Goal: Task Accomplishment & Management: Manage account settings

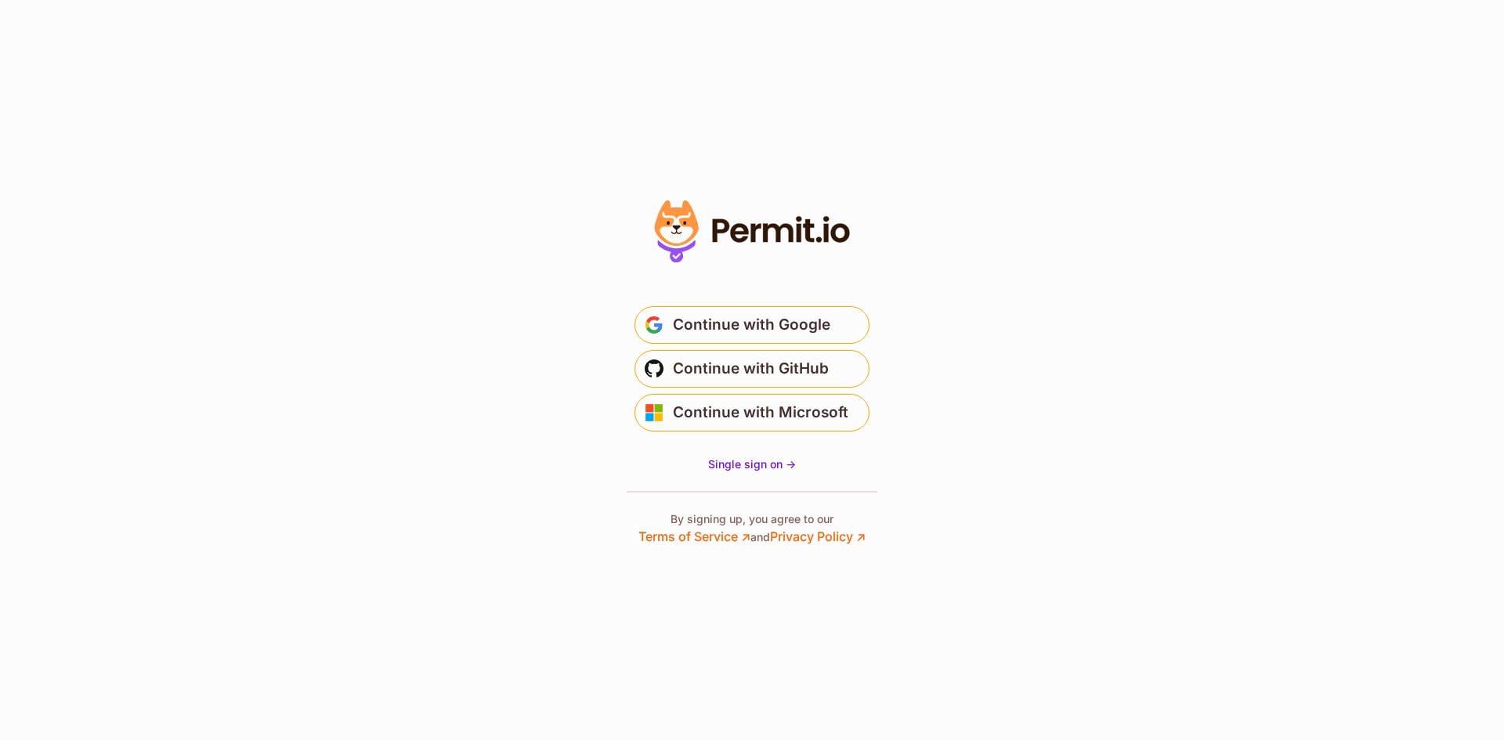
click at [305, 436] on section "* Or" at bounding box center [752, 370] width 1504 height 740
click at [482, 385] on section "* Or" at bounding box center [752, 370] width 1504 height 740
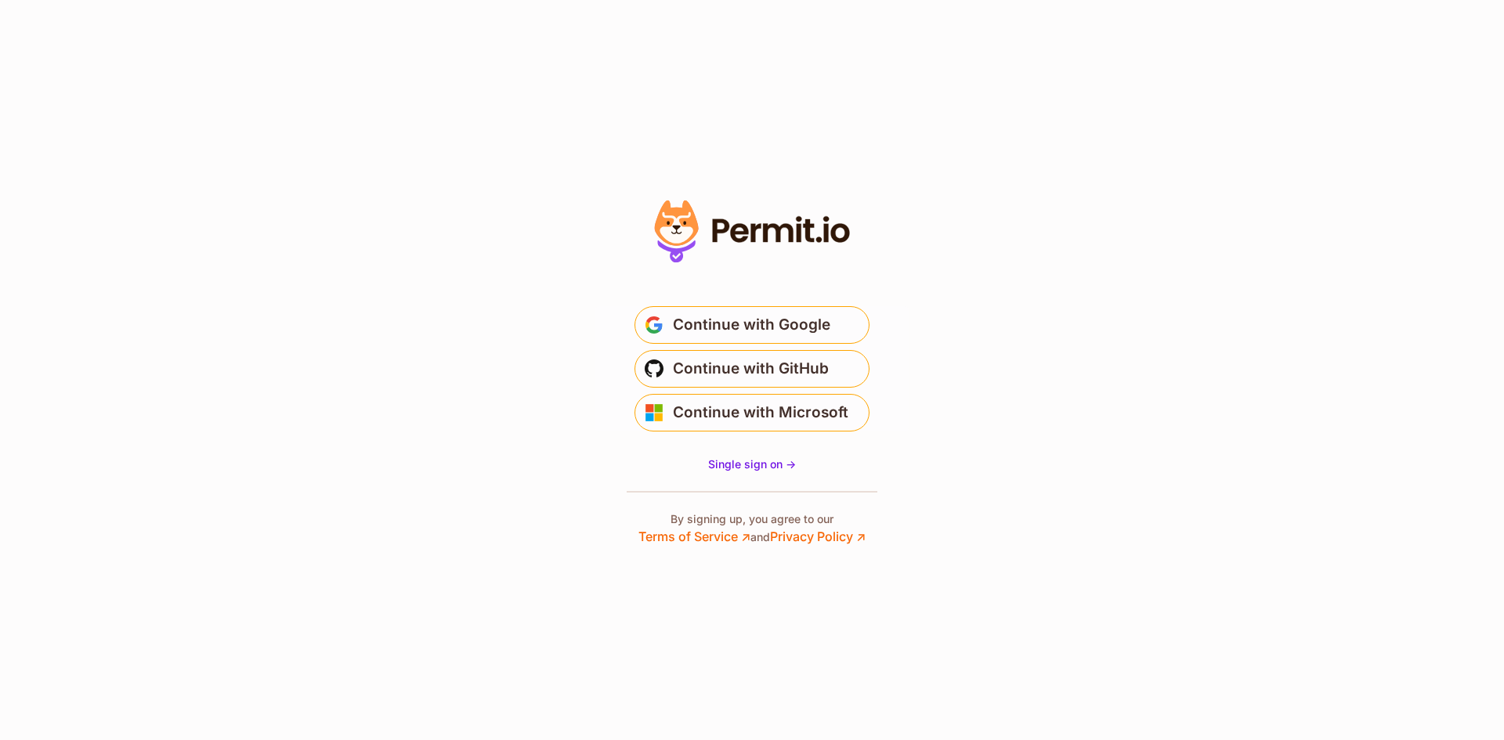
click at [482, 385] on section "* Or" at bounding box center [752, 370] width 1504 height 740
click at [474, 385] on section "* Or" at bounding box center [752, 370] width 1504 height 740
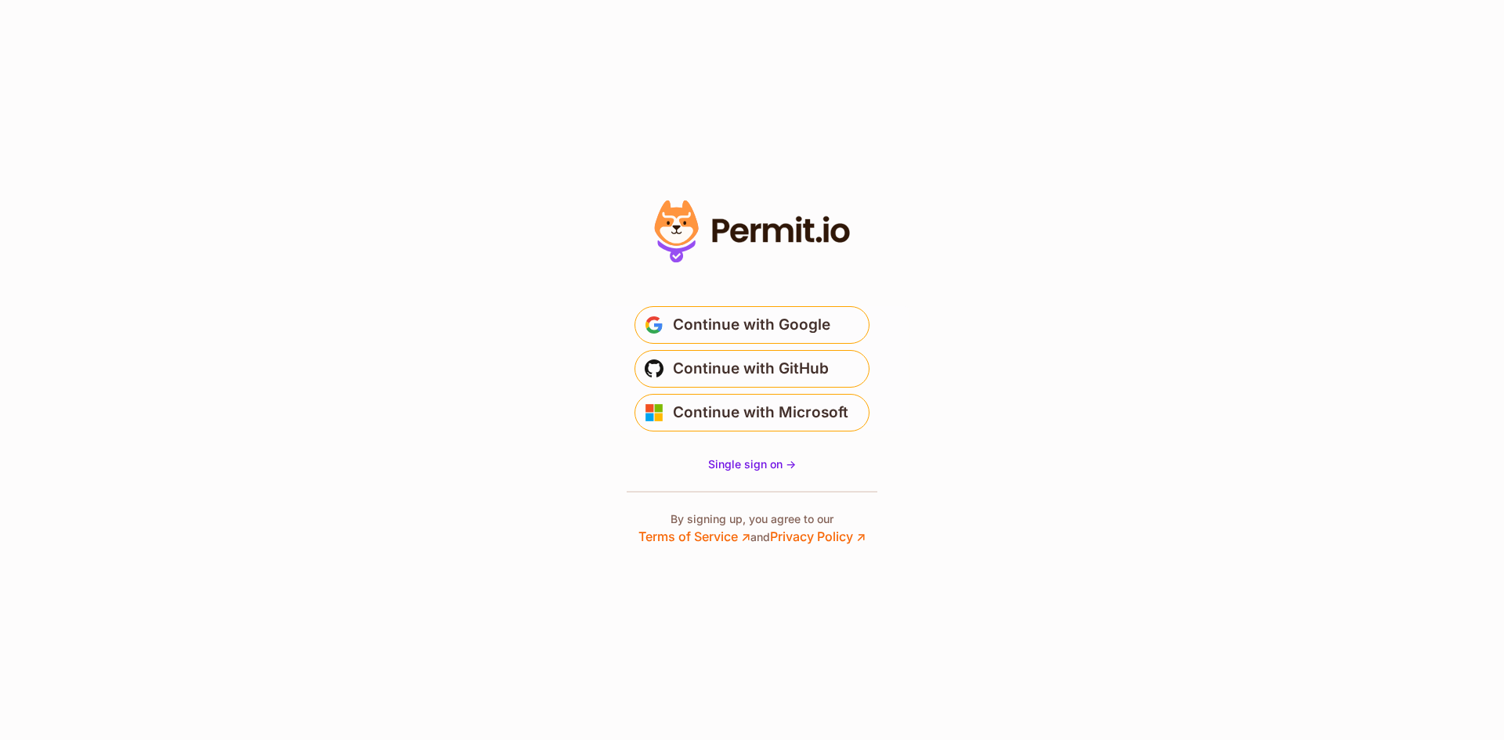
click at [474, 385] on section "* Or" at bounding box center [752, 370] width 1504 height 740
drag, startPoint x: 474, startPoint y: 385, endPoint x: 157, endPoint y: 525, distance: 345.8
click at [157, 525] on section "* Or" at bounding box center [752, 370] width 1504 height 740
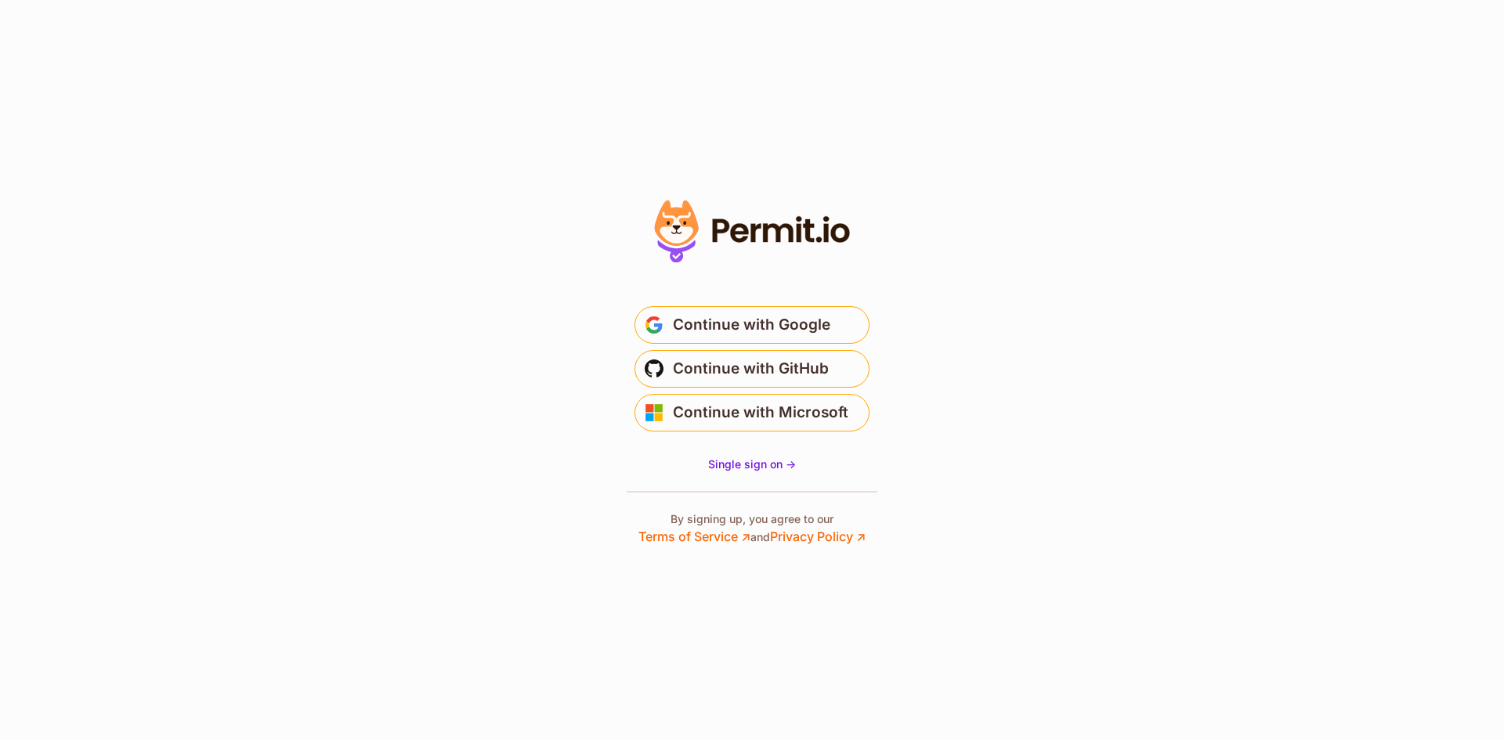
click at [157, 525] on section "* Or" at bounding box center [752, 370] width 1504 height 740
drag, startPoint x: 157, startPoint y: 525, endPoint x: 0, endPoint y: 623, distance: 185.8
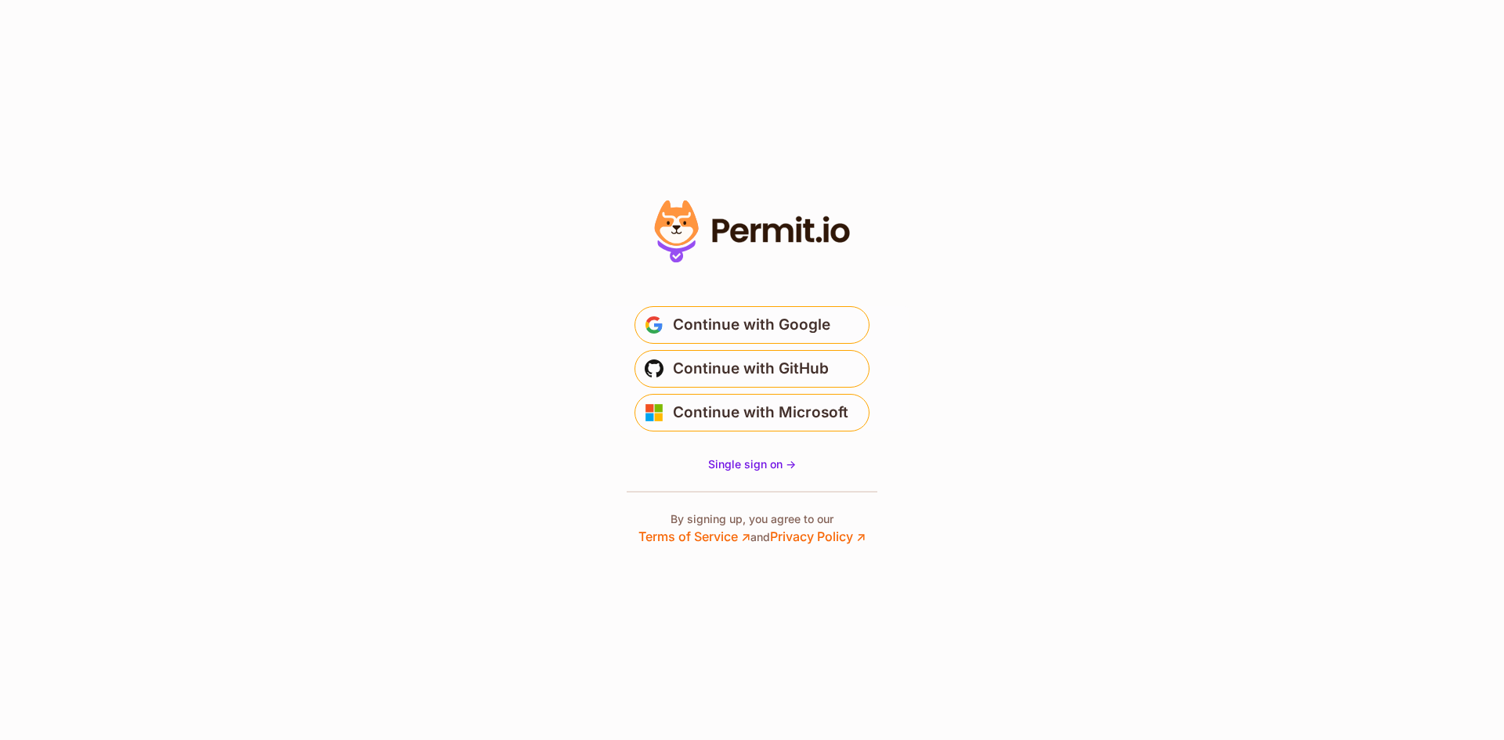
click at [0, 623] on section "* Or" at bounding box center [752, 370] width 1504 height 740
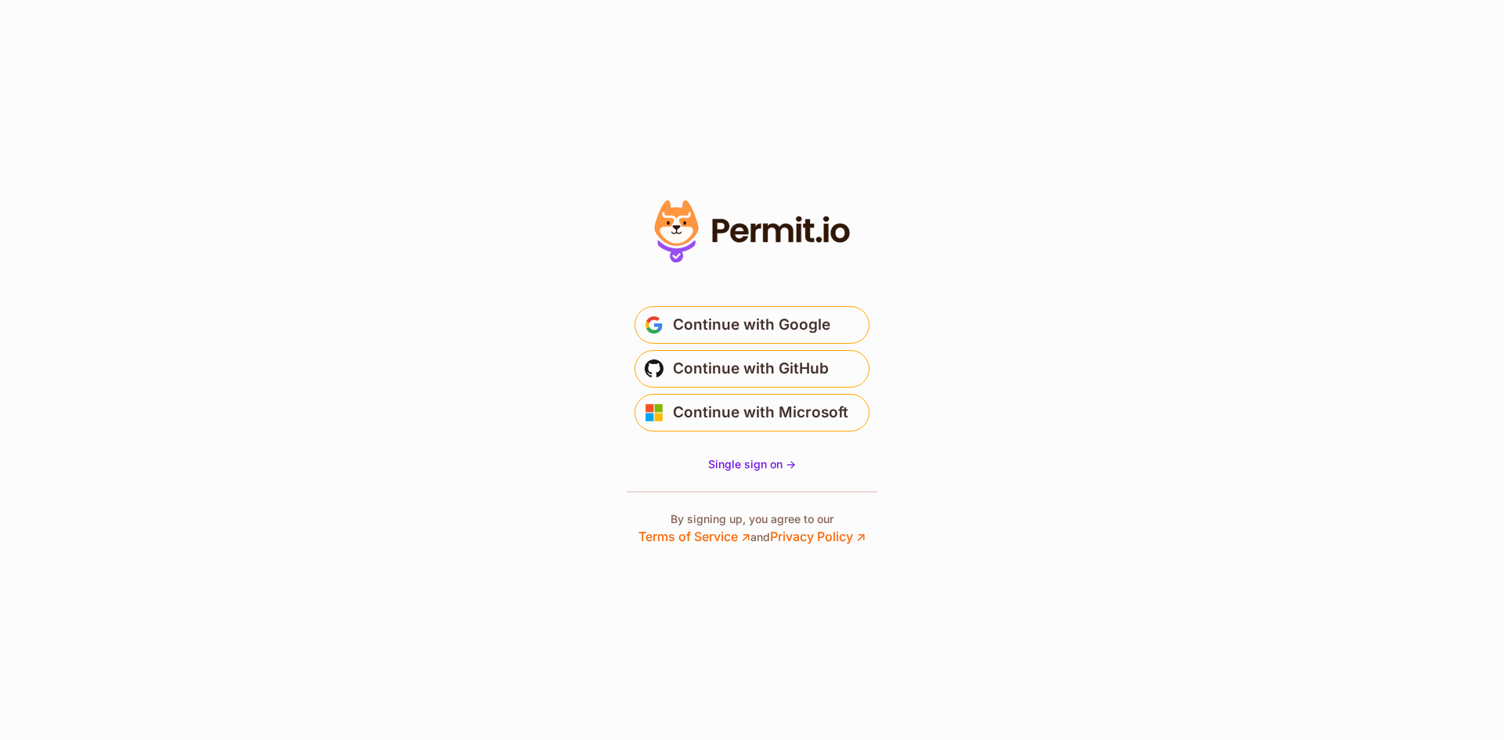
click at [0, 623] on section "* Or" at bounding box center [752, 370] width 1504 height 740
click at [738, 317] on span "Continue with Google" at bounding box center [751, 324] width 157 height 25
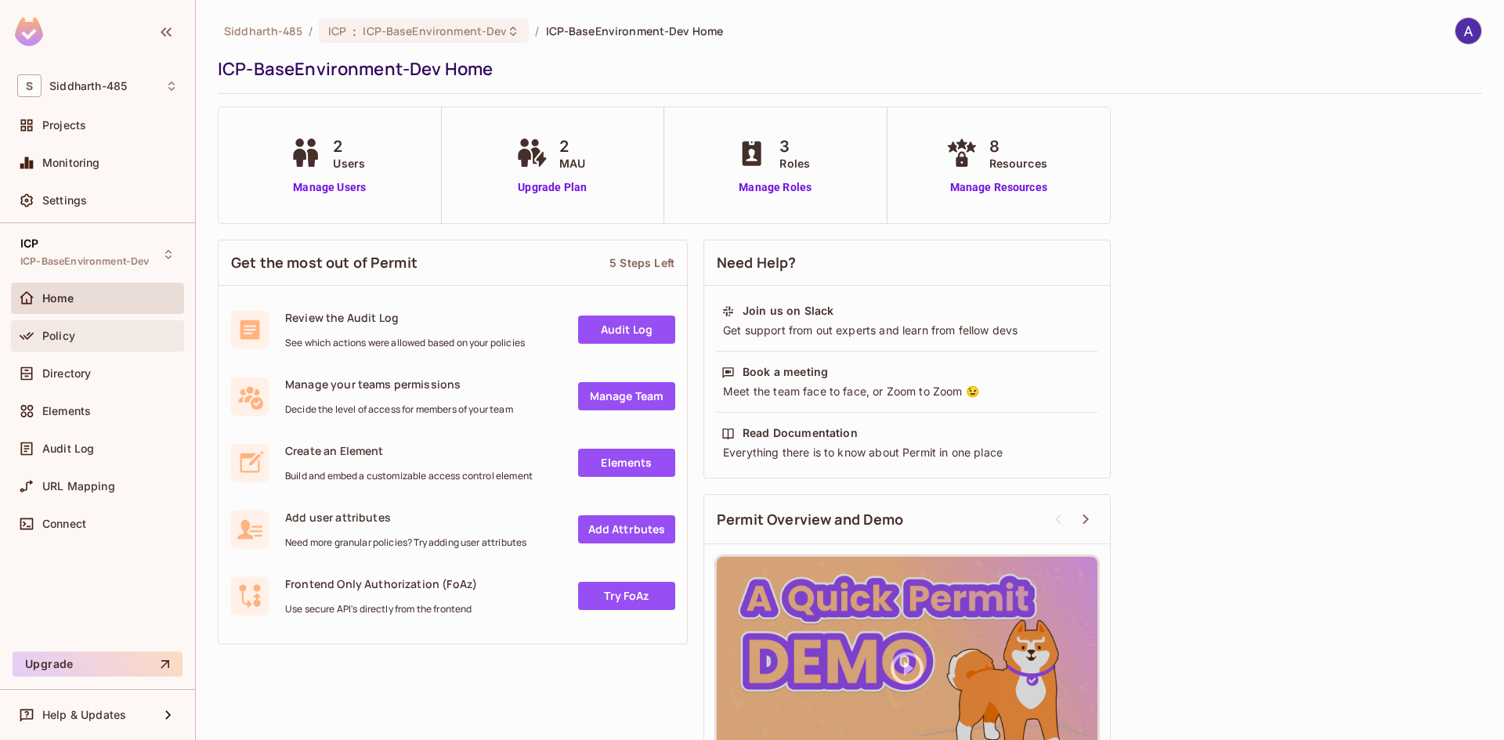
click at [55, 337] on span "Policy" at bounding box center [58, 336] width 33 height 13
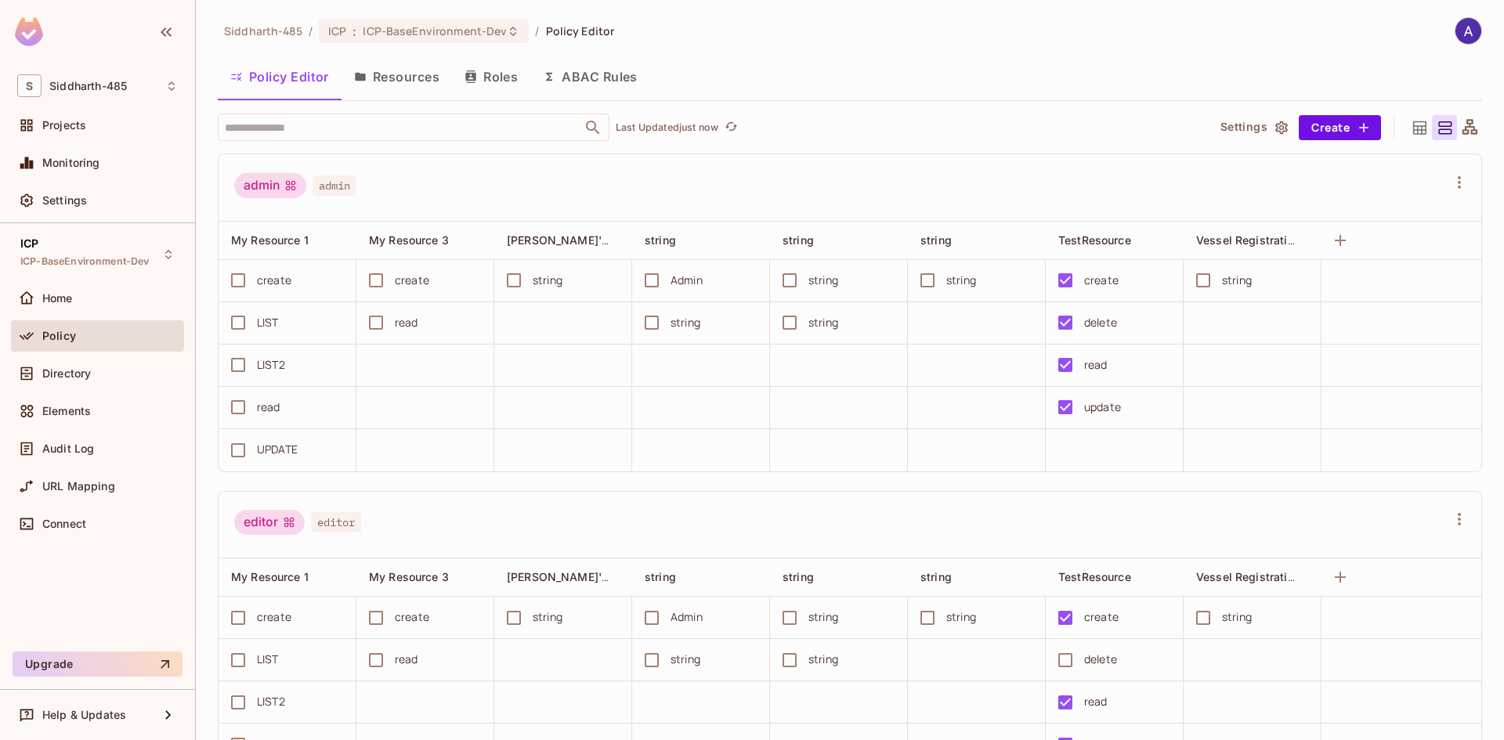
scroll to position [0, 2]
click at [58, 373] on span "Directory" at bounding box center [66, 373] width 49 height 13
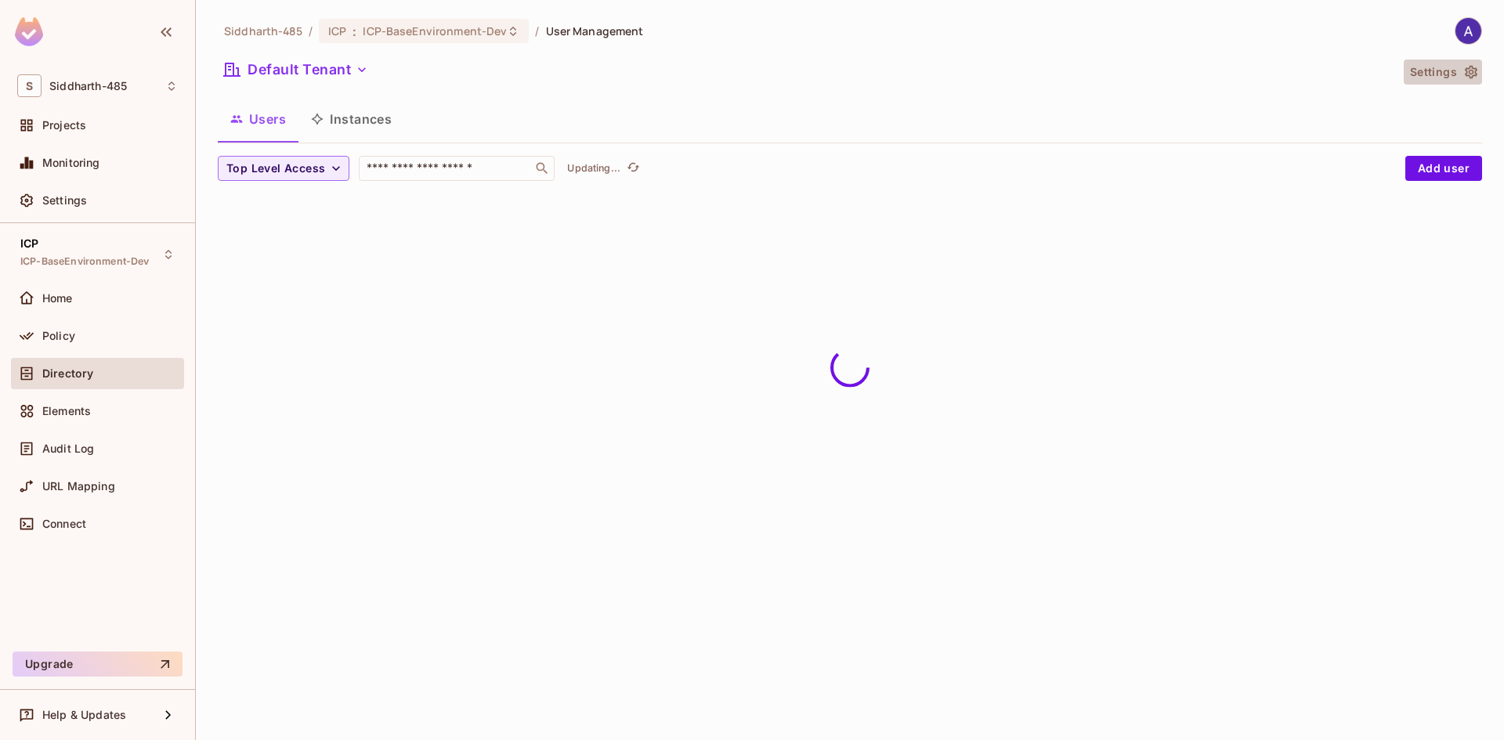
click at [1465, 70] on icon "button" at bounding box center [1471, 72] width 13 height 13
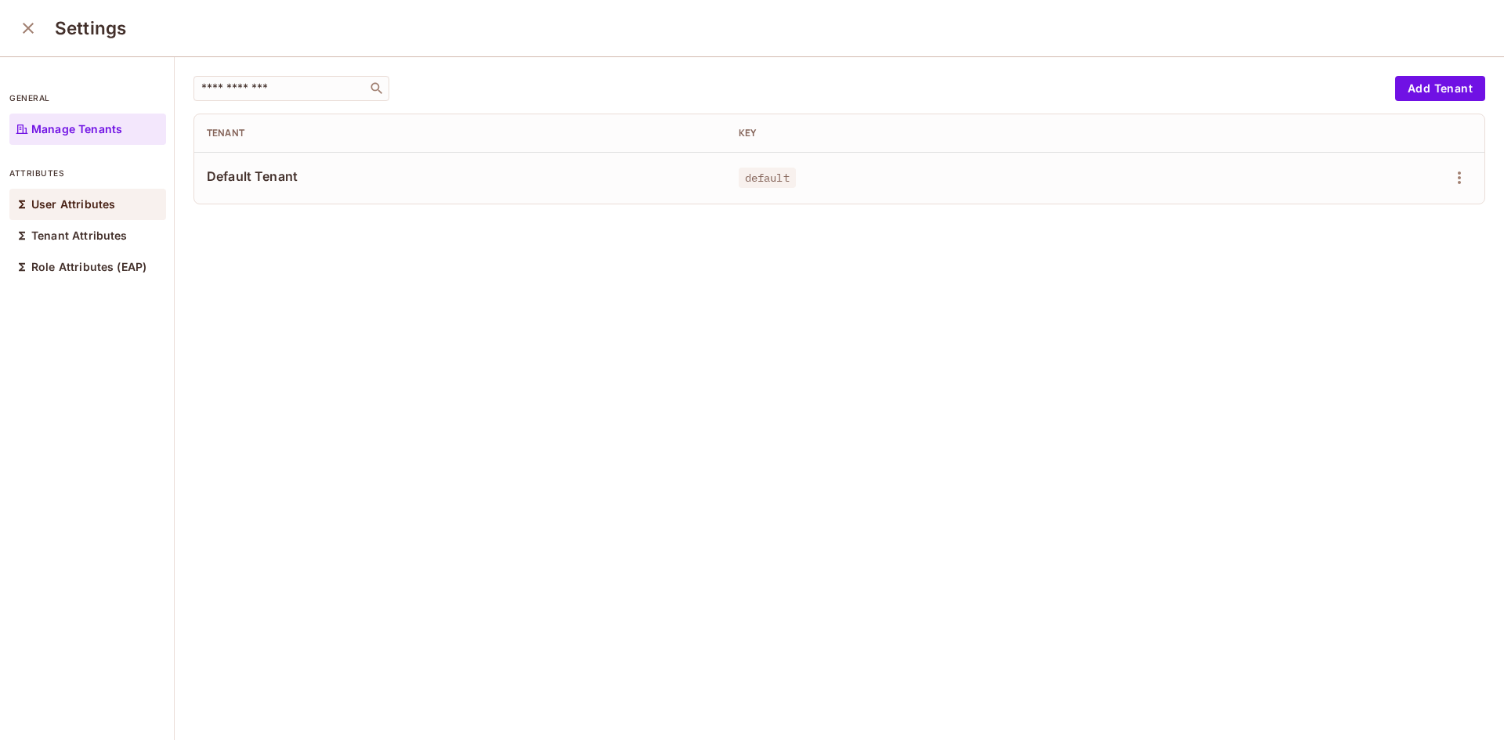
click at [93, 210] on p "User Attributes" at bounding box center [73, 204] width 84 height 13
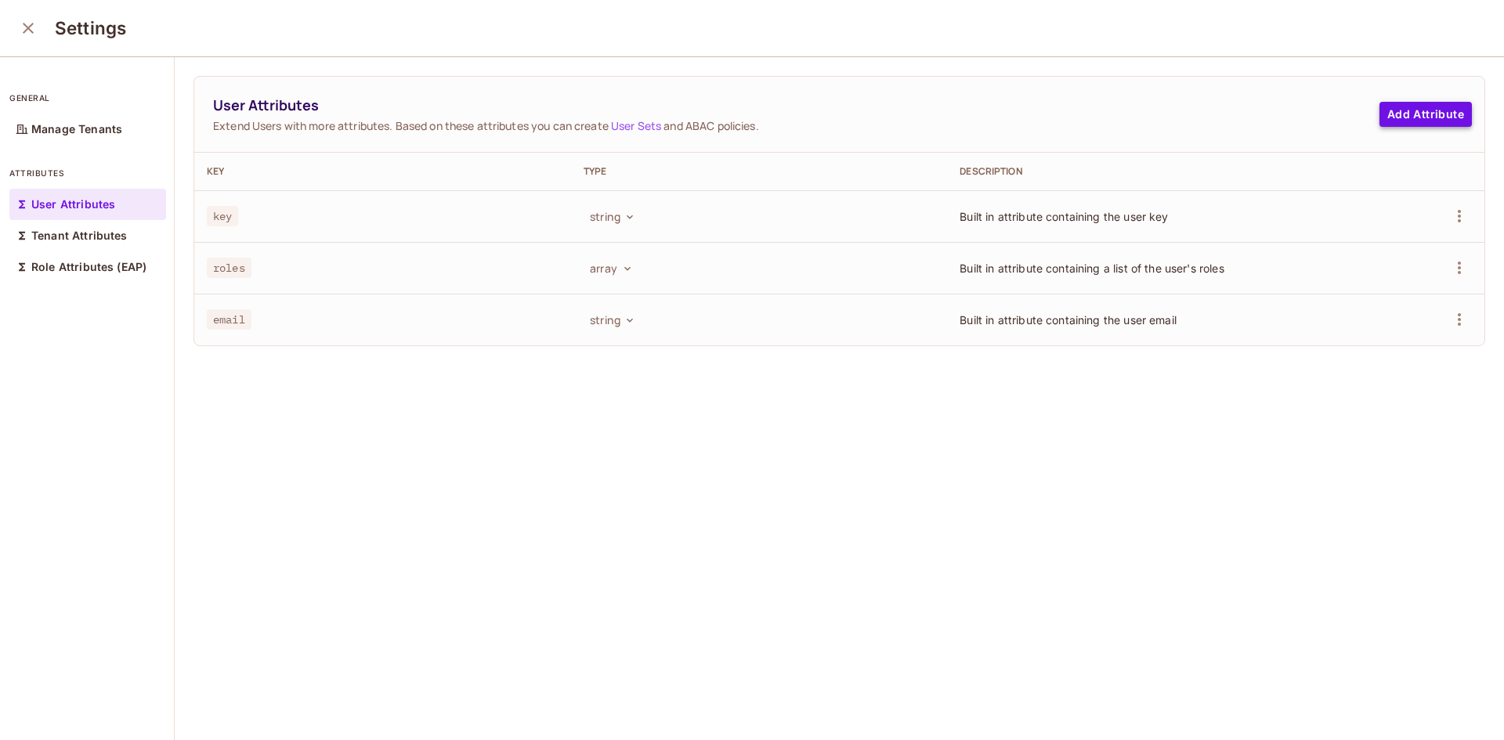
click at [1381, 111] on button "Add Attribute" at bounding box center [1425, 114] width 92 height 25
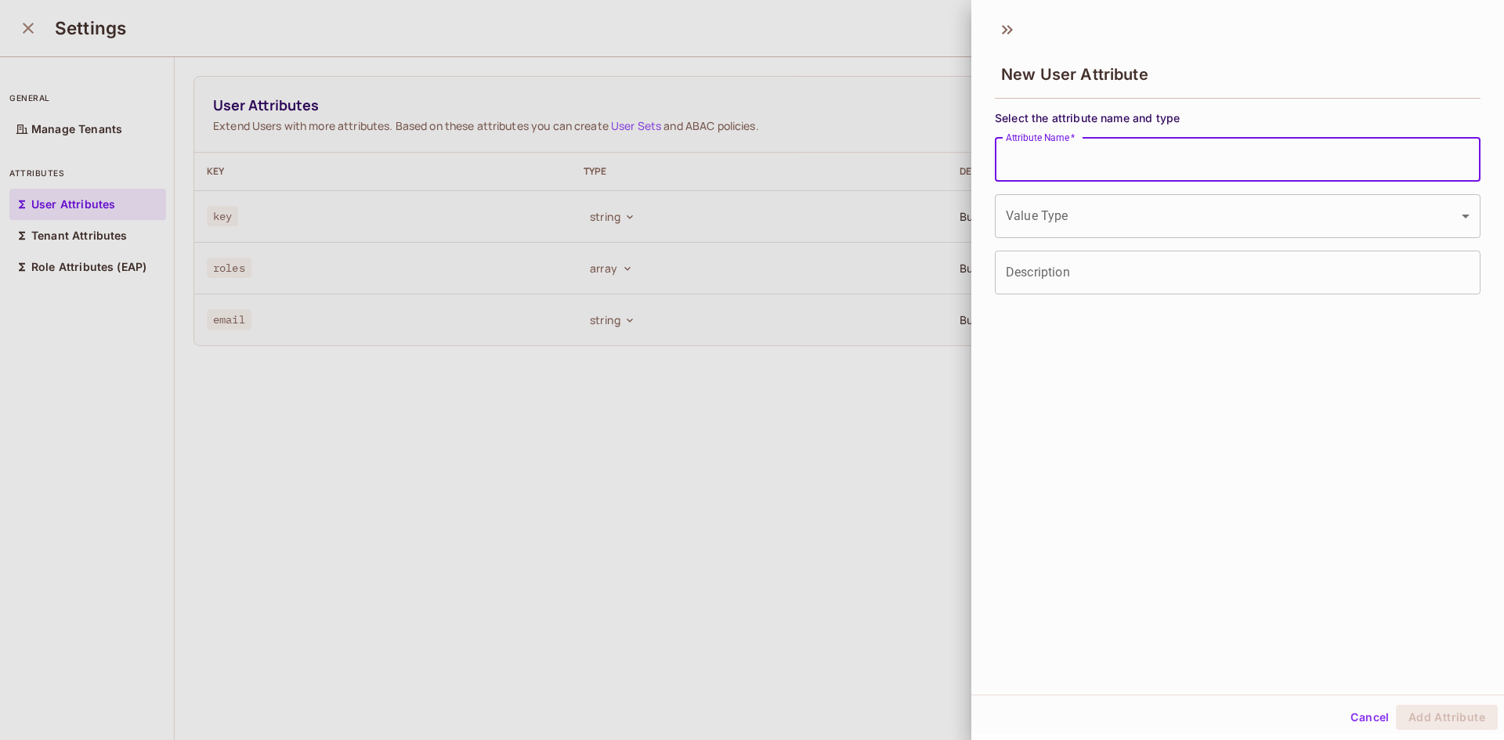
click at [1075, 159] on input "Attribute Name   *" at bounding box center [1238, 160] width 486 height 44
type input "********"
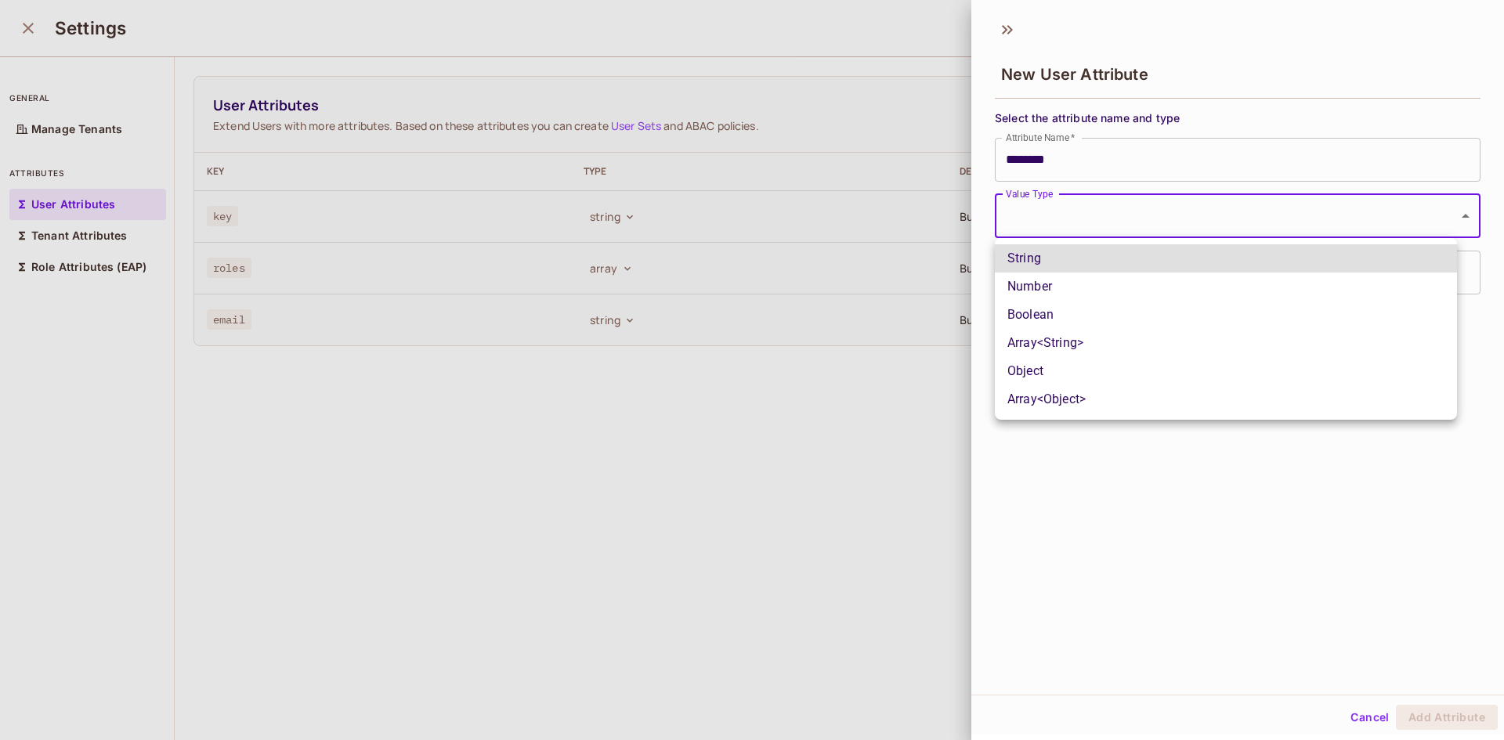
click at [1049, 220] on body "S Siddharth-485 Projects Monitoring Settings ICP ICP-BaseEnvironment-Dev Home P…" at bounding box center [752, 370] width 1504 height 740
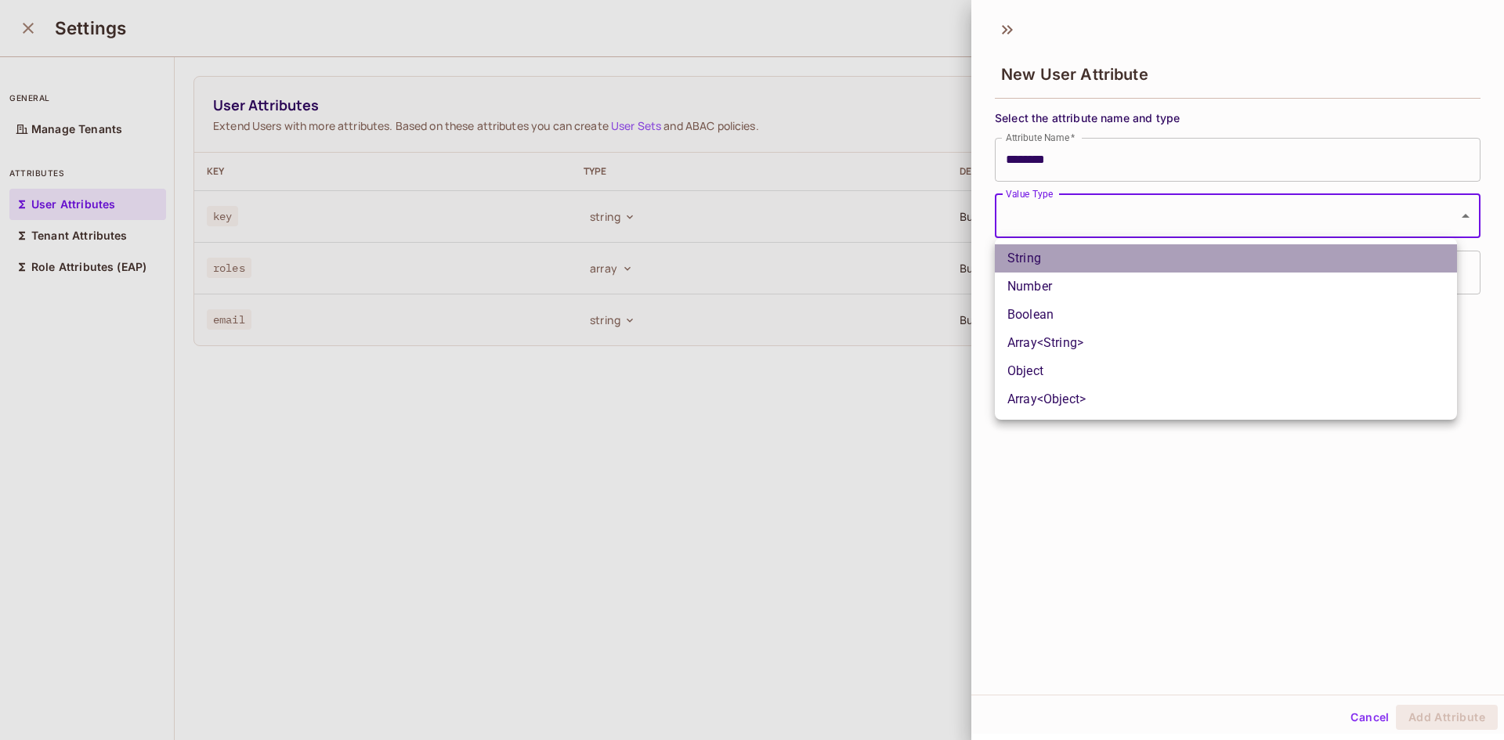
click at [1056, 256] on li "String" at bounding box center [1226, 258] width 462 height 28
type input "******"
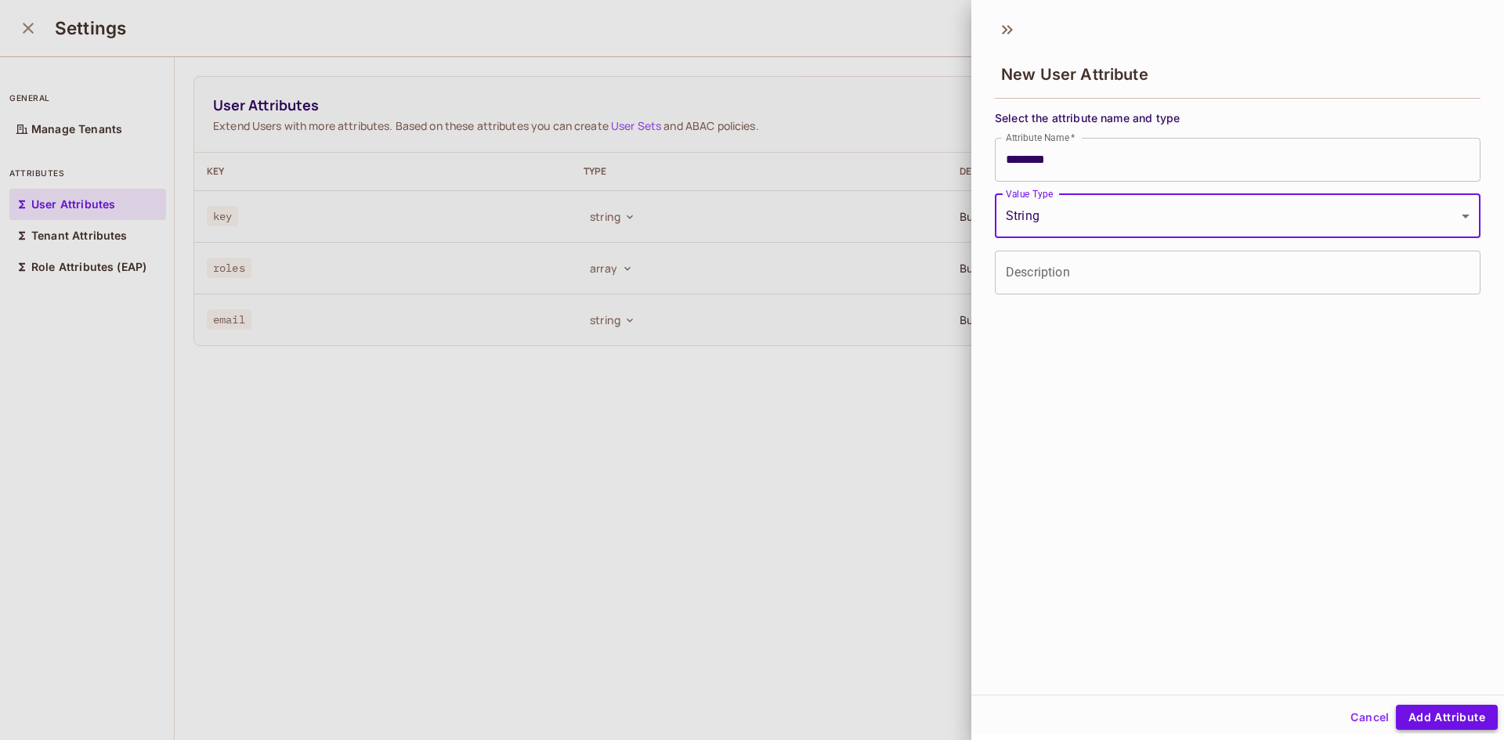
click at [1421, 711] on button "Add Attribute" at bounding box center [1447, 717] width 102 height 25
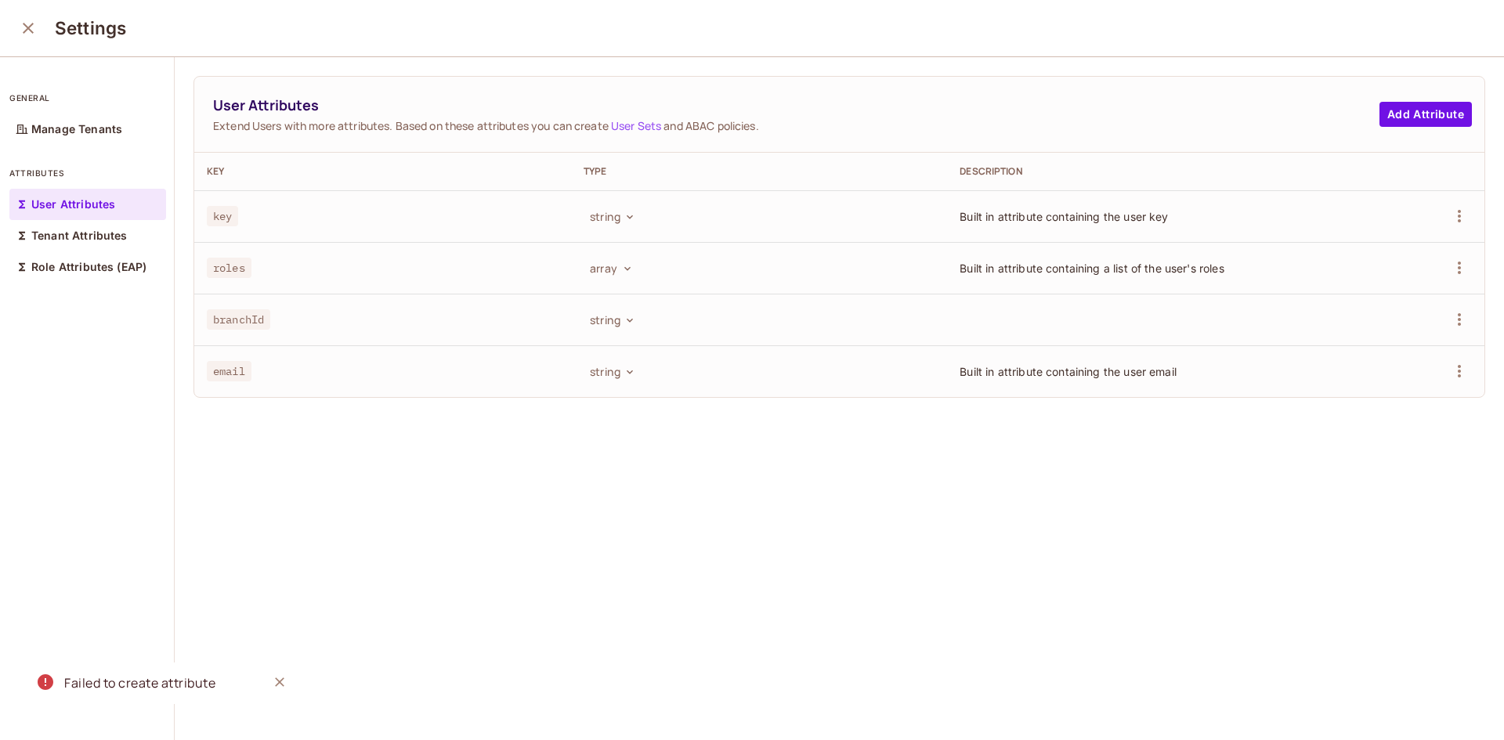
click at [280, 686] on icon "Close" at bounding box center [280, 682] width 16 height 16
click at [323, 554] on div "User Attributes Extend Users with more attributes. Based on these attributes yo…" at bounding box center [839, 399] width 1329 height 685
click at [33, 33] on icon "close" at bounding box center [28, 28] width 11 height 11
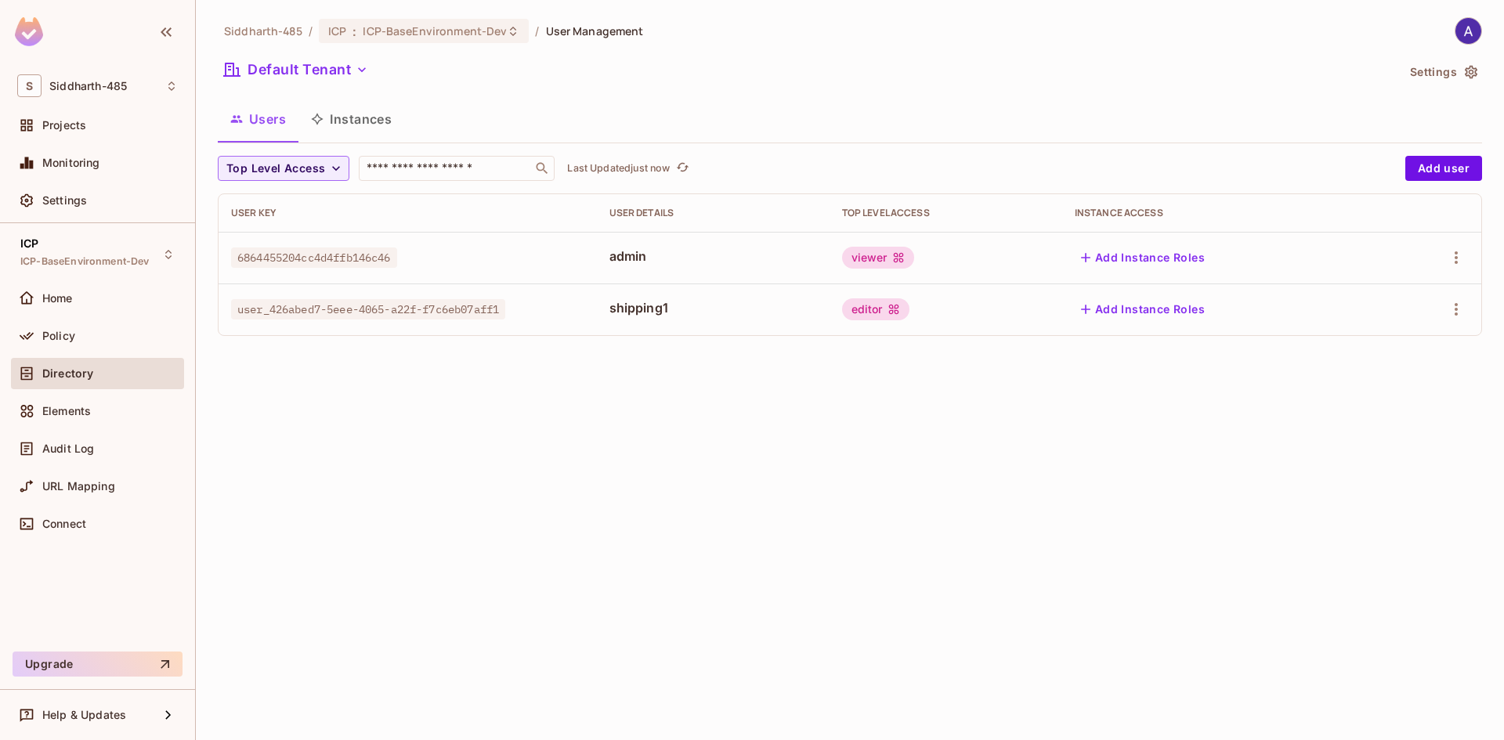
click at [686, 398] on div "Siddharth-485 / ICP : ICP-BaseEnvironment-Dev / User Management Default Tenant …" at bounding box center [850, 370] width 1308 height 740
click at [1118, 120] on div "Users Instances" at bounding box center [850, 118] width 1264 height 39
click at [66, 334] on span "Policy" at bounding box center [58, 336] width 33 height 13
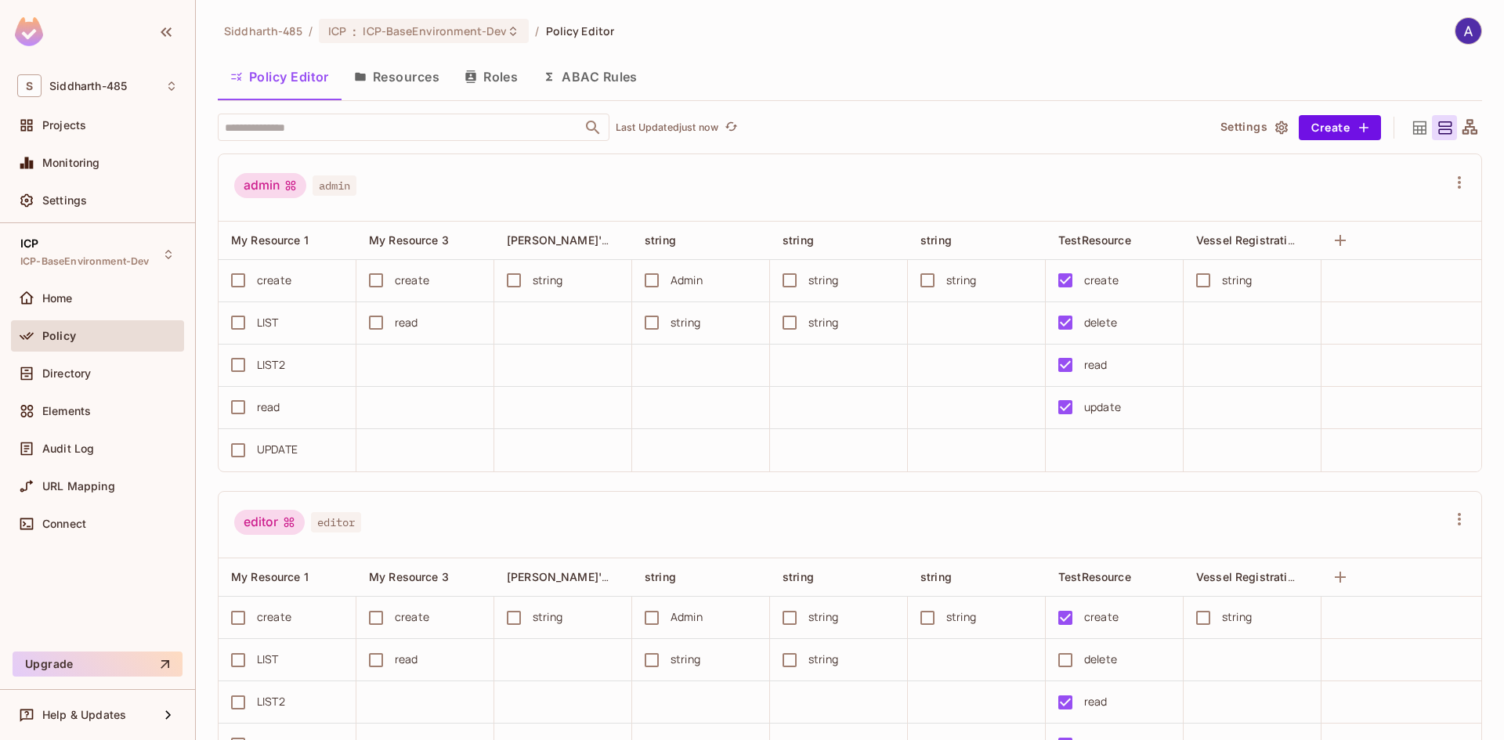
click at [404, 75] on button "Resources" at bounding box center [396, 76] width 110 height 39
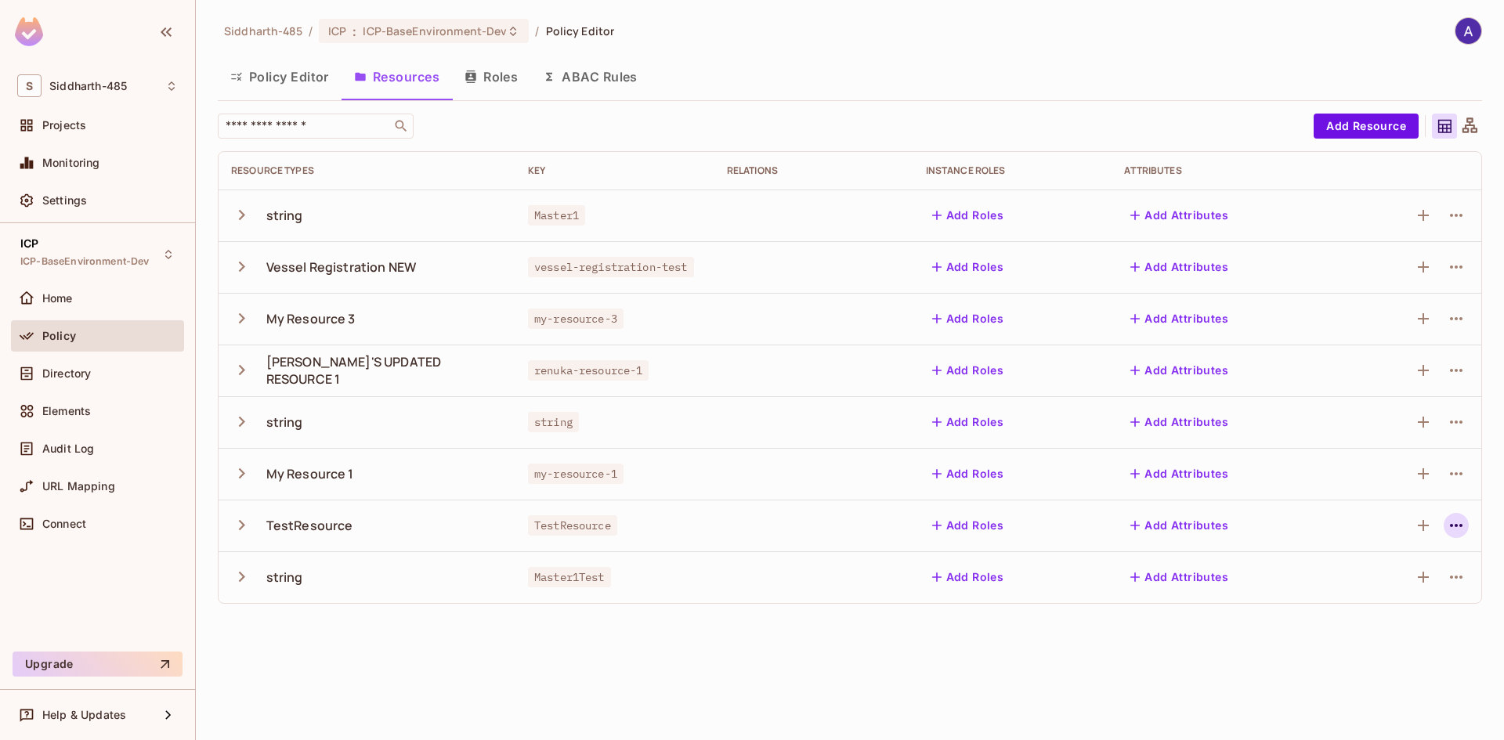
click at [1461, 517] on icon "button" at bounding box center [1456, 525] width 19 height 19
click at [1382, 588] on div "Edit Resource" at bounding box center [1388, 588] width 74 height 16
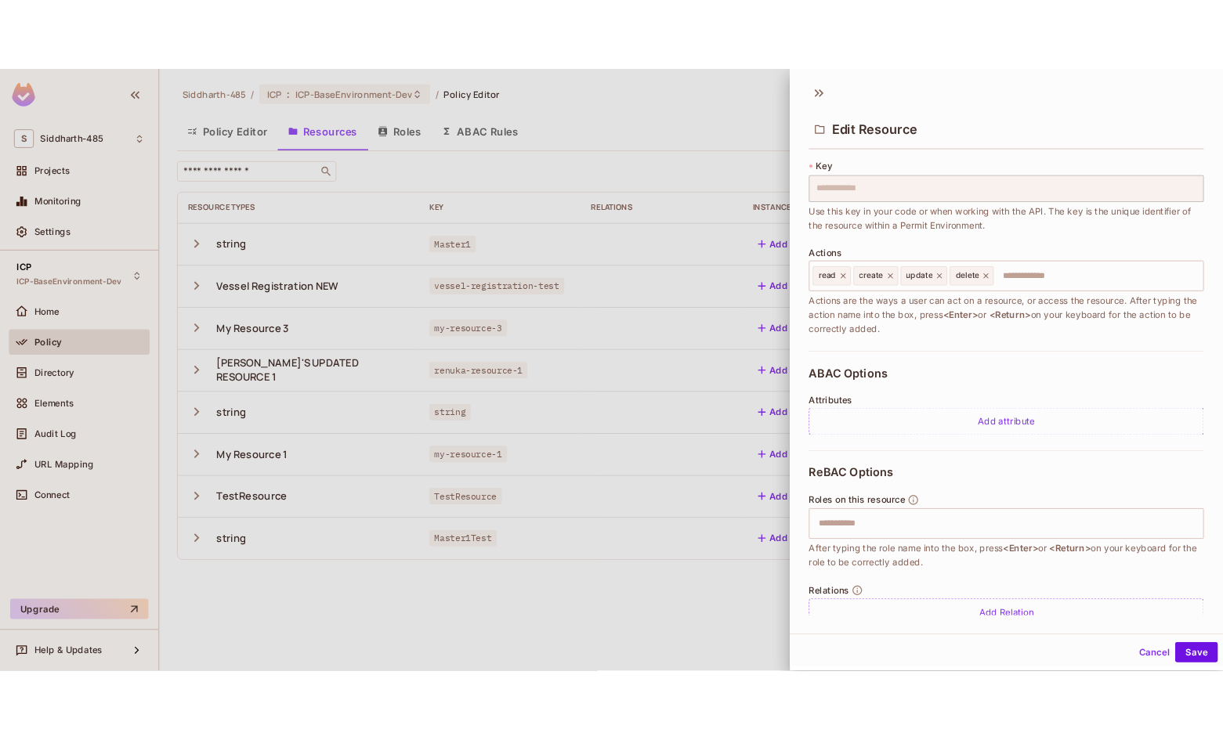
scroll to position [90, 0]
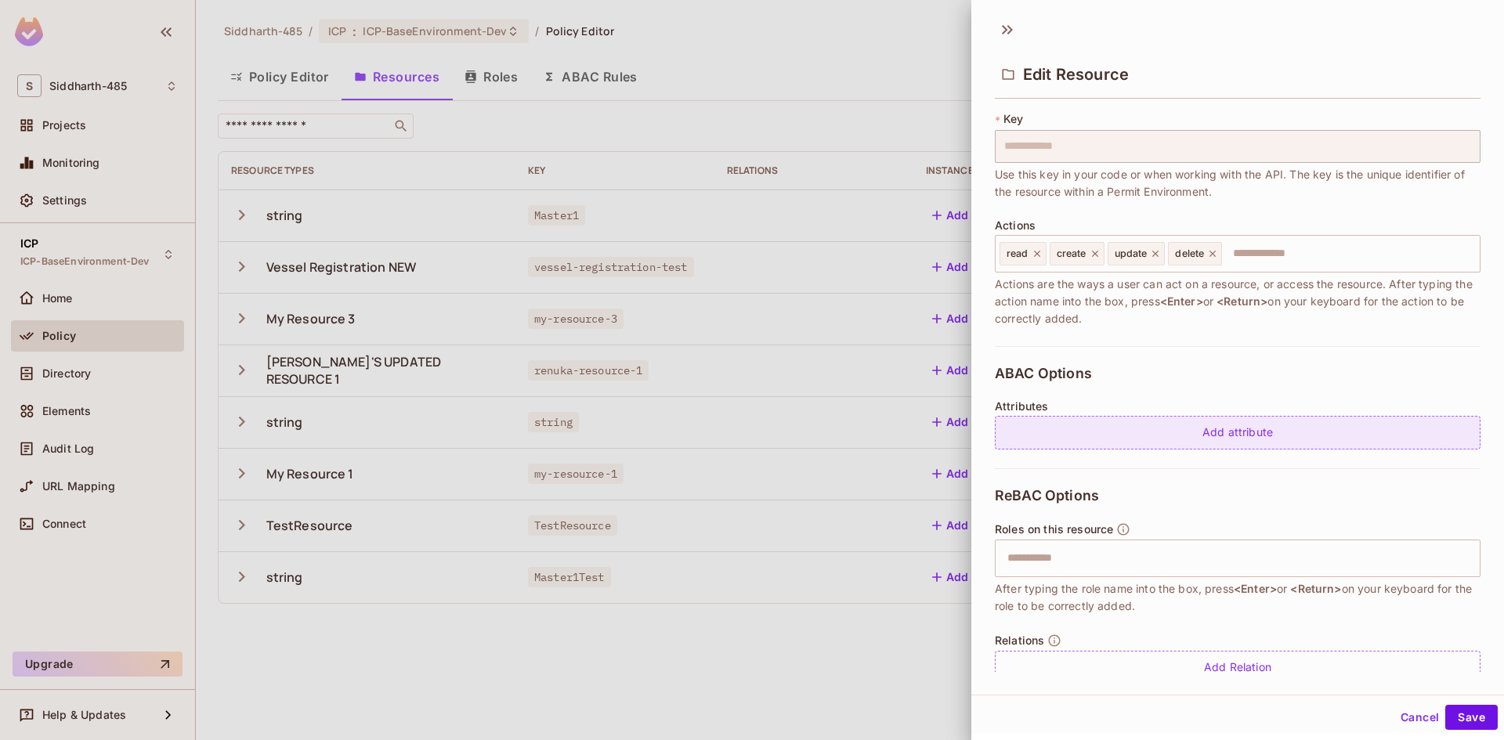
click at [1205, 435] on div "Add attribute" at bounding box center [1238, 433] width 486 height 34
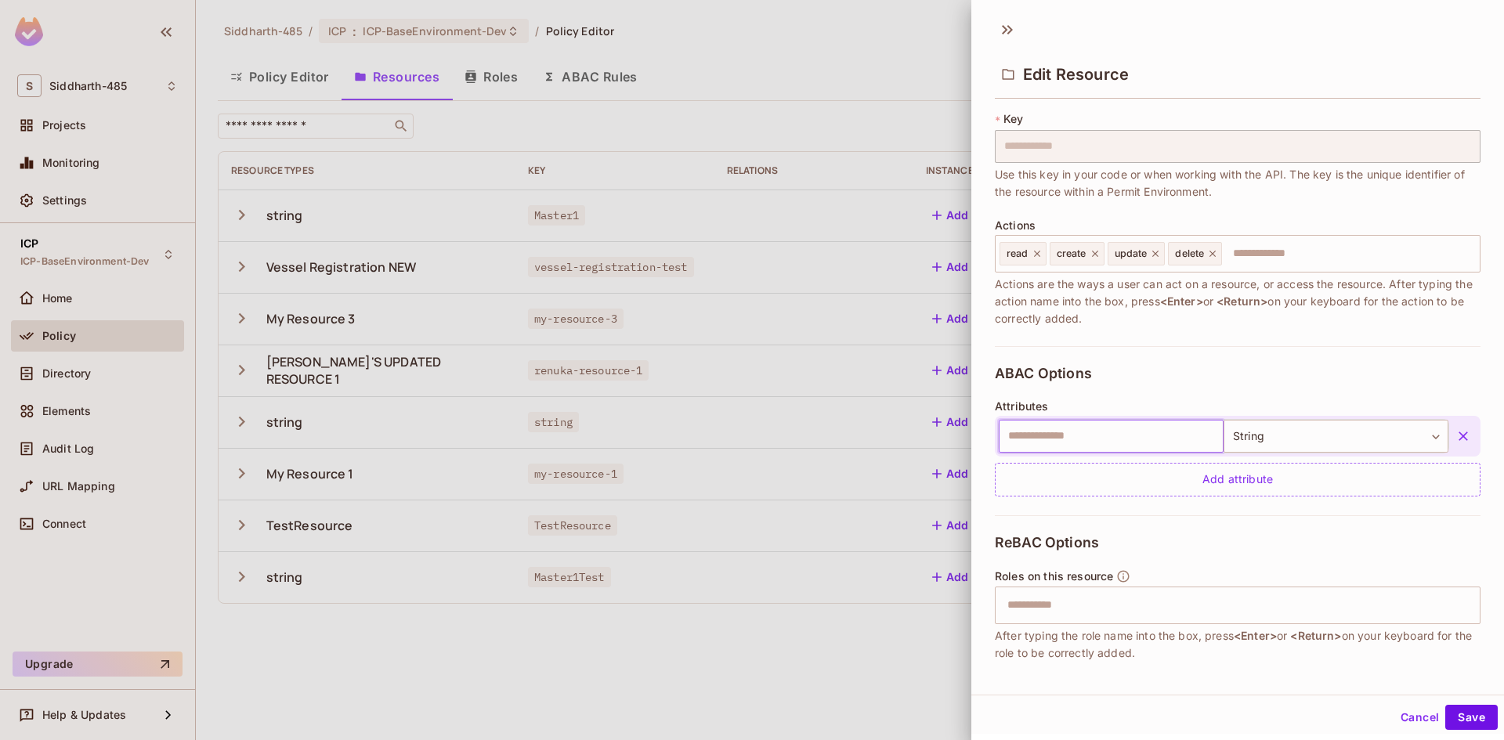
click at [1098, 433] on input "text" at bounding box center [1111, 436] width 225 height 33
type input "********"
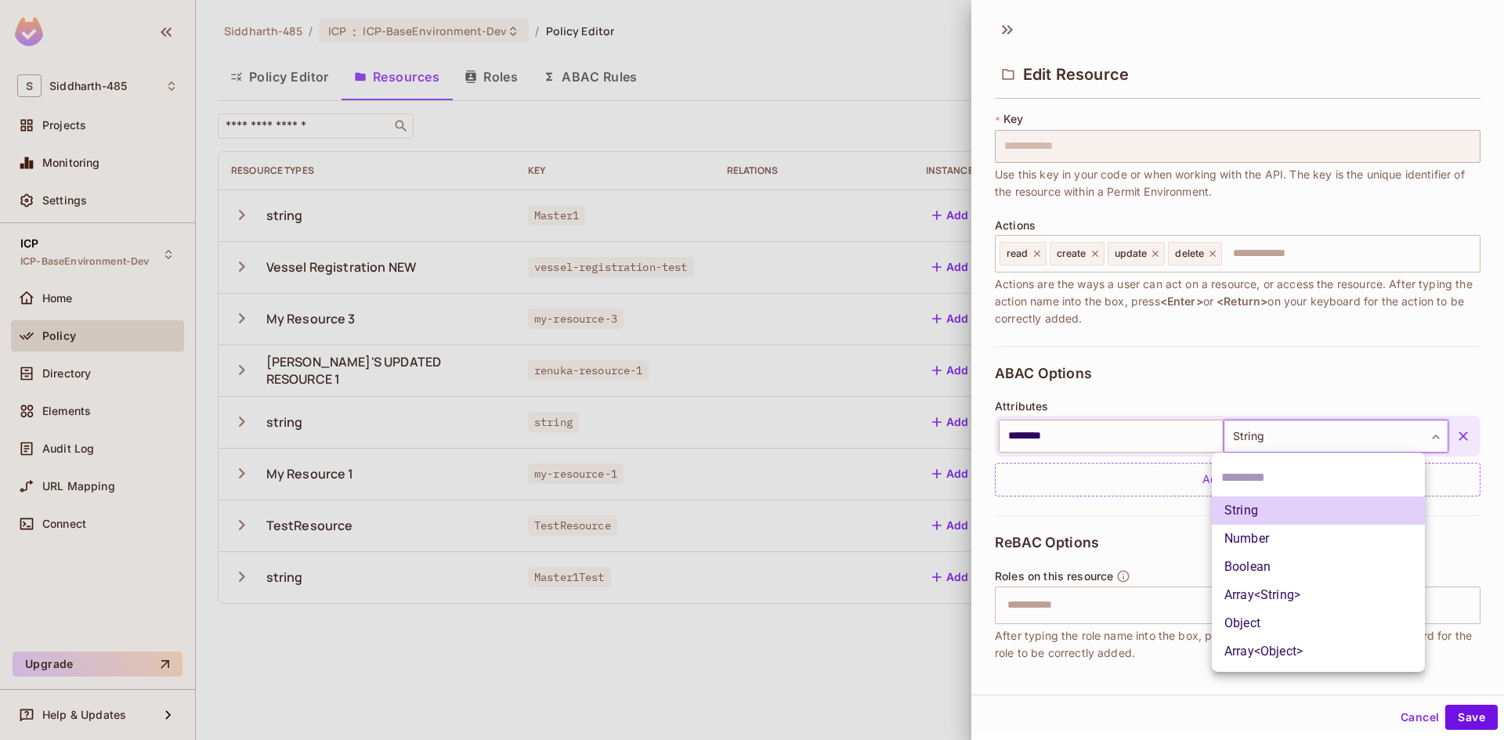
click at [1240, 435] on body "**********" at bounding box center [752, 370] width 1504 height 740
click at [1252, 513] on li "String" at bounding box center [1318, 511] width 213 height 28
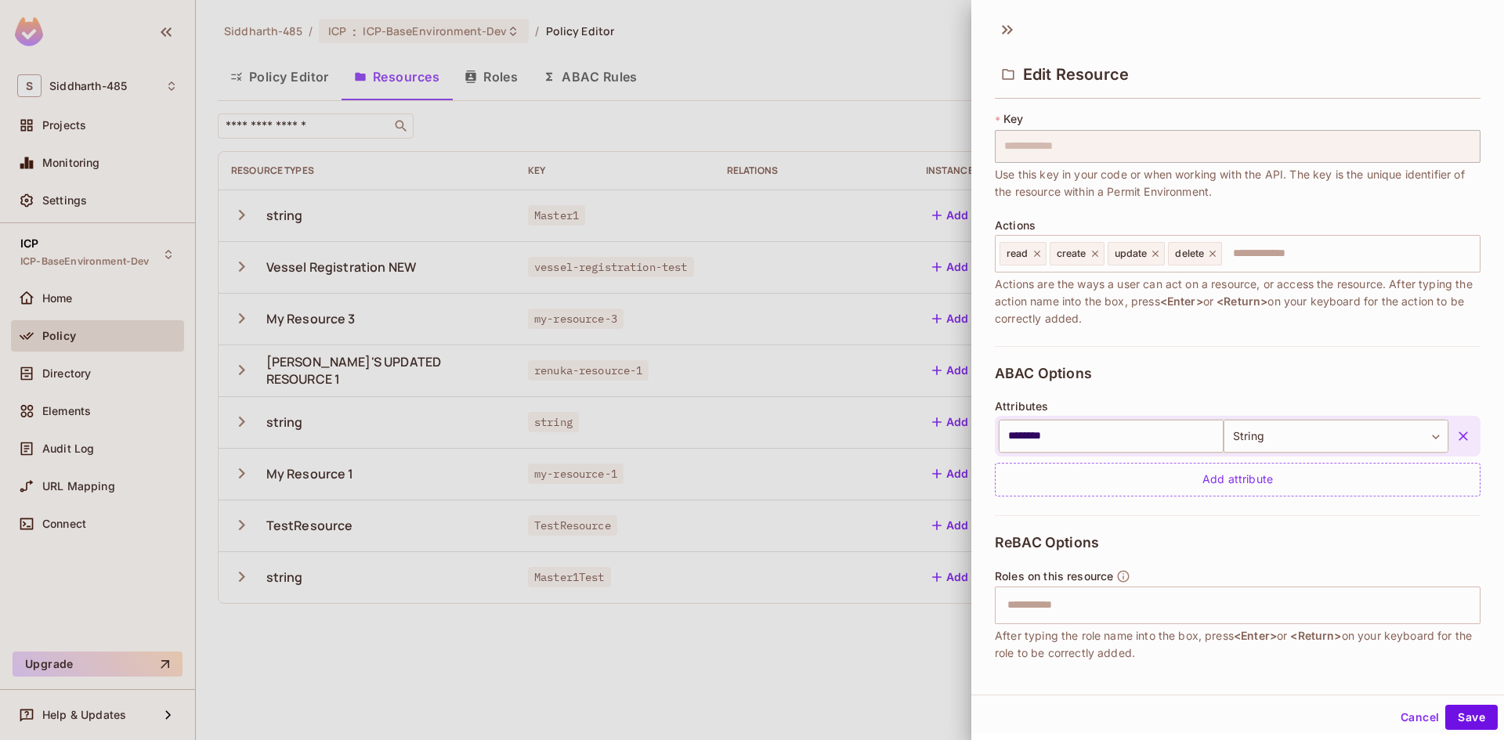
click at [1298, 558] on div "ReBAC Options Roles on this resource ​ After typing the role name into the box,…" at bounding box center [1238, 632] width 486 height 235
click at [1460, 713] on button "Save" at bounding box center [1471, 717] width 52 height 25
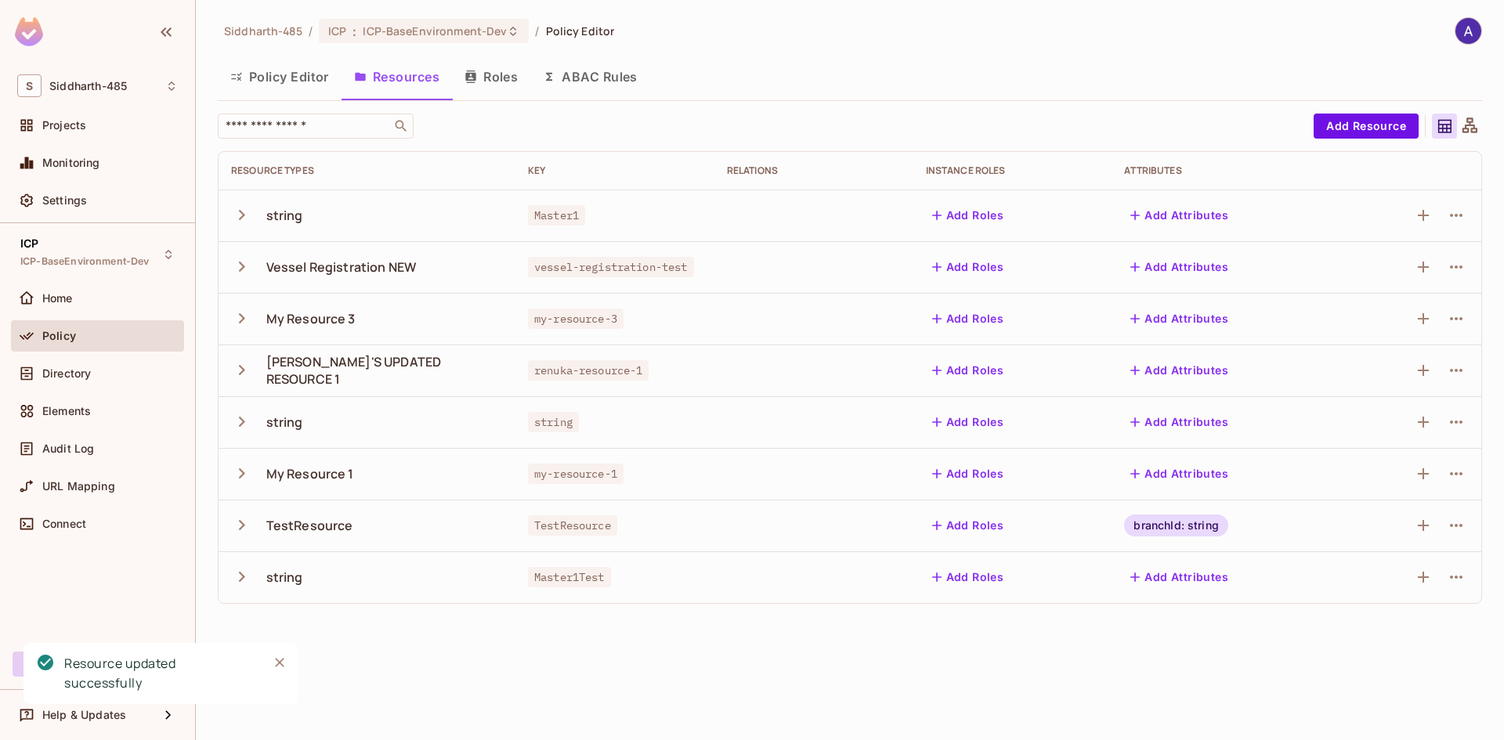
click at [813, 665] on div "Siddharth-485 / ICP : ICP-BaseEnvironment-Dev / Policy Editor Policy Editor Res…" at bounding box center [850, 370] width 1308 height 740
click at [63, 374] on span "Directory" at bounding box center [66, 373] width 49 height 13
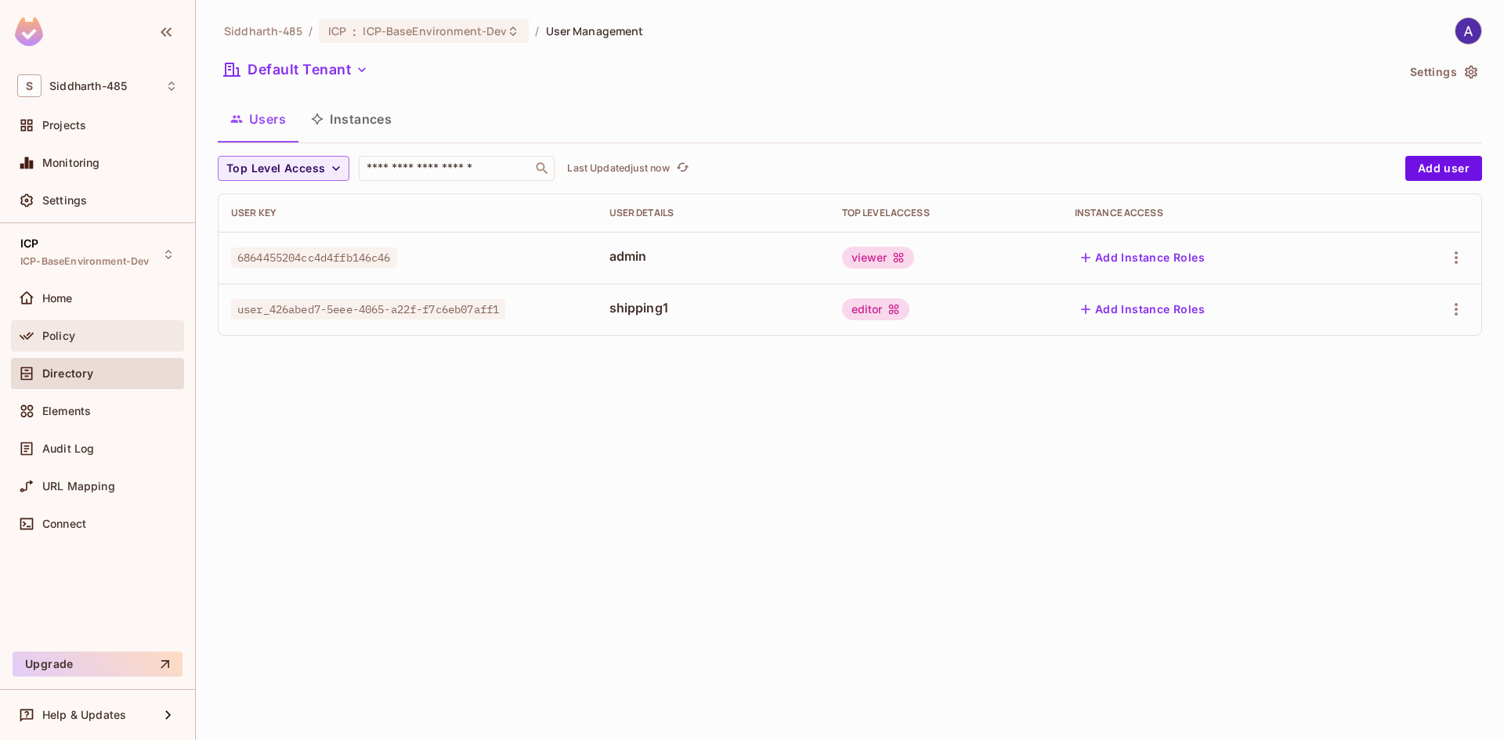
click at [60, 337] on span "Policy" at bounding box center [58, 336] width 33 height 13
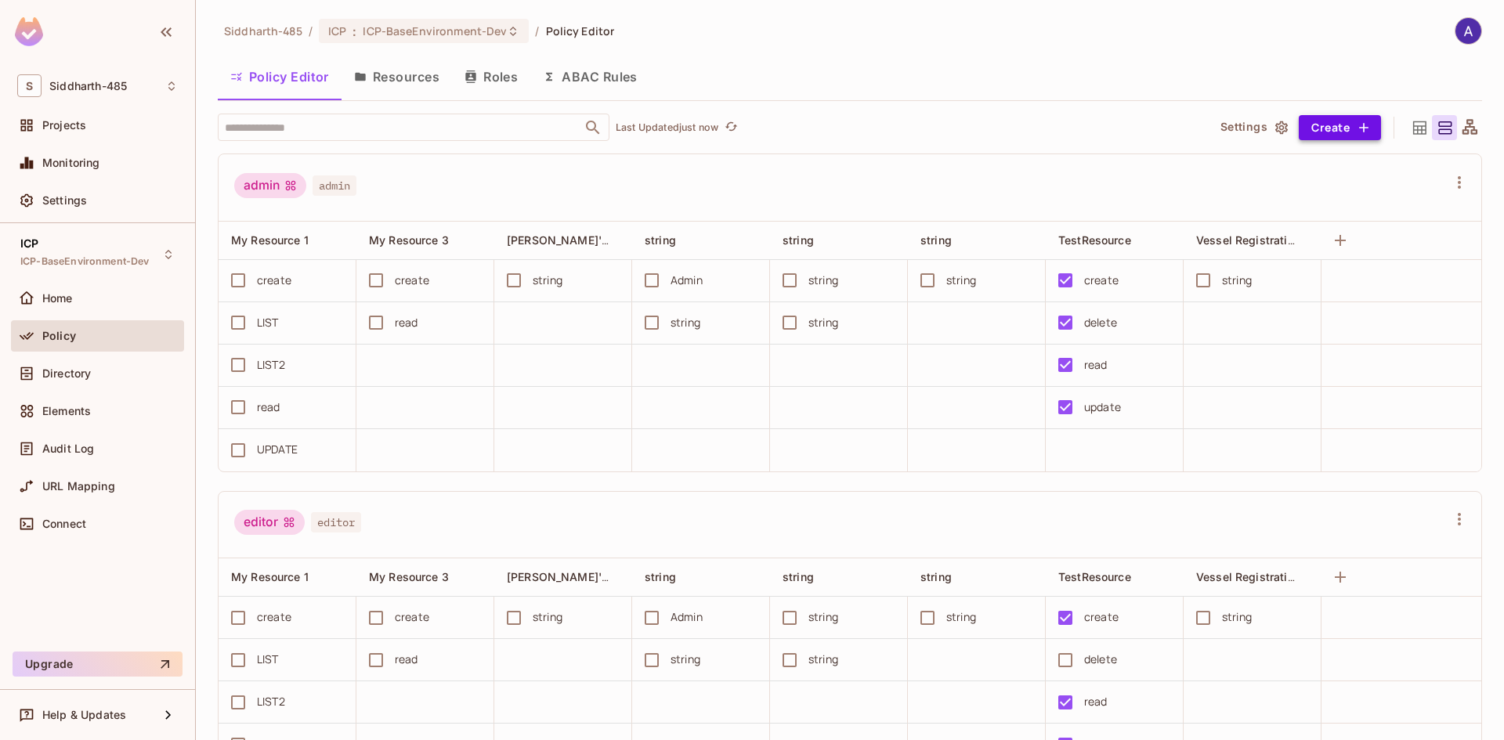
click at [1319, 126] on button "Create" at bounding box center [1340, 127] width 82 height 25
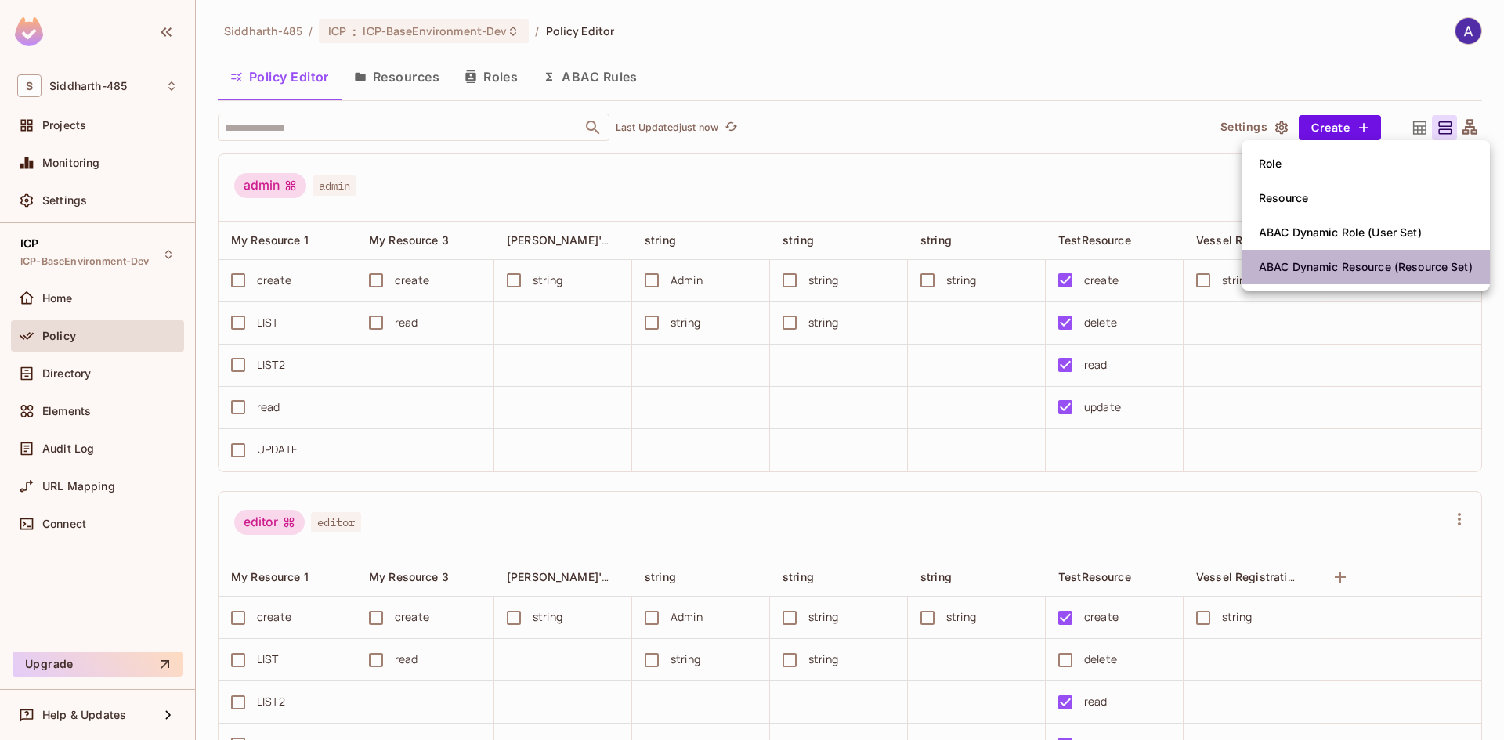
click at [1302, 266] on div "ABAC Dynamic Resource (Resource Set)" at bounding box center [1366, 267] width 214 height 16
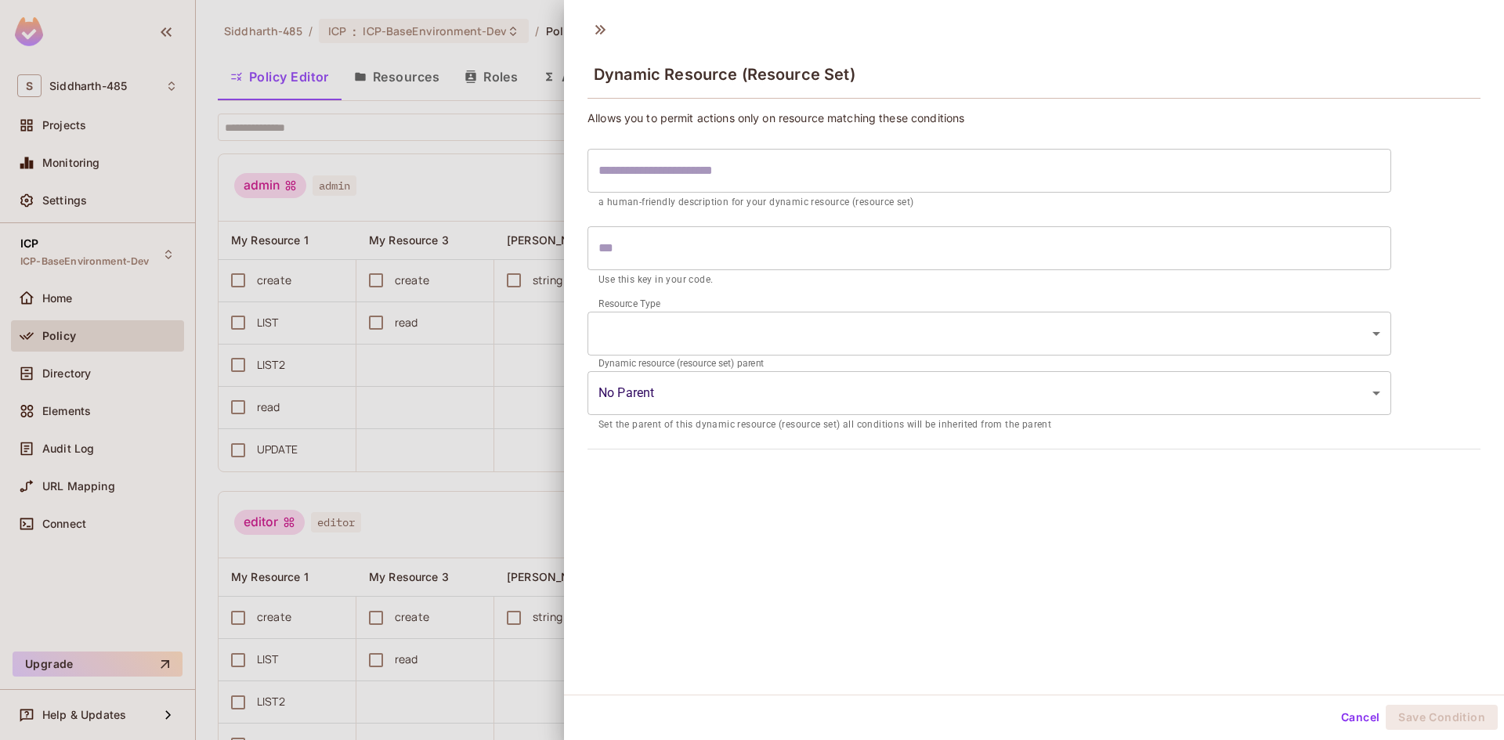
click at [708, 171] on input "text" at bounding box center [989, 171] width 804 height 44
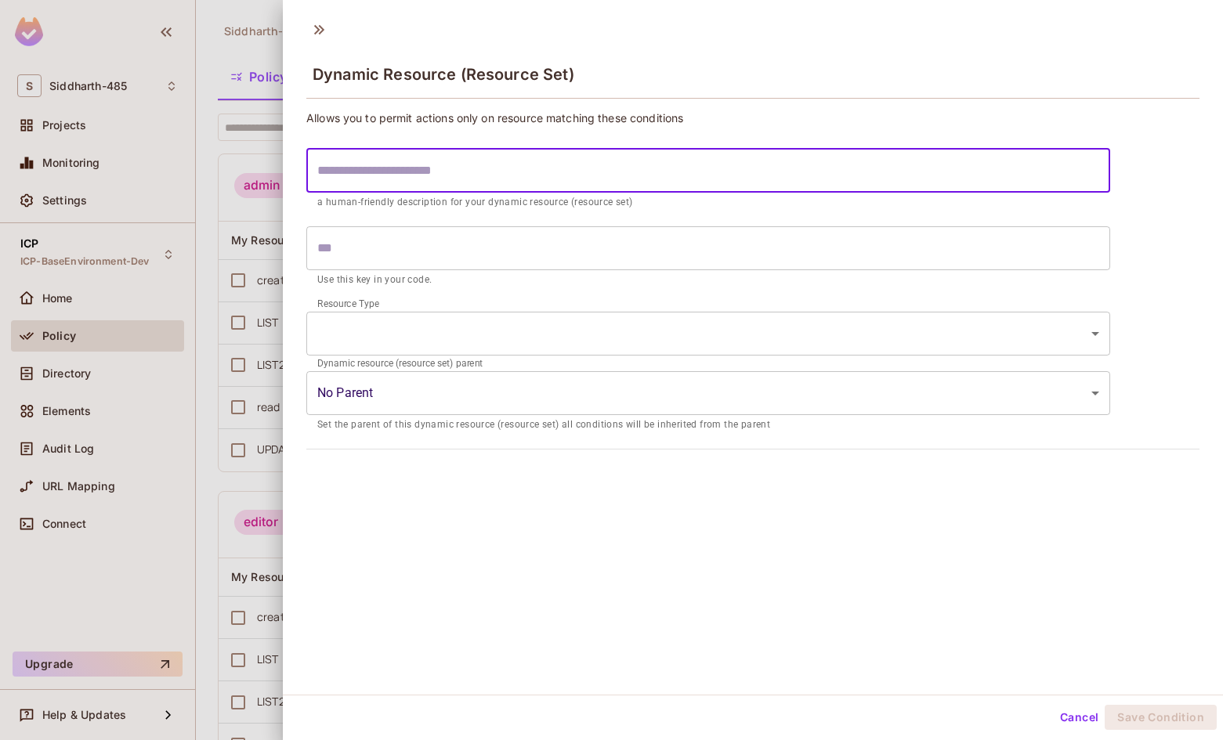
click at [703, 172] on input "text" at bounding box center [708, 171] width 804 height 44
type input "*"
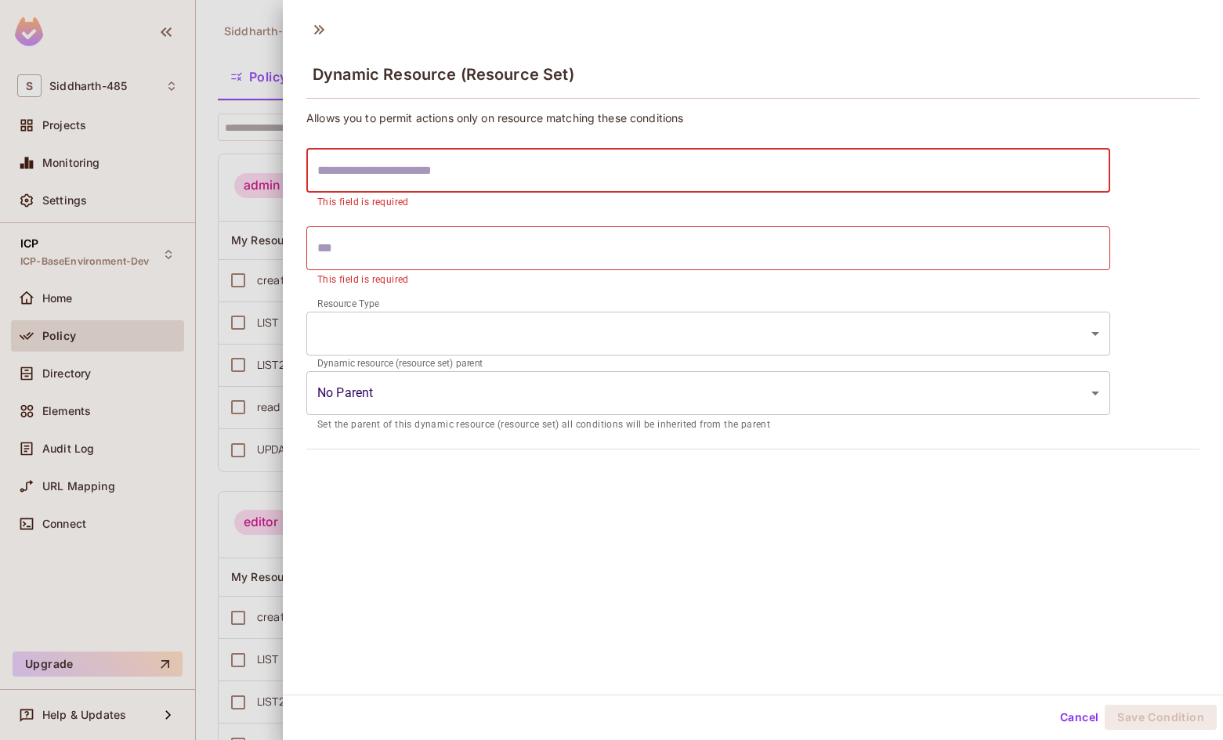
type input "*"
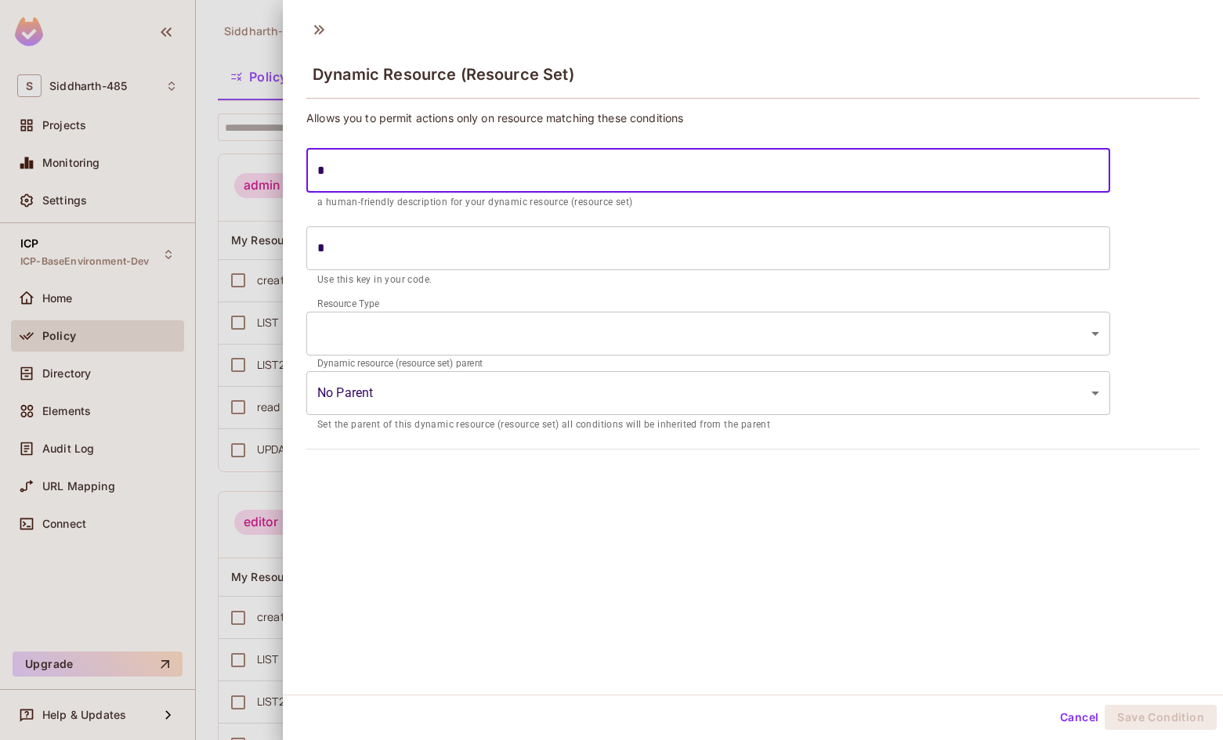
type input "**"
type input "***"
type input "****"
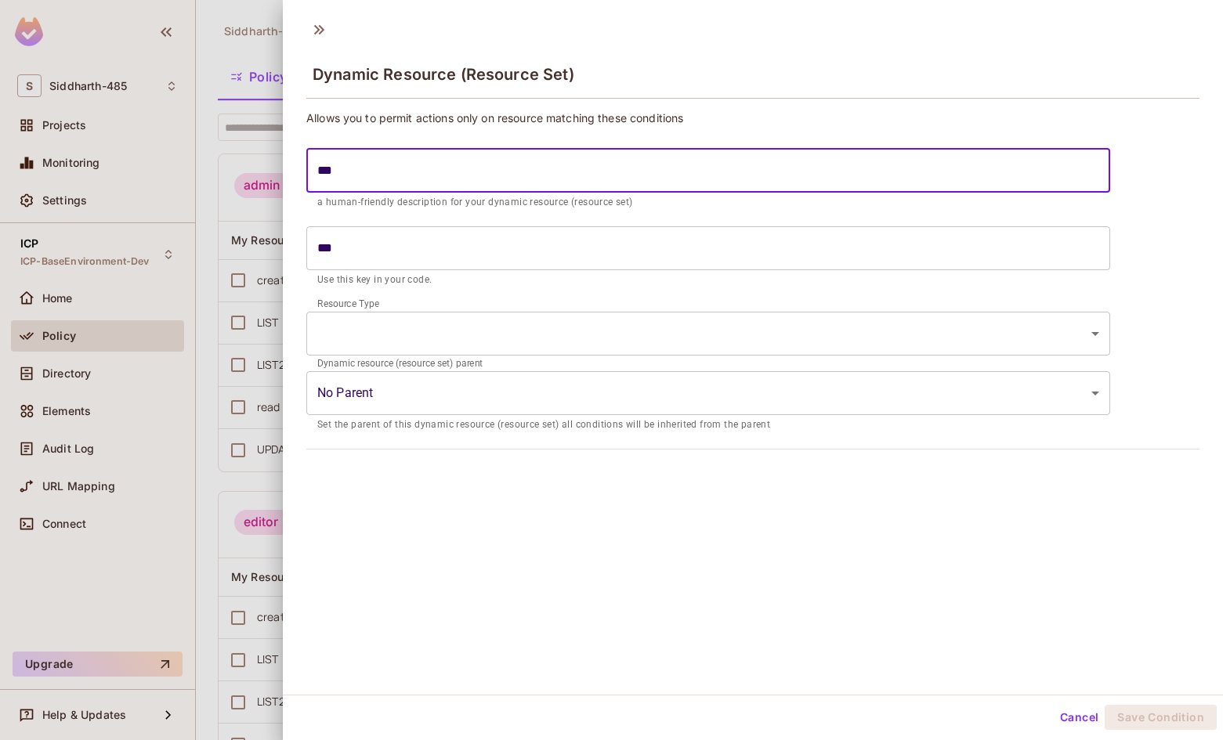
type input "****"
type input "*****"
type input "******"
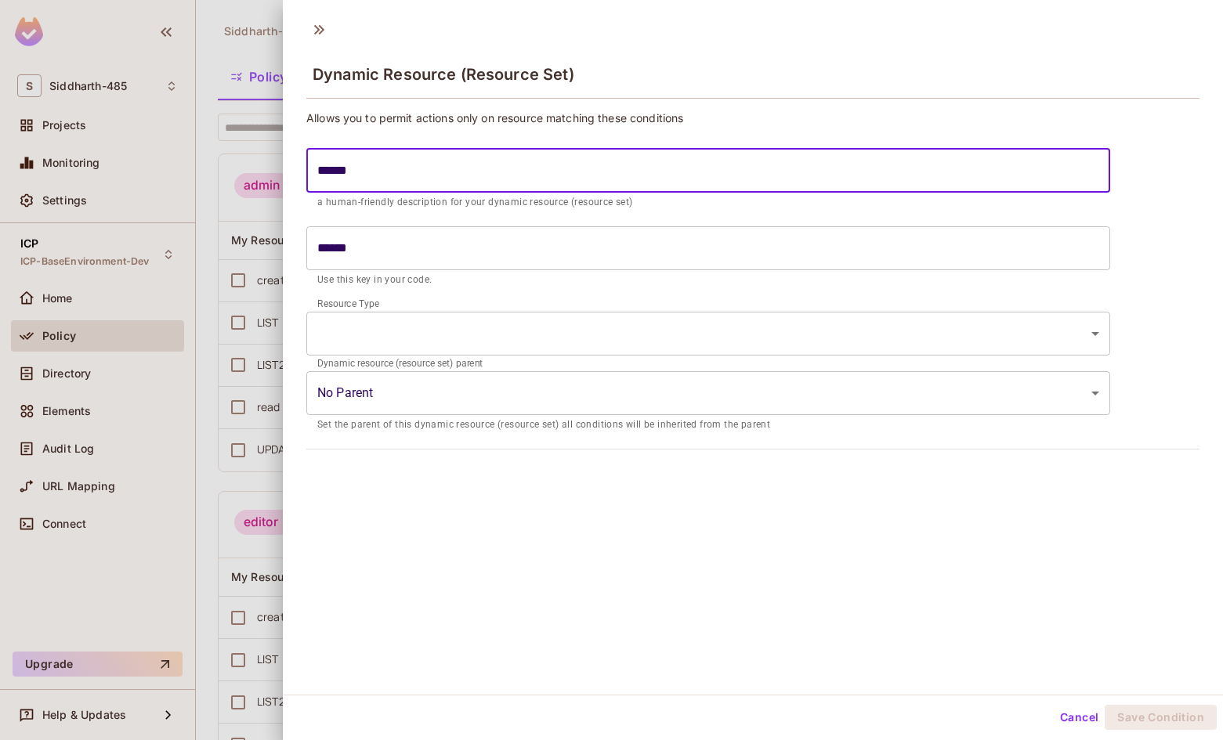
type input "*******"
type input "********"
type input "*********"
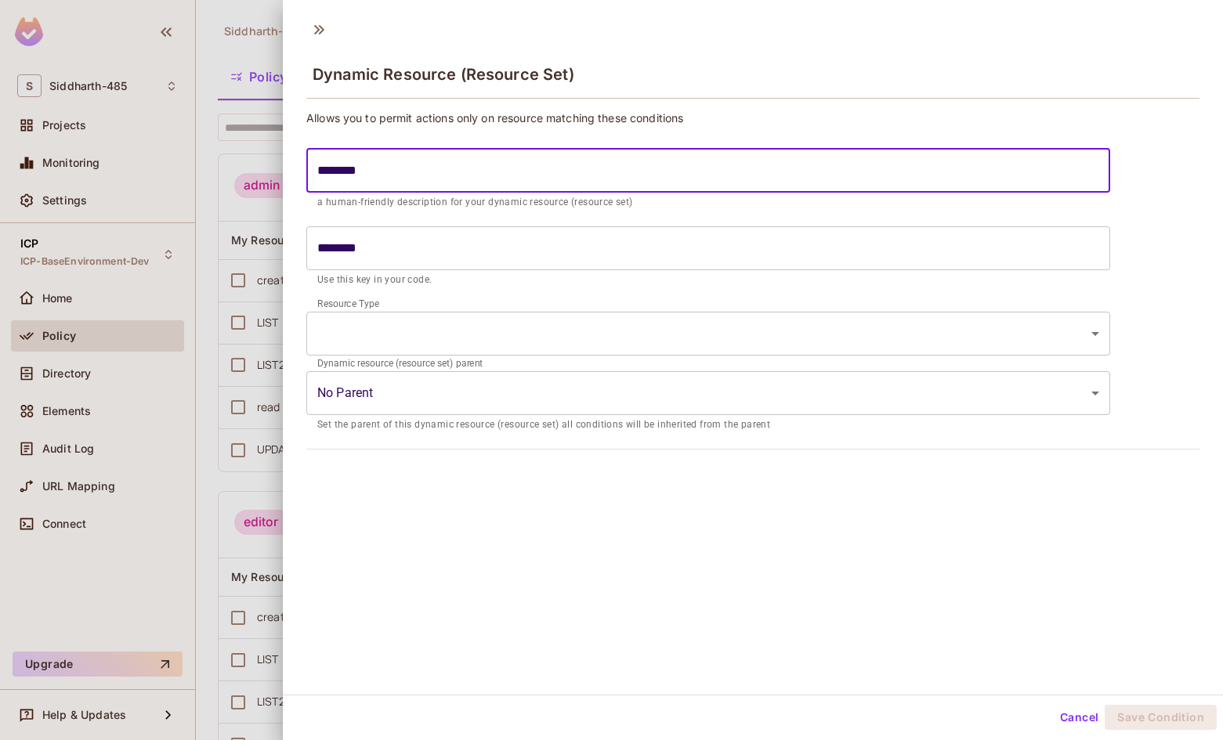
type input "*********"
type input "**********"
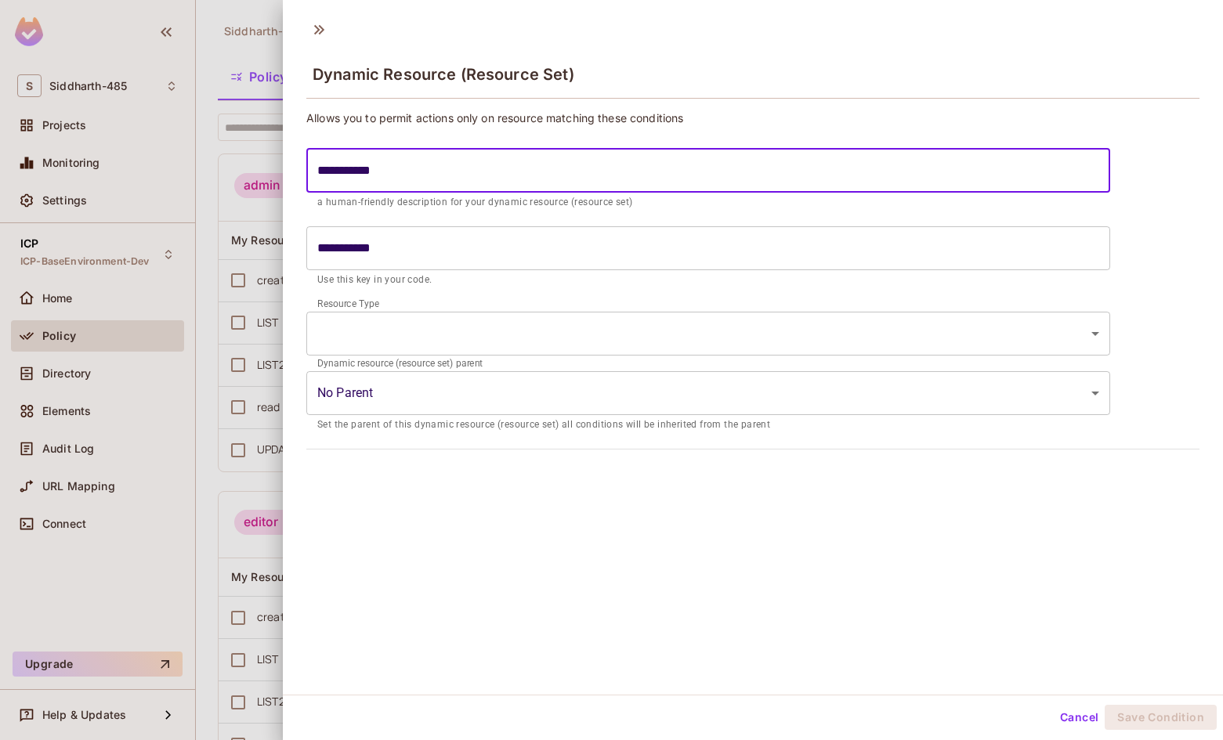
type input "**********"
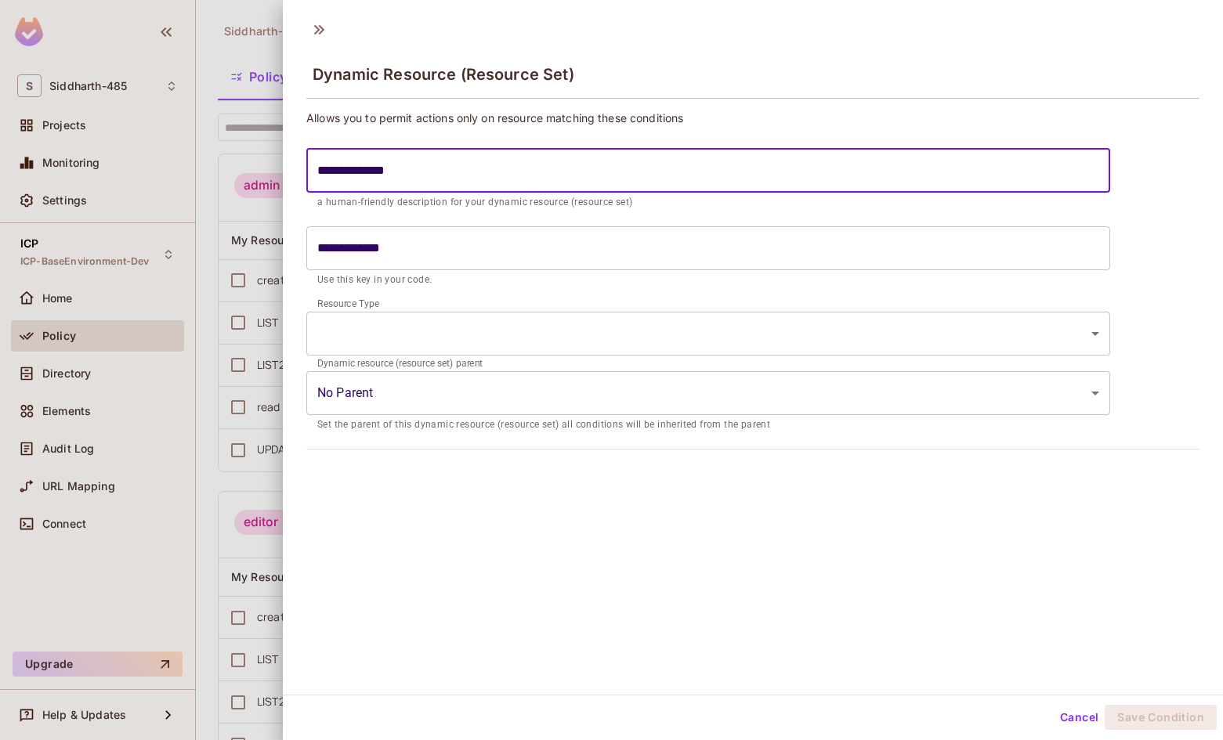
type input "**********"
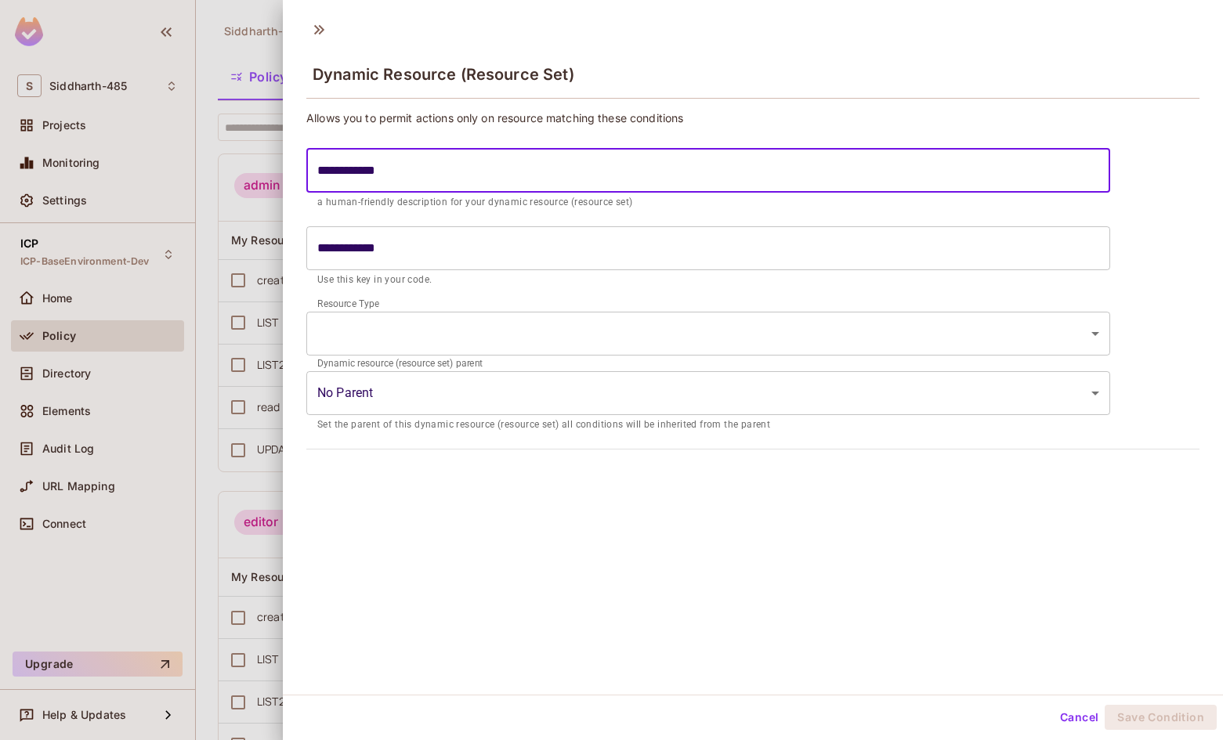
type input "**********"
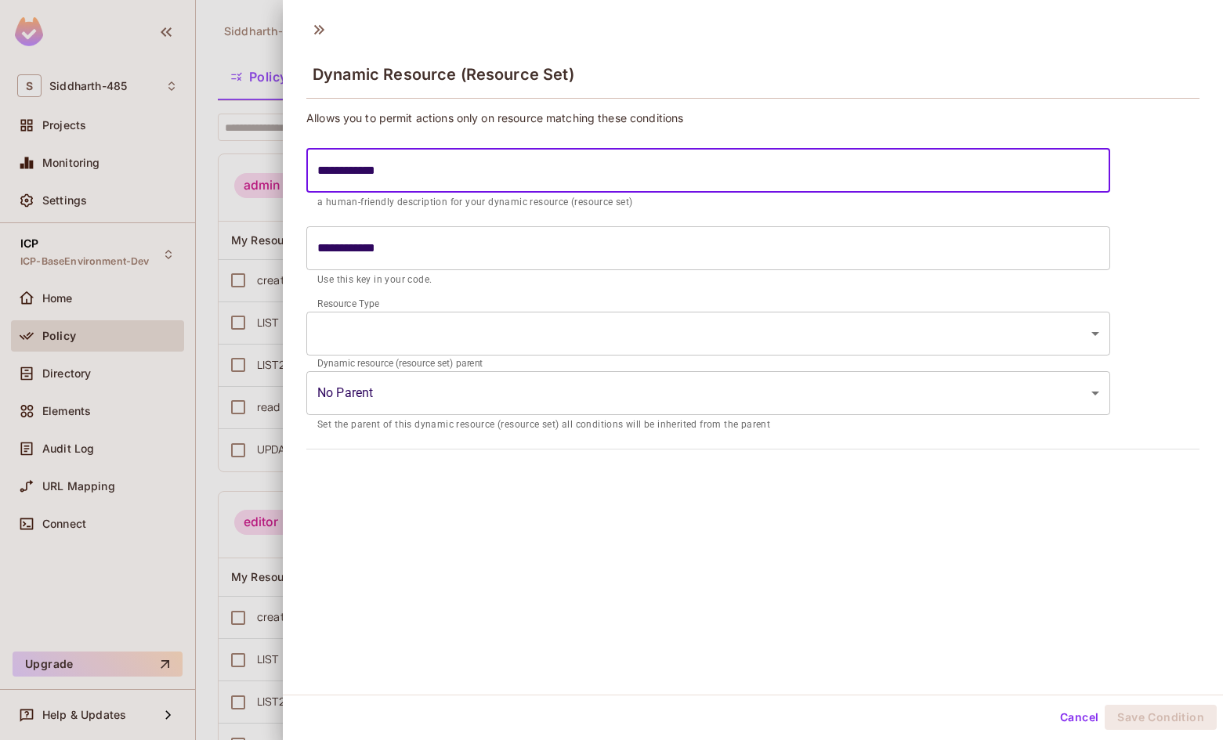
type input "**********"
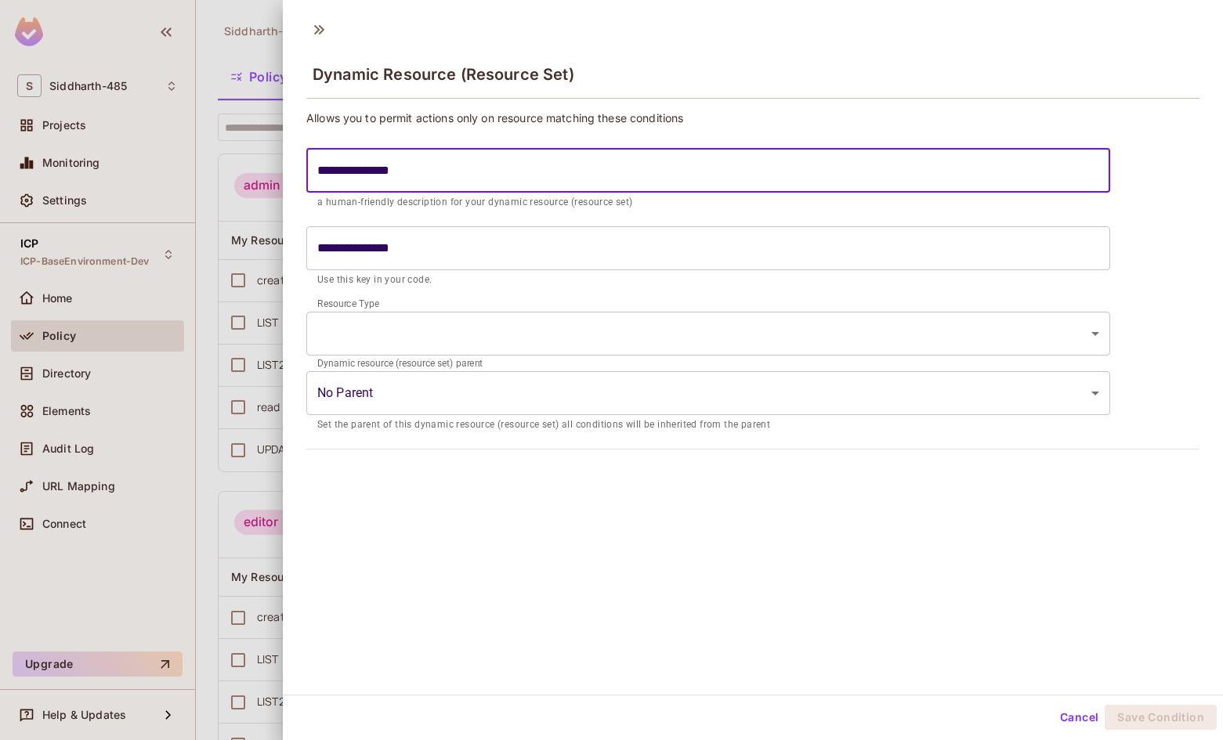
type input "**********"
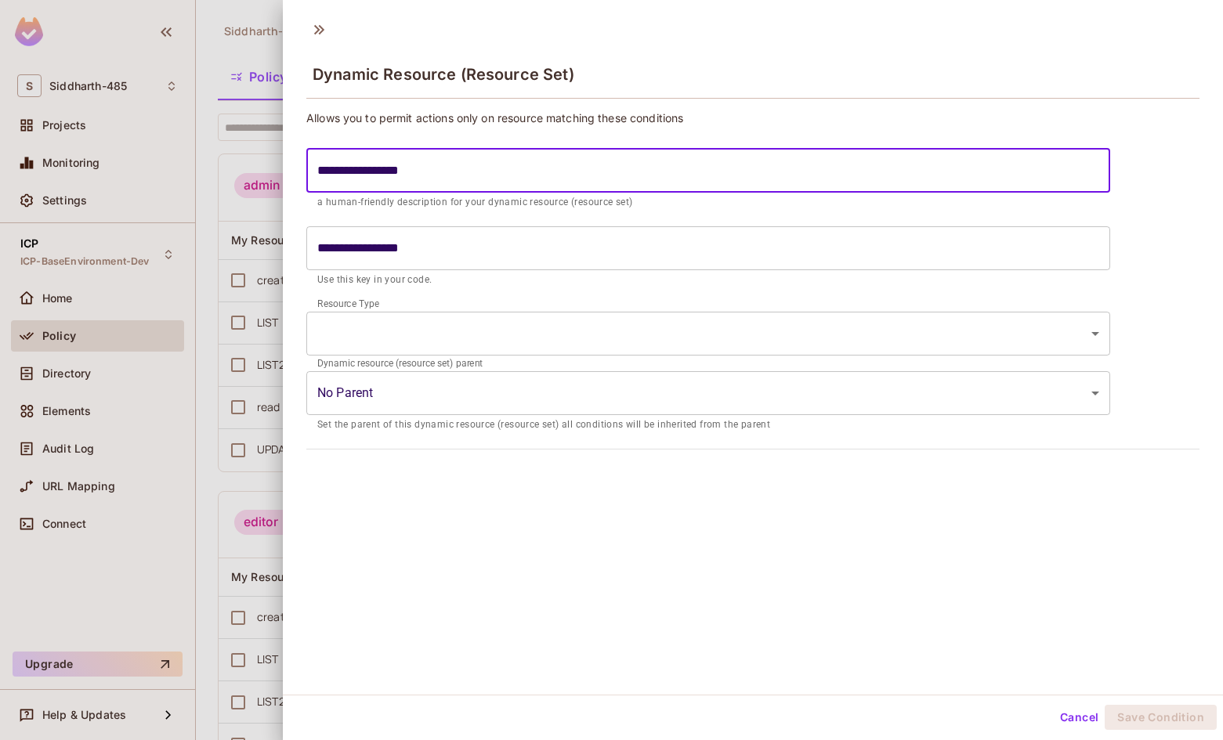
type input "**********"
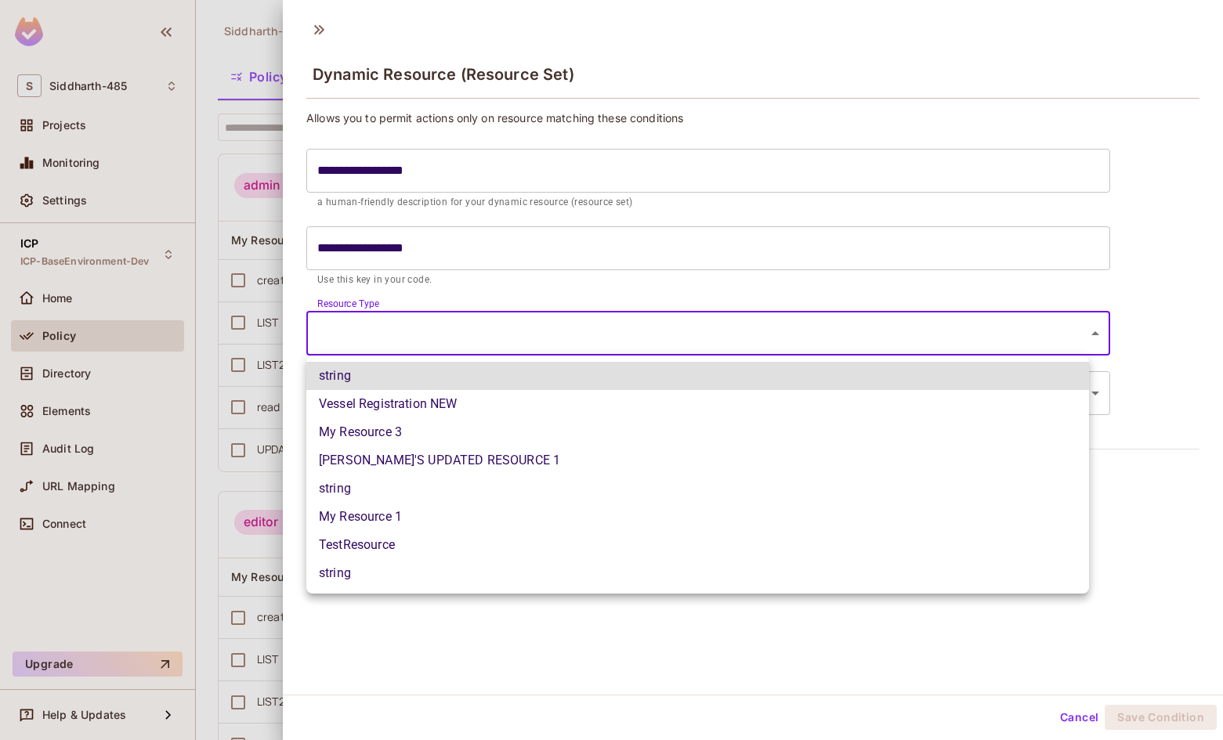
click at [485, 330] on body "S Siddharth-485 Projects Monitoring Settings ICP ICP-BaseEnvironment-Dev Home P…" at bounding box center [611, 370] width 1223 height 740
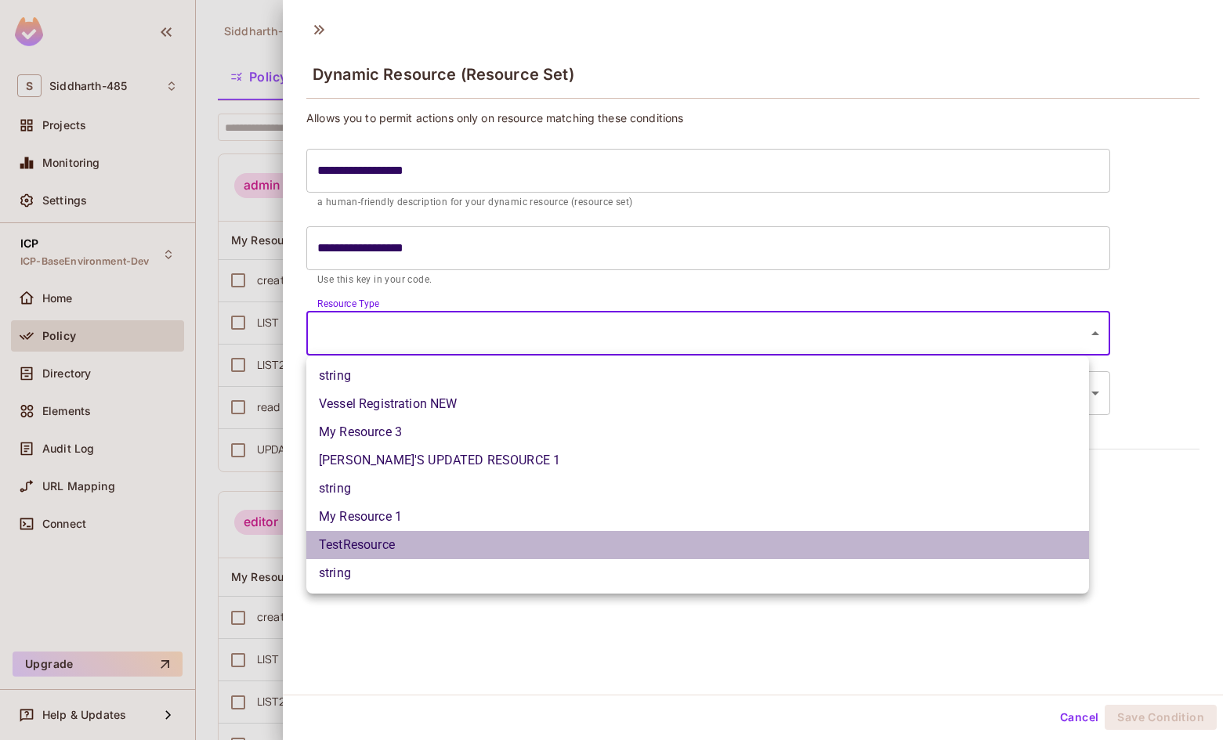
click at [391, 547] on li "TestResource" at bounding box center [697, 545] width 782 height 28
type input "**********"
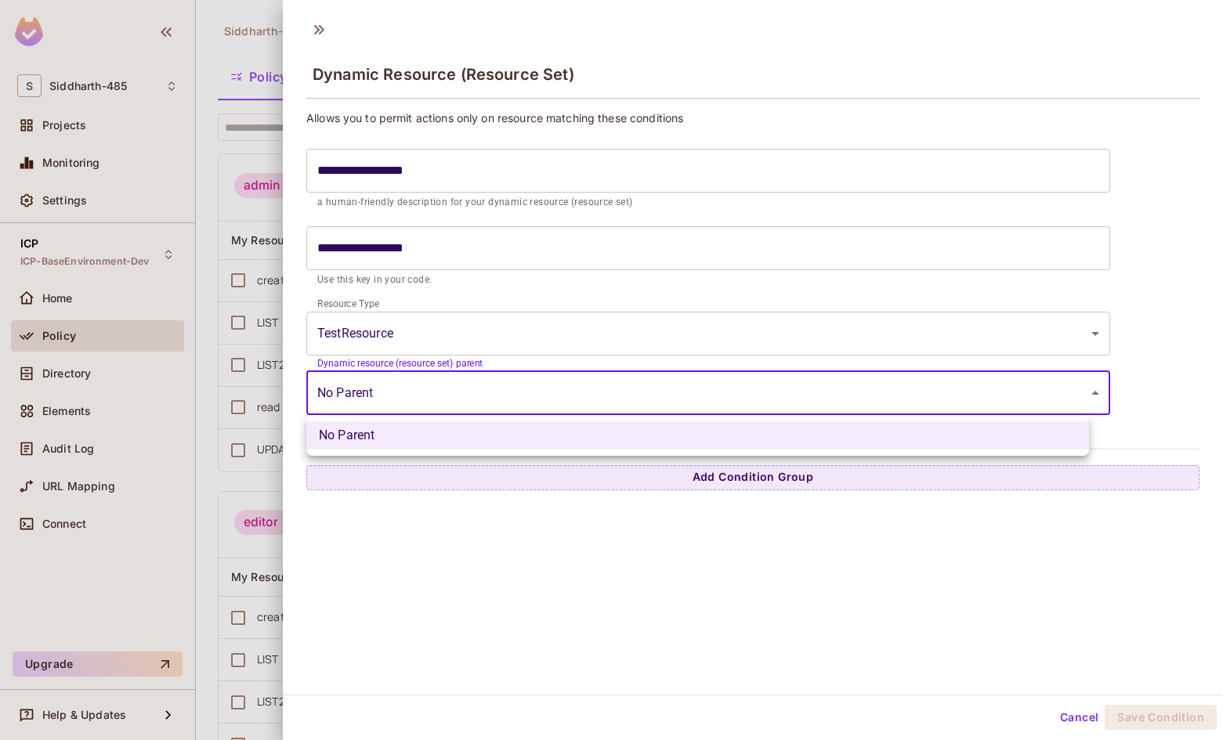
click at [456, 390] on body "S Siddharth-485 Projects Monitoring Settings ICP ICP-BaseEnvironment-Dev Home P…" at bounding box center [611, 370] width 1223 height 740
click at [456, 390] on div at bounding box center [611, 370] width 1223 height 740
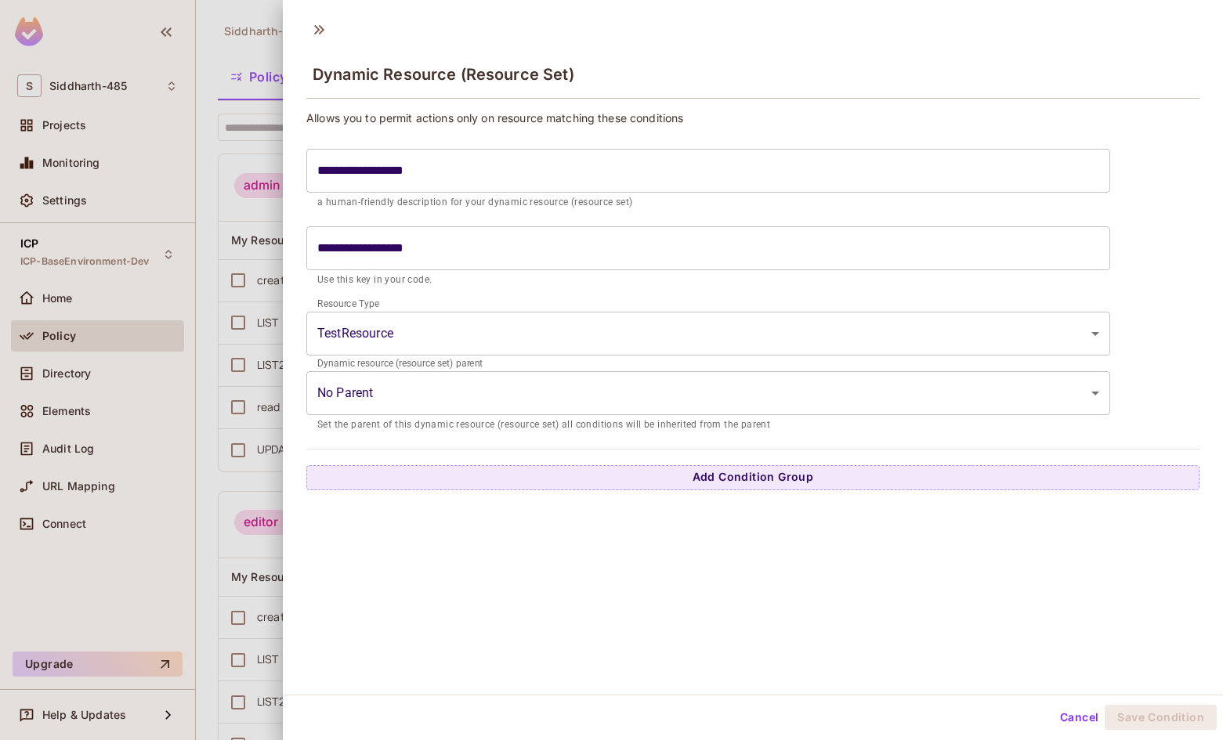
click at [507, 362] on div "**********" at bounding box center [708, 334] width 804 height 60
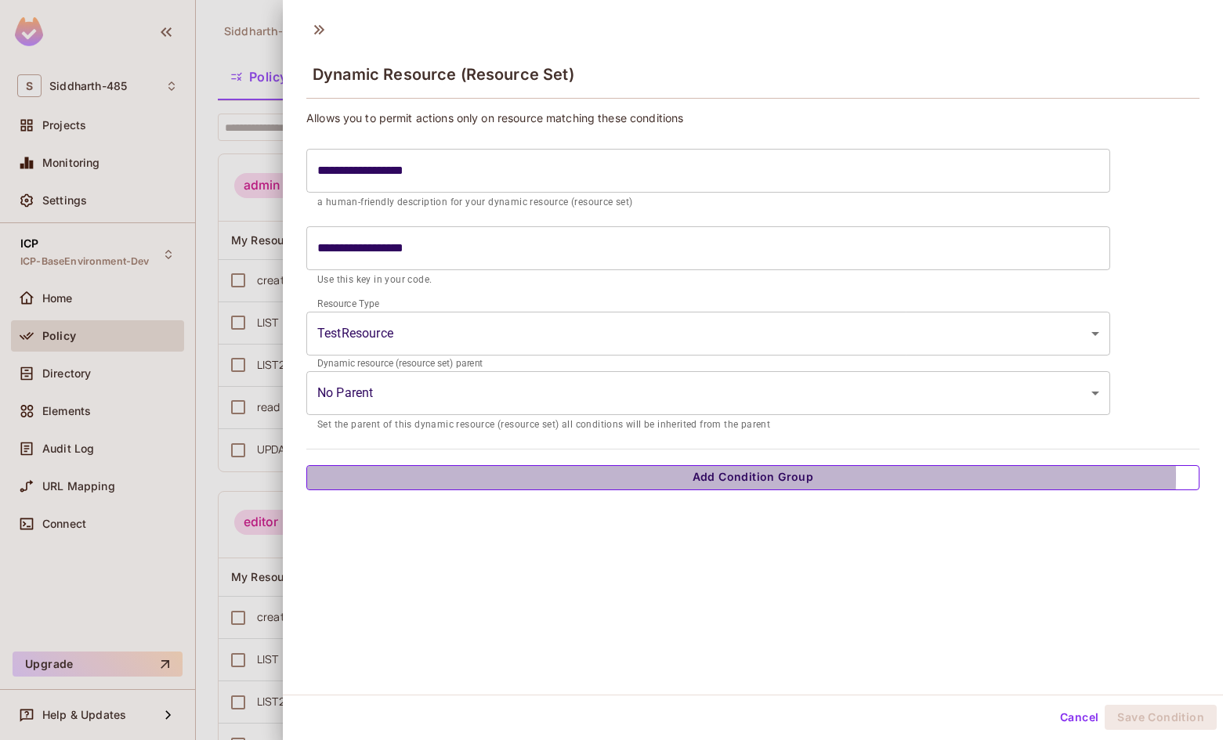
click at [696, 477] on button "Add Condition Group" at bounding box center [752, 477] width 893 height 25
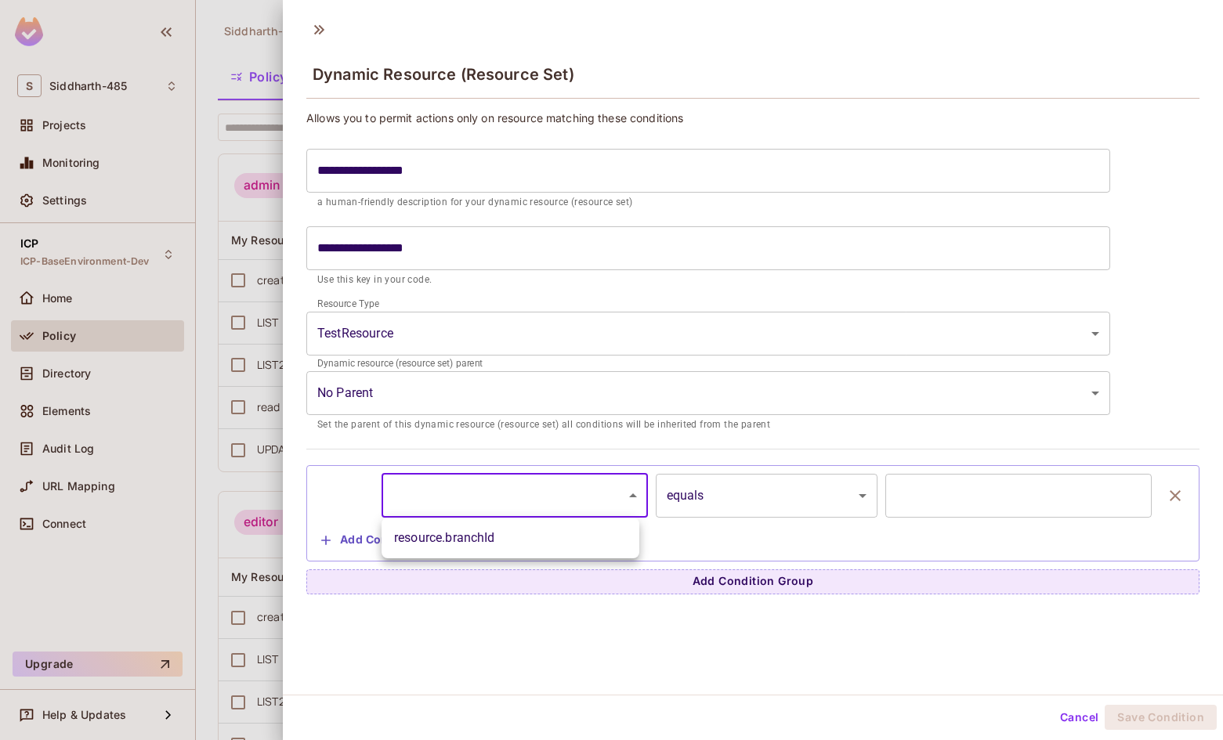
click at [520, 483] on body "S Siddharth-485 Projects Monitoring Settings ICP ICP-BaseEnvironment-Dev Home P…" at bounding box center [611, 370] width 1223 height 740
click at [483, 530] on li "resource.branchId" at bounding box center [510, 538] width 258 height 28
type input "**********"
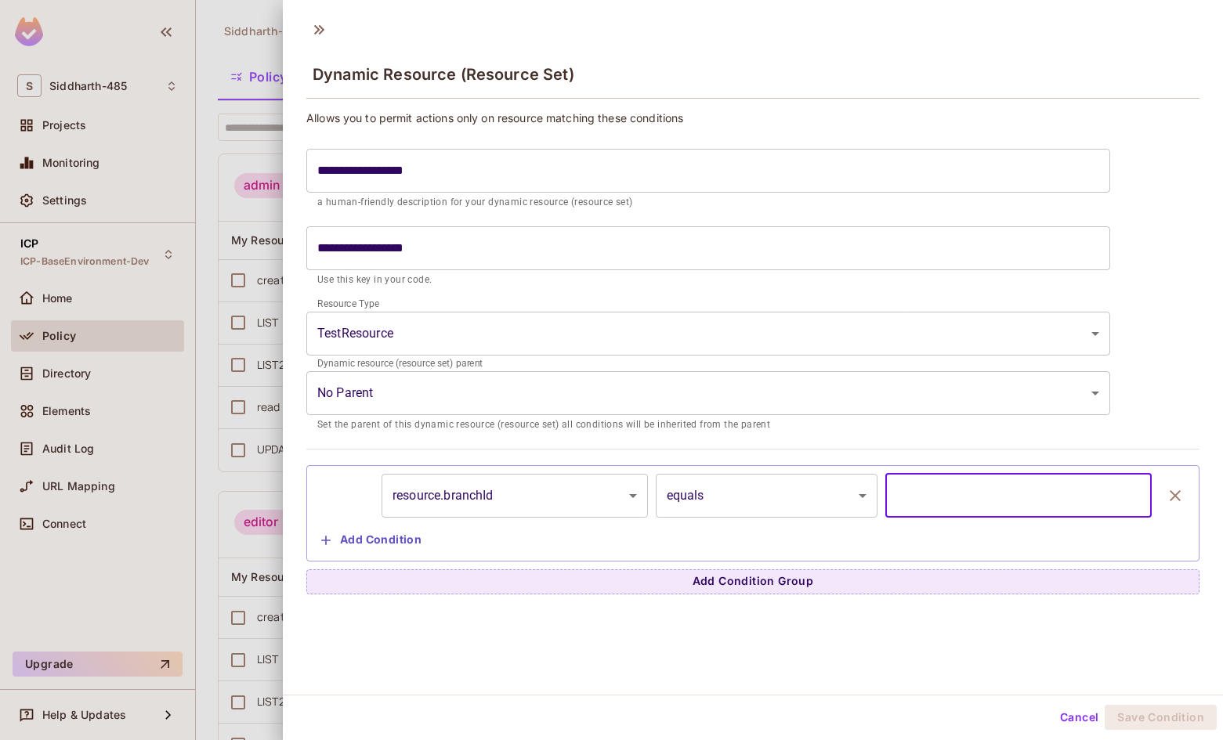
click at [923, 490] on input "text" at bounding box center [1018, 496] width 266 height 44
click at [945, 494] on input "text" at bounding box center [1018, 496] width 266 height 44
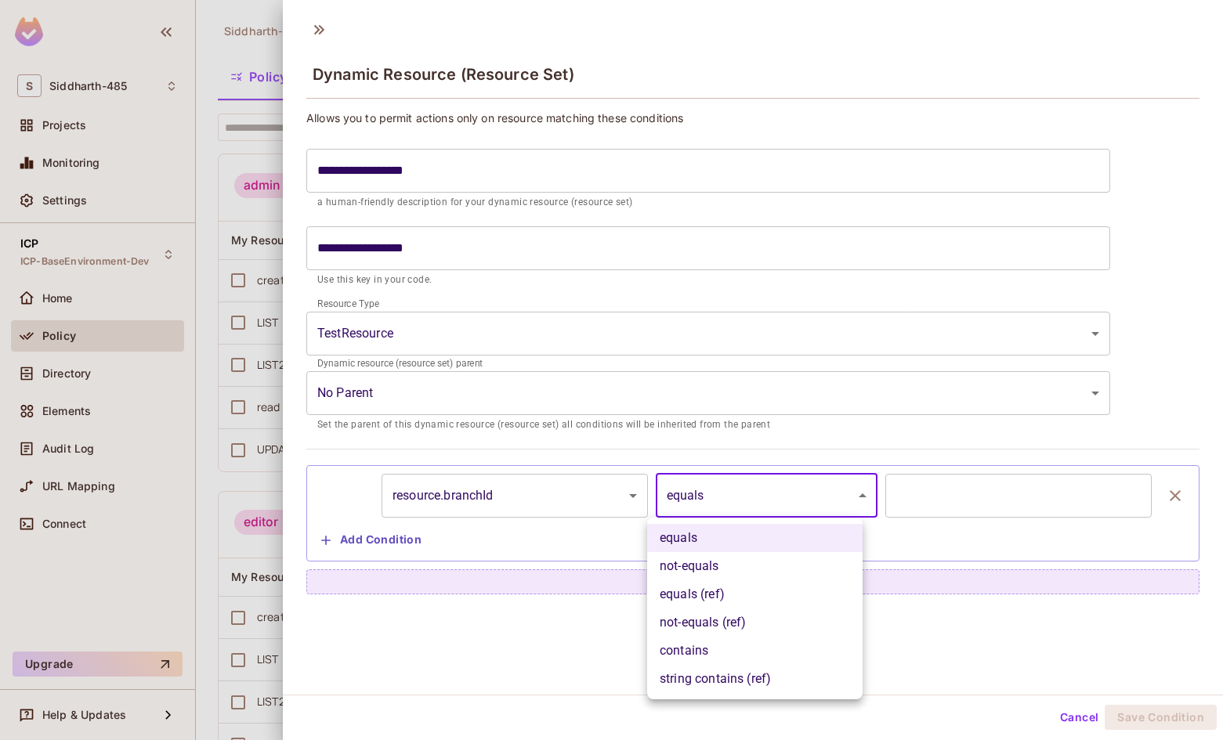
click at [816, 502] on body "S Siddharth-485 Projects Monitoring Settings ICP ICP-BaseEnvironment-Dev Home P…" at bounding box center [611, 370] width 1223 height 740
click at [700, 593] on li "equals (ref)" at bounding box center [754, 594] width 215 height 28
type input "**********"
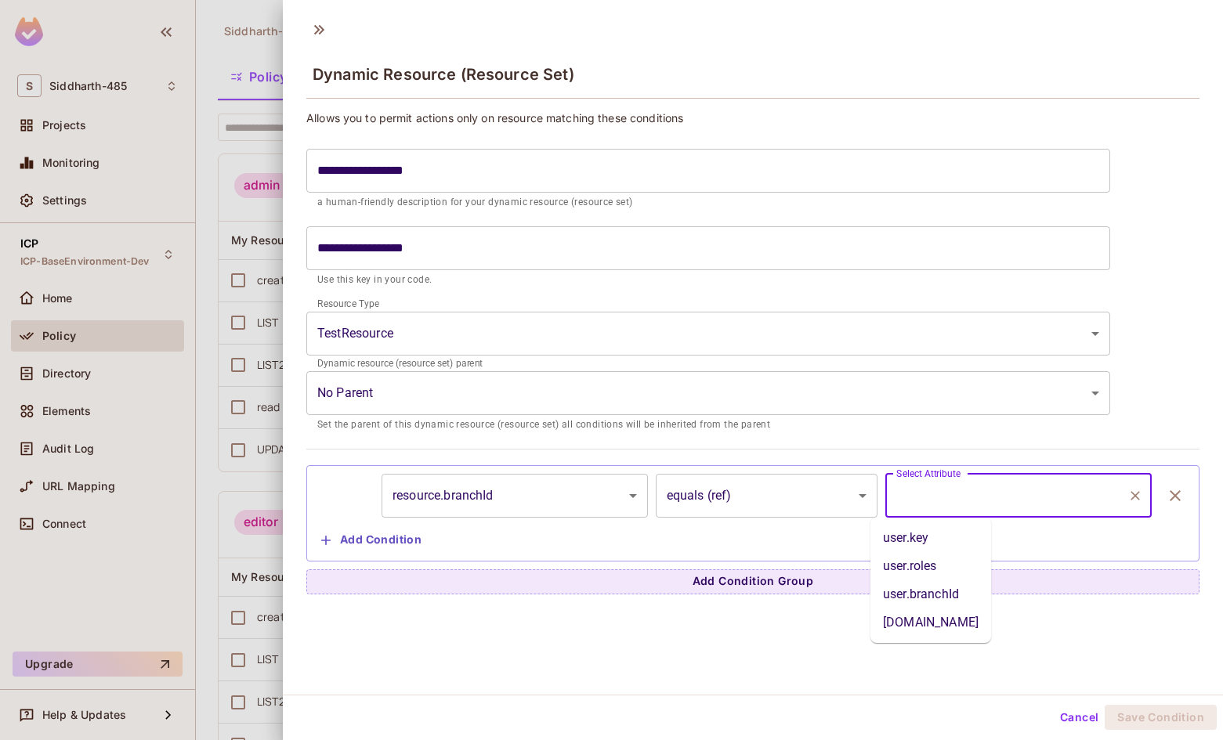
click at [935, 493] on input "Select Attribute" at bounding box center [1006, 496] width 229 height 30
click at [918, 598] on li "user.branchId" at bounding box center [930, 594] width 121 height 28
type input "**********"
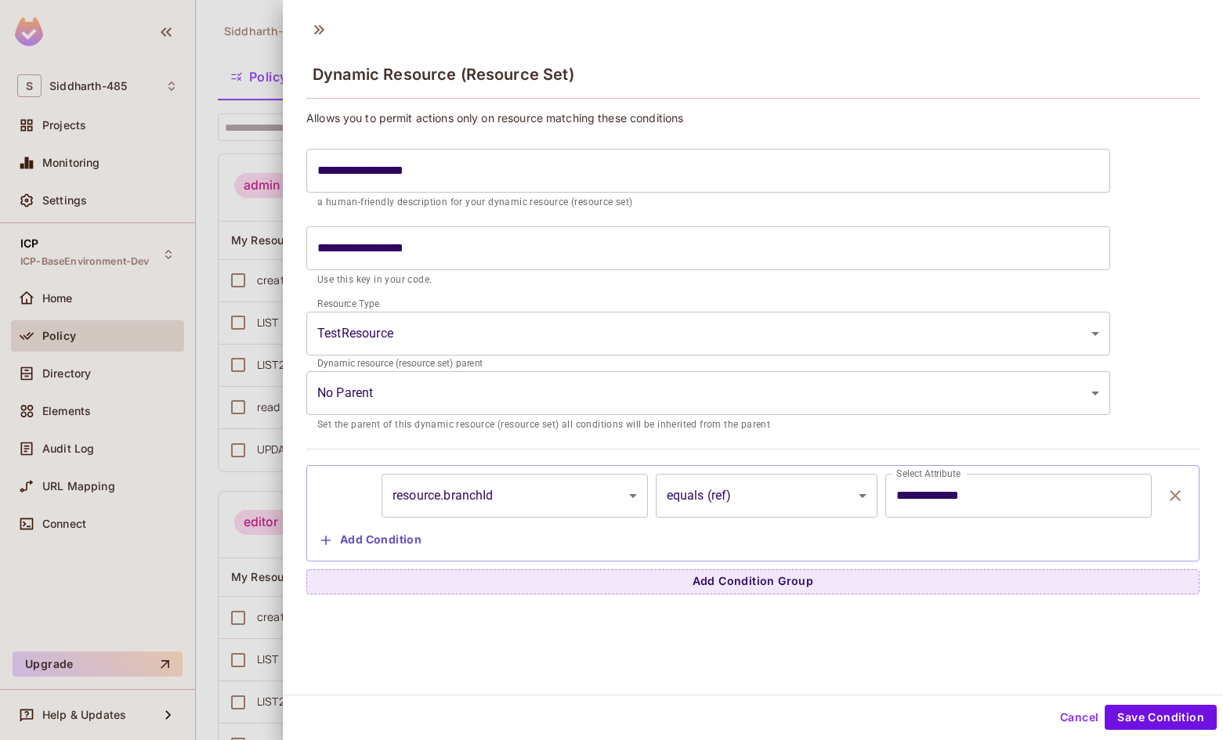
scroll to position [2, 0]
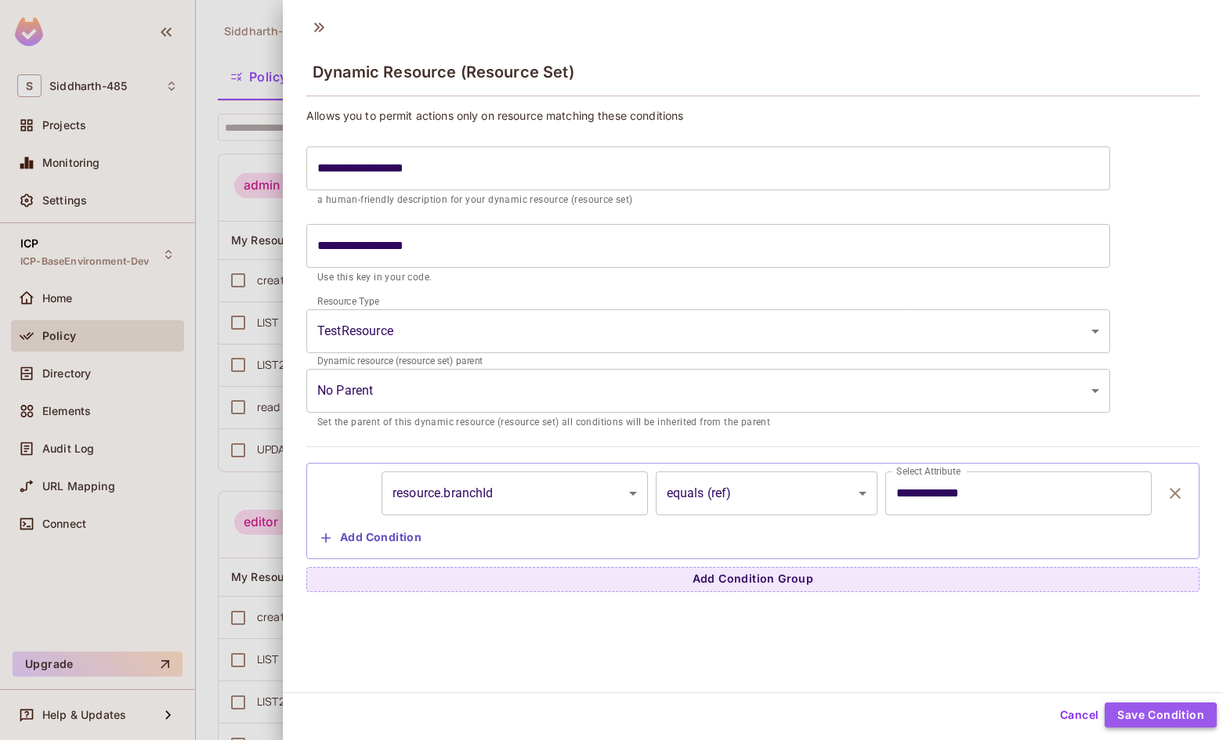
click at [1142, 717] on button "Save Condition" at bounding box center [1160, 715] width 112 height 25
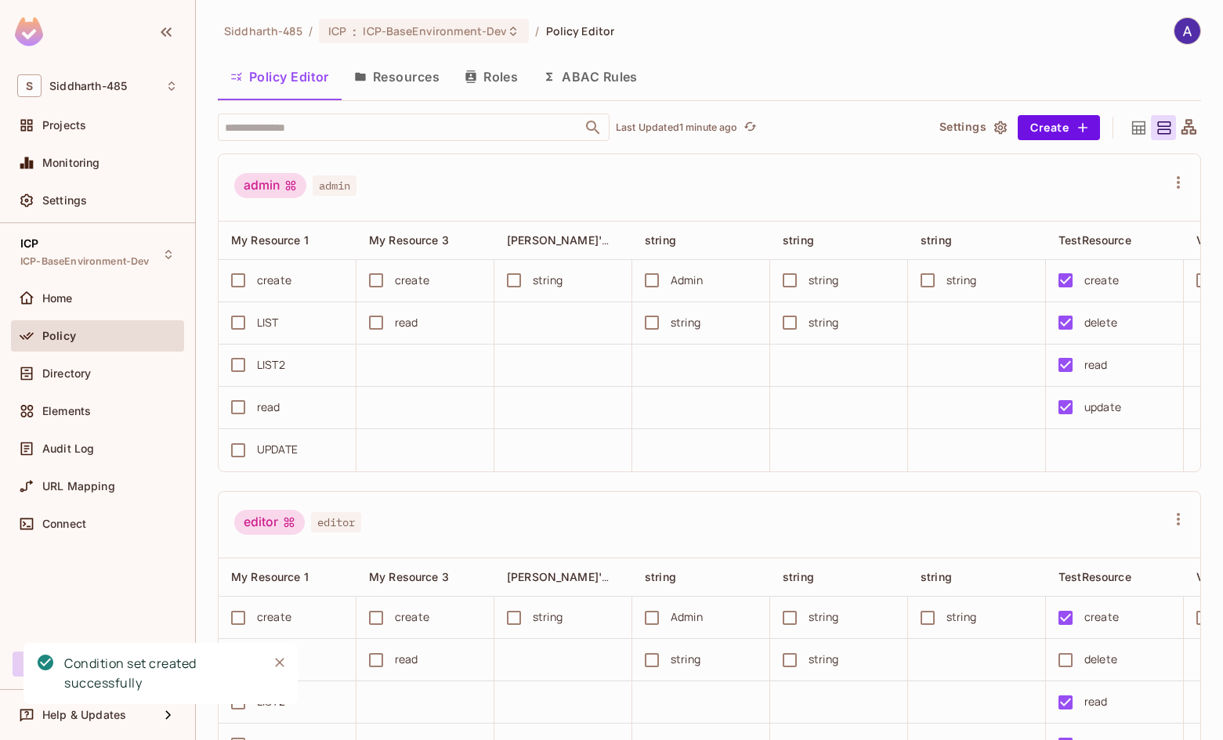
scroll to position [0, 421]
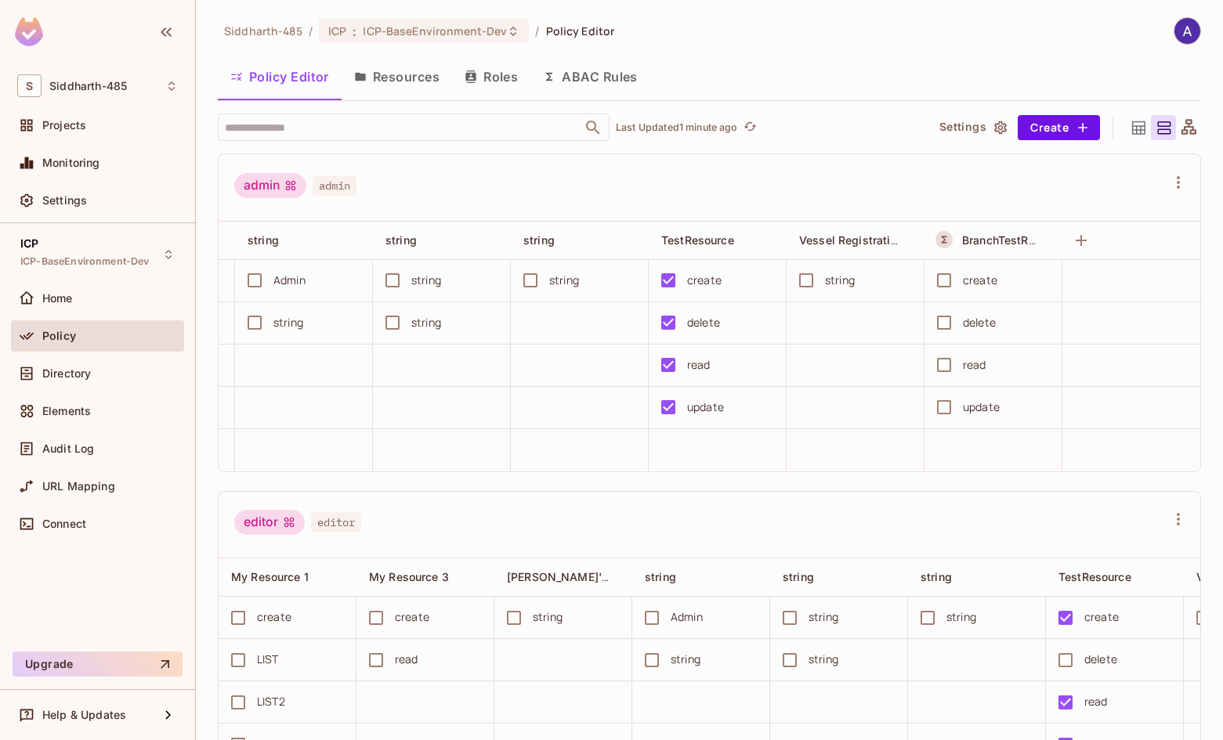
click at [412, 74] on button "Resources" at bounding box center [396, 76] width 110 height 39
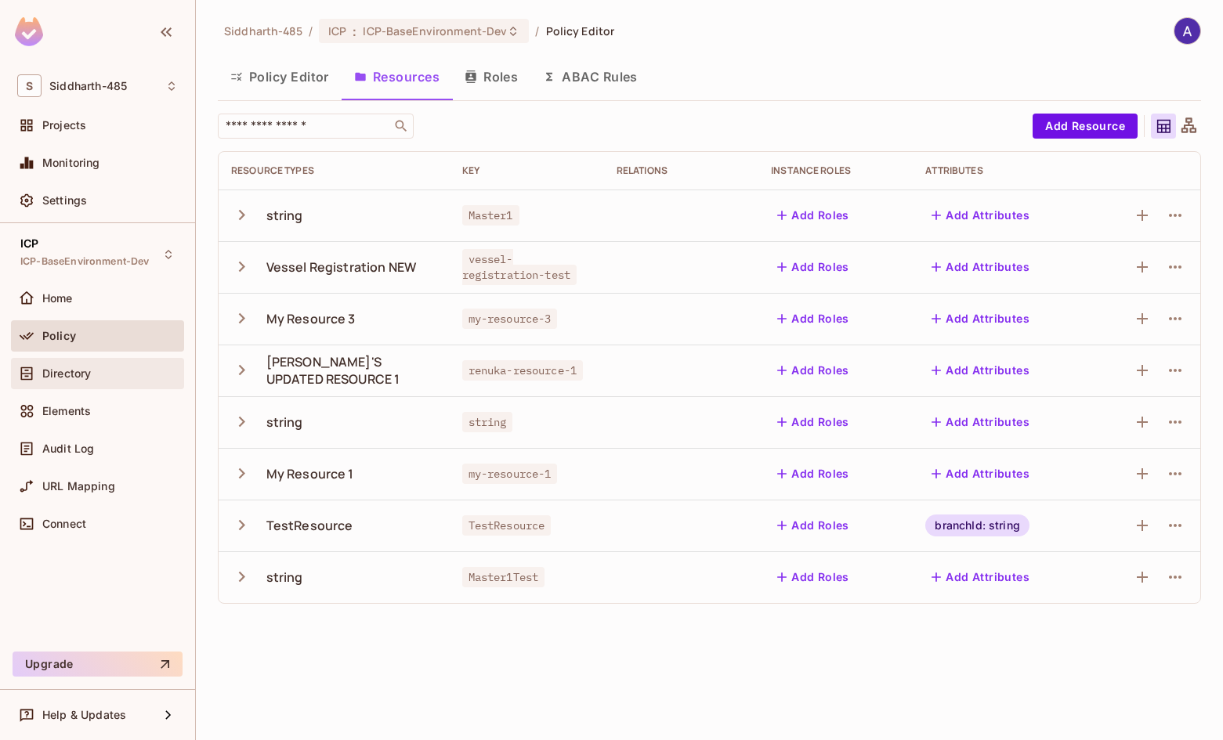
click at [67, 370] on span "Directory" at bounding box center [66, 373] width 49 height 13
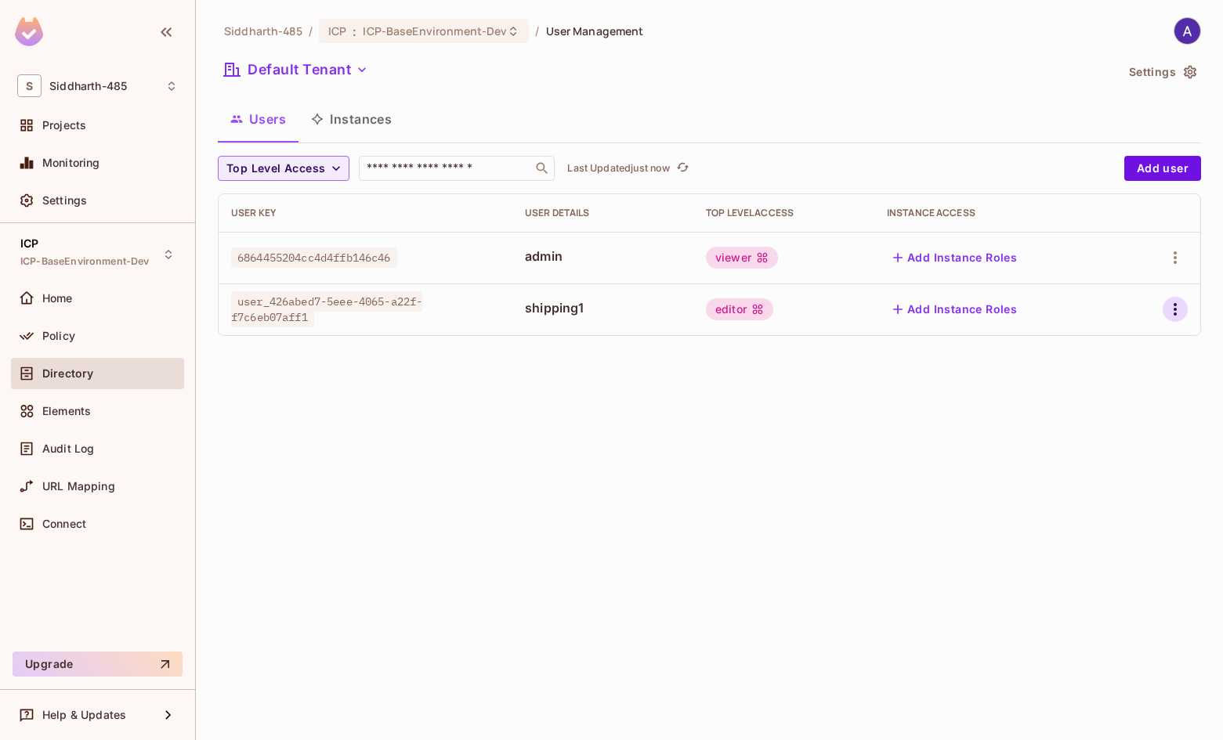
click at [1172, 312] on icon "button" at bounding box center [1174, 309] width 19 height 19
click at [1097, 376] on div "Edit Attributes" at bounding box center [1121, 380] width 78 height 16
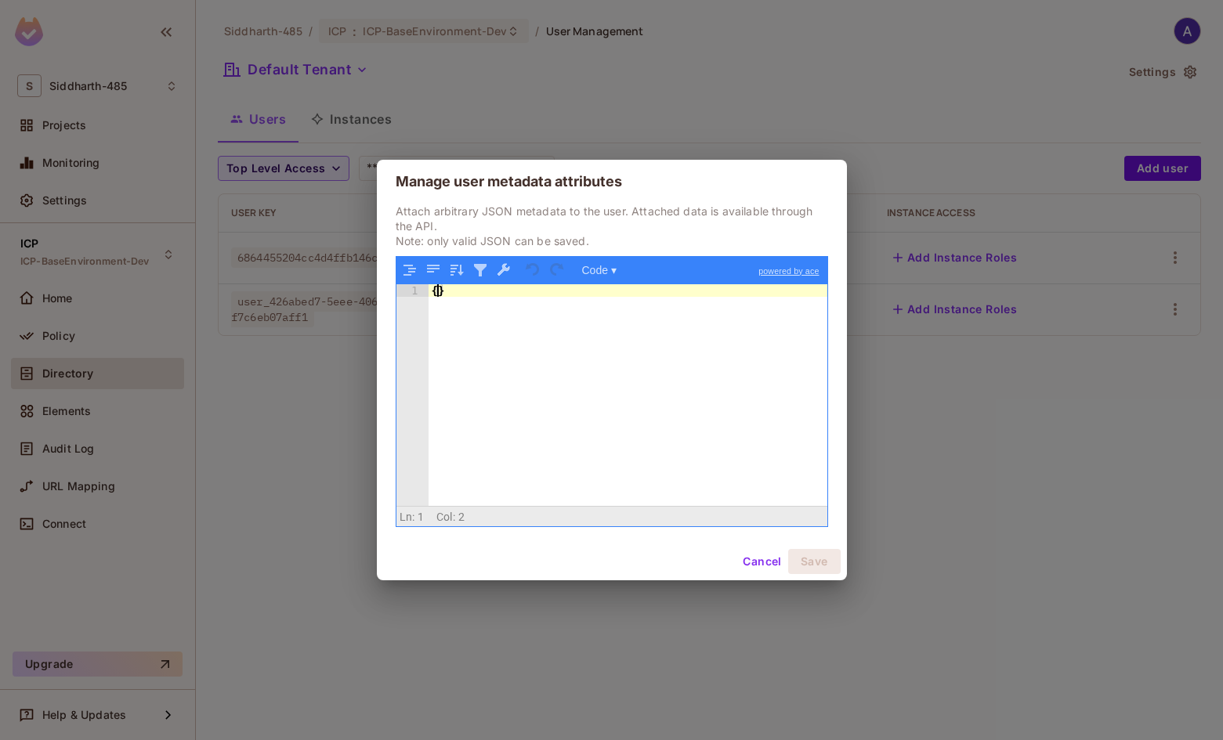
click at [438, 294] on div "{ }" at bounding box center [627, 407] width 399 height 247
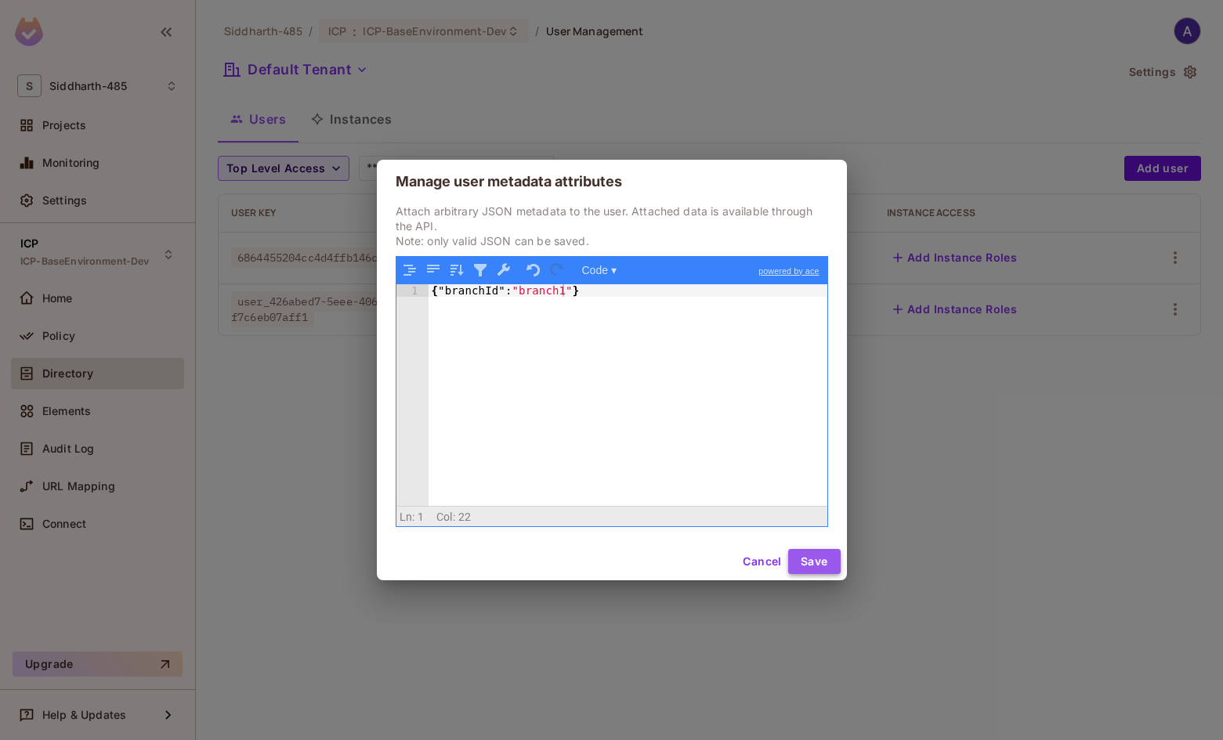
click at [809, 552] on button "Save" at bounding box center [814, 561] width 52 height 25
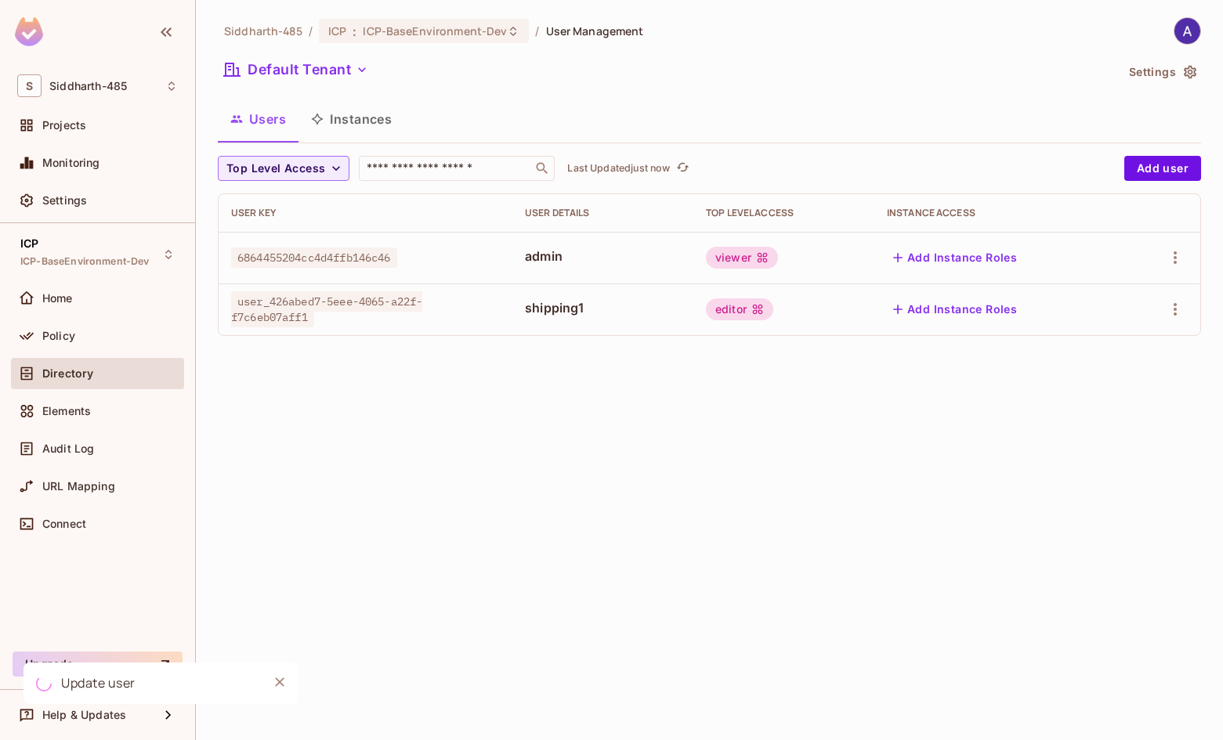
click at [754, 478] on div "Siddharth-485 / ICP : ICP-BaseEnvironment-Dev / User Management Default Tenant …" at bounding box center [709, 370] width 1027 height 740
click at [1174, 312] on icon "button" at bounding box center [1174, 309] width 19 height 19
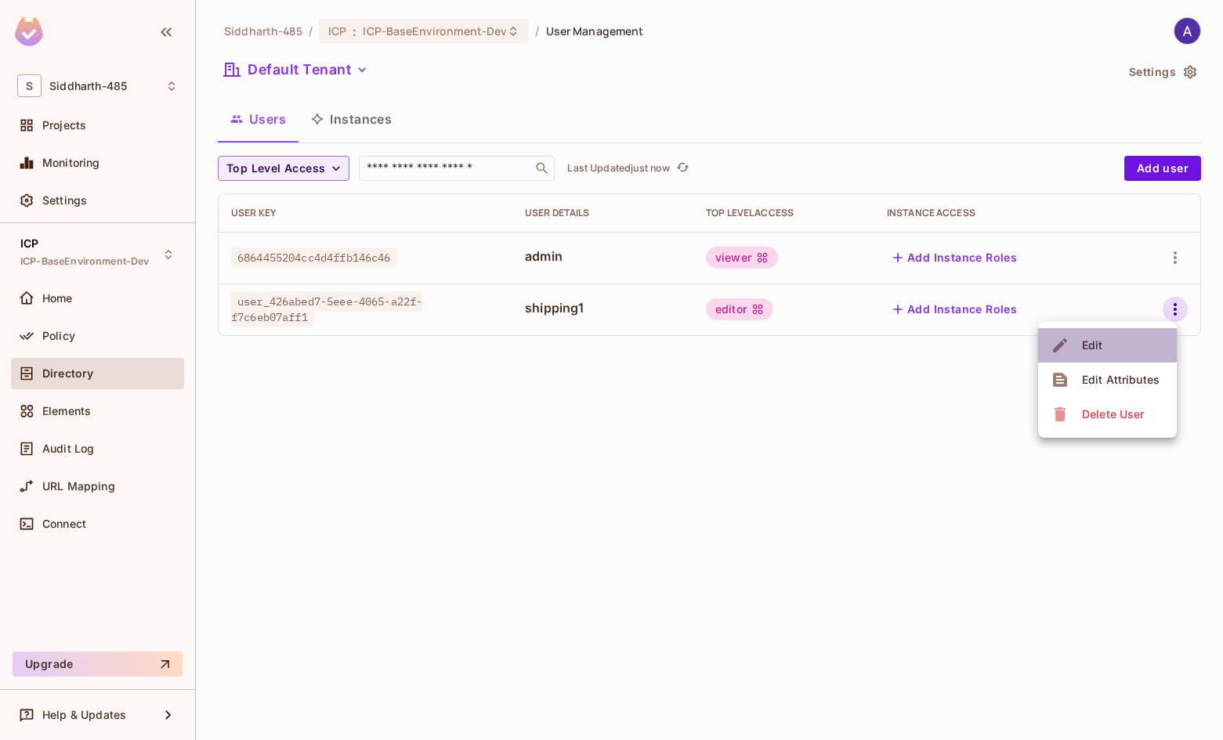
click at [1089, 341] on div "Edit" at bounding box center [1092, 346] width 21 height 16
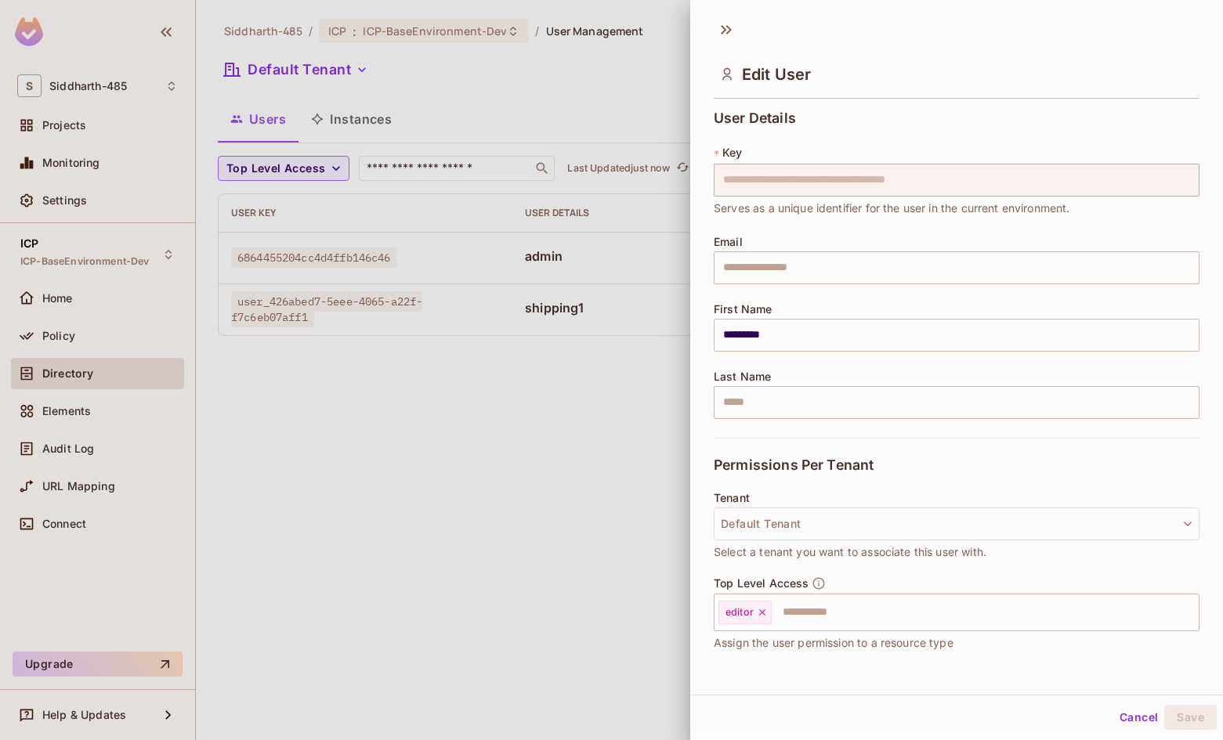
scroll to position [107, 0]
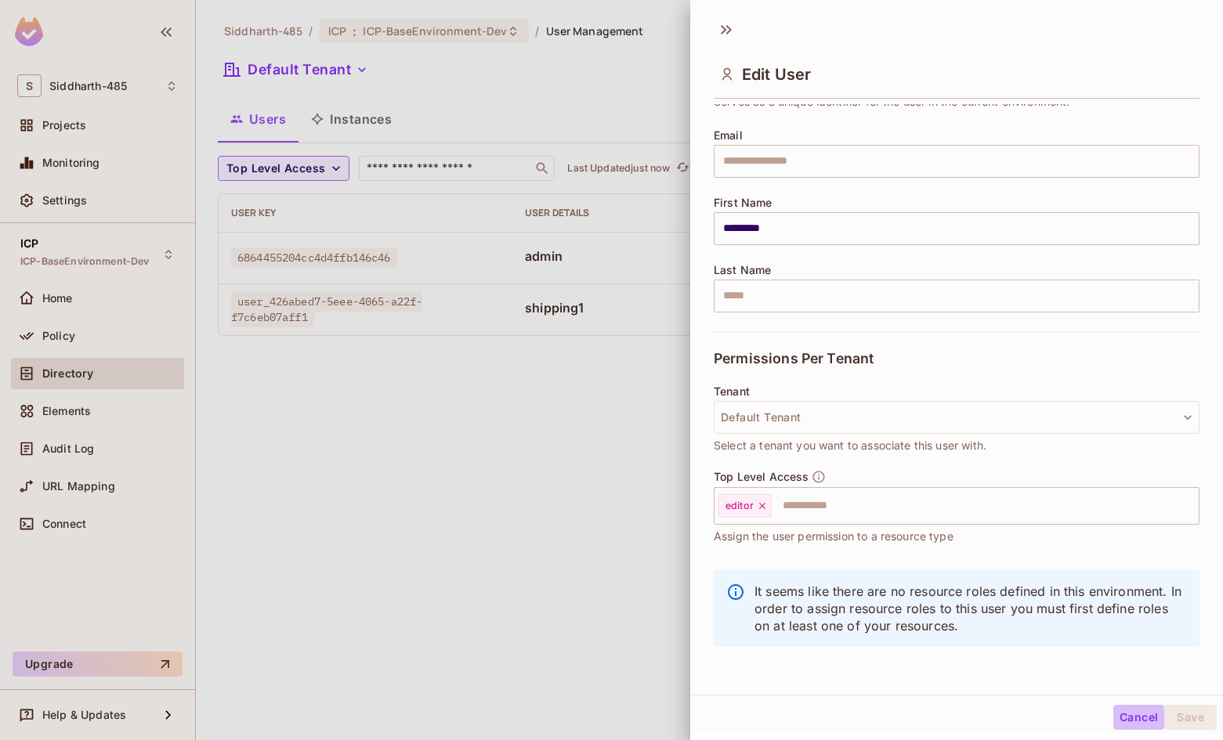
click at [1117, 721] on button "Cancel" at bounding box center [1138, 717] width 51 height 25
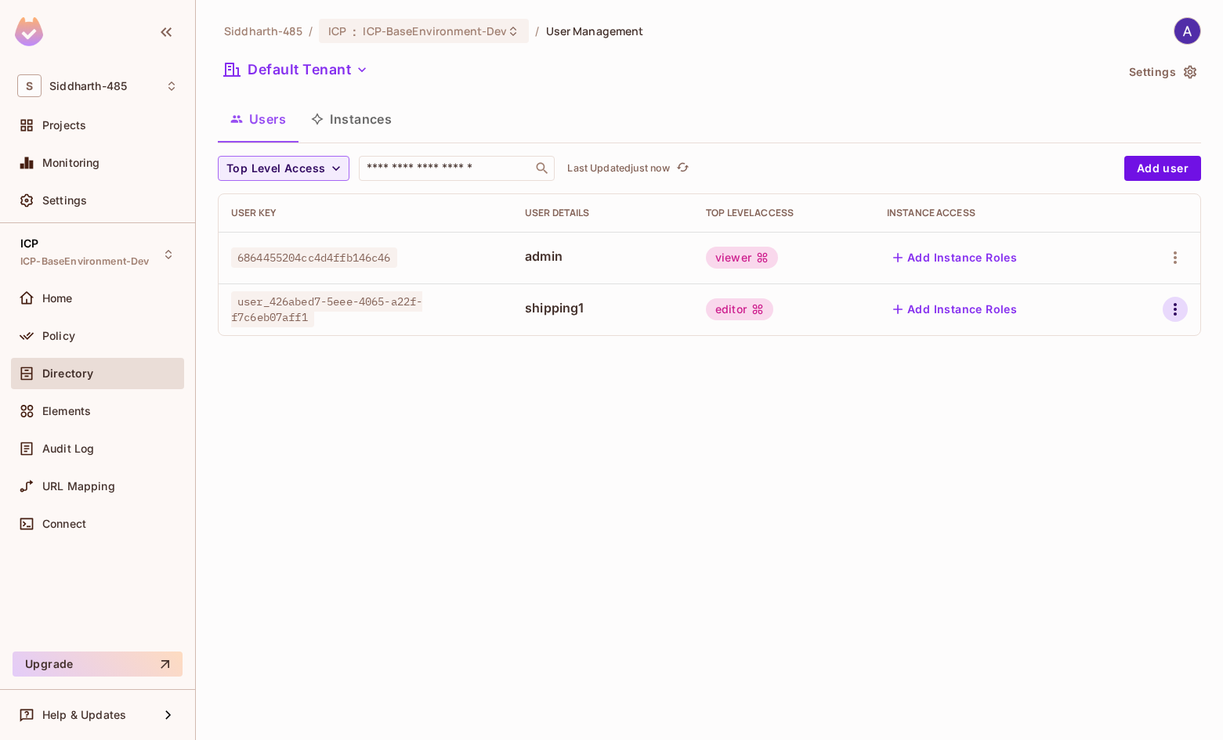
click at [1179, 305] on icon "button" at bounding box center [1174, 309] width 19 height 19
click at [1128, 370] on span "Edit Attributes" at bounding box center [1120, 379] width 87 height 25
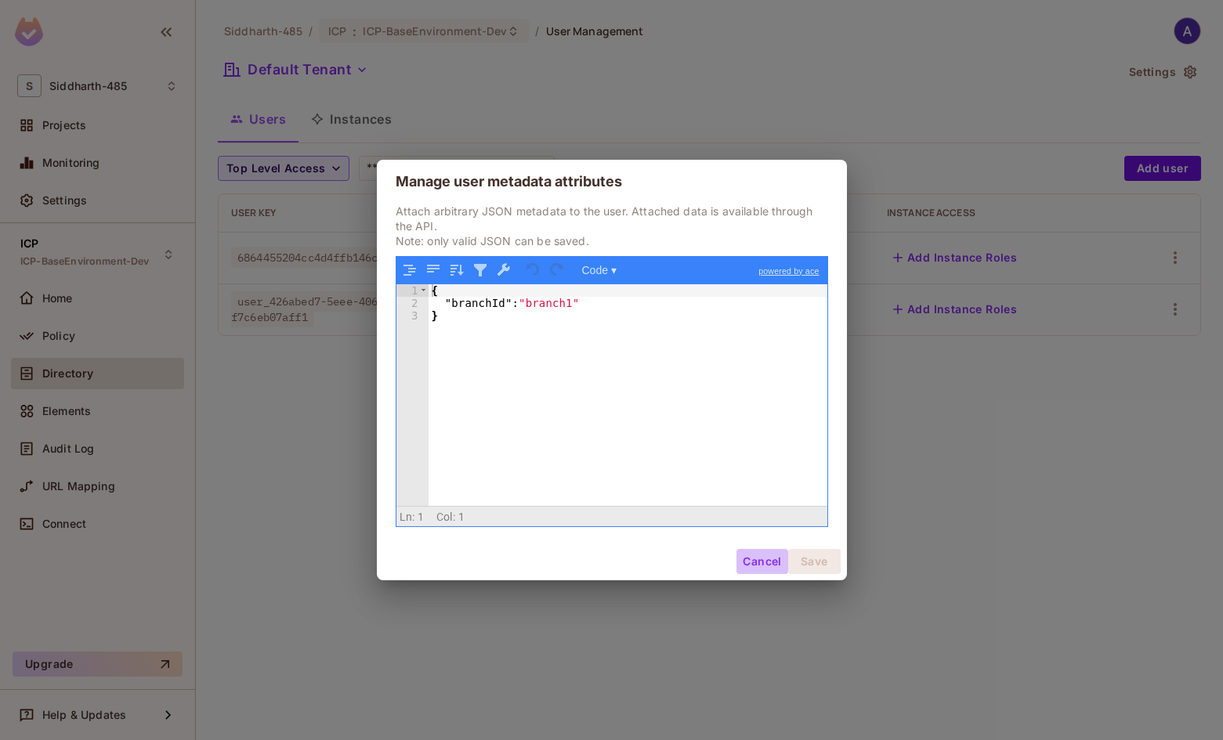
click at [764, 559] on button "Cancel" at bounding box center [761, 561] width 51 height 25
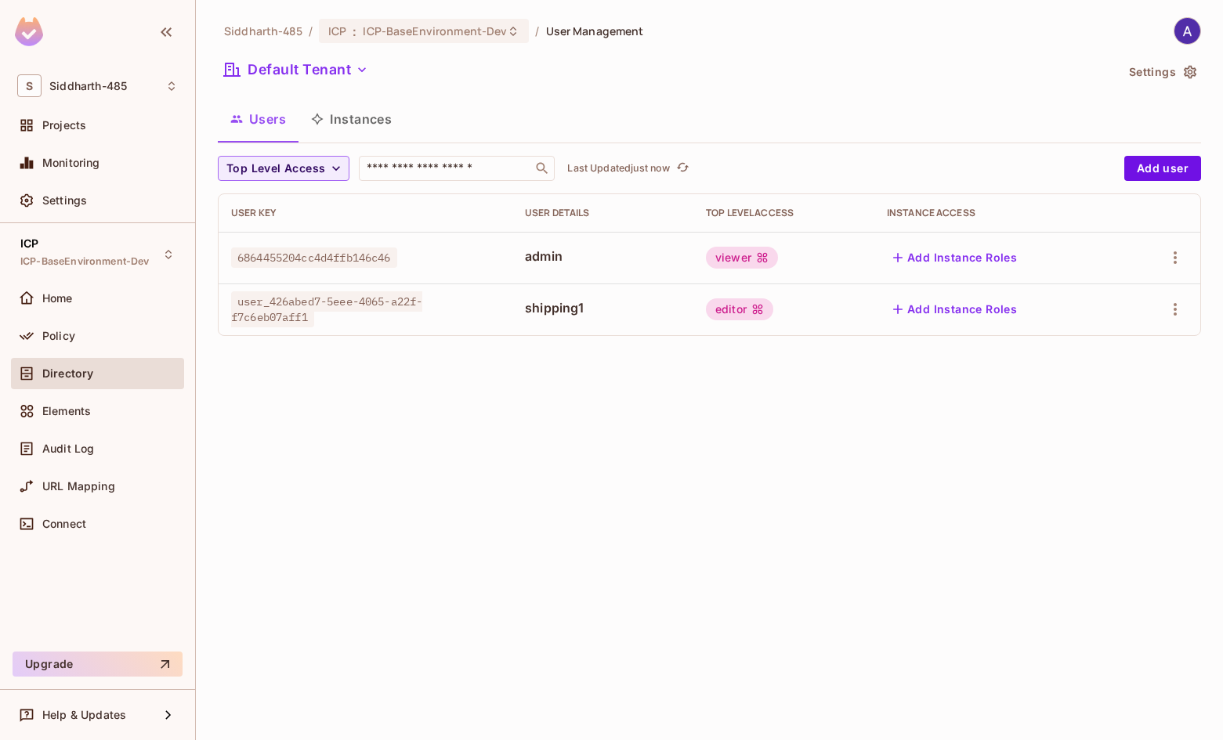
click at [624, 568] on div "Siddharth-485 / ICP : ICP-BaseEnvironment-Dev / User Management Default Tenant …" at bounding box center [709, 370] width 1027 height 740
click at [377, 115] on button "Instances" at bounding box center [351, 118] width 106 height 39
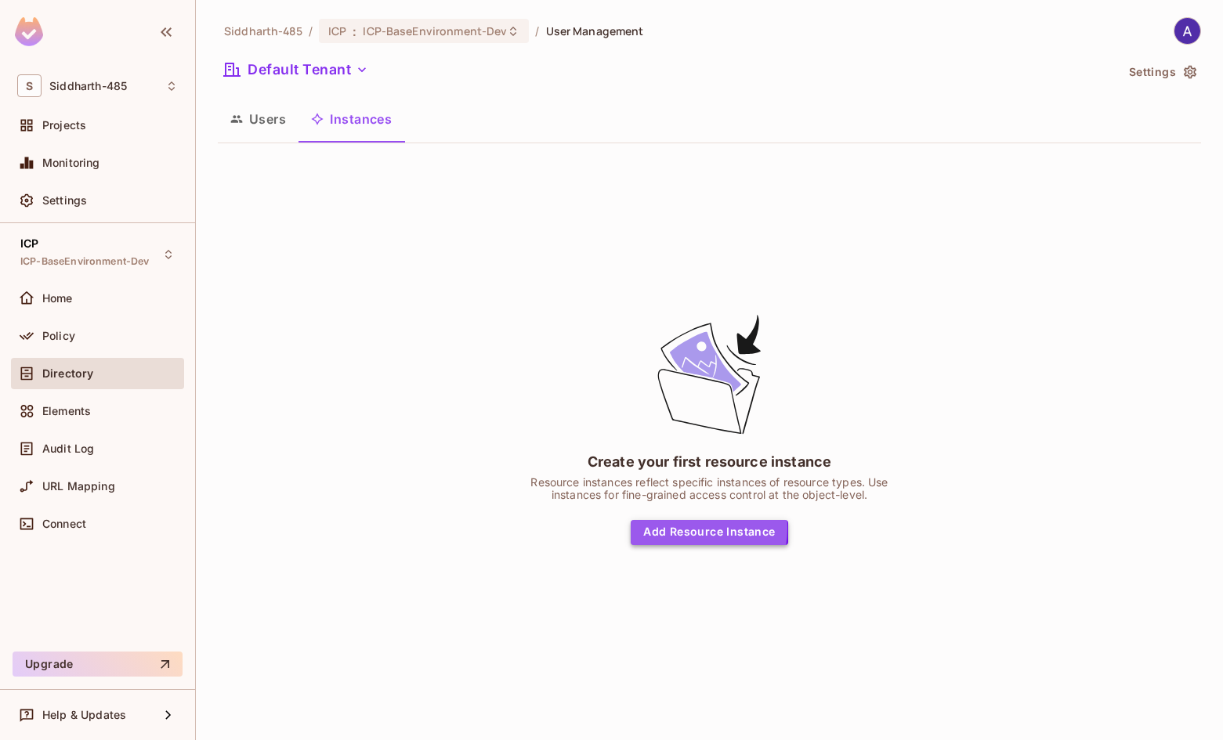
click at [677, 528] on button "Add Resource Instance" at bounding box center [708, 532] width 157 height 25
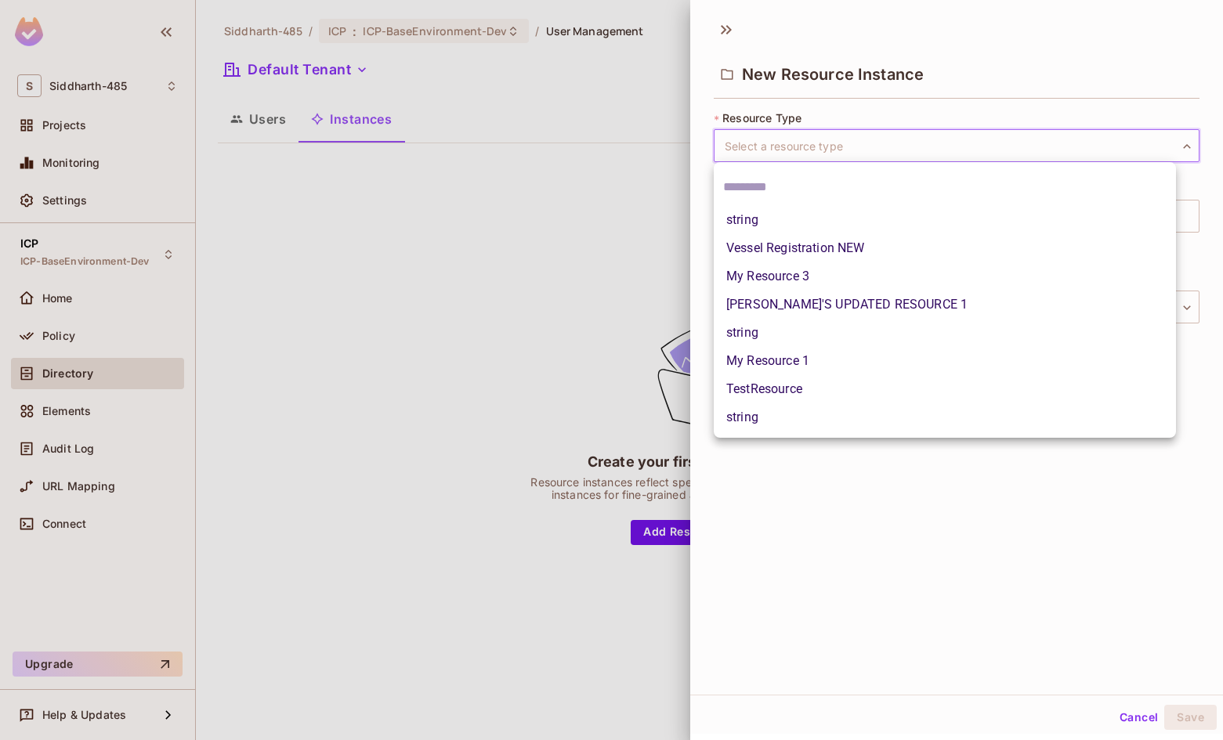
click at [818, 142] on body "S Siddharth-485 Projects Monitoring Settings ICP ICP-BaseEnvironment-Dev Home P…" at bounding box center [611, 370] width 1223 height 740
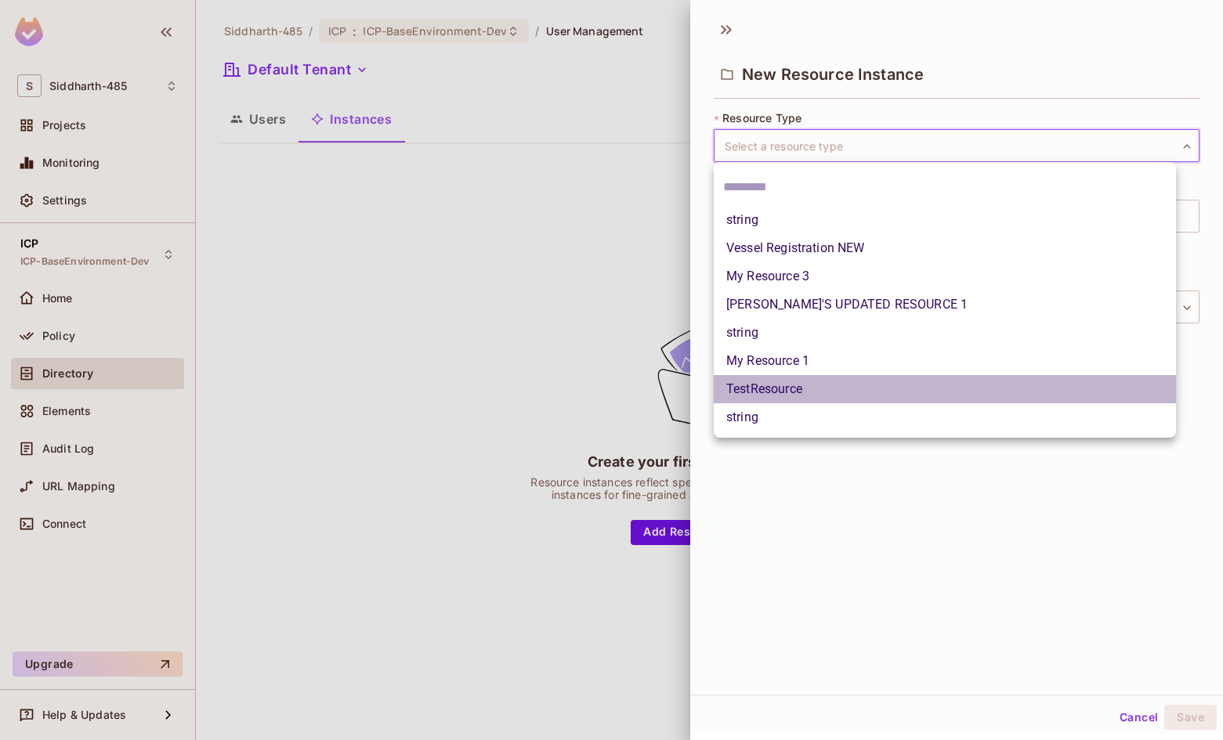
click at [782, 398] on li "TestResource" at bounding box center [944, 389] width 462 height 28
type input "**********"
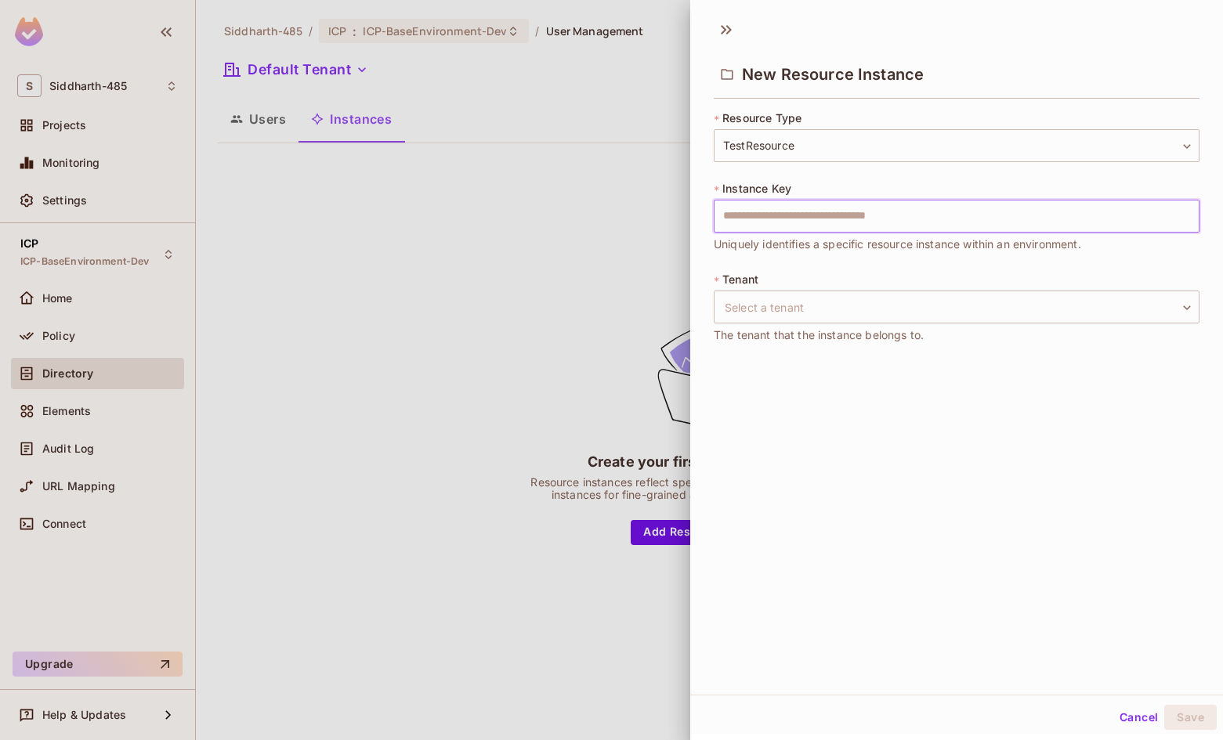
click at [801, 213] on input "text" at bounding box center [956, 216] width 486 height 33
type input "**********"
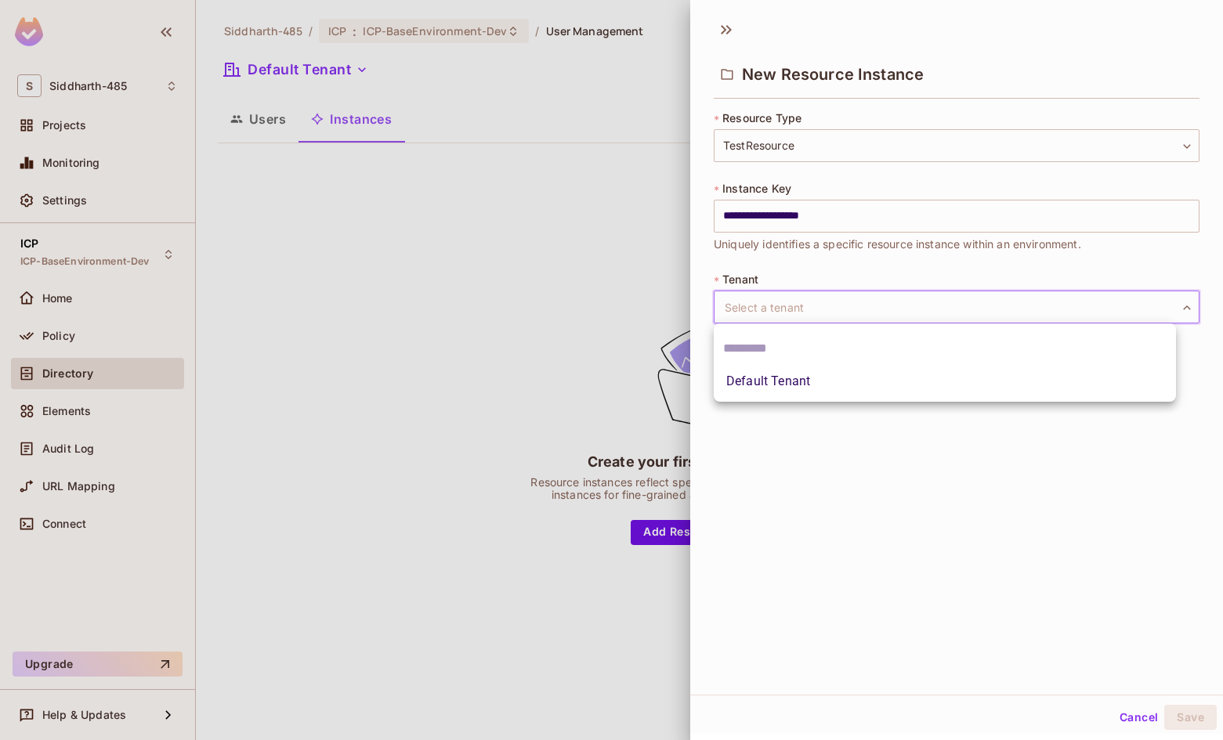
click at [810, 309] on body "**********" at bounding box center [611, 370] width 1223 height 740
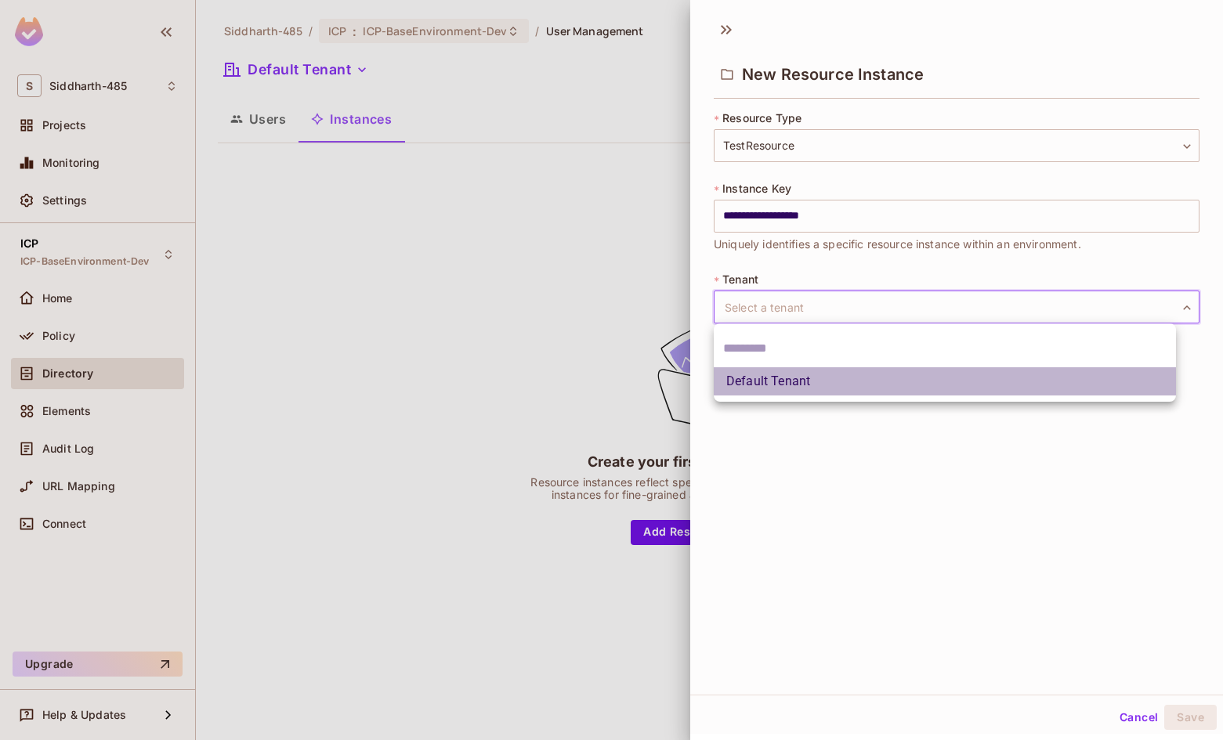
click at [782, 378] on li "Default Tenant" at bounding box center [944, 381] width 462 height 28
type input "*******"
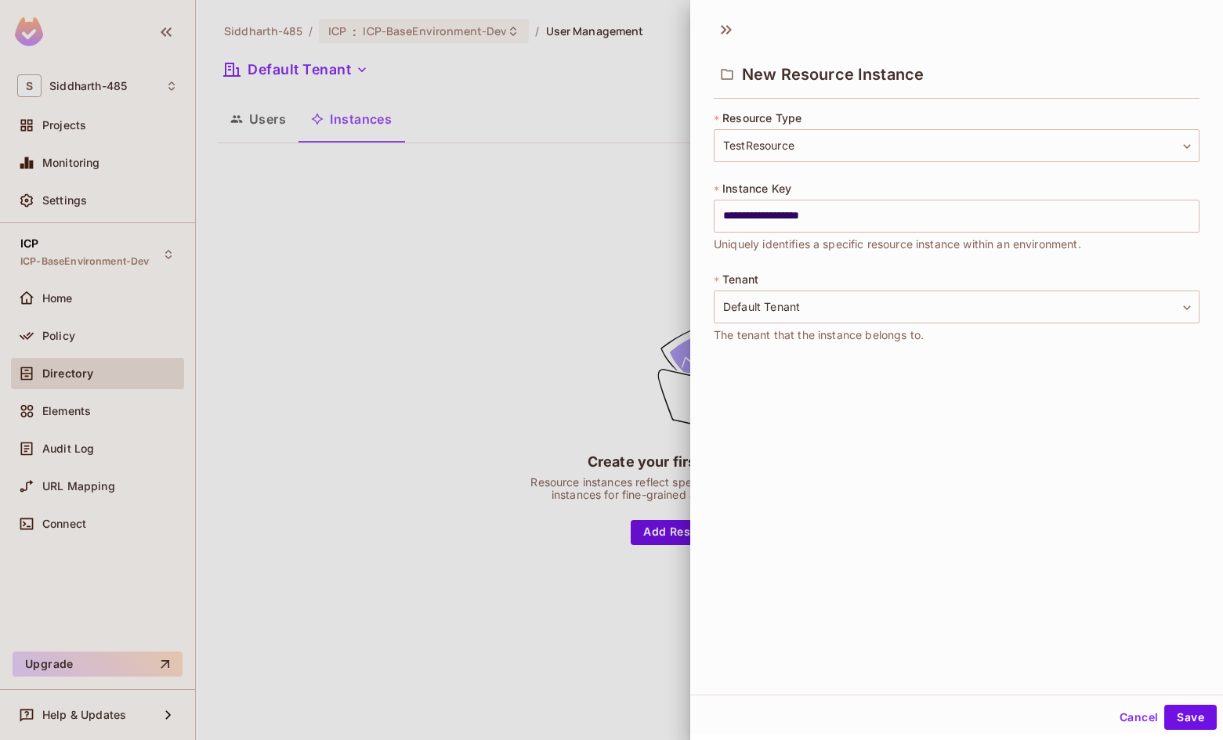
click at [941, 486] on div "**********" at bounding box center [956, 353] width 533 height 684
click at [1166, 715] on button "Save" at bounding box center [1190, 717] width 52 height 25
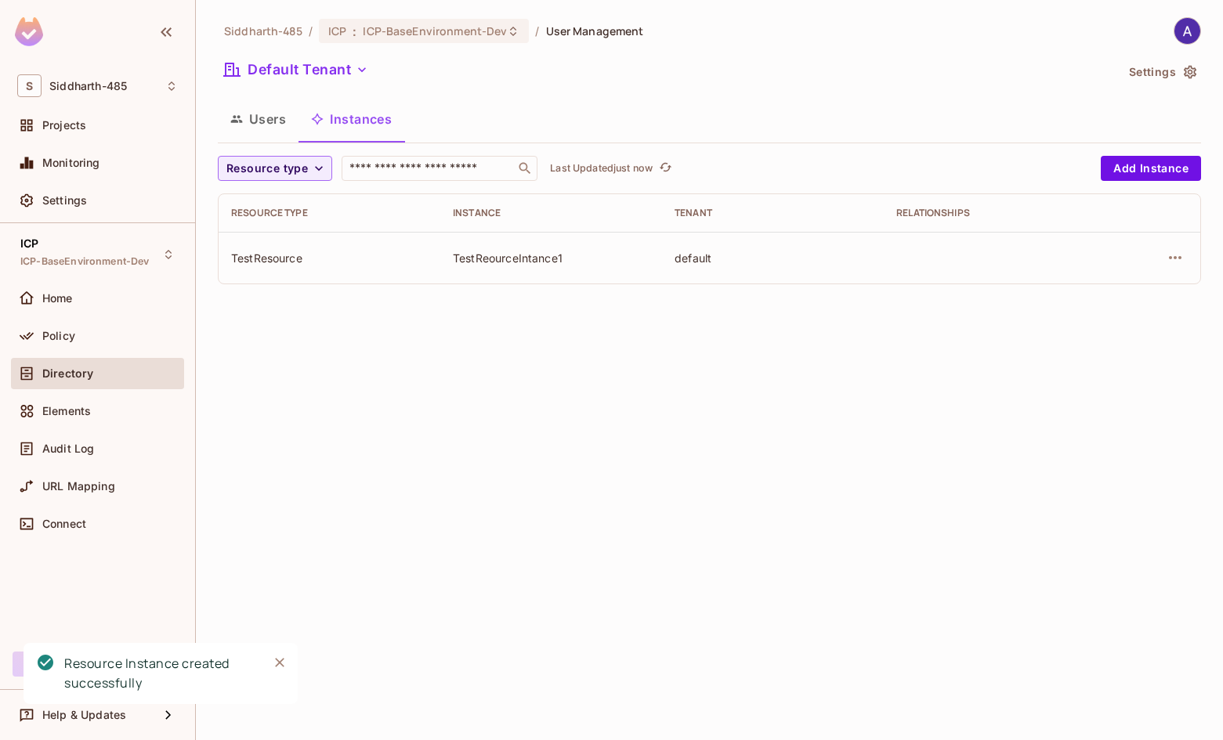
click at [514, 370] on div "Siddharth-485 / ICP : ICP-BaseEnvironment-Dev / User Management Default Tenant …" at bounding box center [709, 370] width 1027 height 740
click at [277, 656] on icon "Close" at bounding box center [280, 663] width 16 height 16
click at [377, 475] on div "Siddharth-485 / ICP : ICP-BaseEnvironment-Dev / User Management Default Tenant …" at bounding box center [709, 370] width 1027 height 740
click at [1173, 256] on icon "button" at bounding box center [1174, 257] width 19 height 19
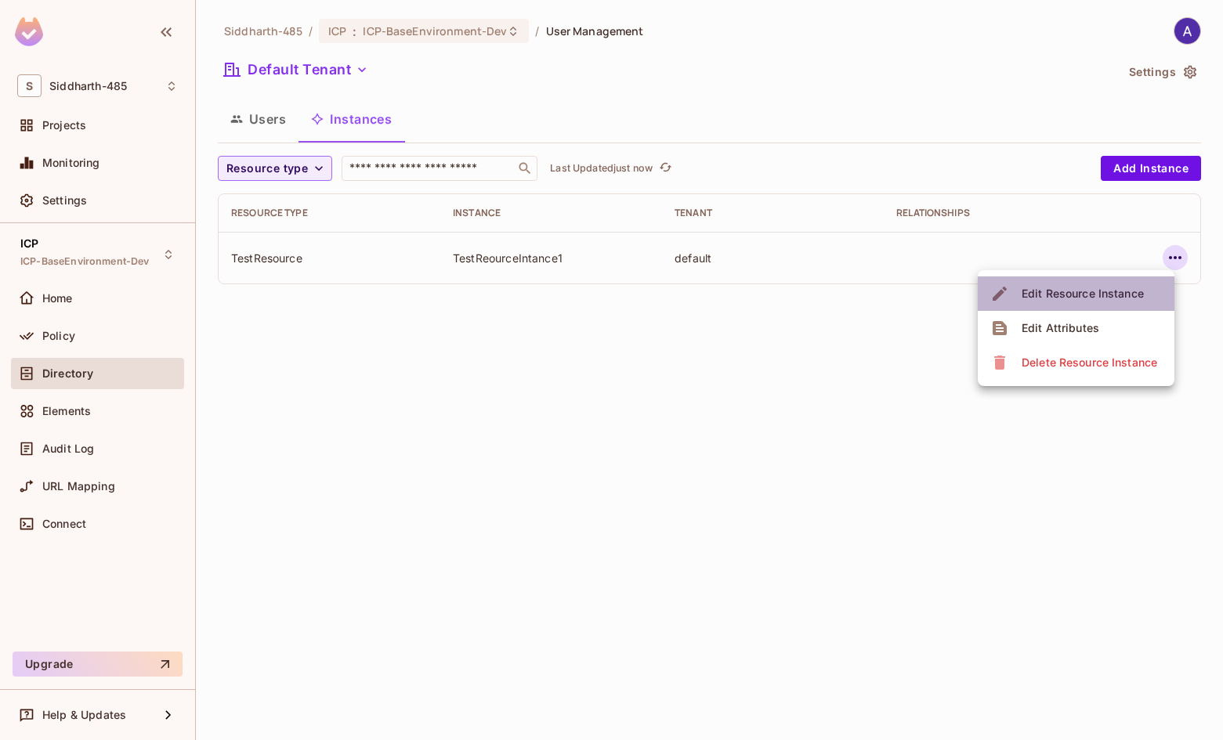
click at [1064, 299] on div "Edit Resource Instance" at bounding box center [1082, 294] width 122 height 16
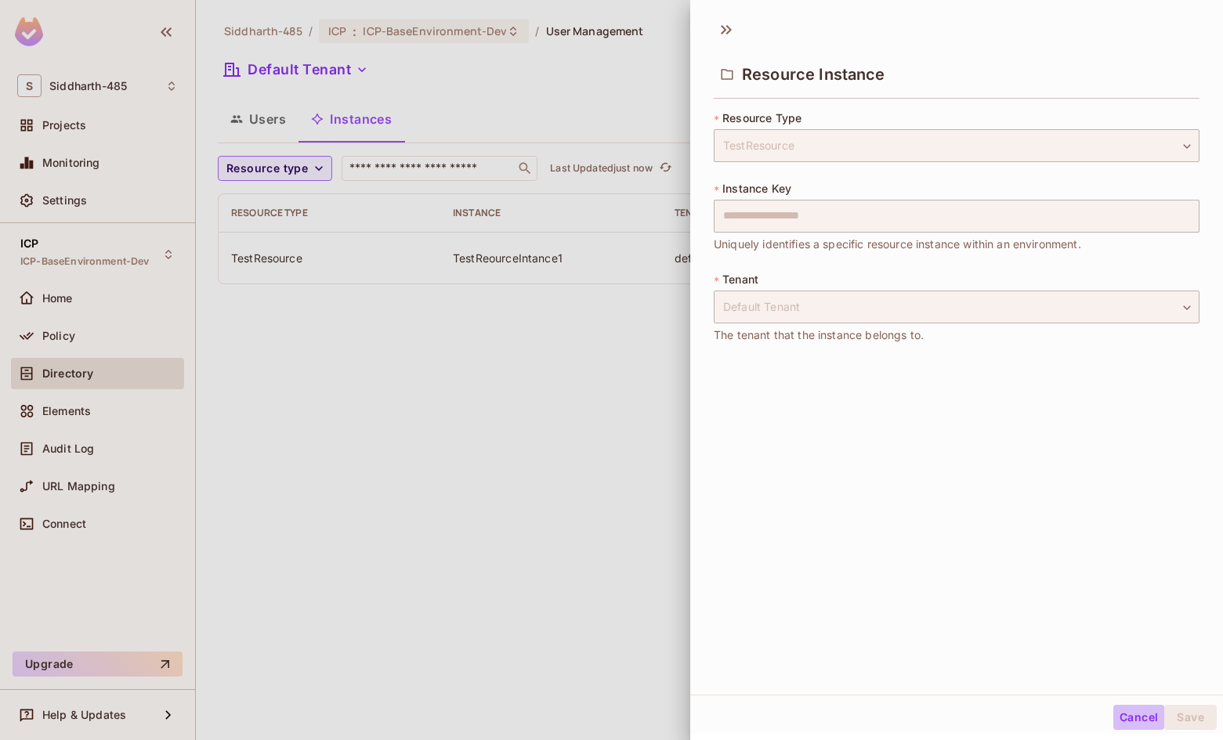
click at [1118, 711] on button "Cancel" at bounding box center [1138, 717] width 51 height 25
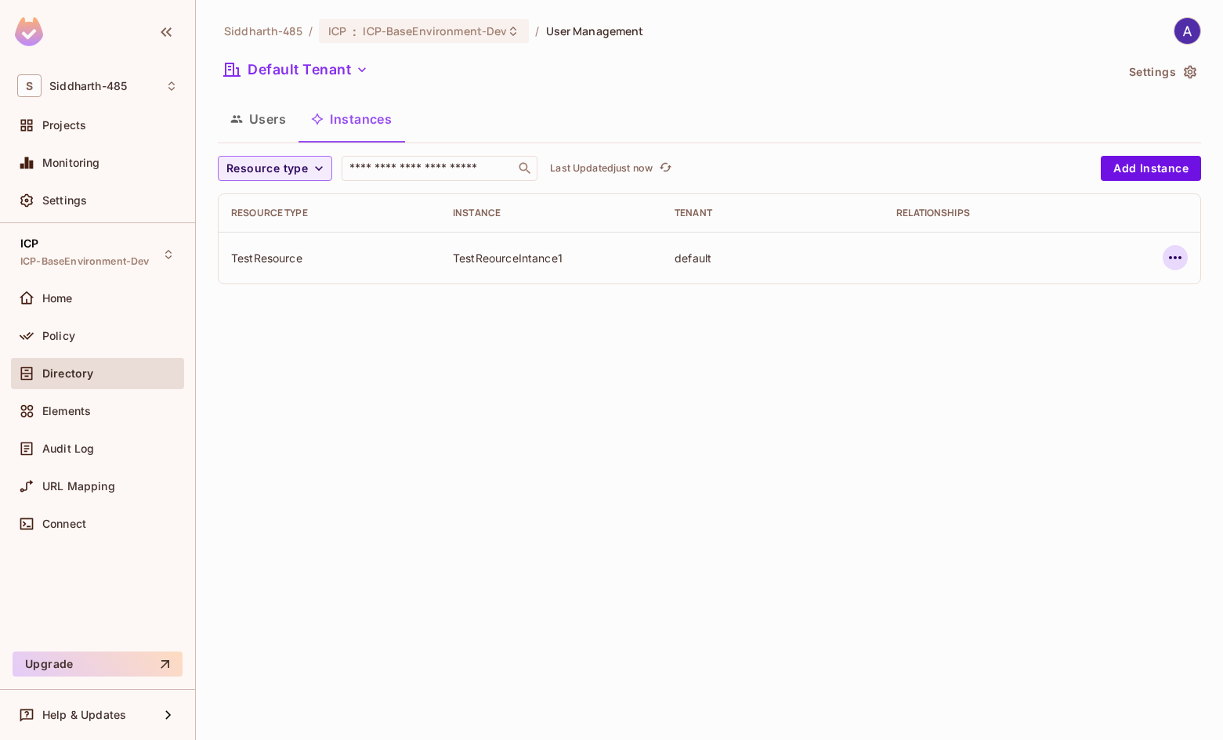
click at [1177, 263] on icon "button" at bounding box center [1174, 257] width 19 height 19
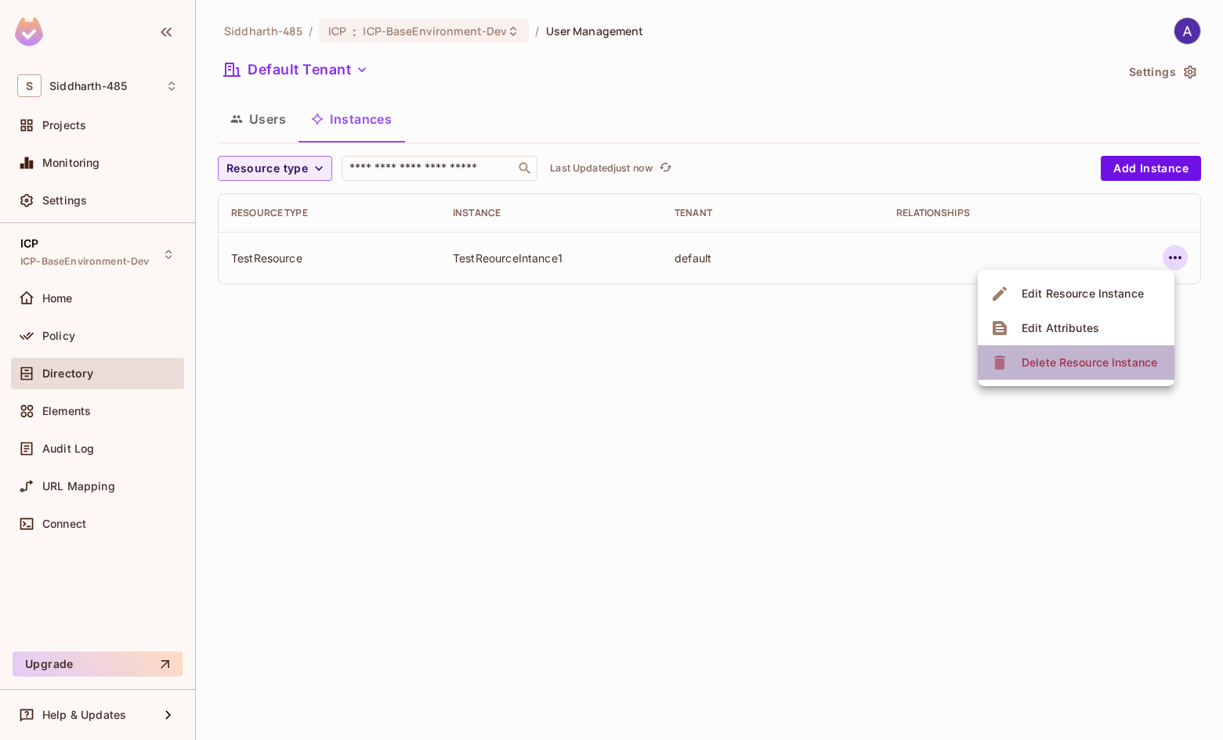
click at [1068, 356] on div "Delete Resource Instance" at bounding box center [1088, 363] width 135 height 16
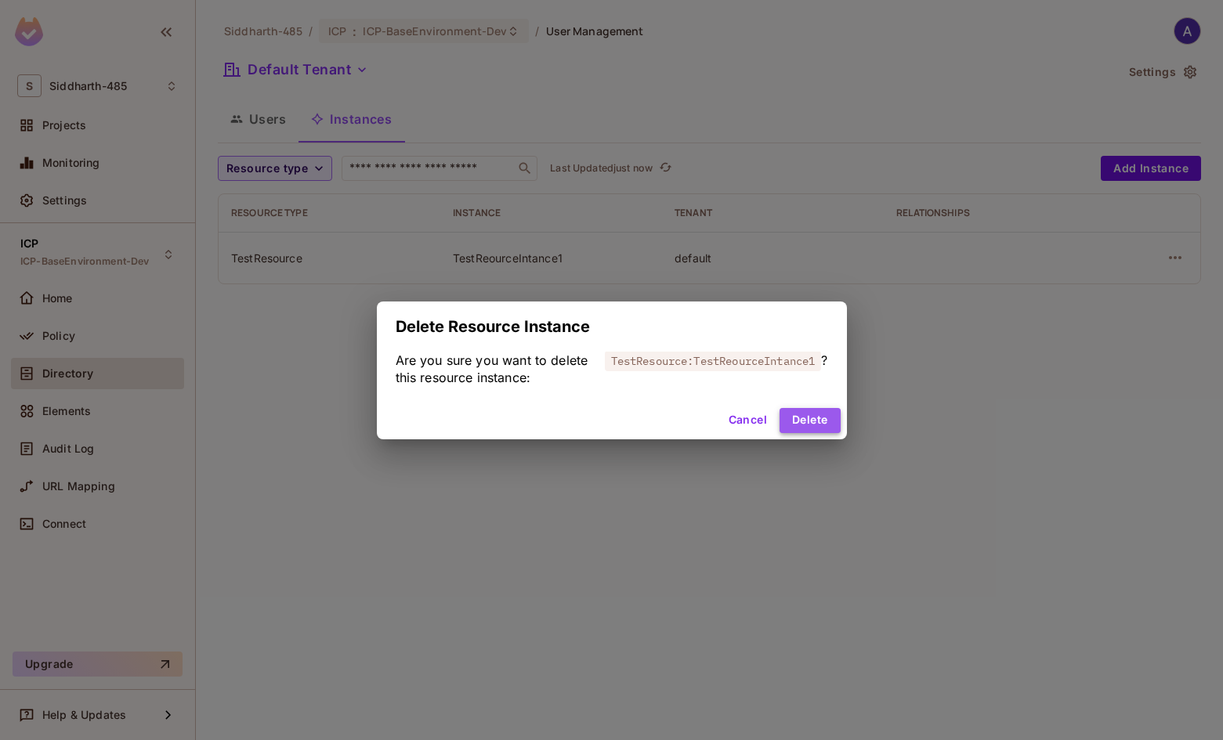
click at [807, 410] on button "Delete" at bounding box center [809, 420] width 60 height 25
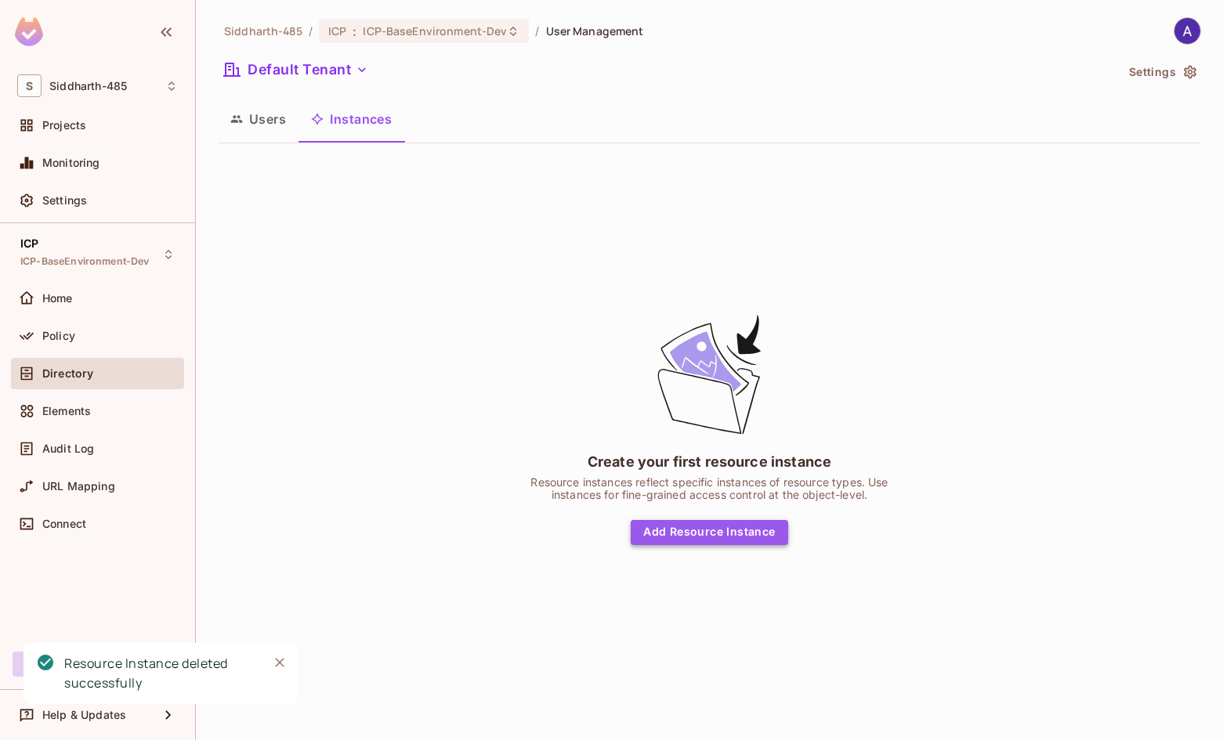
click at [763, 529] on button "Add Resource Instance" at bounding box center [708, 532] width 157 height 25
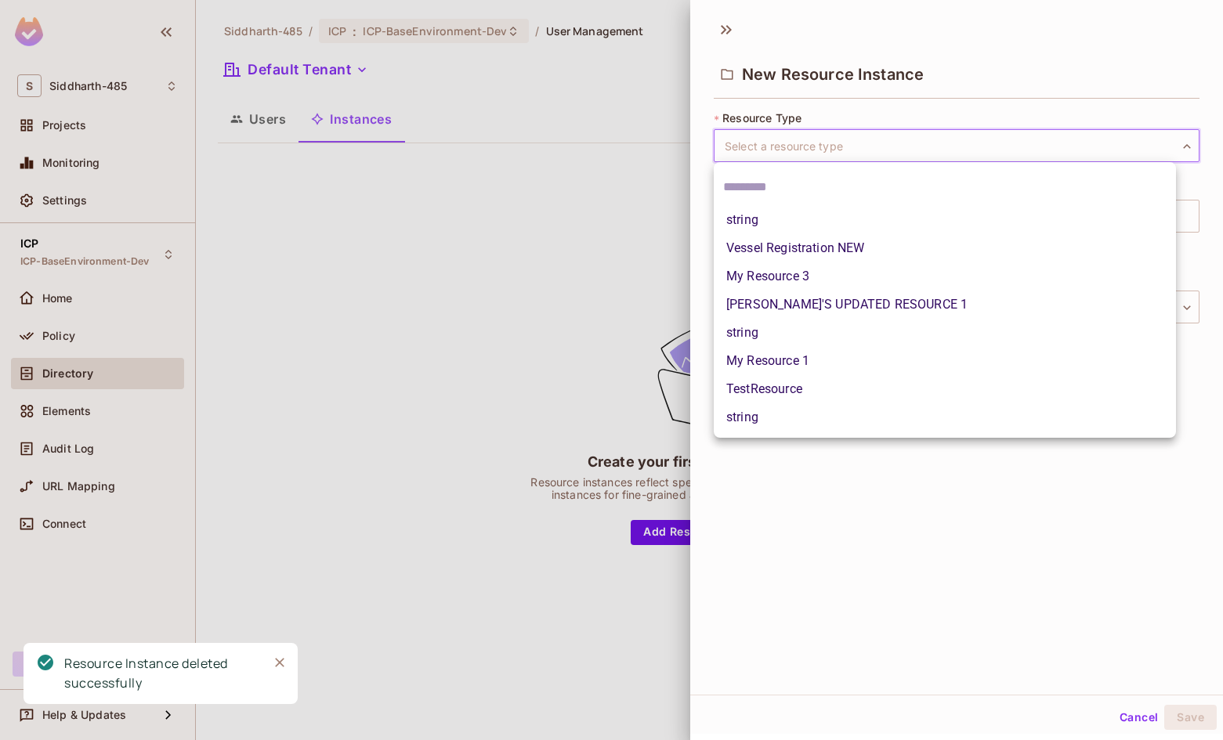
click at [777, 154] on body "S Siddharth-485 Projects Monitoring Settings ICP ICP-BaseEnvironment-Dev Home P…" at bounding box center [611, 370] width 1223 height 740
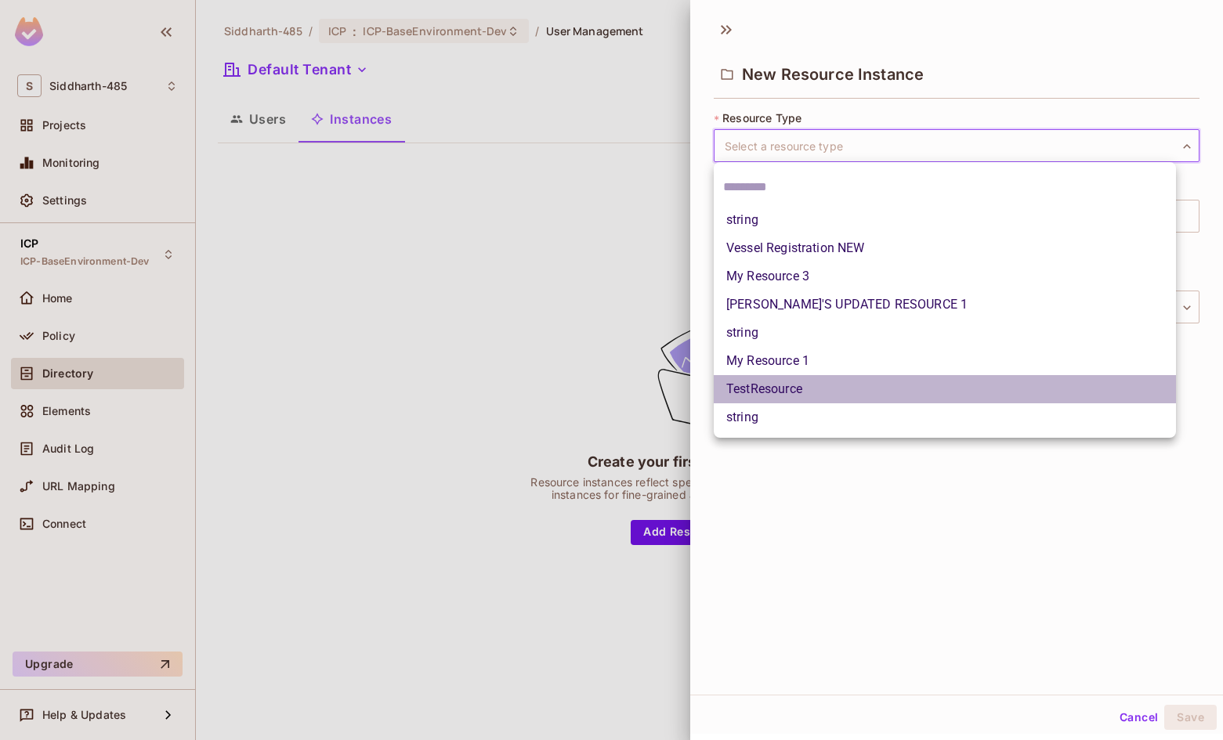
click at [778, 391] on li "TestResource" at bounding box center [944, 389] width 462 height 28
type input "**********"
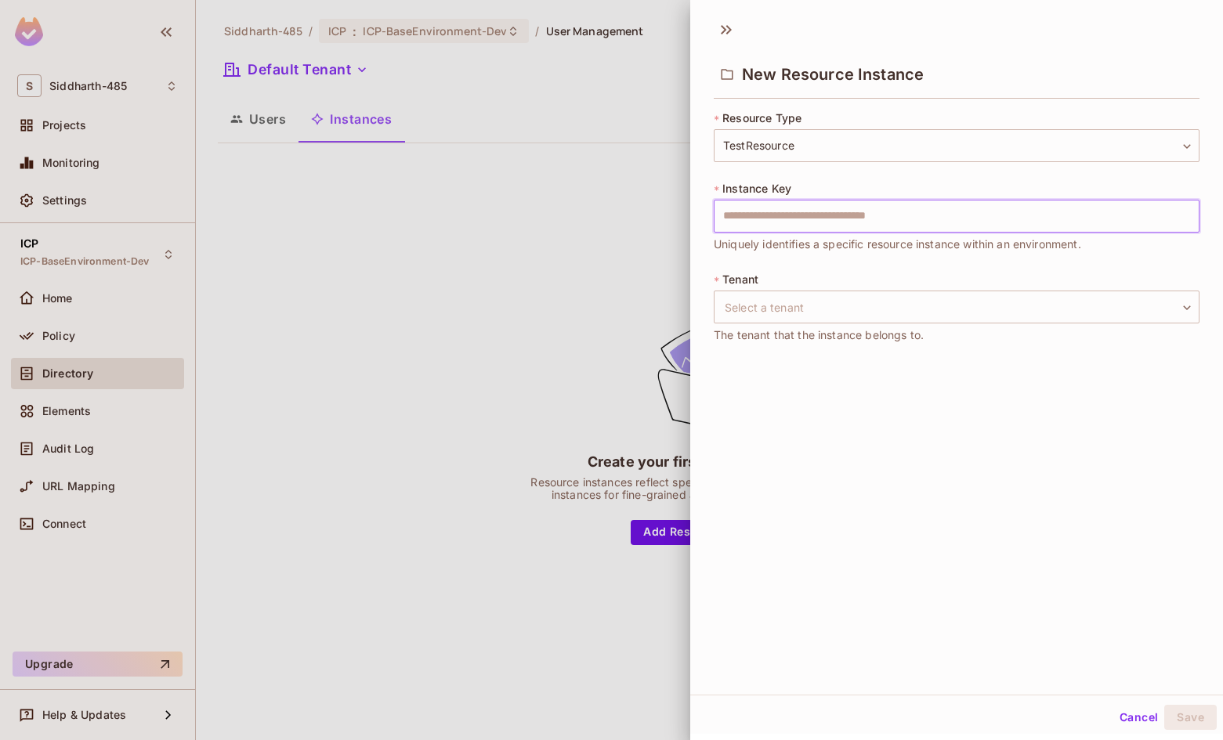
click at [775, 211] on input "text" at bounding box center [956, 216] width 486 height 33
type input "**********"
click at [861, 308] on body "**********" at bounding box center [611, 370] width 1223 height 740
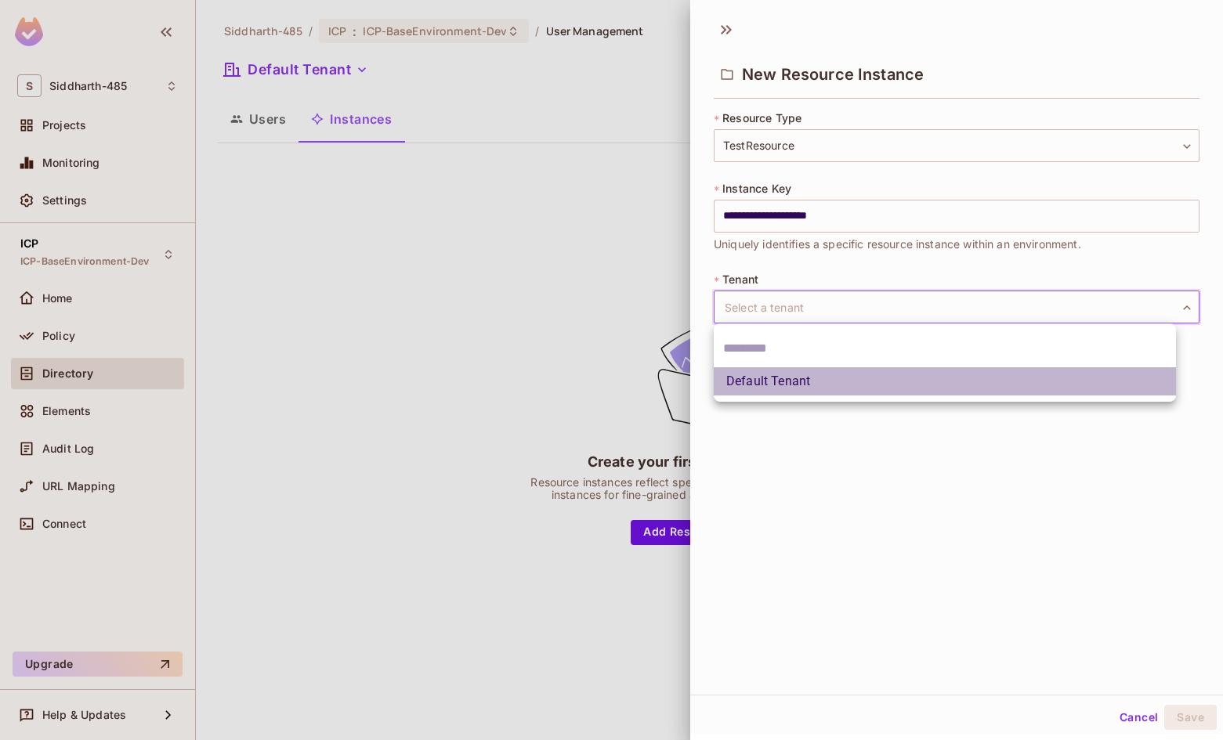
click at [791, 381] on li "Default Tenant" at bounding box center [944, 381] width 462 height 28
type input "*******"
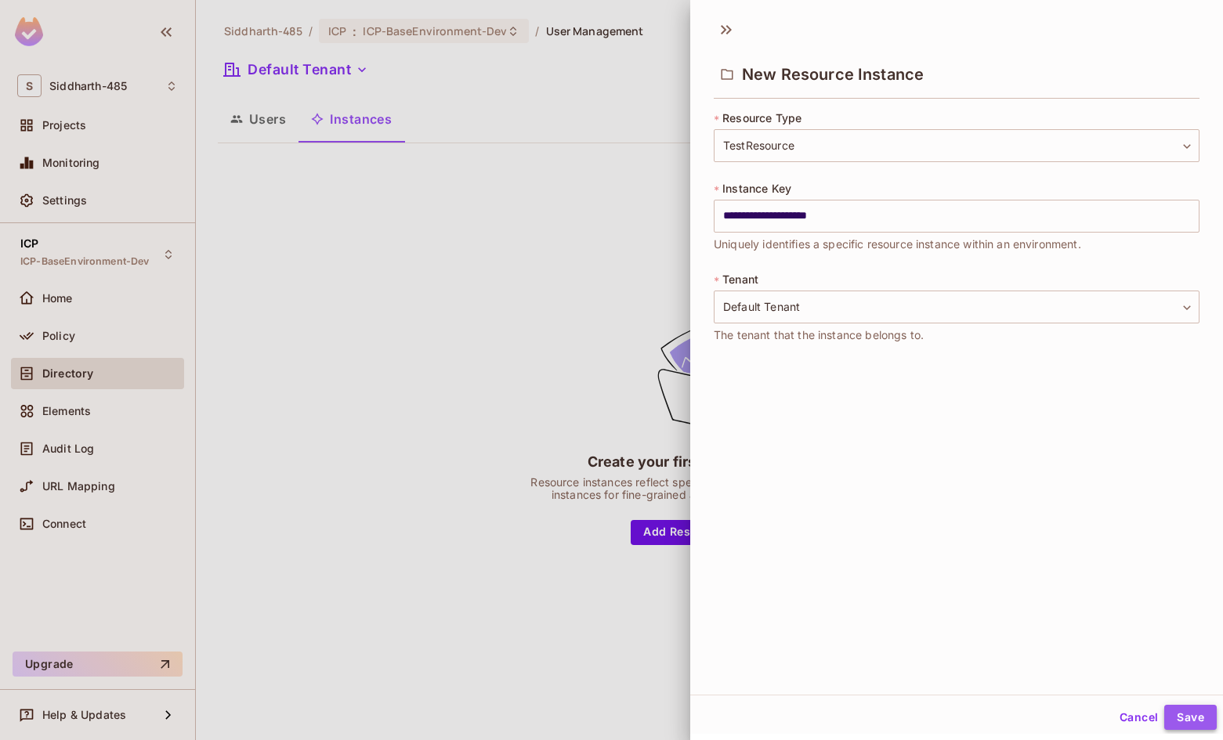
click at [1166, 707] on button "Save" at bounding box center [1190, 717] width 52 height 25
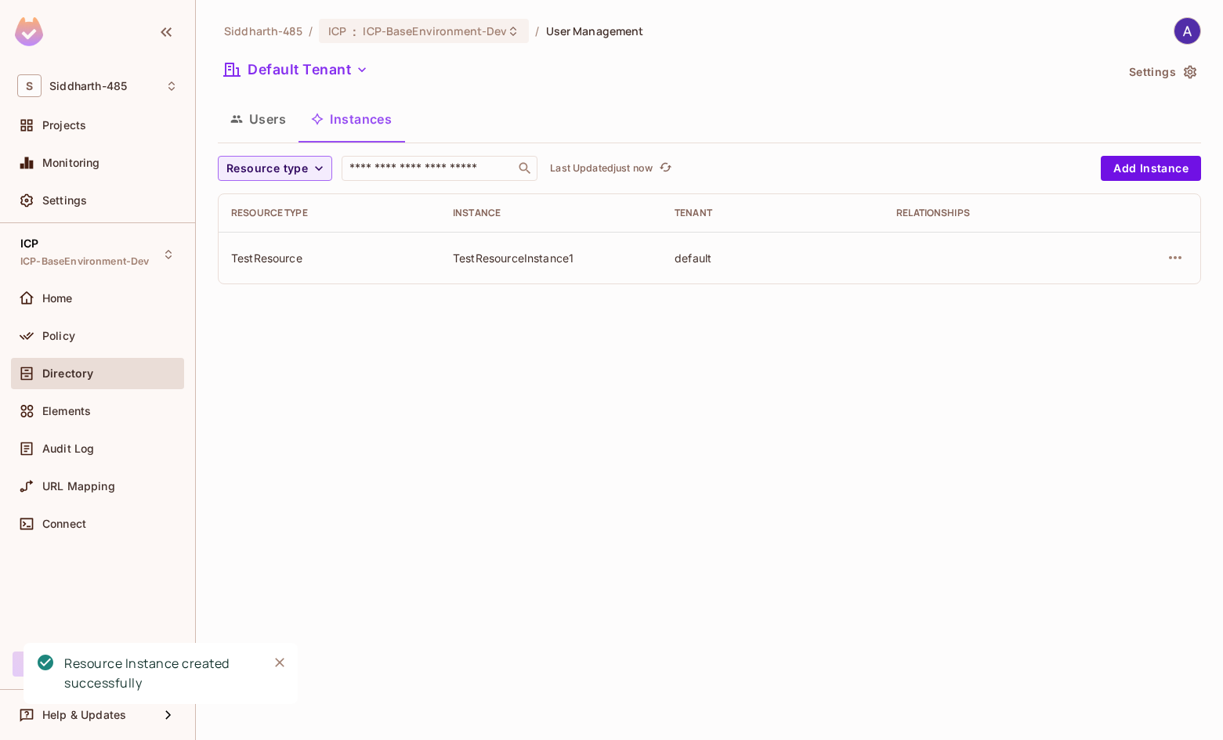
click at [775, 427] on div "Siddharth-485 / ICP : ICP-BaseEnvironment-Dev / User Management Default Tenant …" at bounding box center [709, 370] width 1027 height 740
click at [597, 435] on div "Siddharth-485 / ICP : ICP-BaseEnvironment-Dev / User Management Default Tenant …" at bounding box center [709, 370] width 1027 height 740
click at [1169, 258] on icon "button" at bounding box center [1175, 257] width 13 height 3
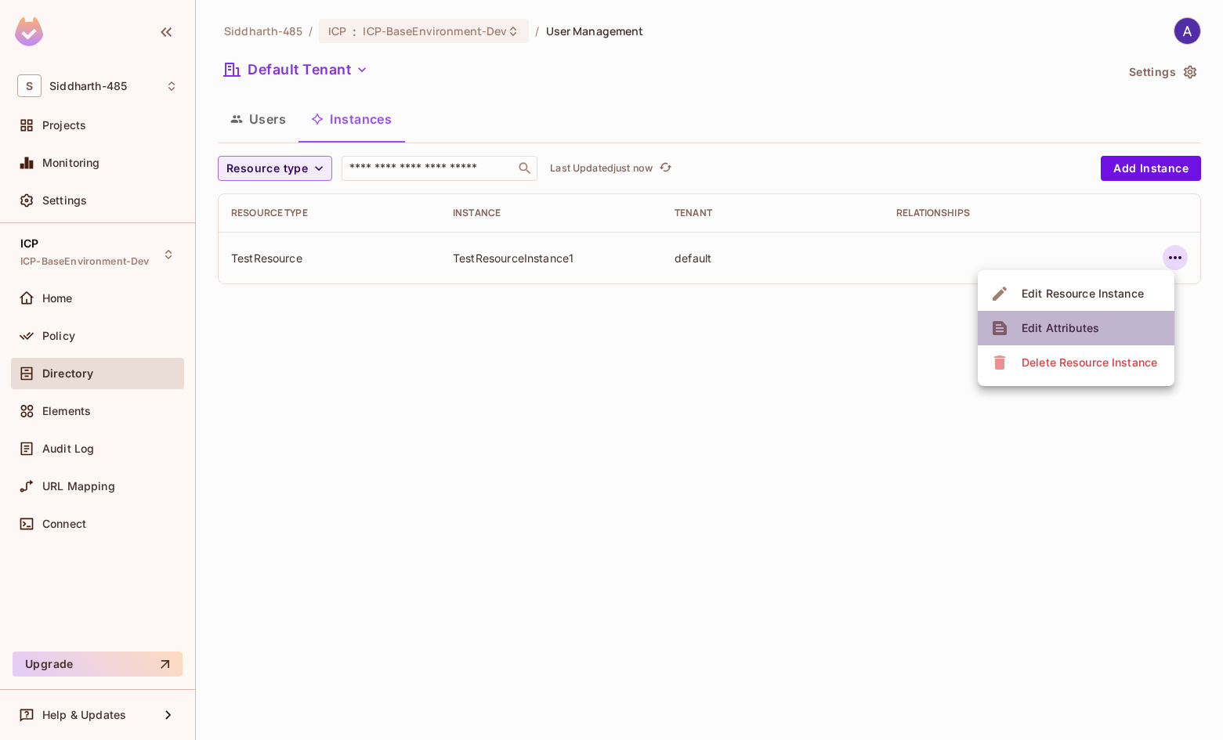
click at [1053, 327] on div "Edit Attributes" at bounding box center [1060, 328] width 78 height 16
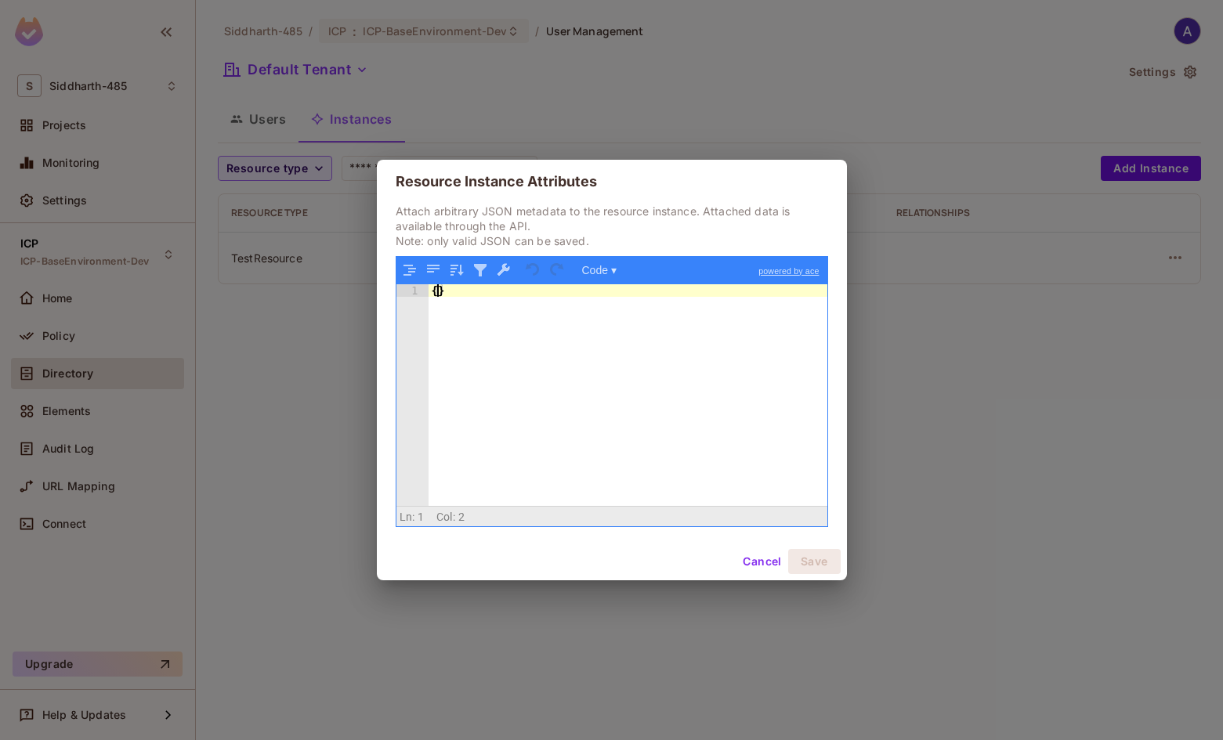
click at [437, 288] on div "{ }" at bounding box center [627, 407] width 399 height 247
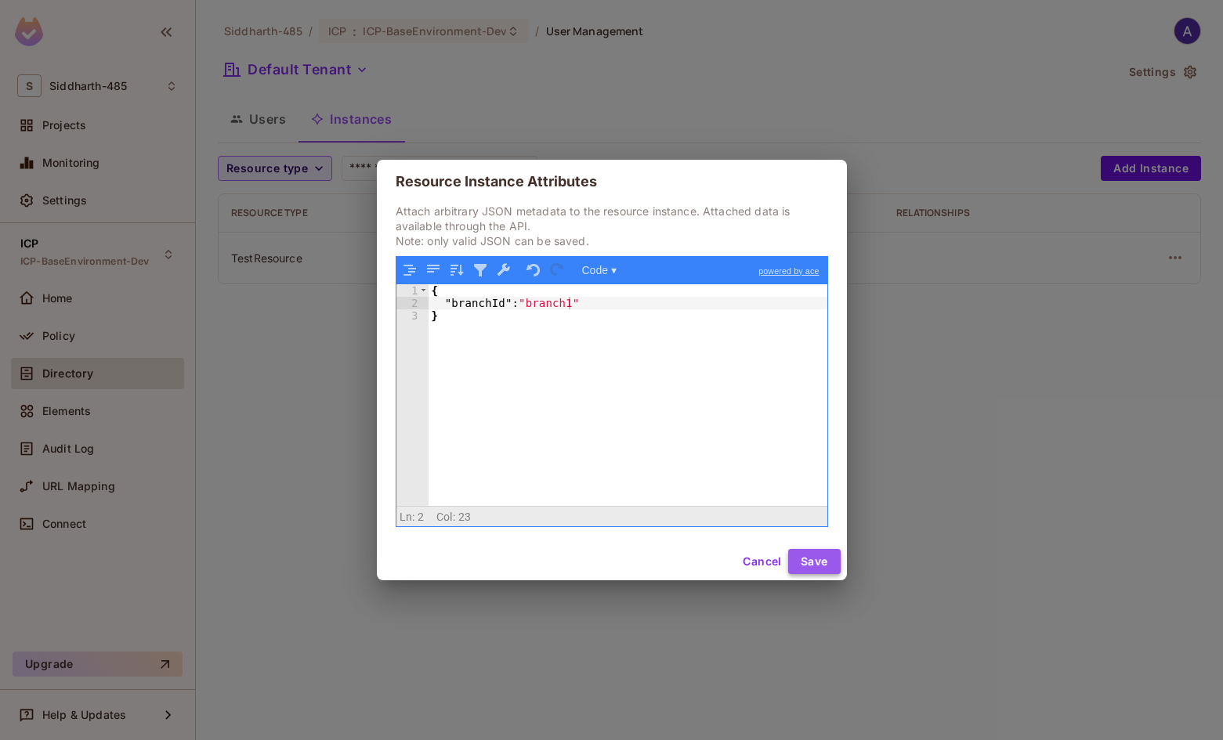
click at [810, 565] on button "Save" at bounding box center [814, 561] width 52 height 25
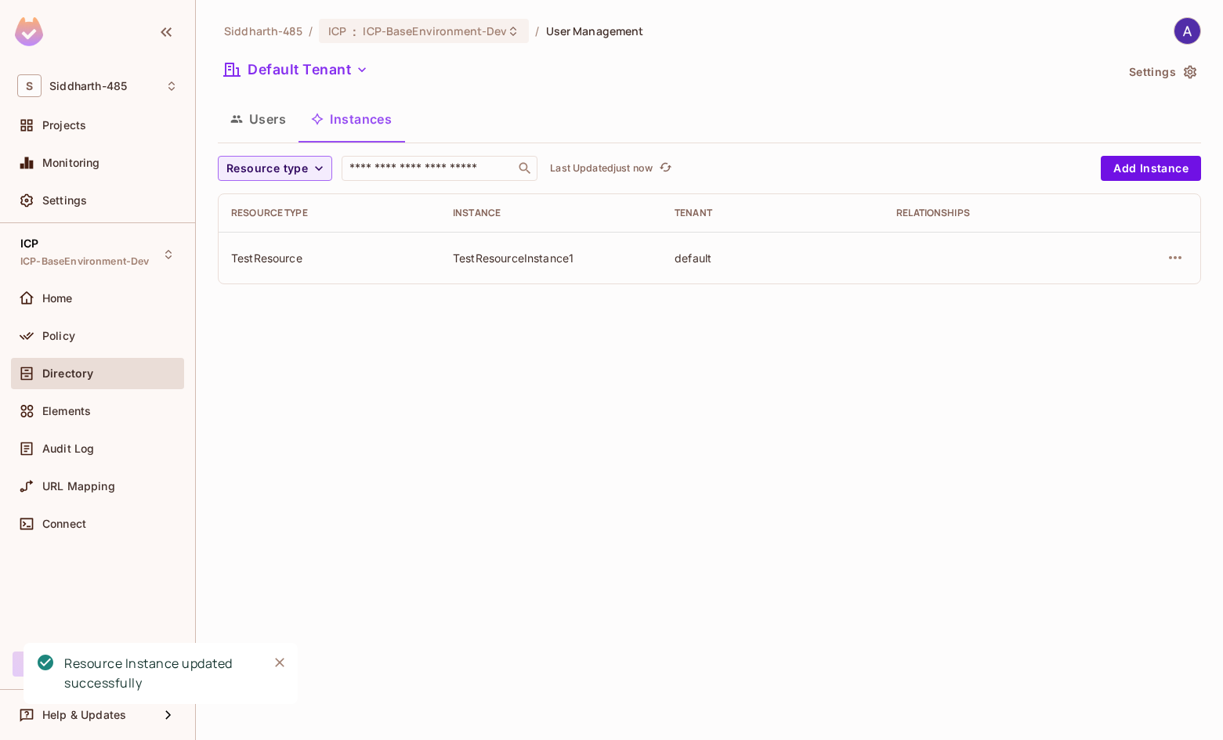
click at [273, 113] on button "Users" at bounding box center [258, 118] width 81 height 39
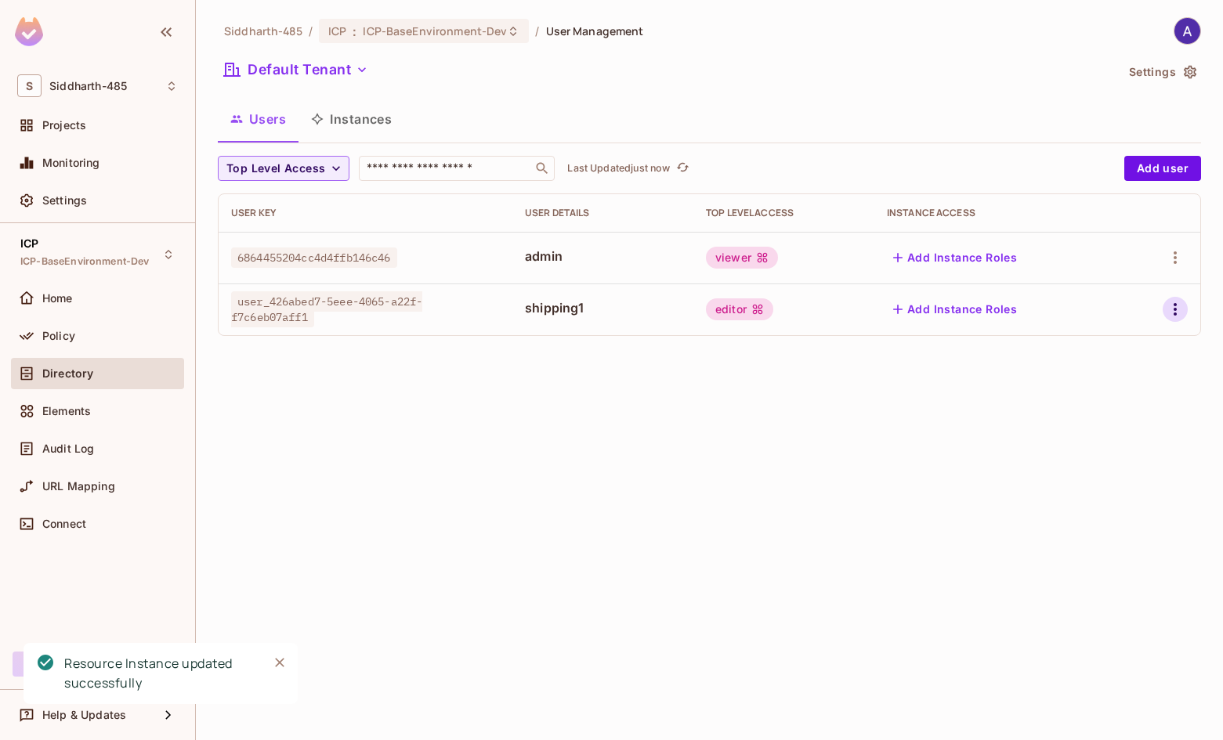
click at [1177, 303] on icon "button" at bounding box center [1174, 309] width 19 height 19
click at [1116, 376] on div "Edit Attributes" at bounding box center [1121, 380] width 78 height 16
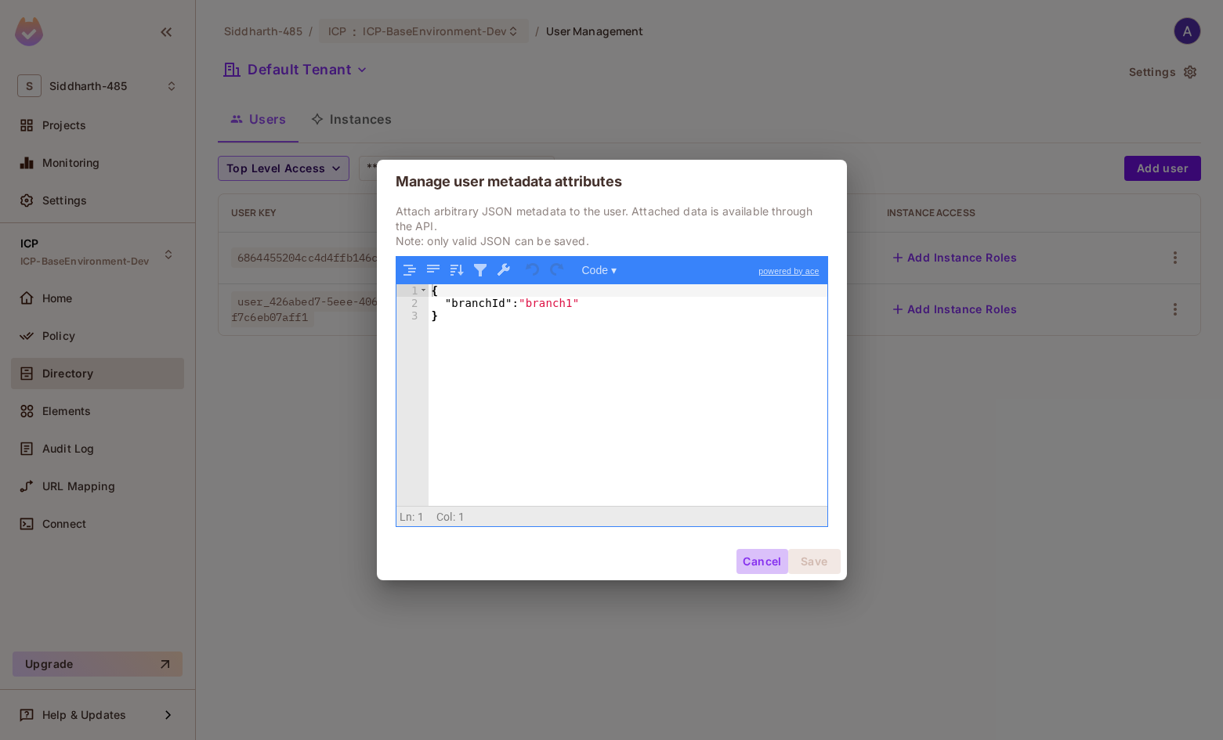
click at [757, 564] on button "Cancel" at bounding box center [761, 561] width 51 height 25
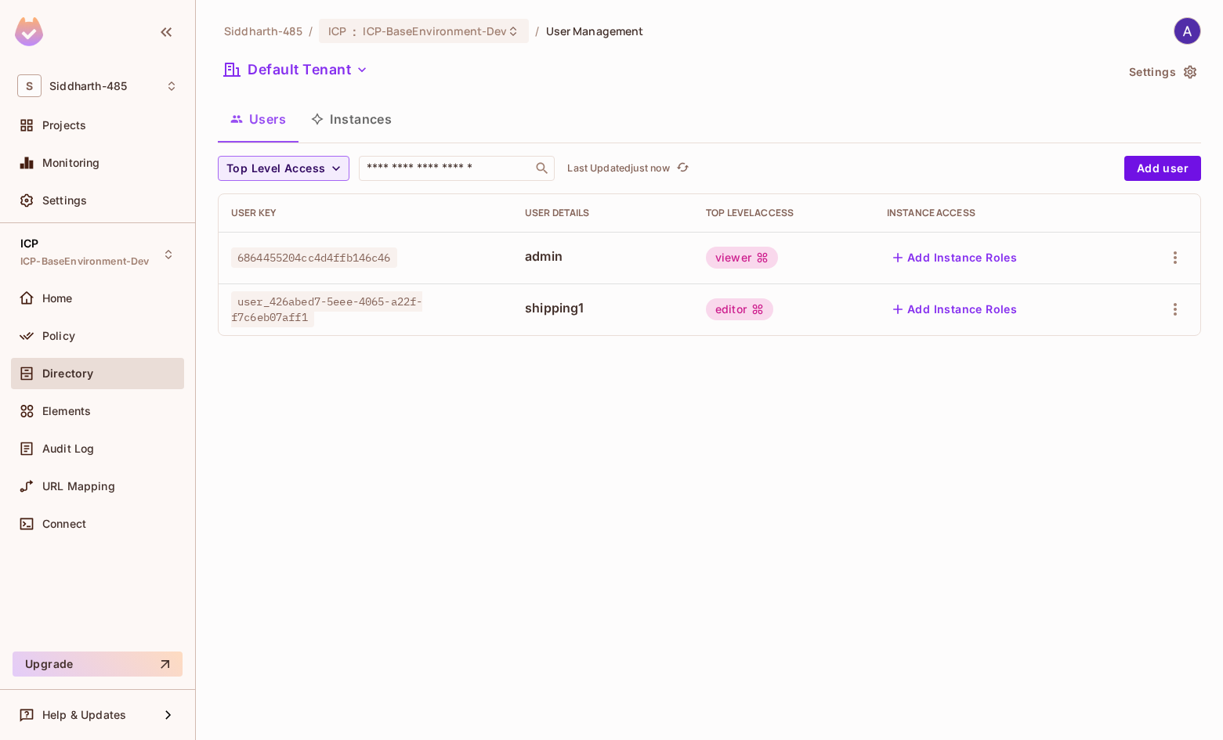
click at [640, 493] on div "Siddharth-485 / ICP : ICP-BaseEnvironment-Dev / User Management Default Tenant …" at bounding box center [709, 370] width 1027 height 740
drag, startPoint x: 236, startPoint y: 301, endPoint x: 320, endPoint y: 320, distance: 86.8
click at [320, 320] on div "user_426abed7-5eee-4065-a22f-f7c6eb07aff1" at bounding box center [365, 309] width 269 height 31
copy span "user_426abed7-5eee-4065-a22f-f7c6eb07aff1"
click at [77, 523] on span "Connect" at bounding box center [64, 524] width 44 height 13
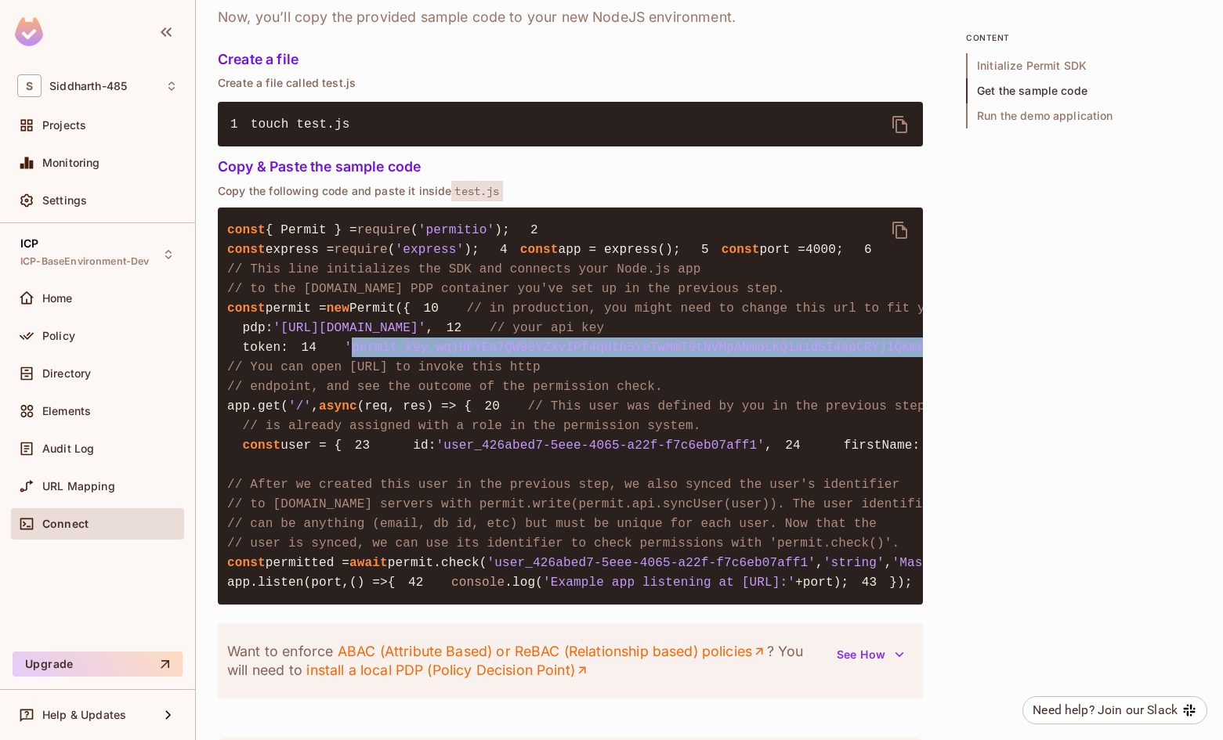
scroll to position [0, 90]
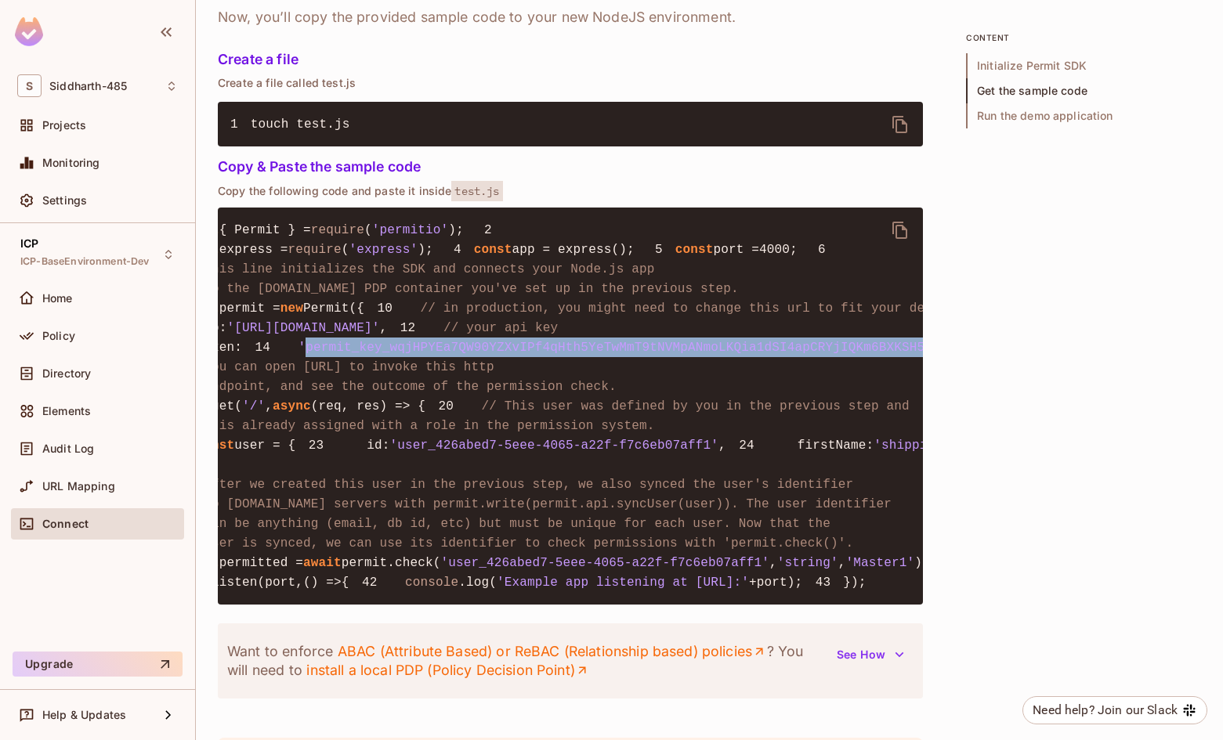
drag, startPoint x: 291, startPoint y: 468, endPoint x: 881, endPoint y: 472, distance: 590.5
click at [881, 355] on span "'permit_key_wqjHPYEa7QW90YZXvIPf4qHth5YeTwMmT9tNVMpANmoLKQia1dSI4apCRYjIQKm6BXK…" at bounding box center [676, 348] width 756 height 14
copy span "permit_key_wqjHPYEa7QW90YZXvIPf4qHth5YeTwMmT9tNVMpANmoLKQia1dSI4apCRYjIQKm6BXKS…"
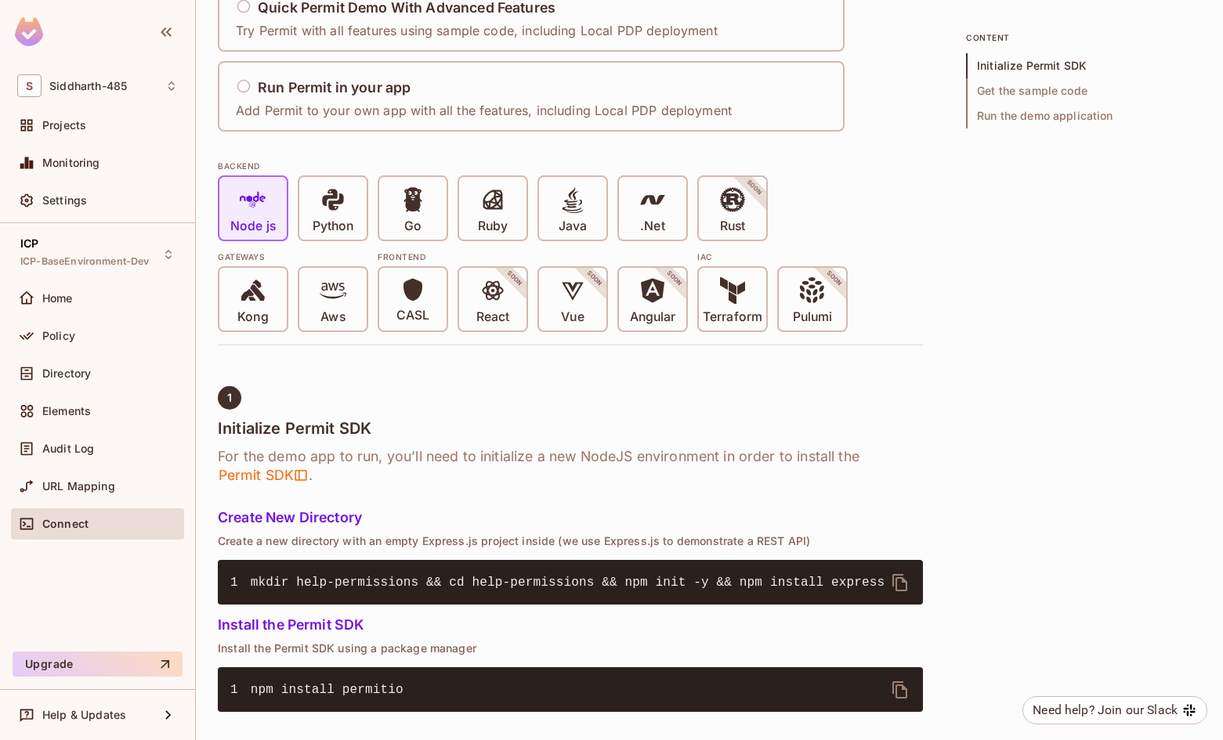
scroll to position [0, 0]
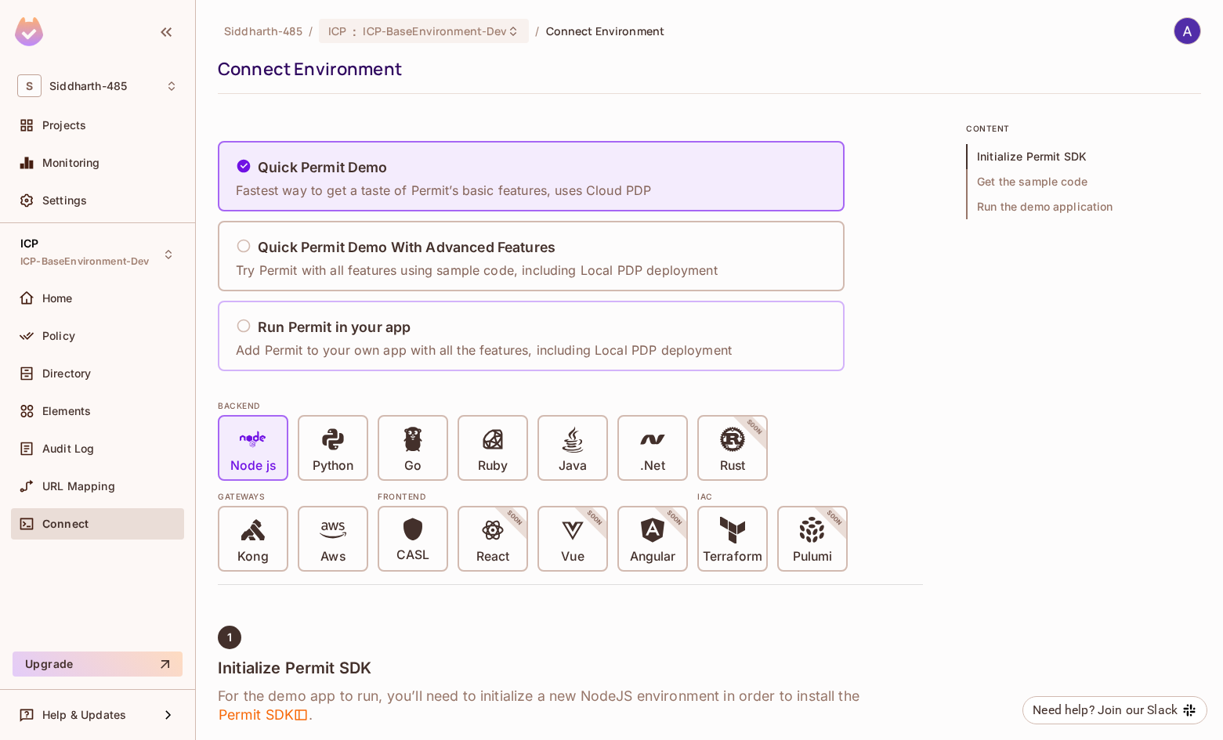
click at [244, 325] on icon at bounding box center [244, 326] width 16 height 16
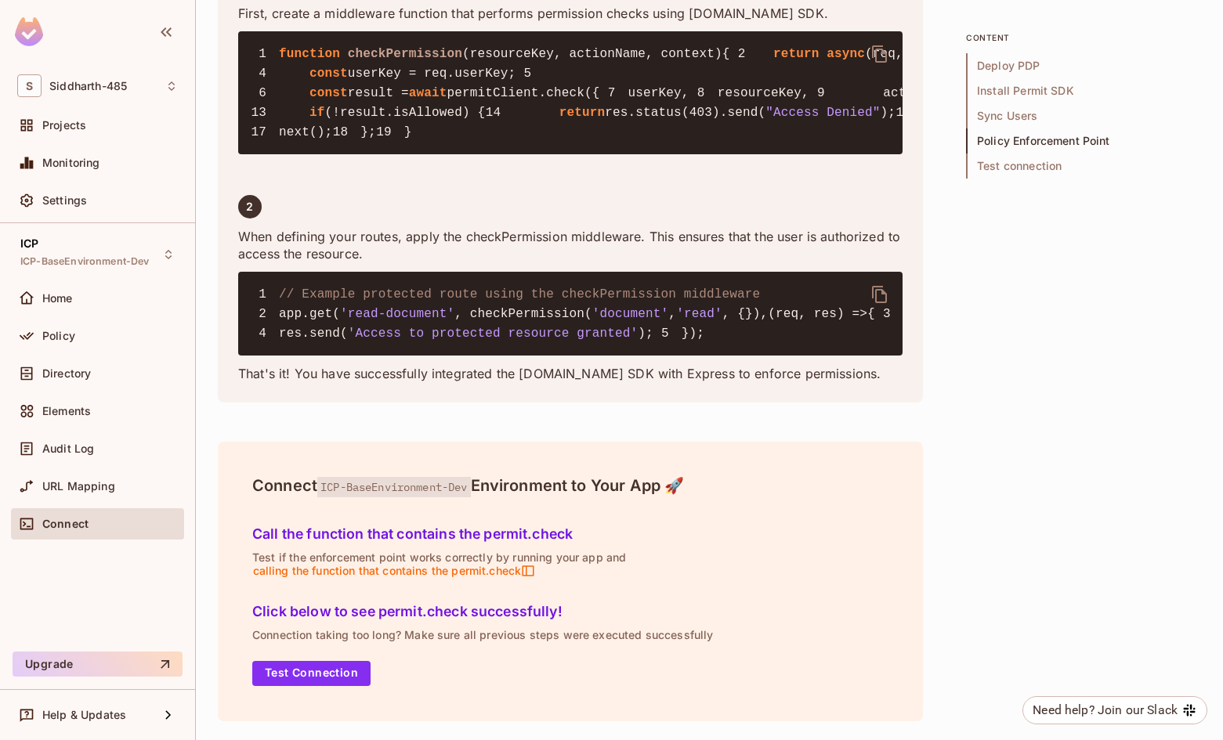
scroll to position [2845, 0]
click at [77, 120] on span "Projects" at bounding box center [64, 125] width 44 height 13
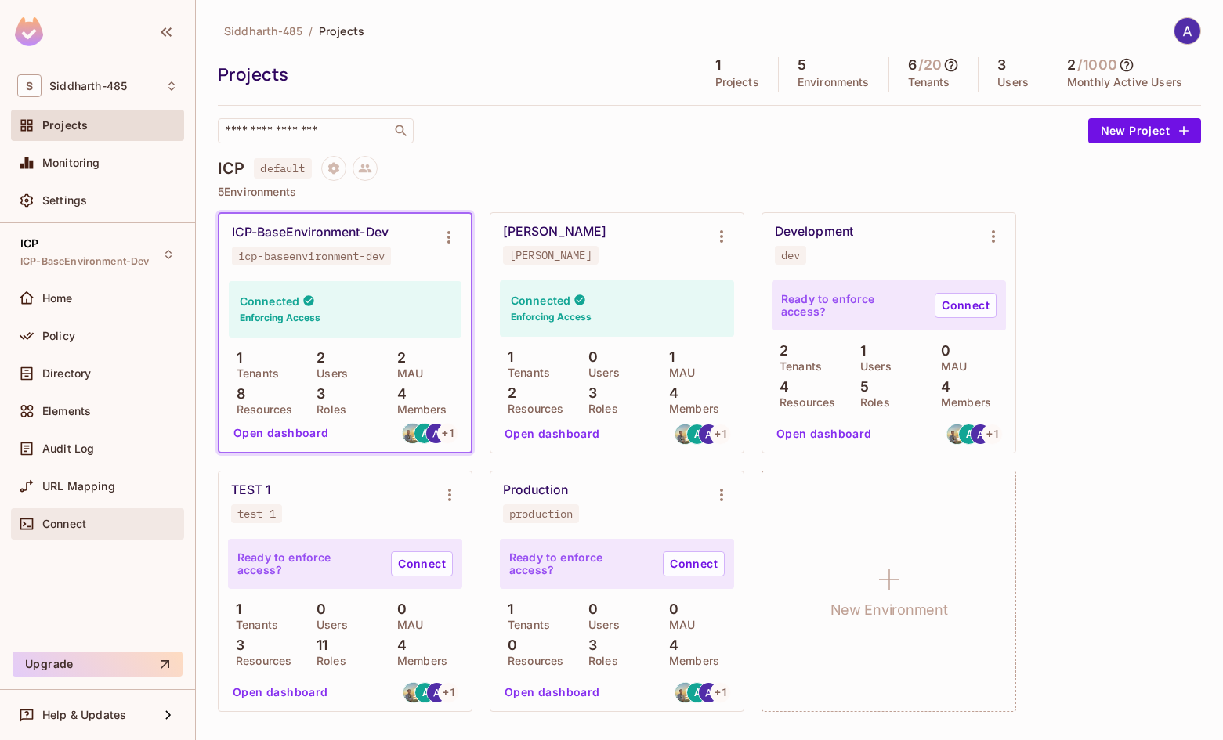
click at [66, 521] on span "Connect" at bounding box center [64, 524] width 44 height 13
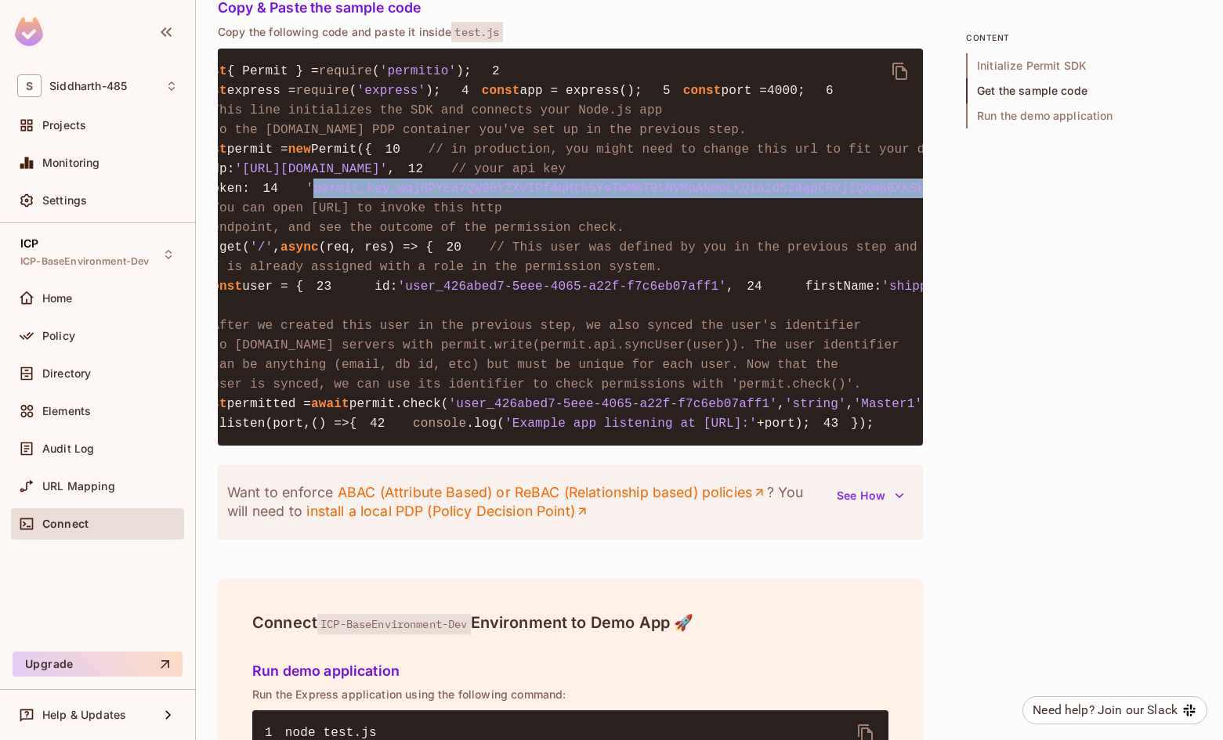
scroll to position [0, 90]
drag, startPoint x: 293, startPoint y: 311, endPoint x: 879, endPoint y: 309, distance: 585.8
click at [879, 196] on span "'permit_key_wqjHPYEa7QW90YZXvIPf4qHth5YeTwMmT9tNVMpANmoLKQia1dSI4apCRYjIQKm6BXK…" at bounding box center [676, 189] width 756 height 14
copy span "permit_key_wqjHPYEa7QW90YZXvIPf4qHth5YeTwMmT9tNVMpANmoLKQia1dSI4apCRYjIQKm6BXKS…"
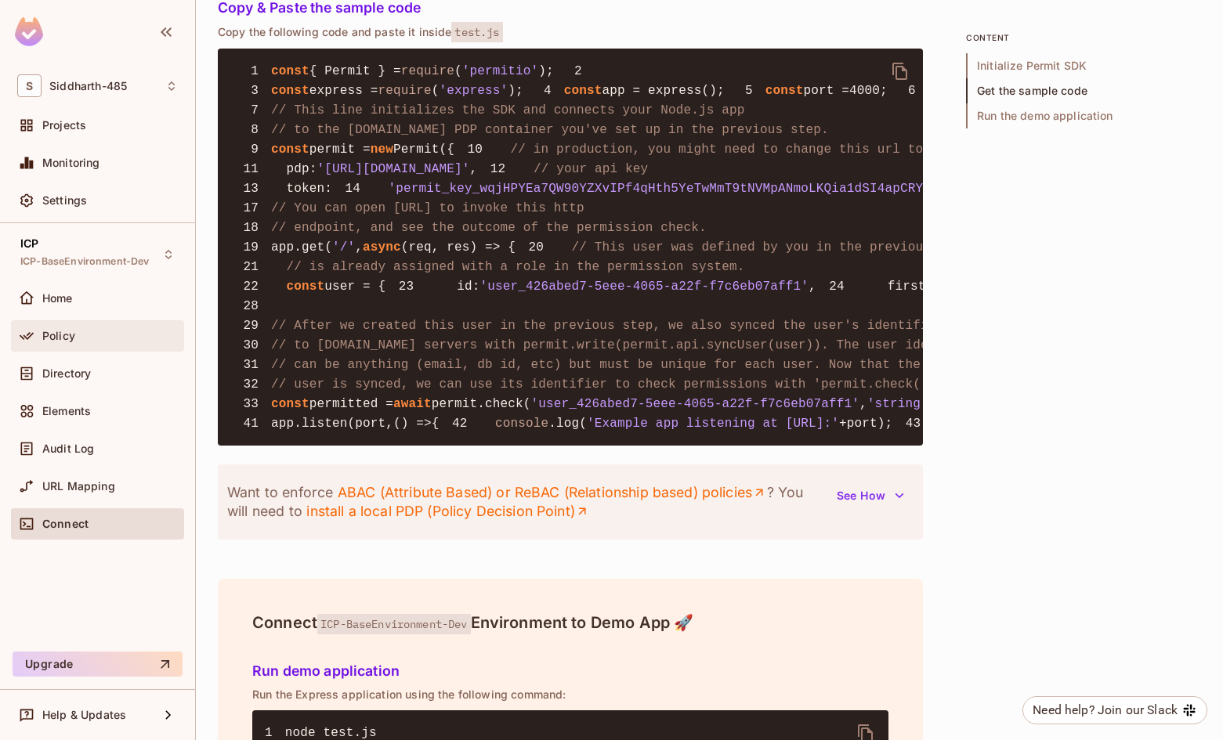
click at [58, 341] on span "Policy" at bounding box center [58, 336] width 33 height 13
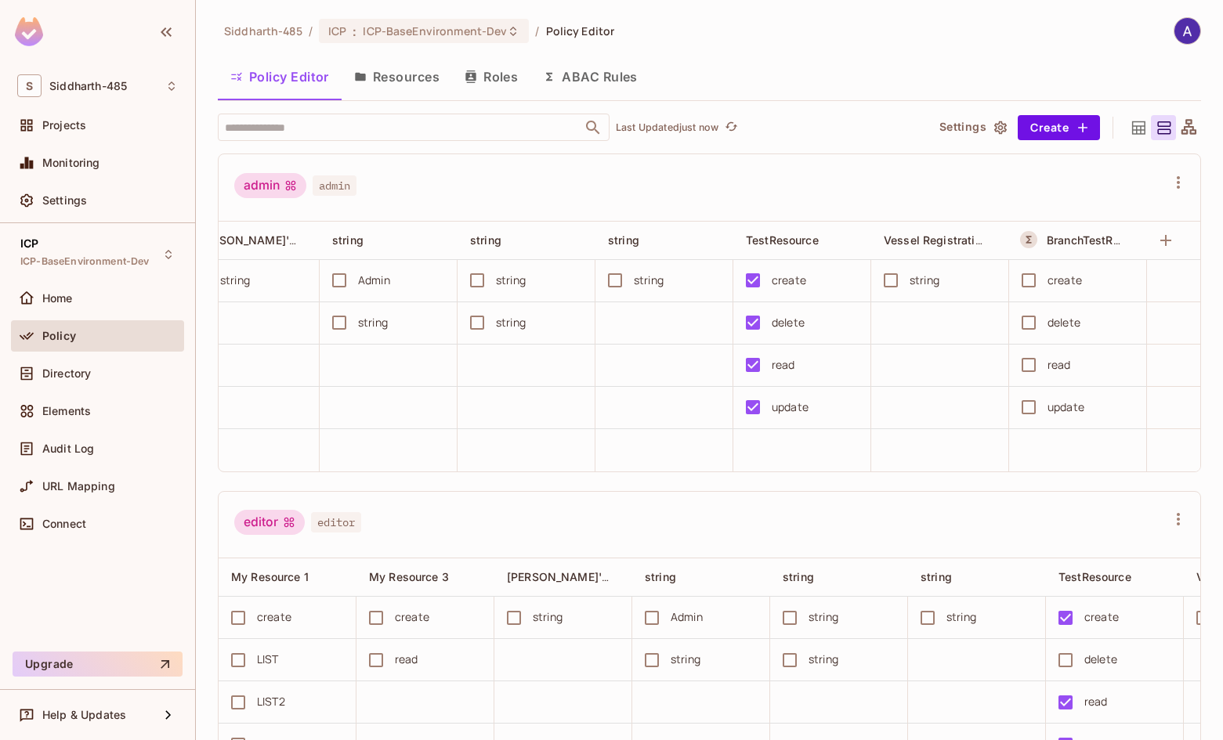
scroll to position [0, 421]
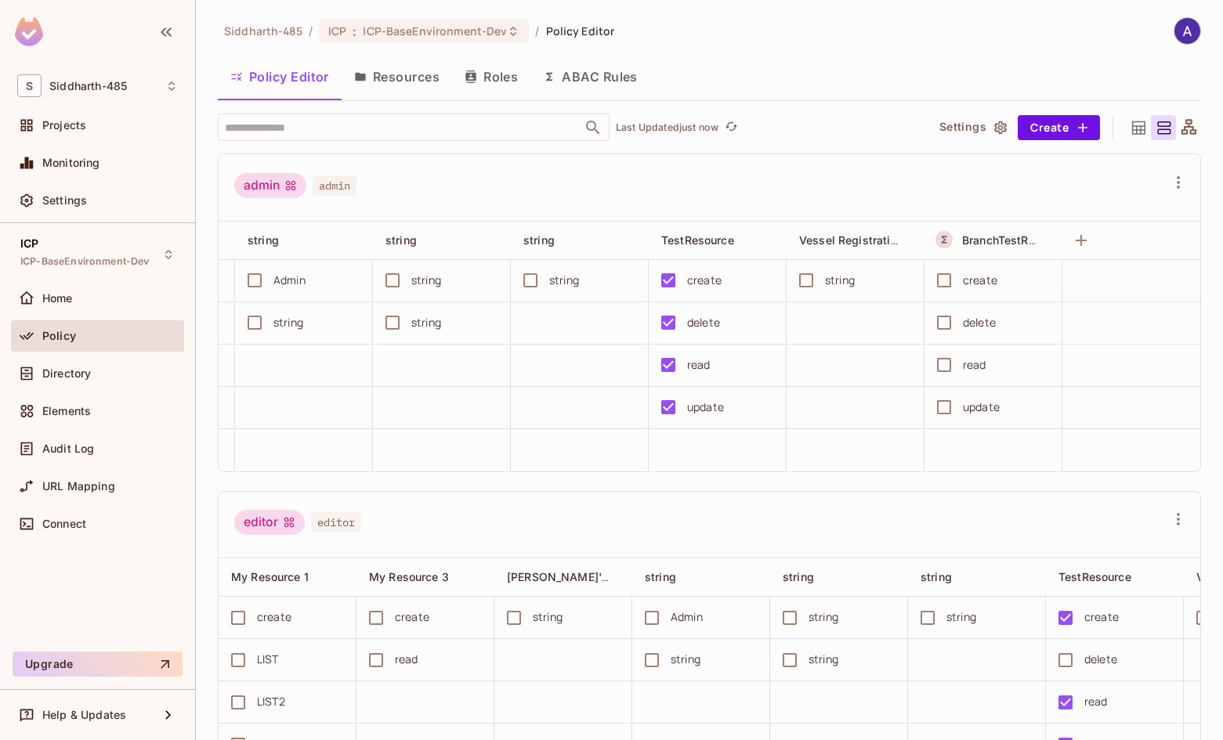
click at [963, 367] on div "read" at bounding box center [974, 364] width 23 height 17
click at [963, 366] on div "read" at bounding box center [974, 364] width 23 height 17
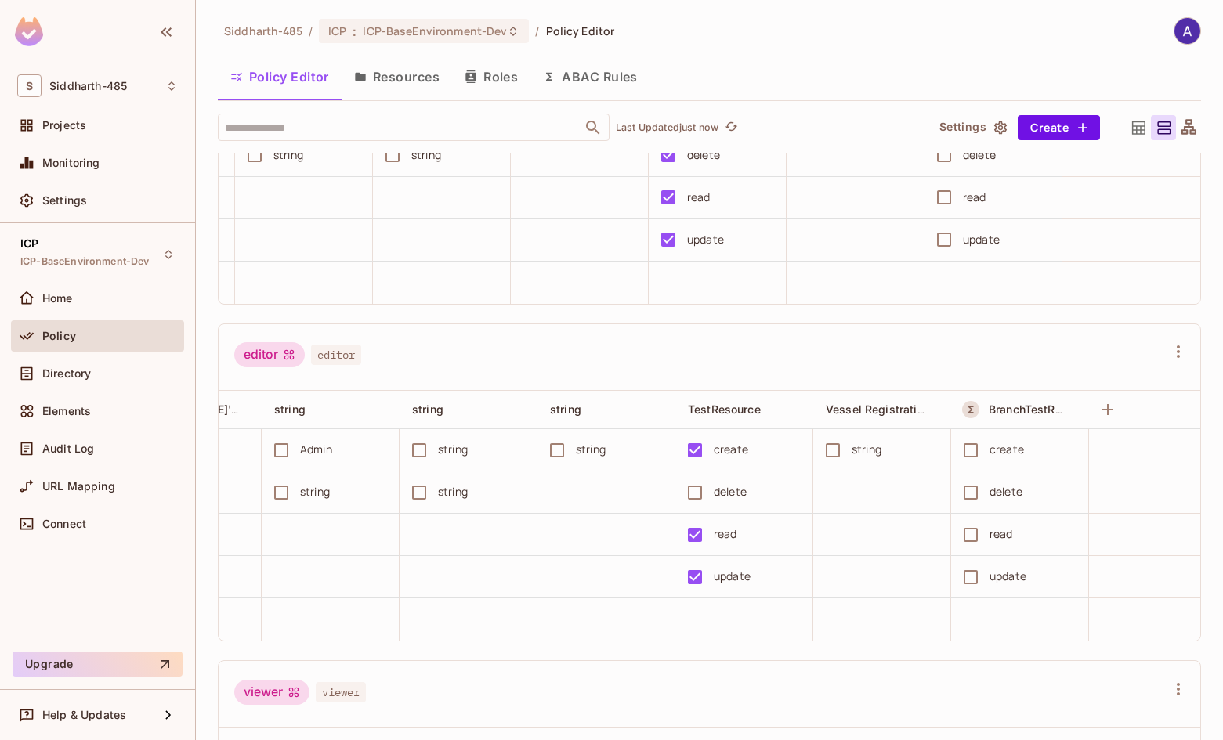
scroll to position [170, 0]
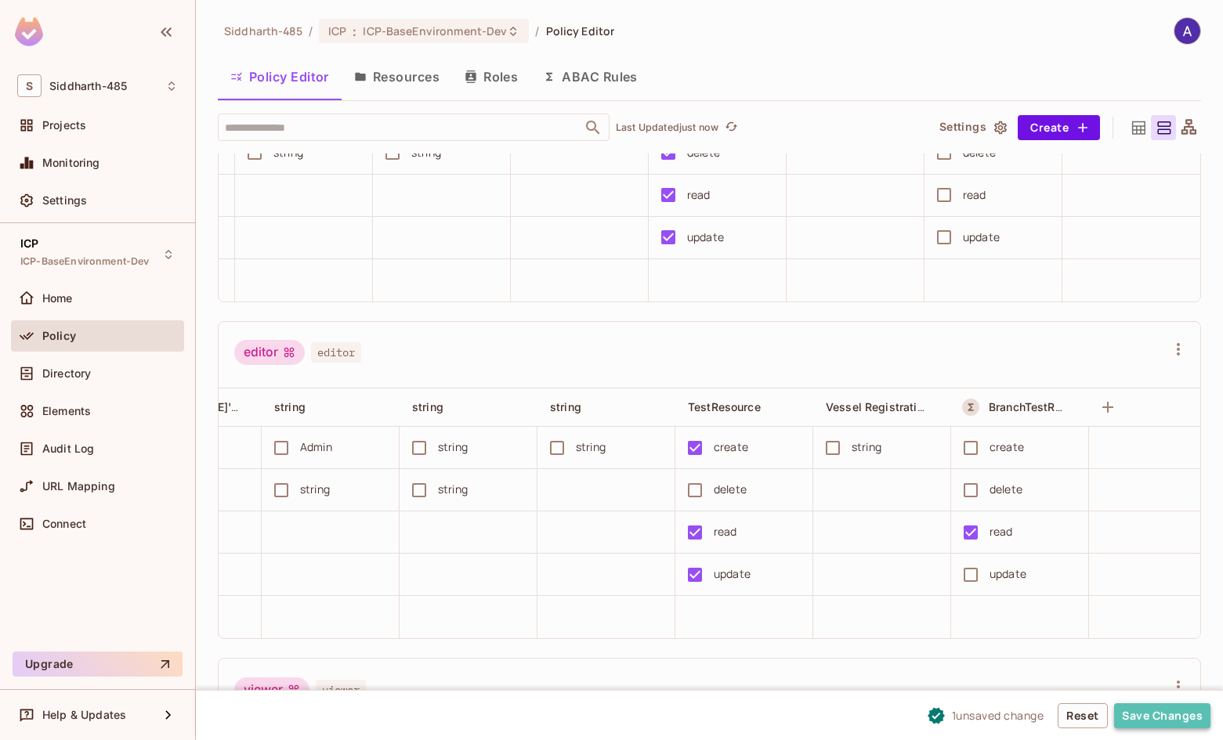
click at [1147, 712] on button "Save Changes" at bounding box center [1162, 715] width 96 height 25
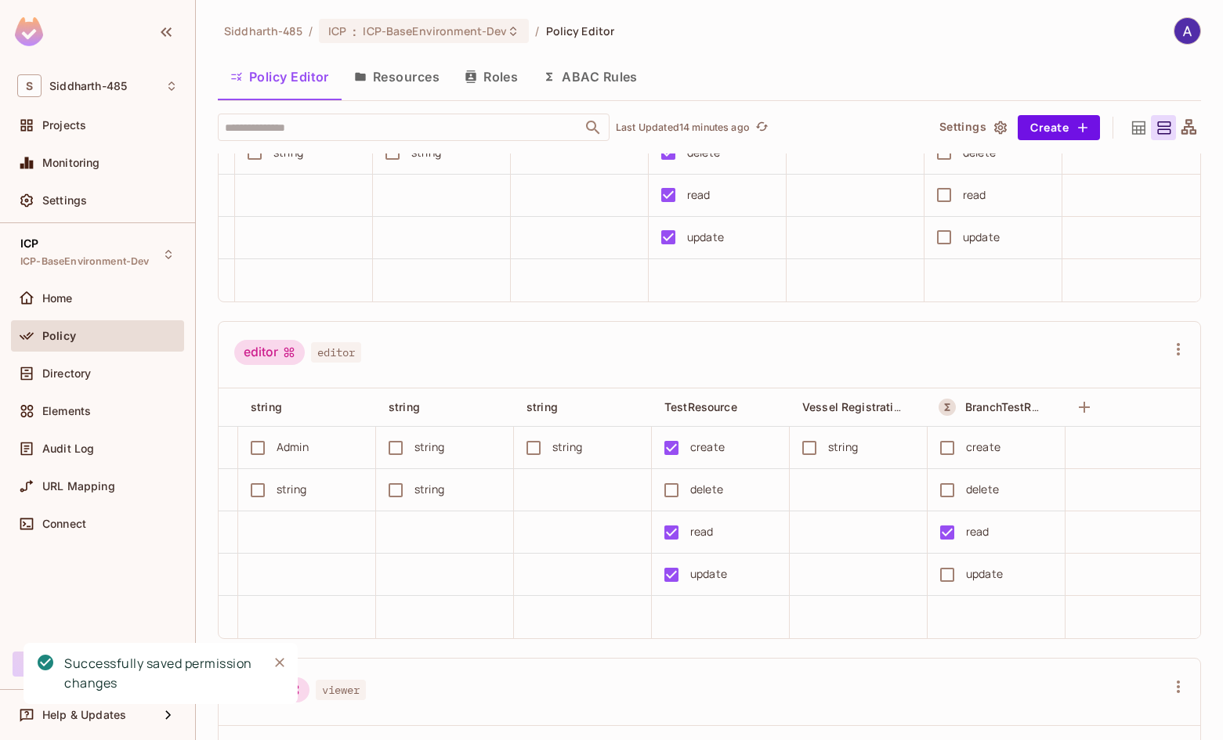
scroll to position [0, 421]
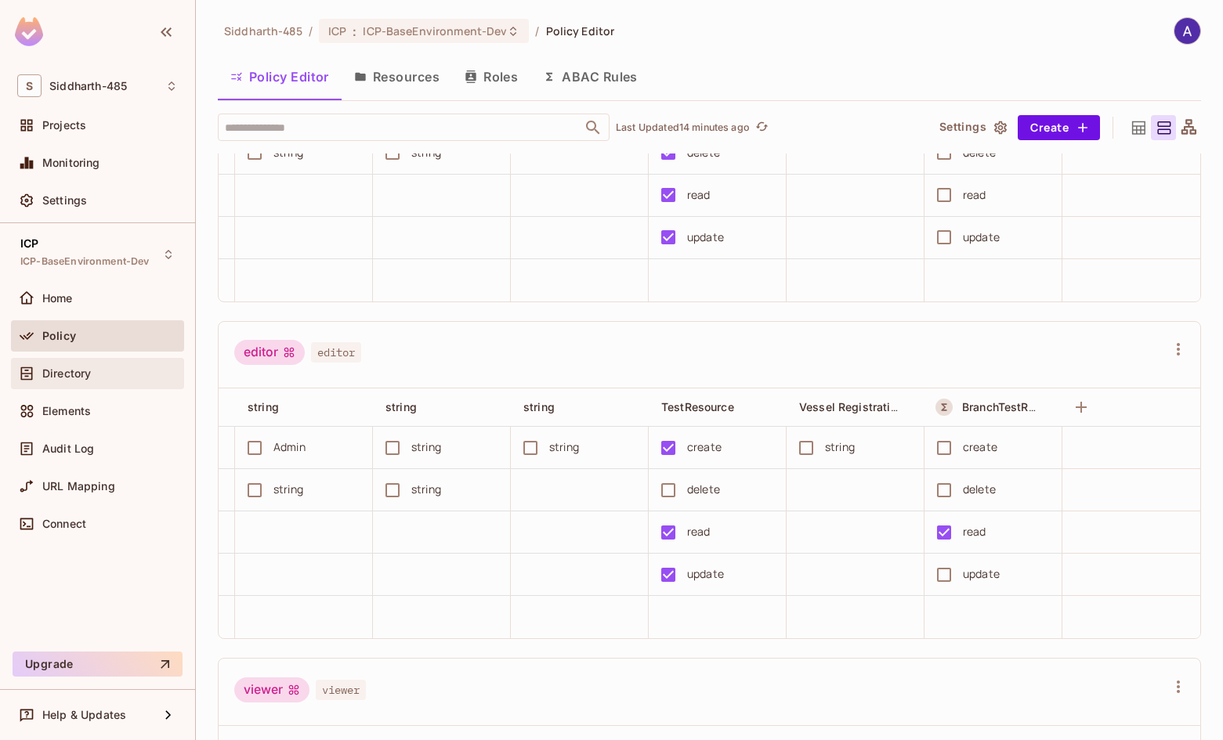
click at [71, 370] on span "Directory" at bounding box center [66, 373] width 49 height 13
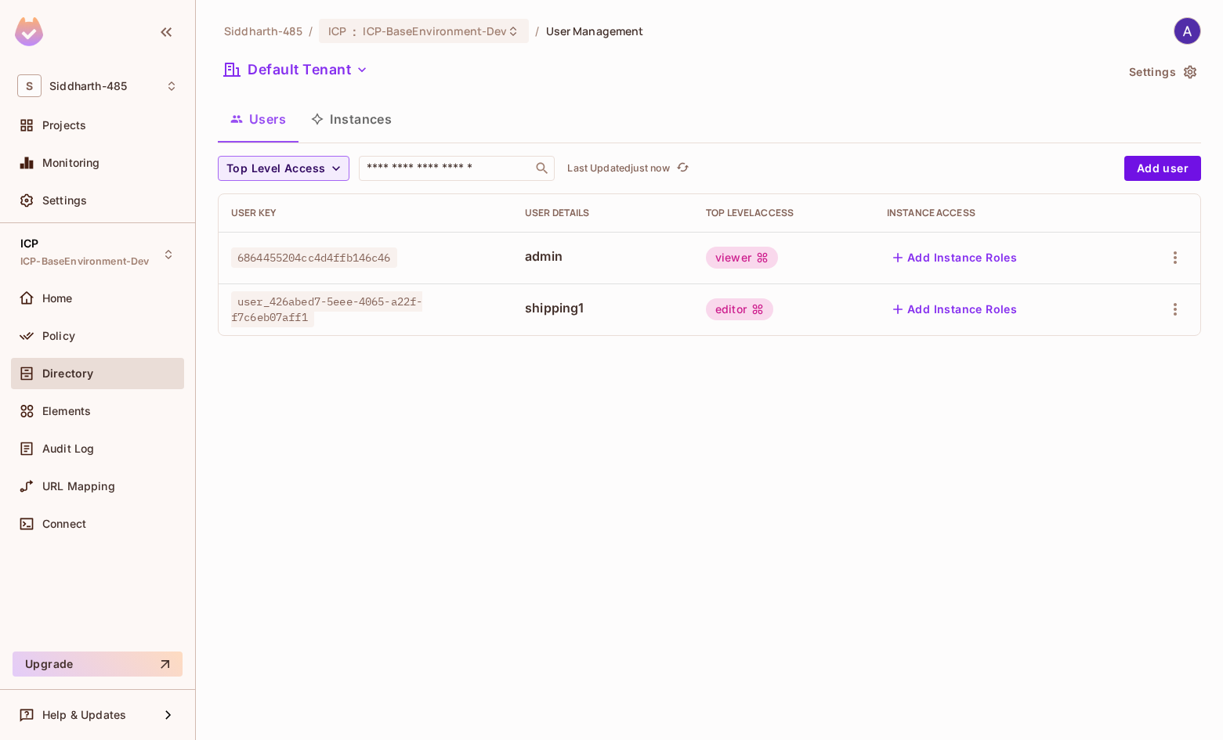
click at [367, 117] on button "Instances" at bounding box center [351, 118] width 106 height 39
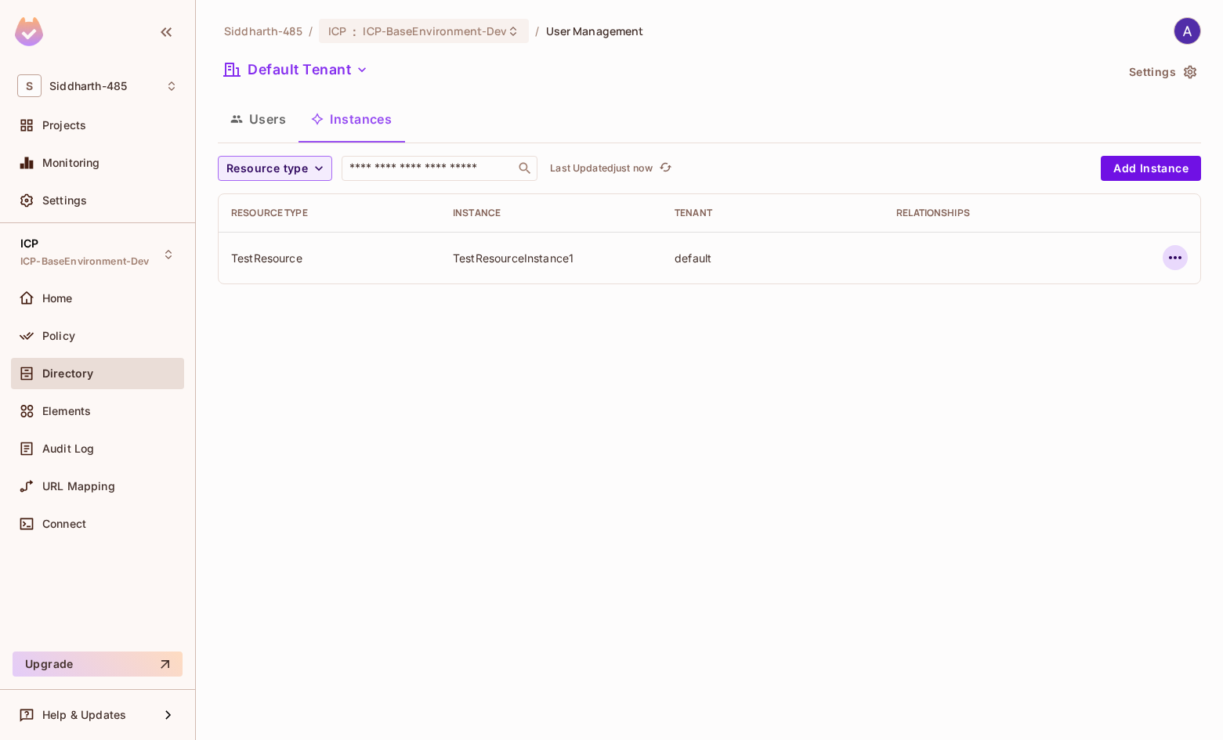
click at [1173, 254] on icon "button" at bounding box center [1174, 257] width 19 height 19
click at [796, 316] on div at bounding box center [611, 370] width 1223 height 740
click at [250, 115] on button "Users" at bounding box center [258, 118] width 81 height 39
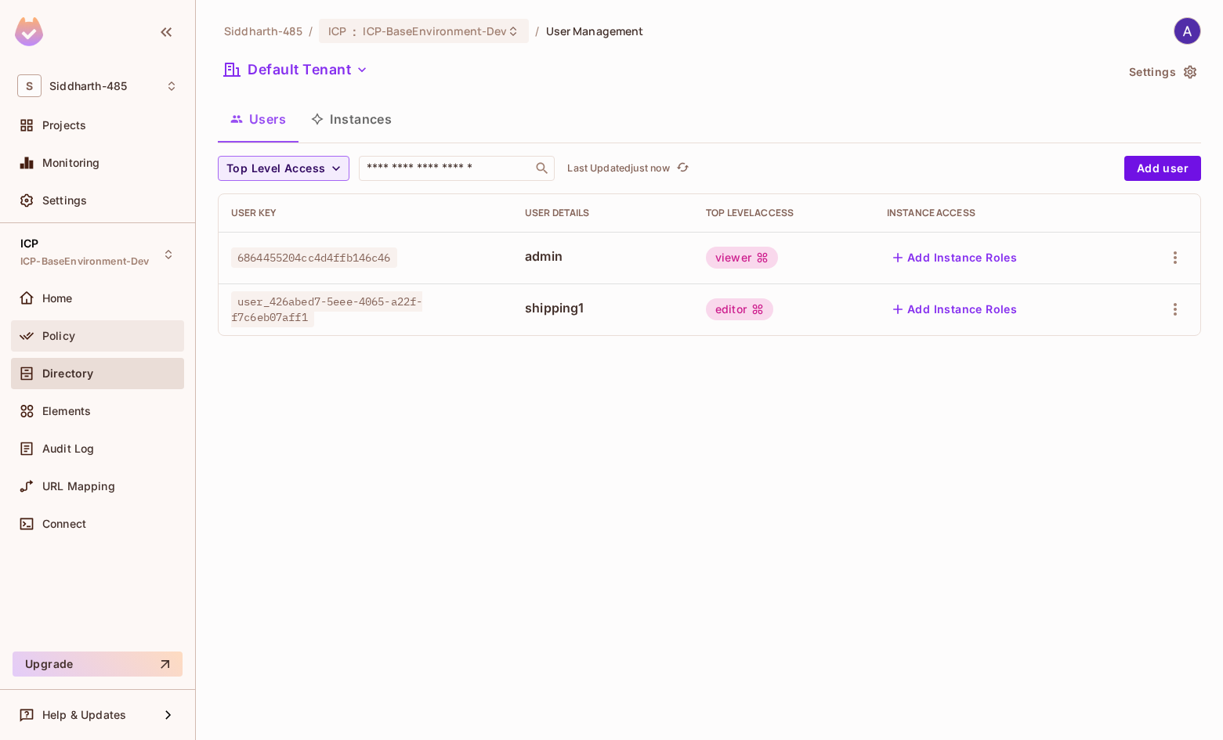
click at [60, 331] on span "Policy" at bounding box center [58, 336] width 33 height 13
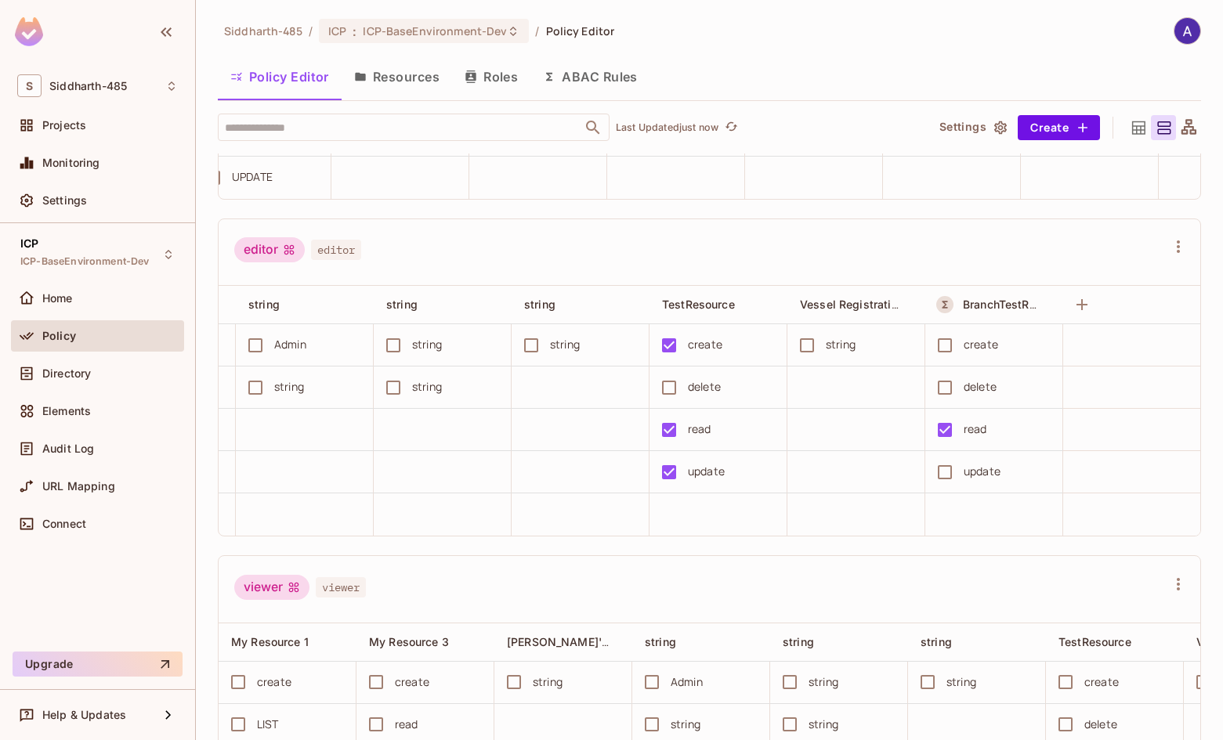
scroll to position [0, 421]
click at [60, 525] on span "Connect" at bounding box center [64, 524] width 44 height 13
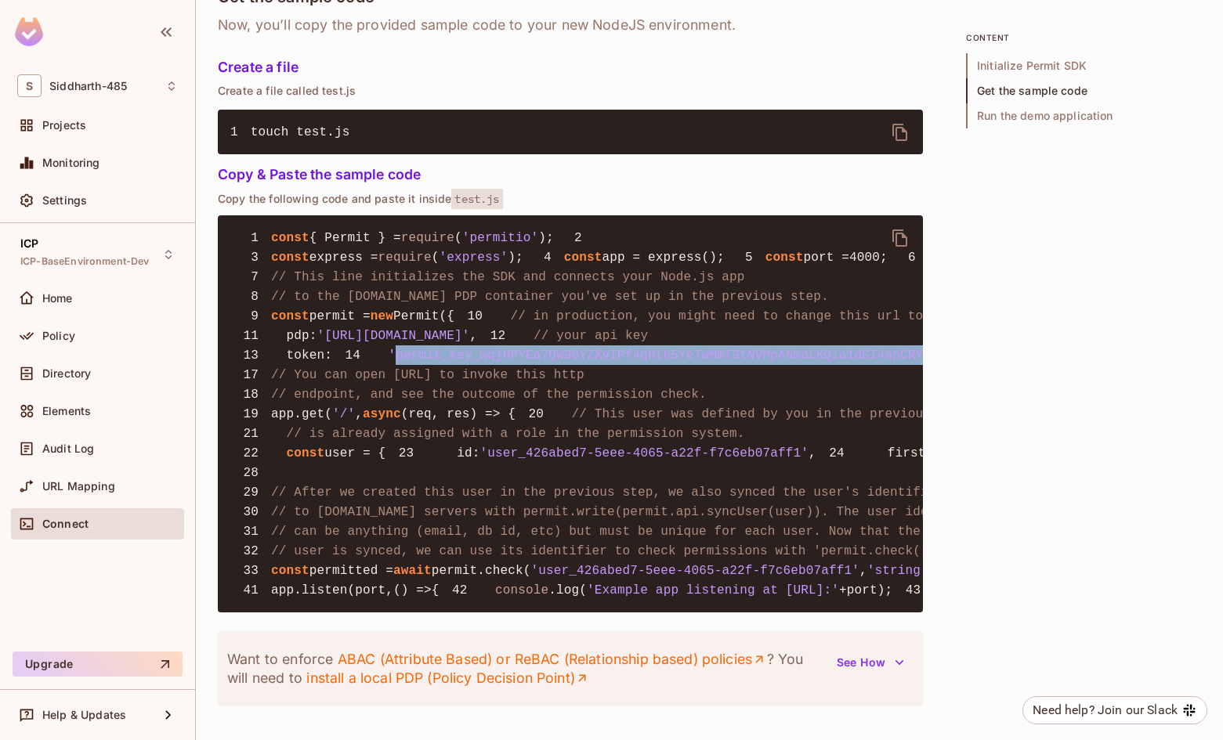
scroll to position [0, 90]
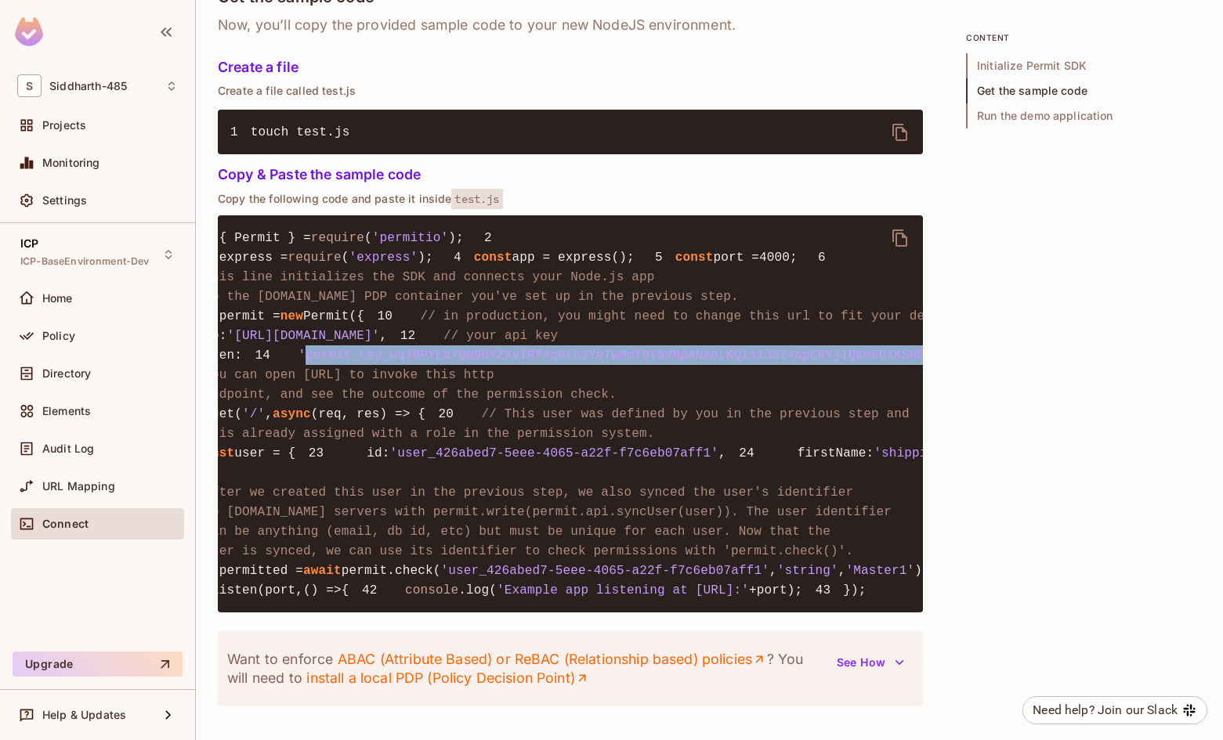
drag, startPoint x: 293, startPoint y: 479, endPoint x: 883, endPoint y: 479, distance: 589.7
click at [883, 363] on span "'permit_key_wqjHPYEa7QW90YZXvIPf4qHth5YeTwMmT9tNVMpANmoLKQia1dSI4apCRYjIQKm6BXK…" at bounding box center [676, 356] width 756 height 14
copy span "permit_key_wqjHPYEa7QW90YZXvIPf4qHth5YeTwMmT9tNVMpANmoLKQia1dSI4apCRYjIQKm6BXKS…"
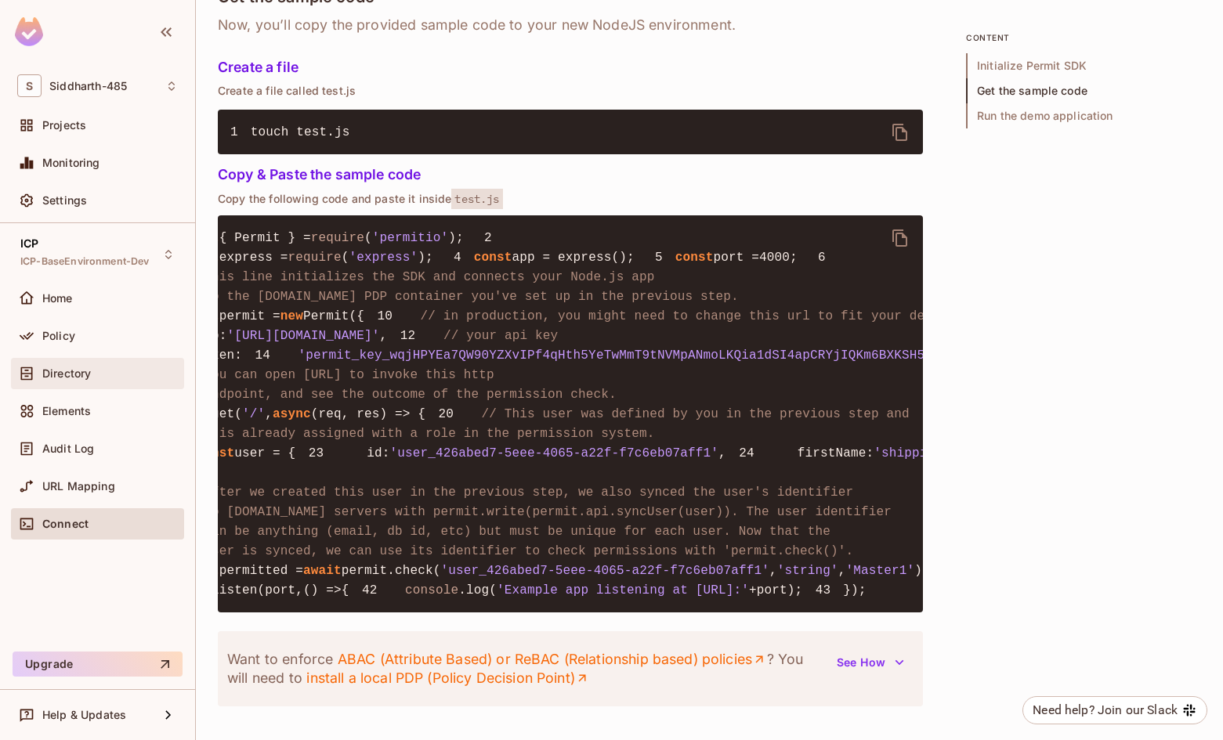
click at [62, 367] on span "Directory" at bounding box center [66, 373] width 49 height 13
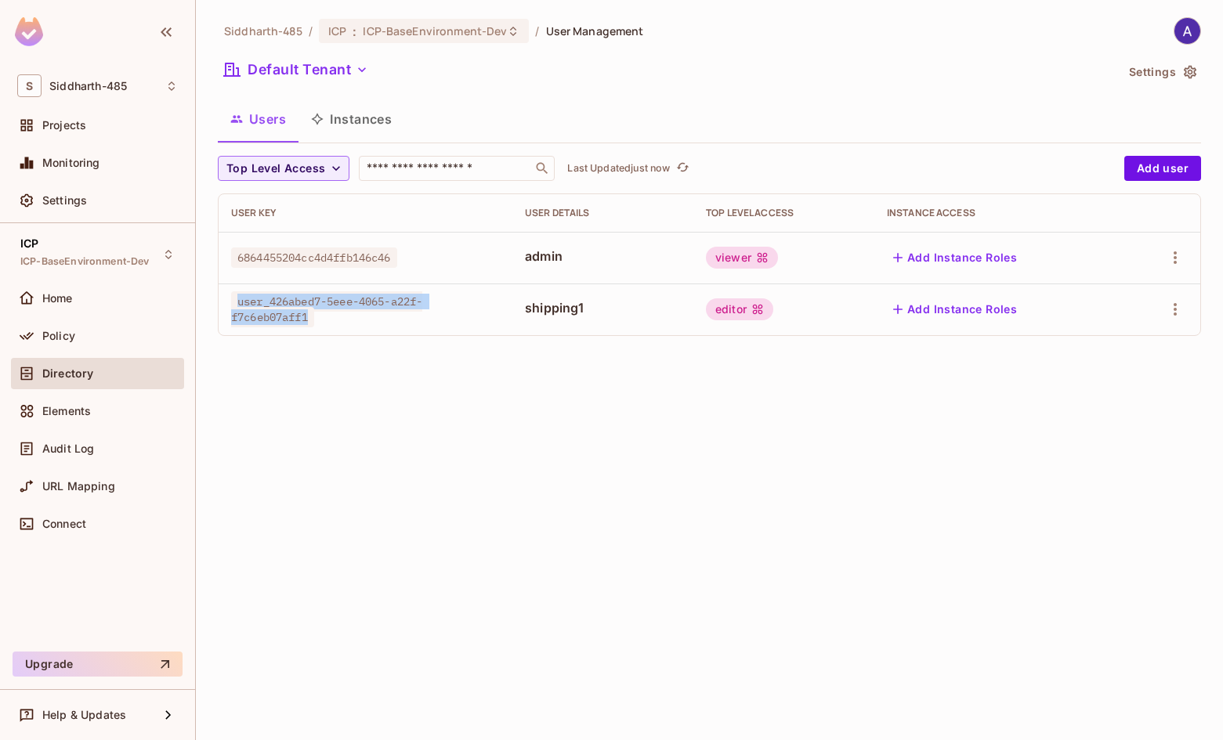
drag, startPoint x: 237, startPoint y: 299, endPoint x: 323, endPoint y: 320, distance: 88.7
click at [323, 320] on div "user_426abed7-5eee-4065-a22f-f7c6eb07aff1" at bounding box center [365, 309] width 269 height 31
copy span "user_426abed7-5eee-4065-a22f-f7c6eb07aff1"
click at [363, 116] on button "Instances" at bounding box center [351, 118] width 106 height 39
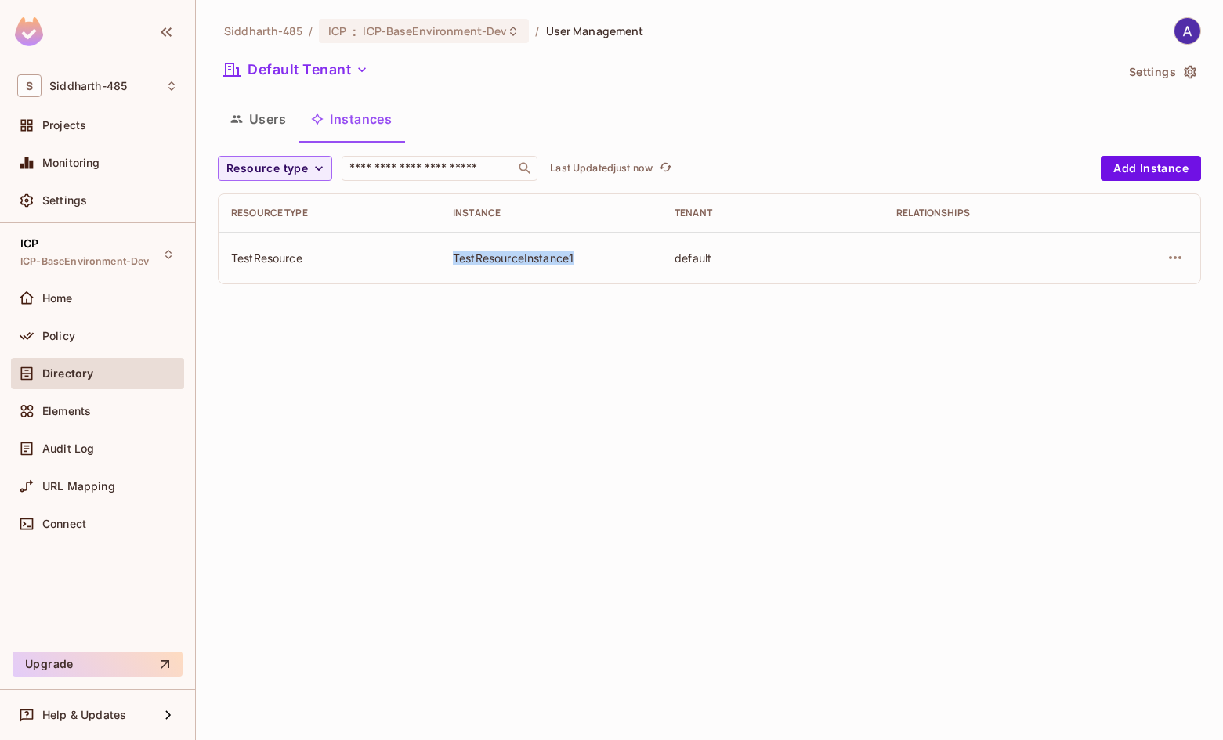
drag, startPoint x: 455, startPoint y: 255, endPoint x: 581, endPoint y: 267, distance: 126.7
click at [581, 267] on td "TestResourceInstance1" at bounding box center [551, 258] width 222 height 52
copy div "TestResourceInstance1"
click at [1151, 169] on button "Add Instance" at bounding box center [1150, 168] width 100 height 25
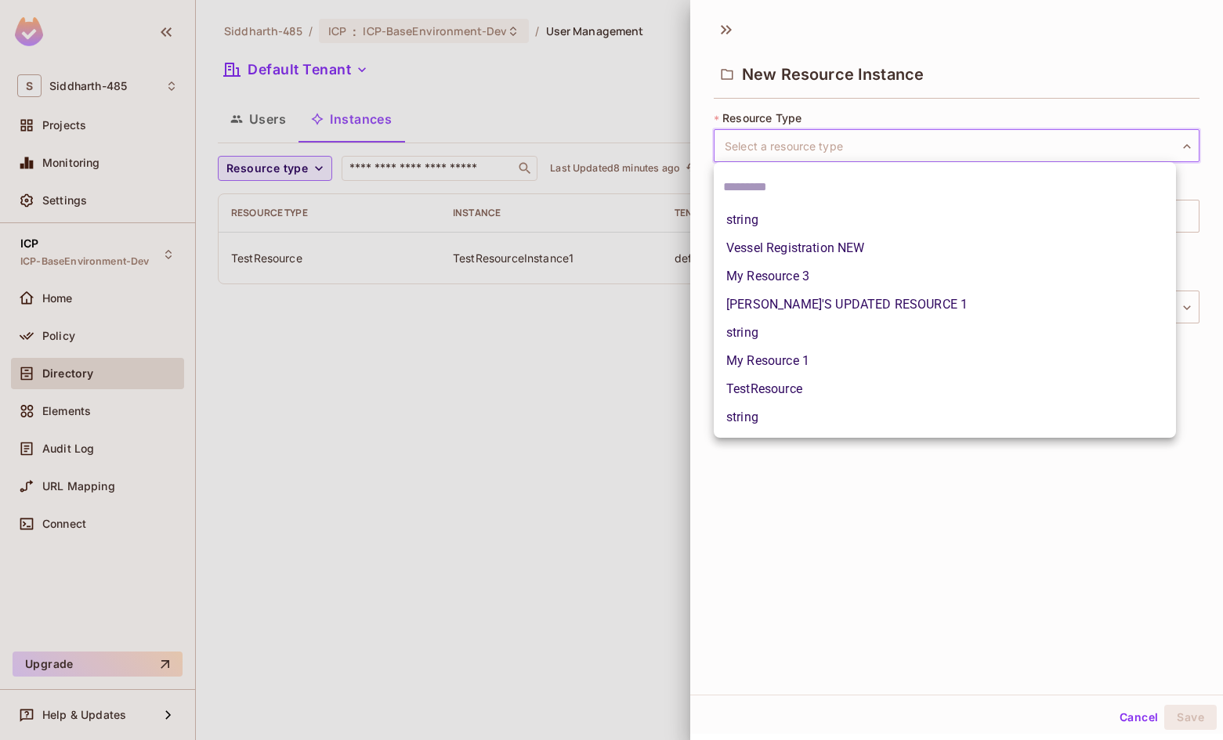
click at [791, 143] on body "S Siddharth-485 Projects Monitoring Settings ICP ICP-BaseEnvironment-Dev Home P…" at bounding box center [611, 370] width 1223 height 740
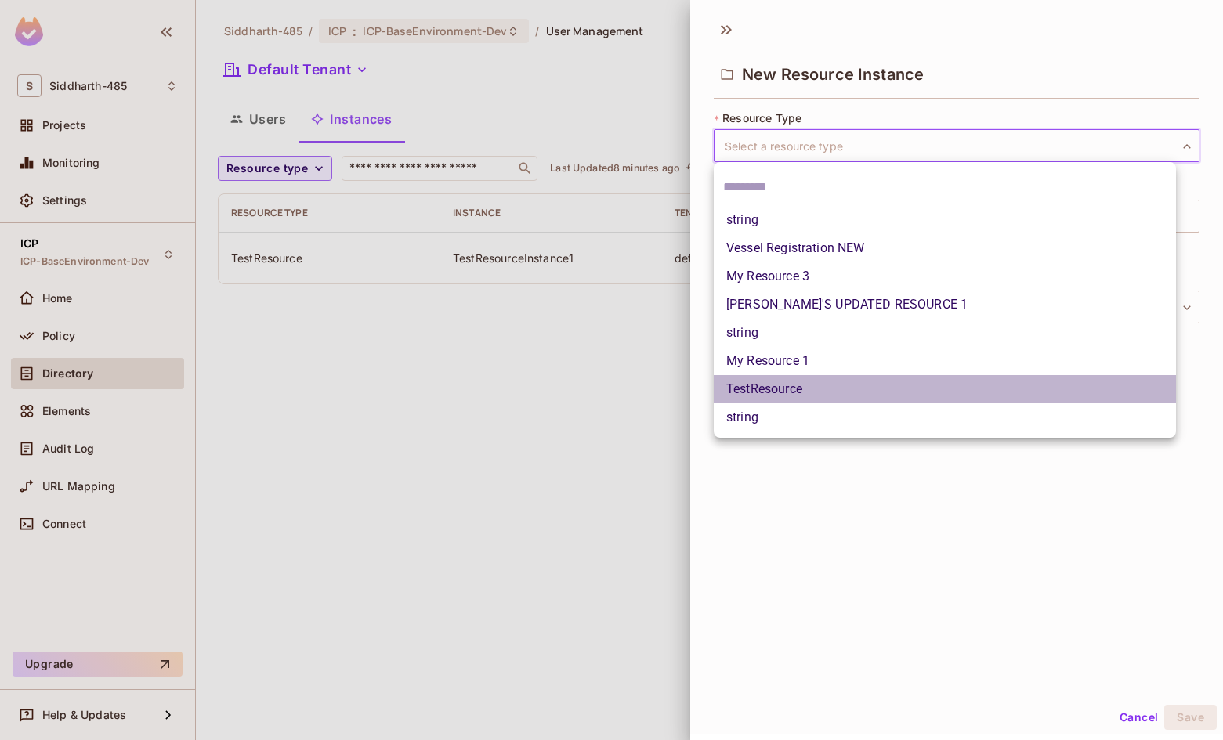
click at [783, 378] on li "TestResource" at bounding box center [944, 389] width 462 height 28
type input "**********"
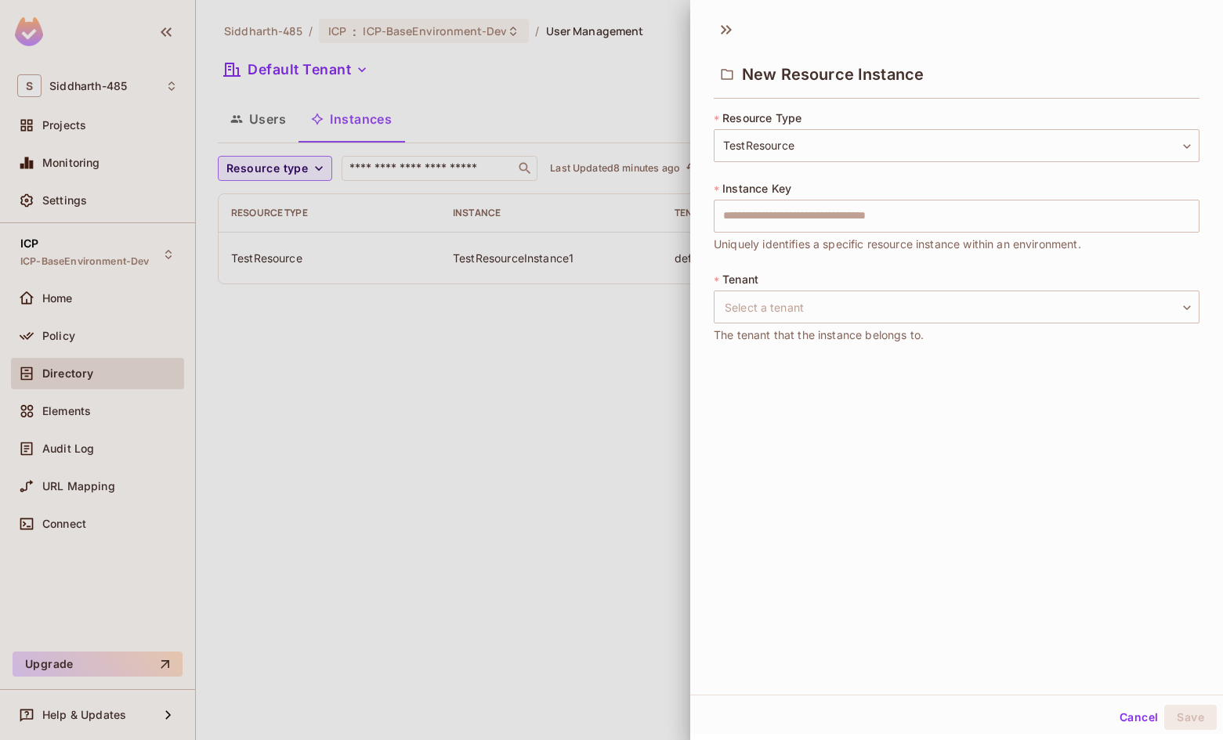
click at [793, 387] on div "**********" at bounding box center [956, 353] width 533 height 684
click at [800, 210] on input "text" at bounding box center [956, 216] width 486 height 33
click at [843, 219] on input "**********" at bounding box center [956, 216] width 486 height 33
click at [757, 218] on input "**********" at bounding box center [956, 216] width 486 height 33
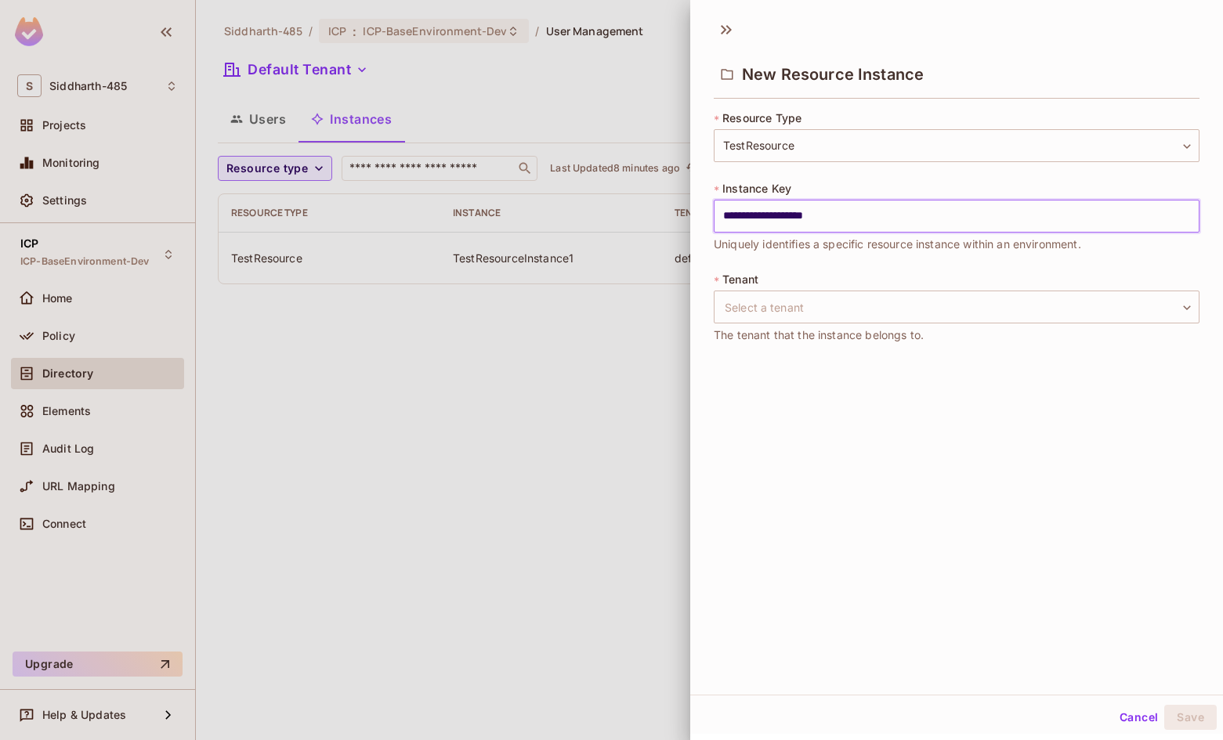
click at [863, 219] on input "**********" at bounding box center [956, 216] width 486 height 33
click at [804, 216] on input "**********" at bounding box center [956, 216] width 486 height 33
click at [871, 219] on input "**********" at bounding box center [956, 216] width 486 height 33
type input "**********"
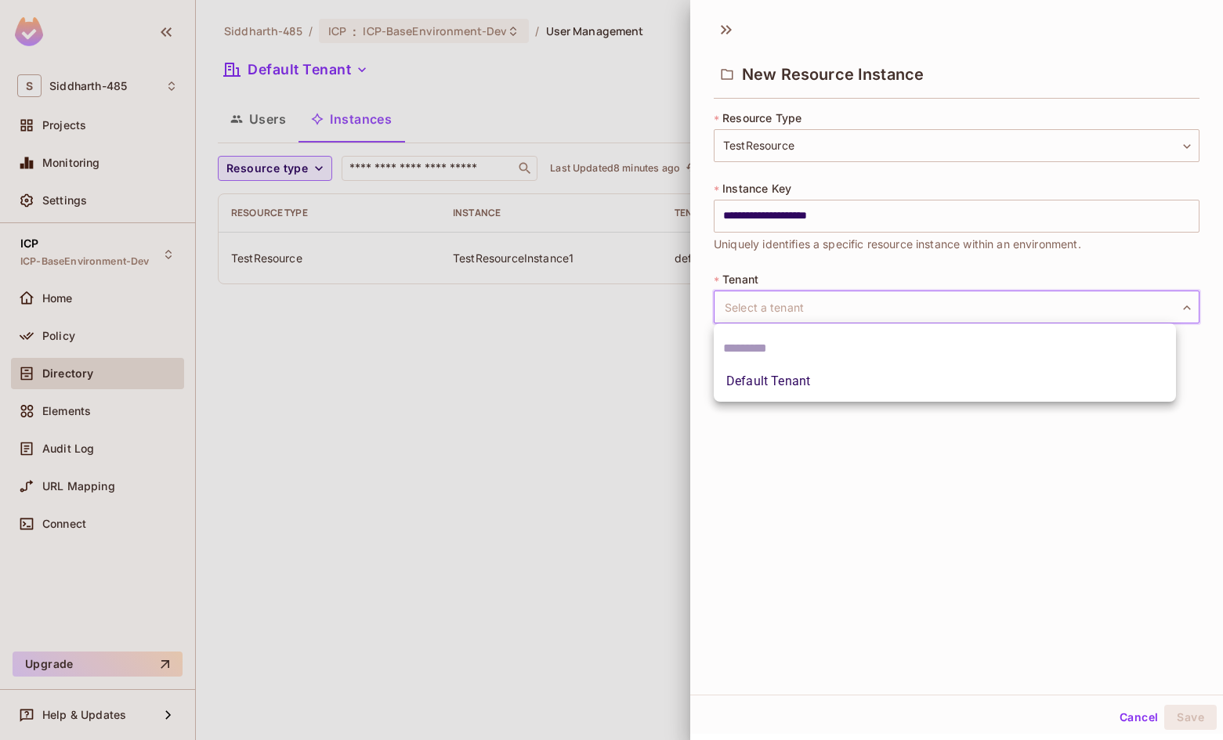
click at [820, 309] on body "**********" at bounding box center [611, 370] width 1223 height 740
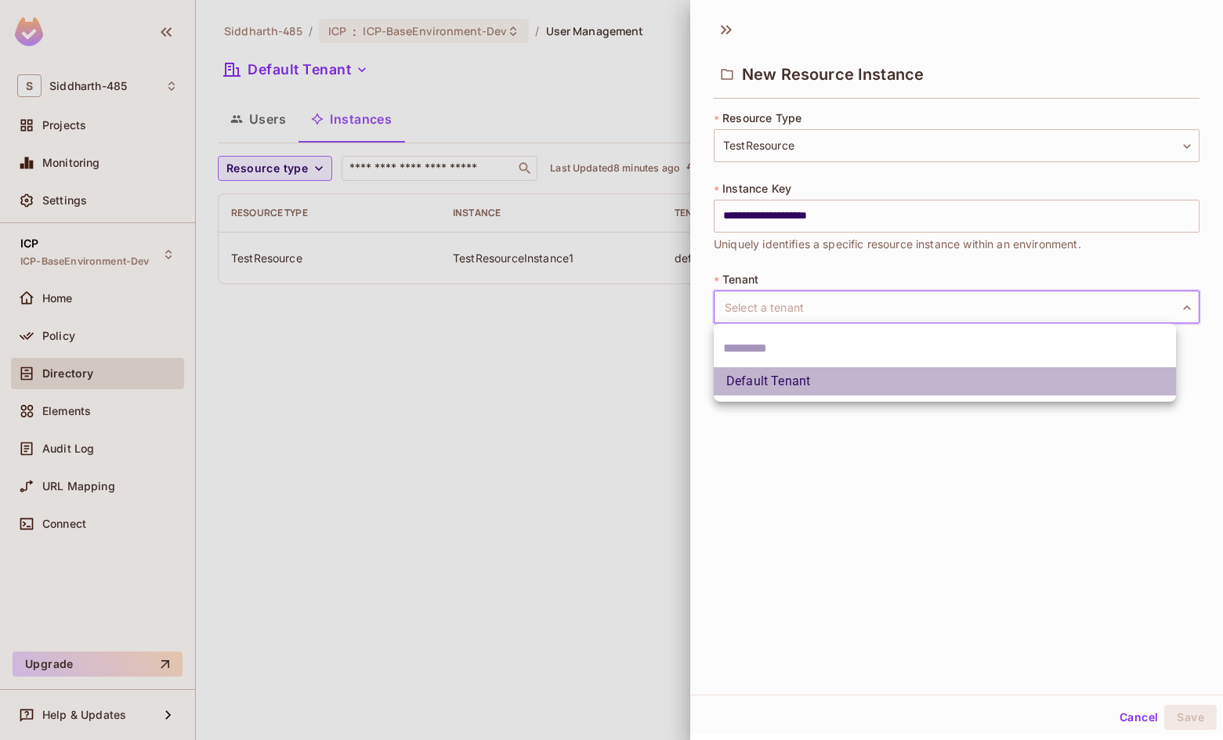
click at [782, 394] on li "Default Tenant" at bounding box center [944, 381] width 462 height 28
type input "*******"
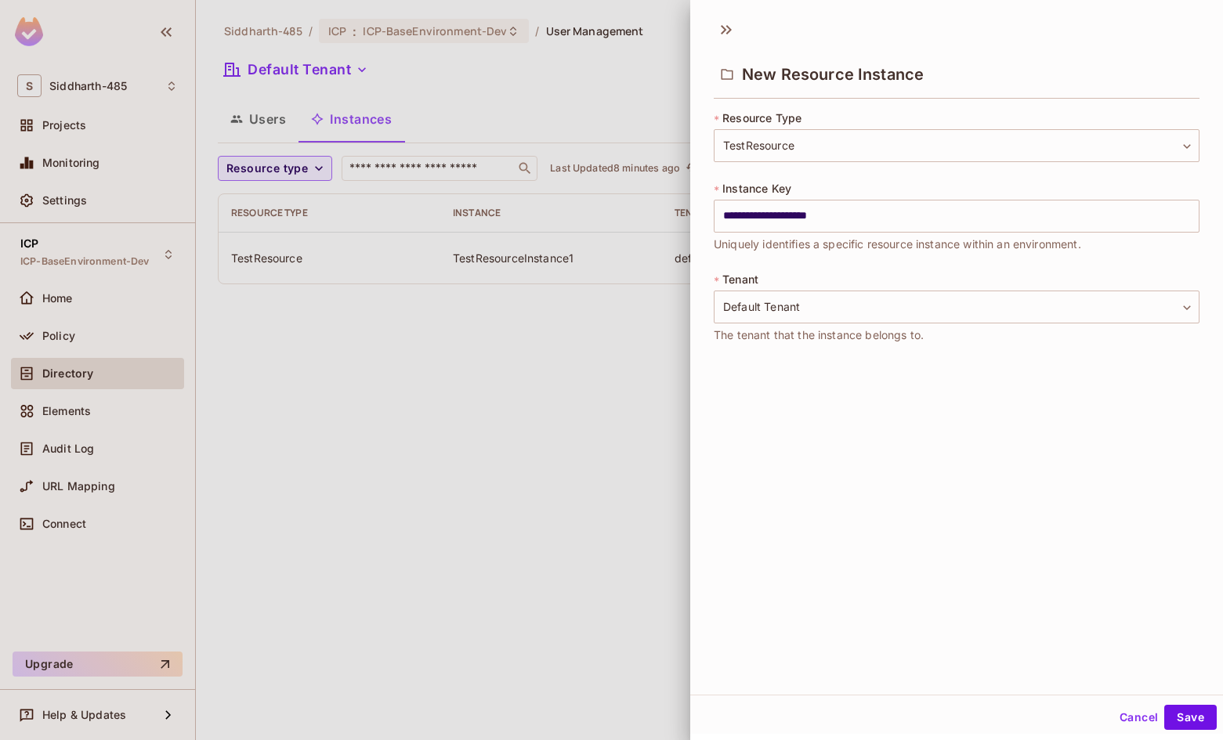
click at [889, 461] on div "**********" at bounding box center [956, 353] width 533 height 684
click at [1174, 719] on button "Save" at bounding box center [1190, 717] width 52 height 25
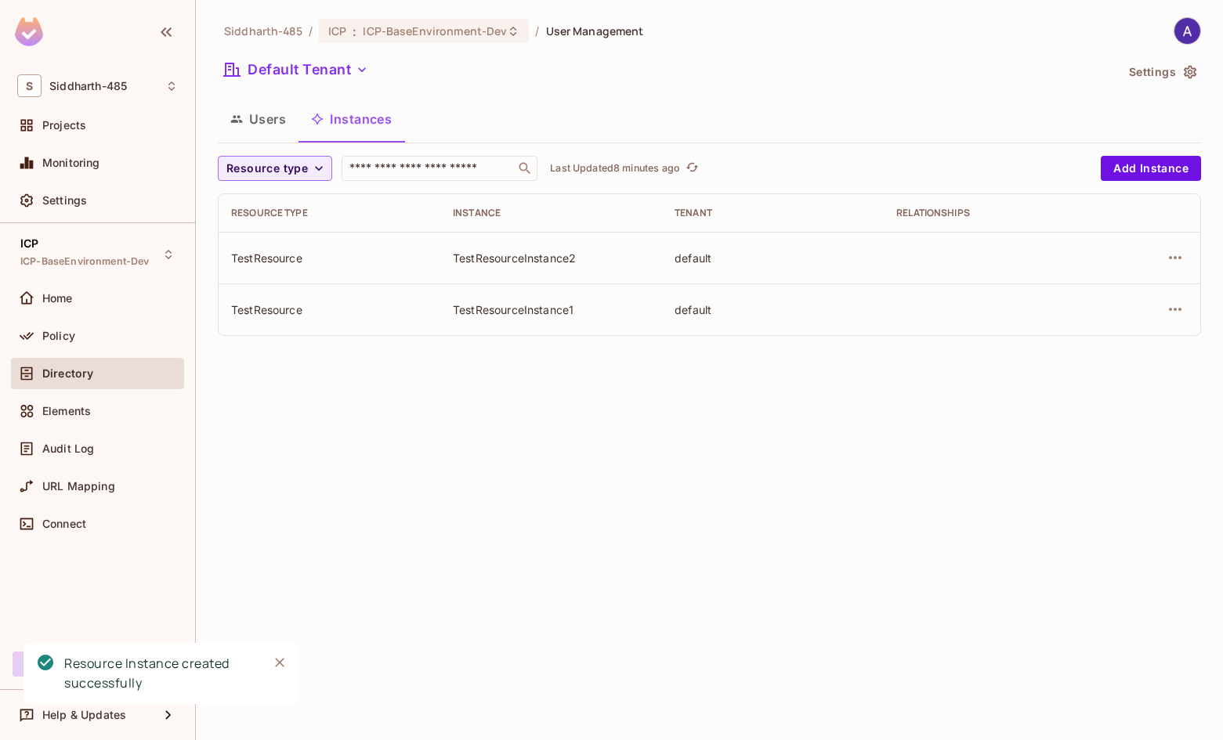
click at [752, 551] on div "Siddharth-485 / ICP : ICP-BaseEnvironment-Dev / User Management Default Tenant …" at bounding box center [709, 370] width 1027 height 740
click at [707, 548] on div "Siddharth-485 / ICP : ICP-BaseEnvironment-Dev / User Management Default Tenant …" at bounding box center [709, 370] width 1027 height 740
click at [1179, 251] on icon "button" at bounding box center [1174, 257] width 19 height 19
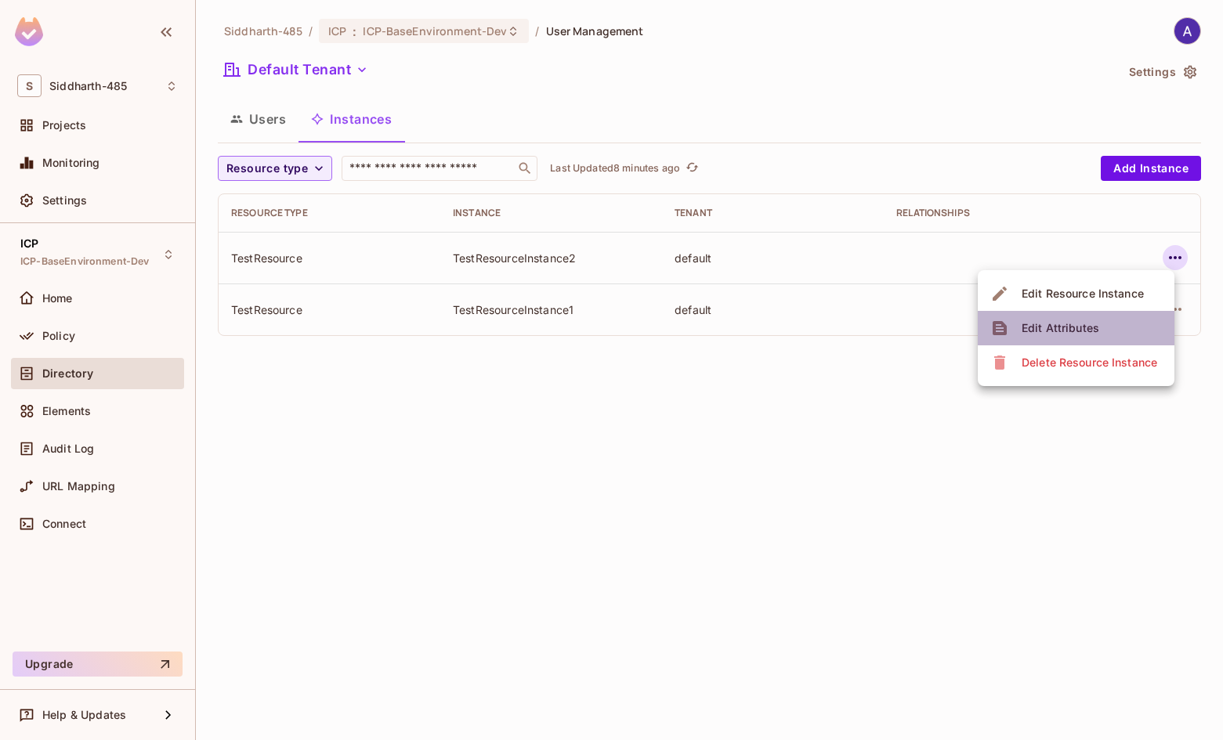
click at [1053, 323] on div "Edit Attributes" at bounding box center [1060, 328] width 78 height 16
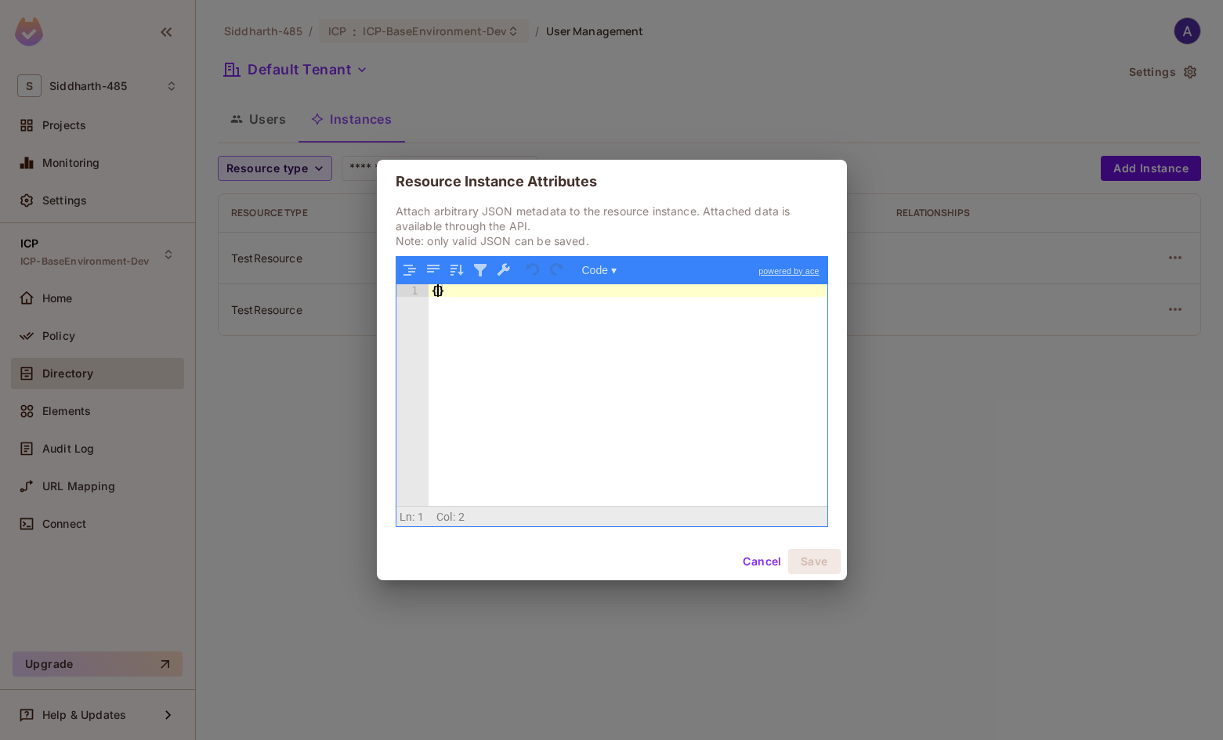
click at [438, 294] on div "{ }" at bounding box center [627, 407] width 399 height 247
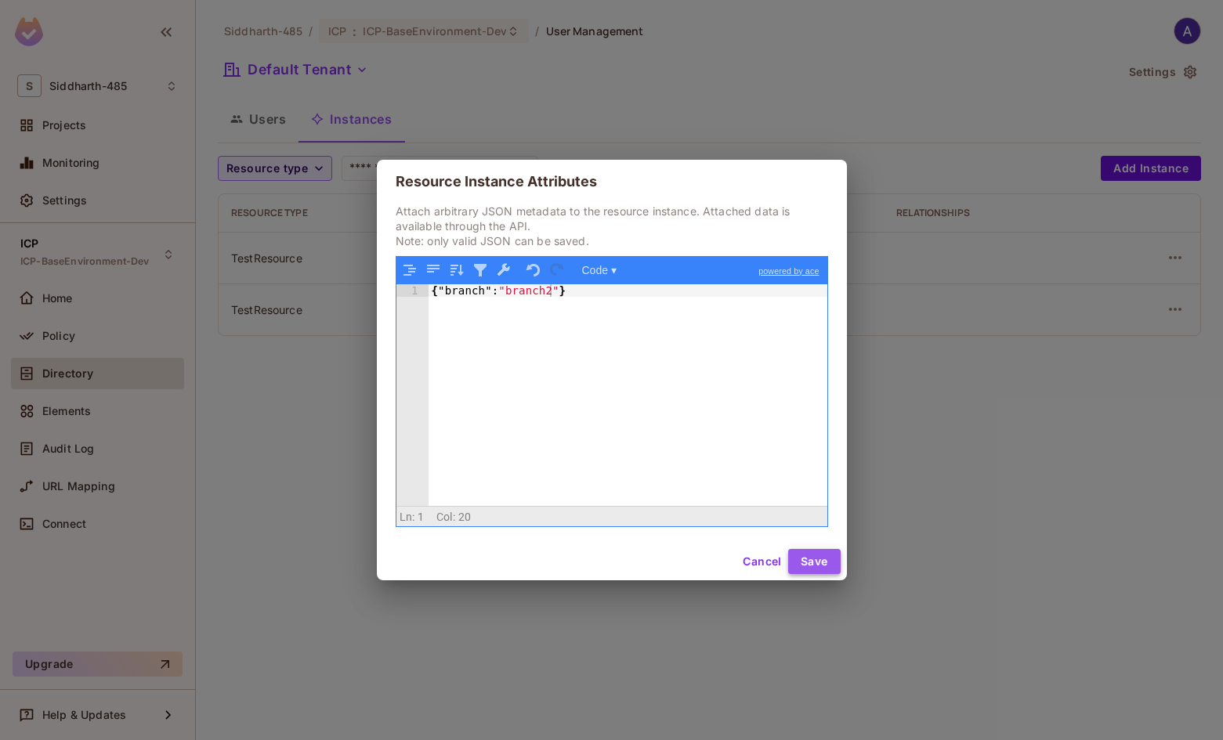
click at [807, 558] on button "Save" at bounding box center [814, 561] width 52 height 25
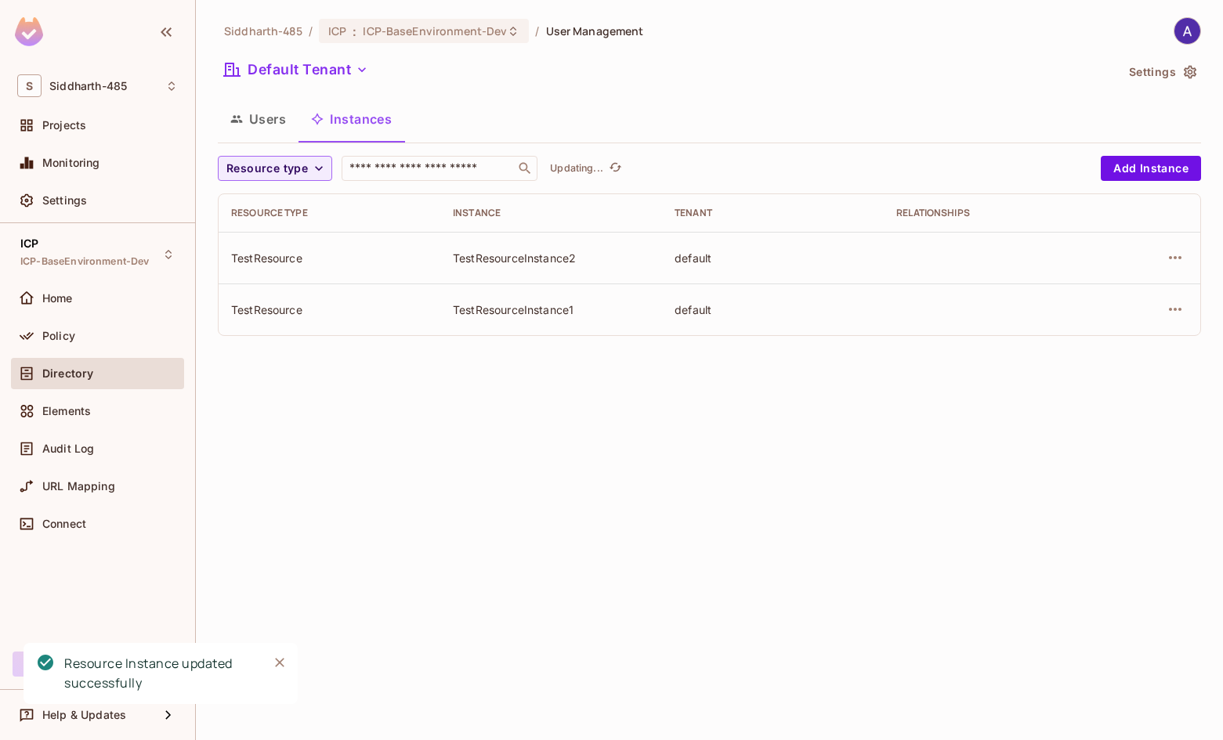
click at [655, 508] on div "Siddharth-485 / ICP : ICP-BaseEnvironment-Dev / User Management Default Tenant …" at bounding box center [709, 370] width 1027 height 740
click at [1161, 311] on div at bounding box center [1153, 309] width 70 height 25
click at [1173, 311] on icon "button" at bounding box center [1174, 309] width 19 height 19
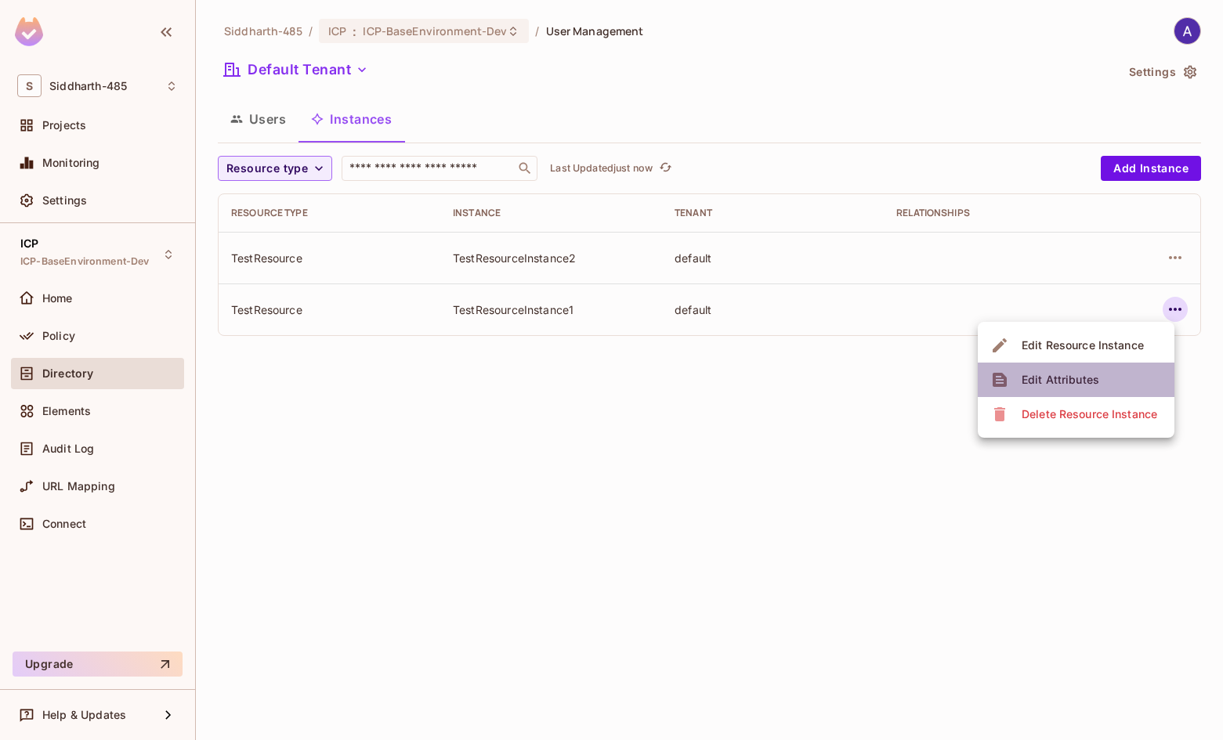
click at [1057, 375] on div "Edit Attributes" at bounding box center [1060, 380] width 78 height 16
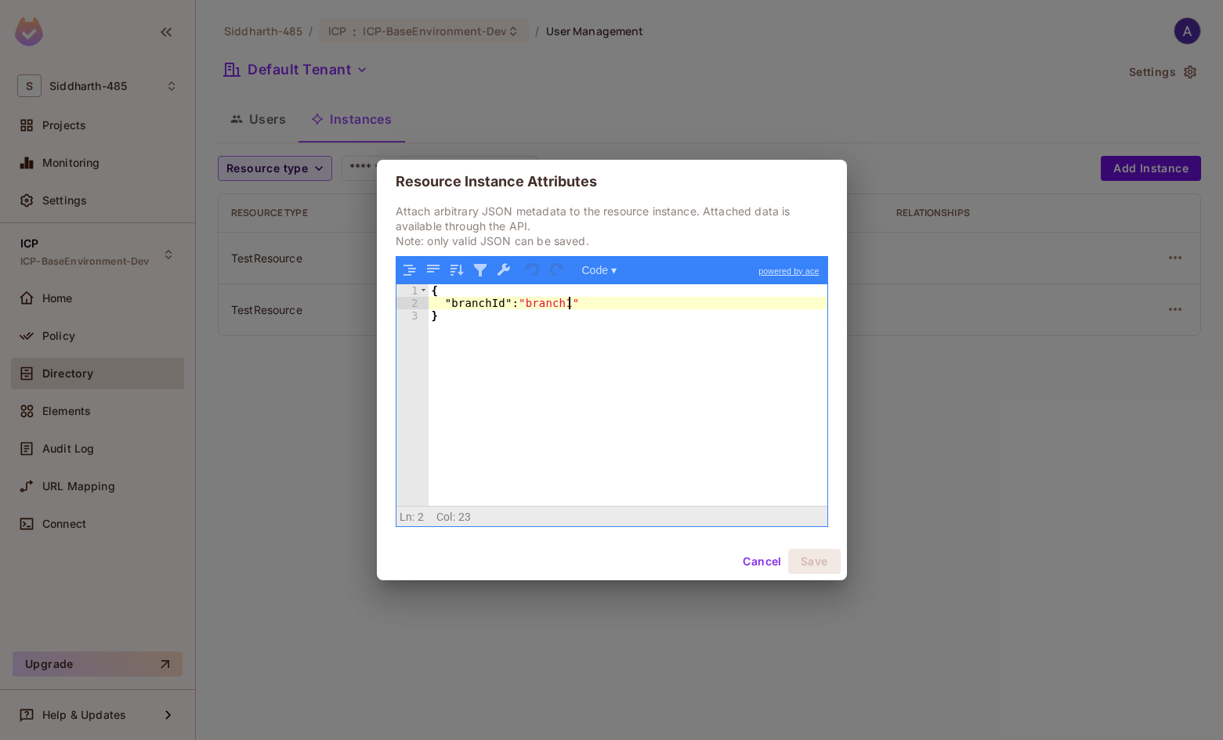
click at [569, 306] on div "{ "branchId" : "branch1" }" at bounding box center [627, 407] width 399 height 247
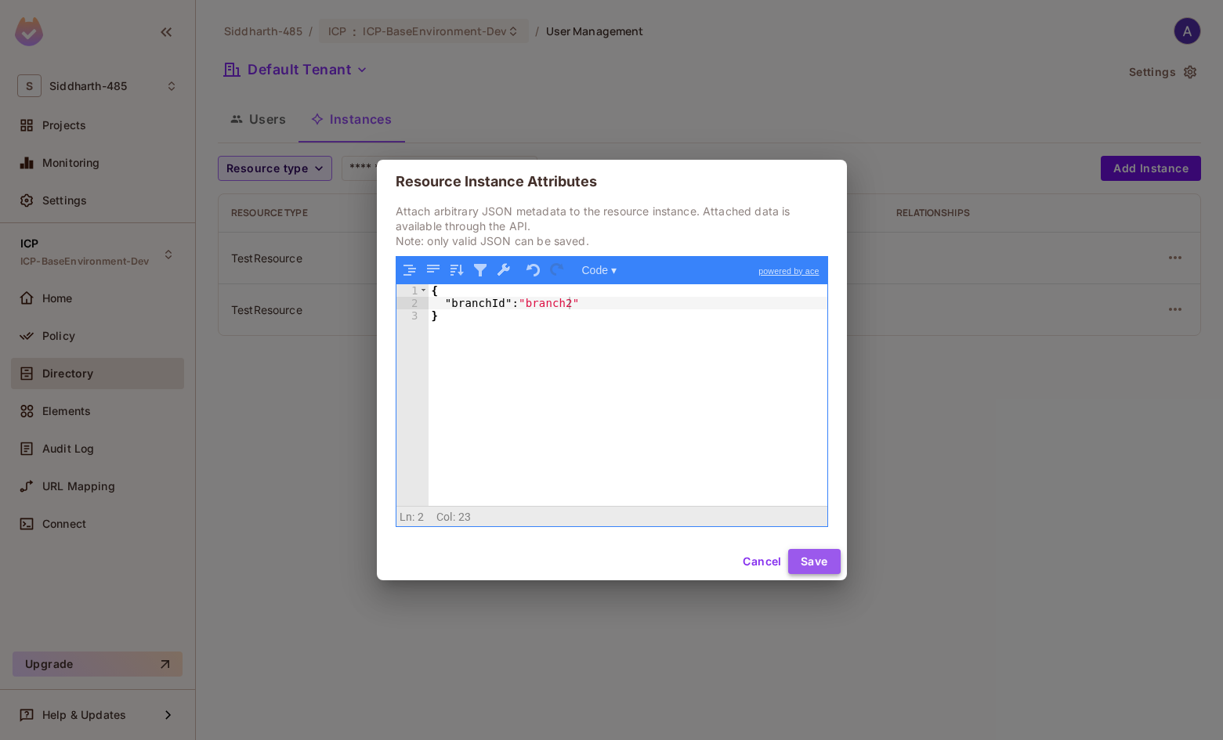
click at [807, 558] on button "Save" at bounding box center [814, 561] width 52 height 25
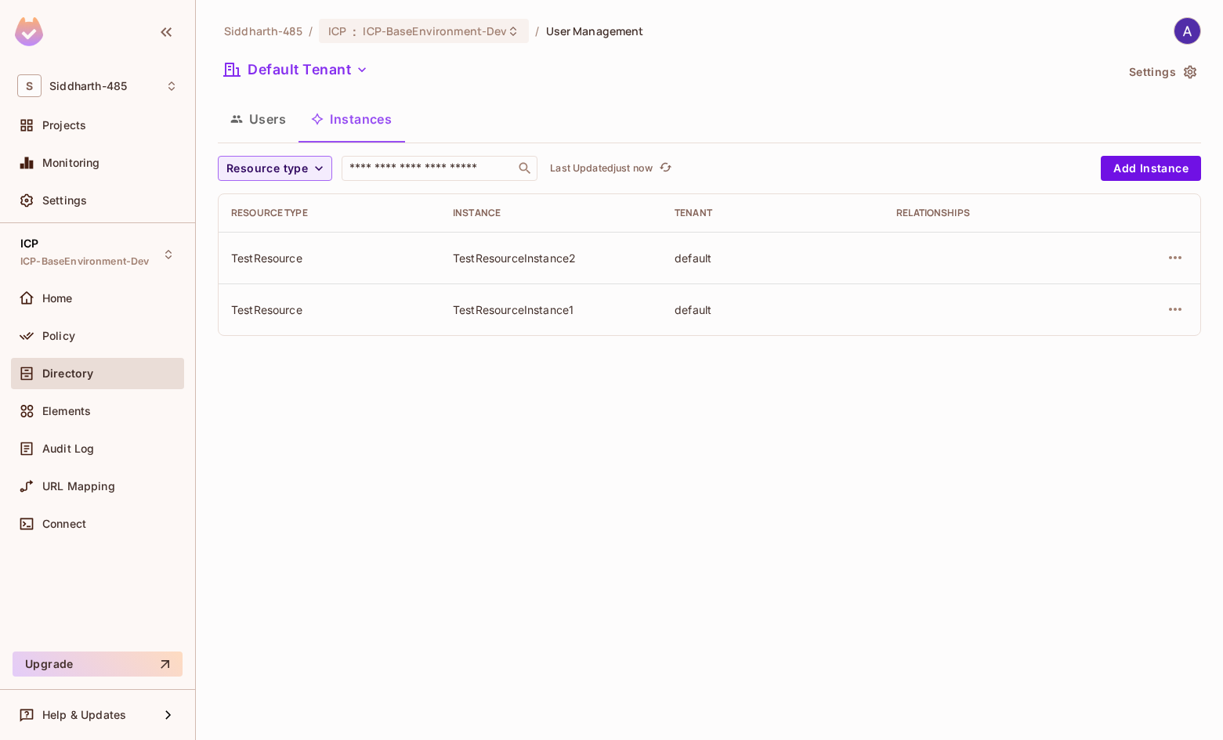
click at [854, 571] on div "Siddharth-485 / ICP : ICP-BaseEnvironment-Dev / User Management Default Tenant …" at bounding box center [709, 370] width 1027 height 740
click at [1170, 253] on icon "button" at bounding box center [1174, 257] width 19 height 19
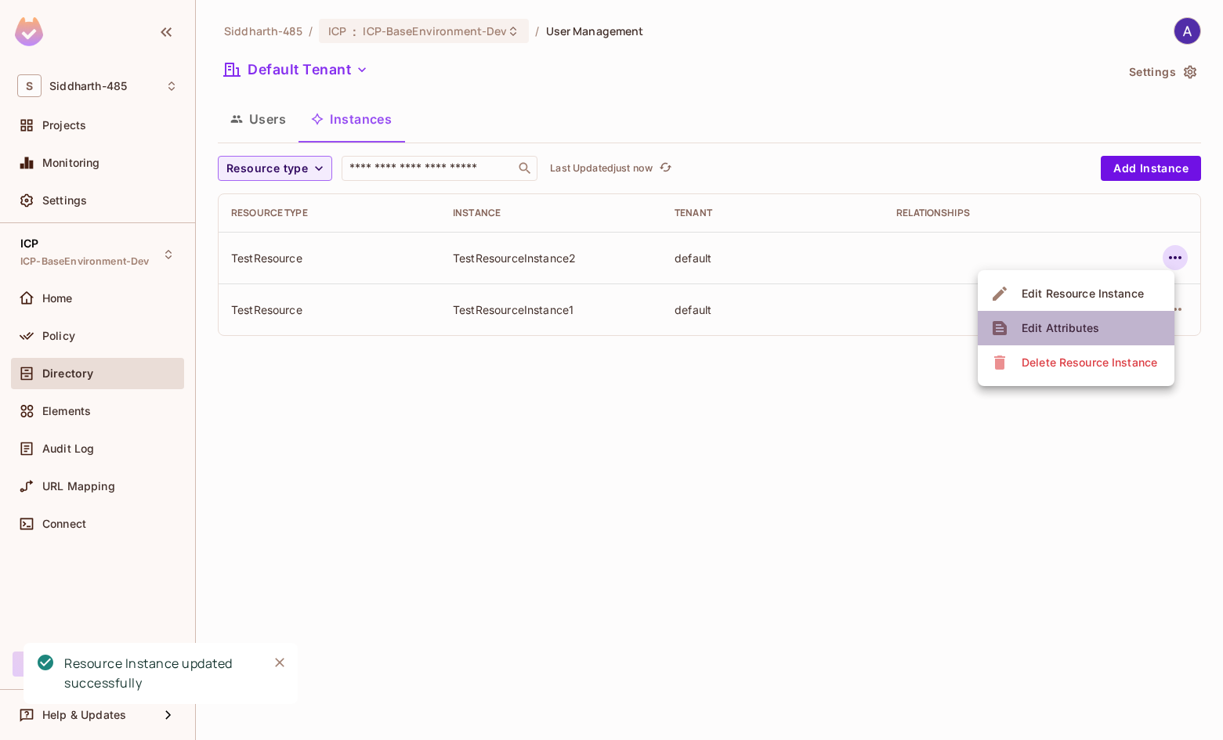
click at [1067, 324] on div "Edit Attributes" at bounding box center [1060, 328] width 78 height 16
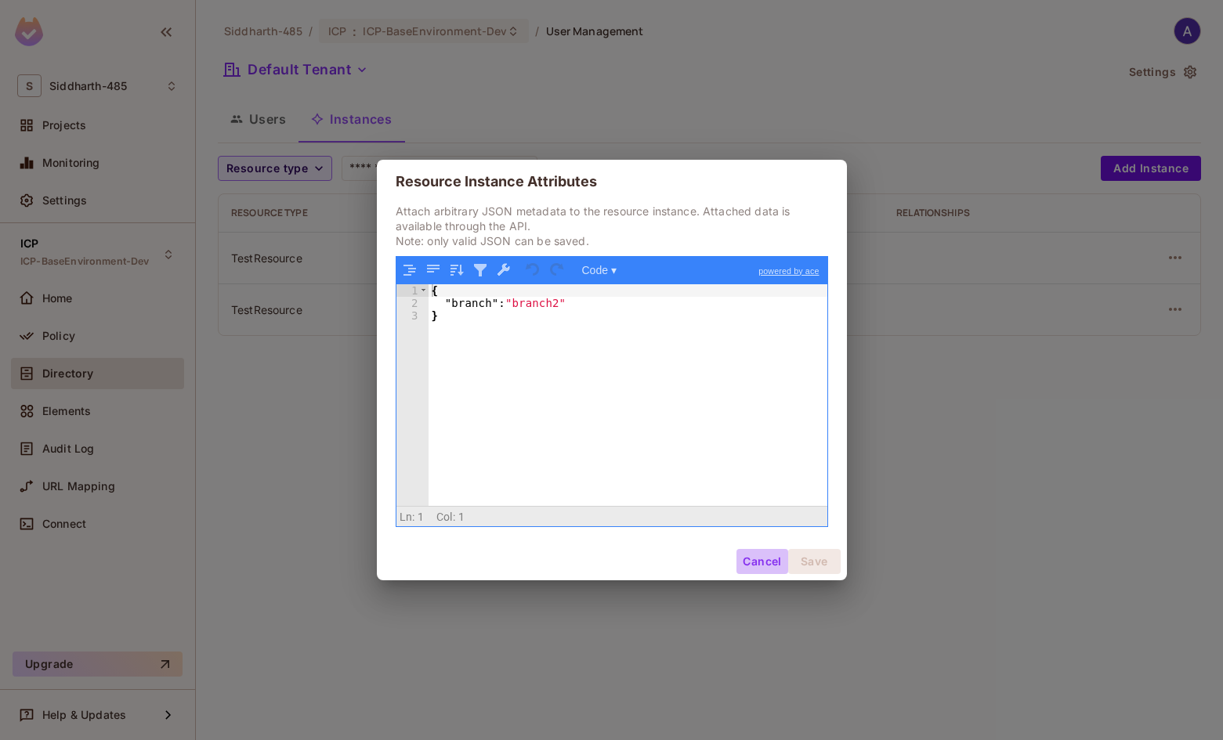
click at [762, 561] on button "Cancel" at bounding box center [761, 561] width 51 height 25
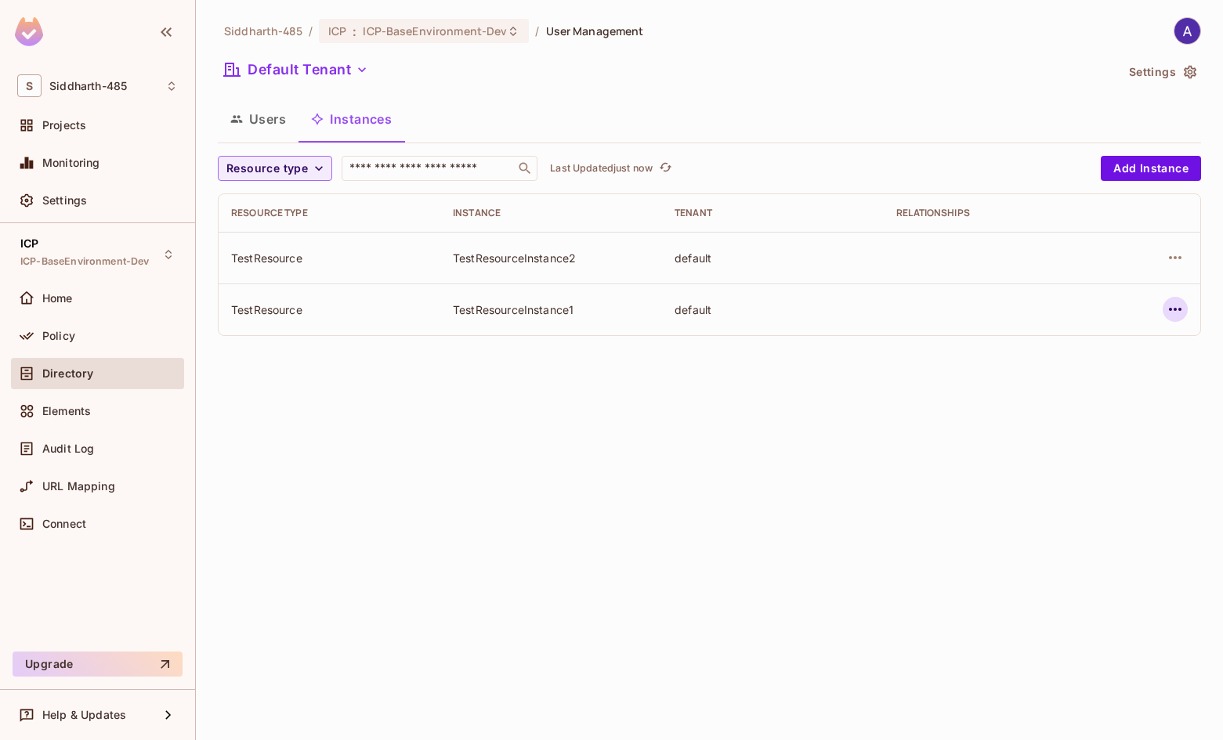
click at [1175, 305] on icon "button" at bounding box center [1174, 309] width 19 height 19
click at [1059, 375] on div "Edit Attributes" at bounding box center [1060, 380] width 78 height 16
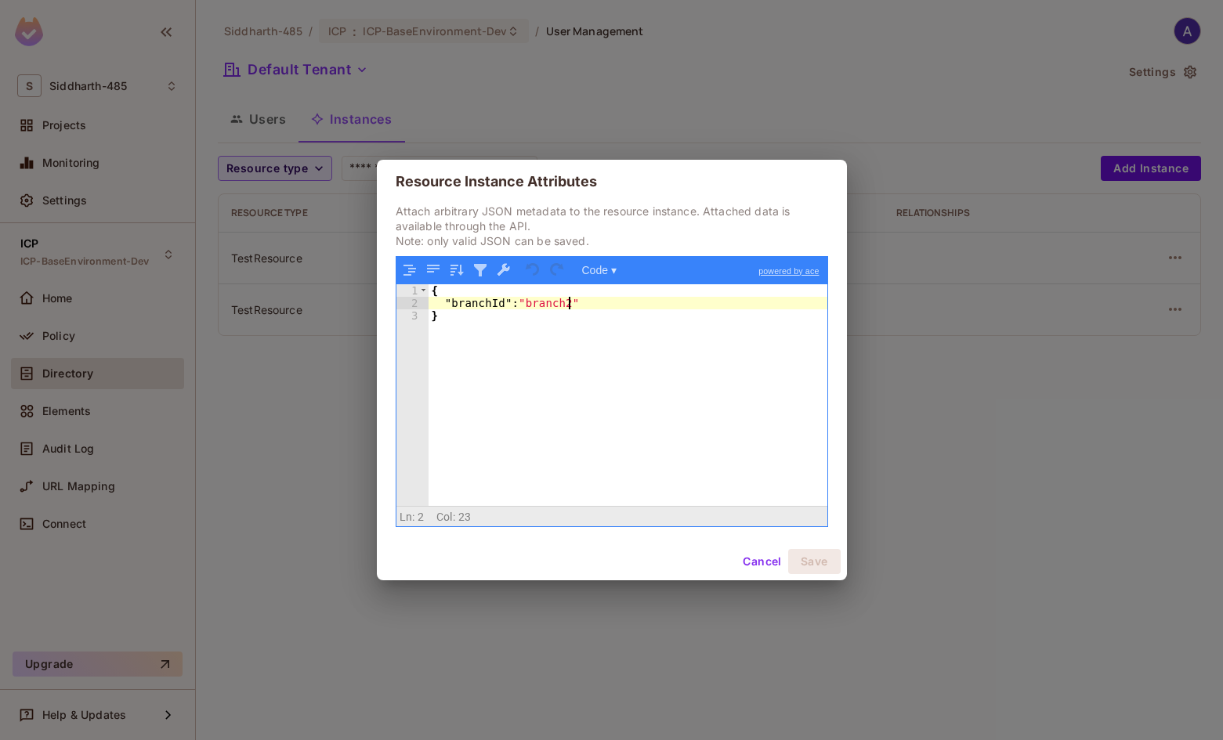
click at [566, 305] on div "{ "branchId" : "branch2" }" at bounding box center [627, 407] width 399 height 247
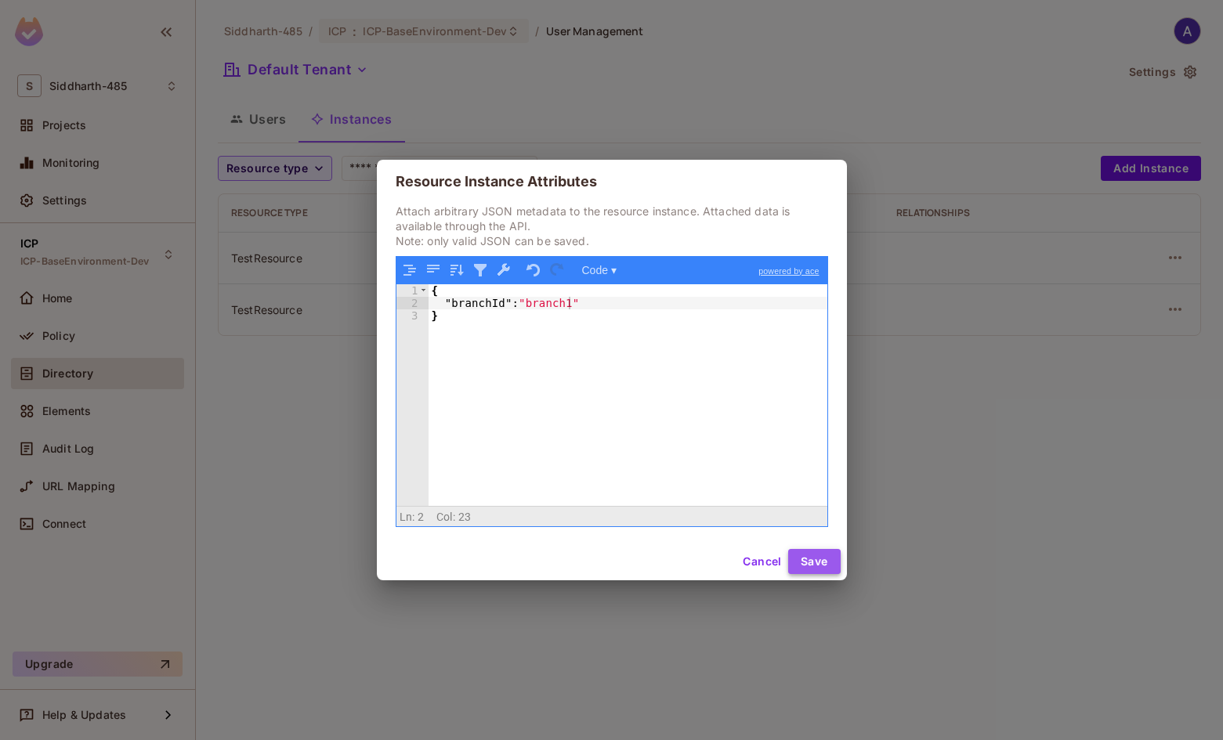
click at [810, 556] on button "Save" at bounding box center [814, 561] width 52 height 25
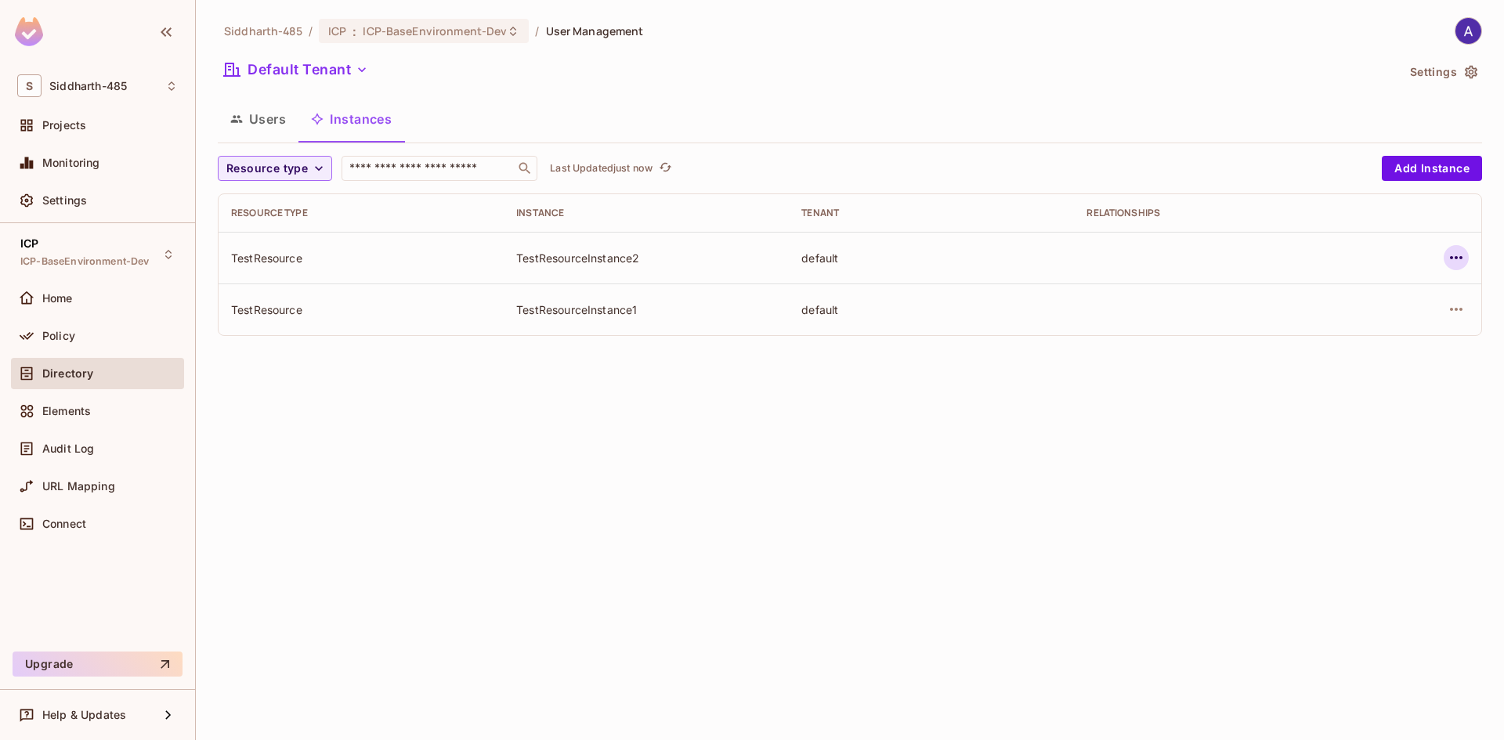
click at [1449, 256] on icon "button" at bounding box center [1456, 257] width 19 height 19
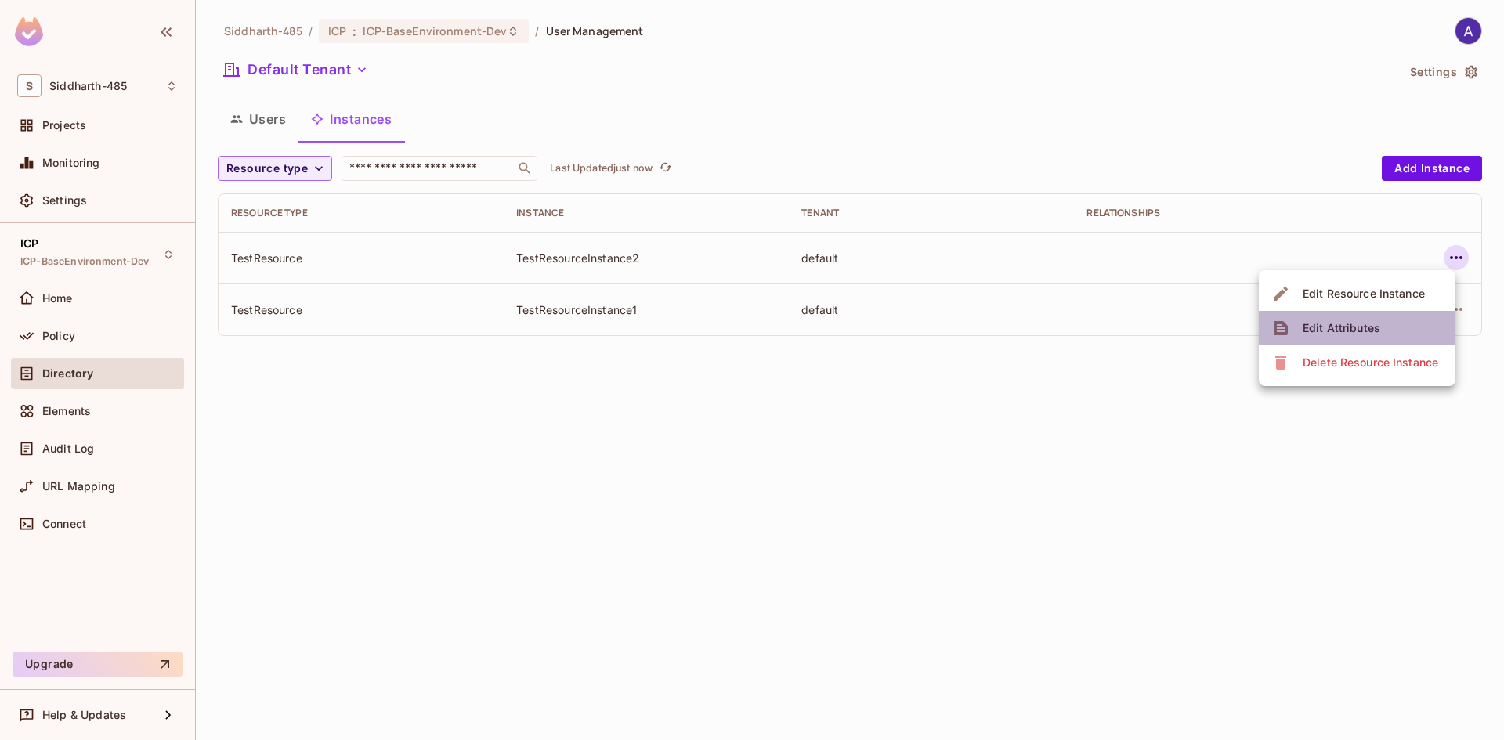
click at [1344, 322] on div "Edit Attributes" at bounding box center [1341, 328] width 78 height 16
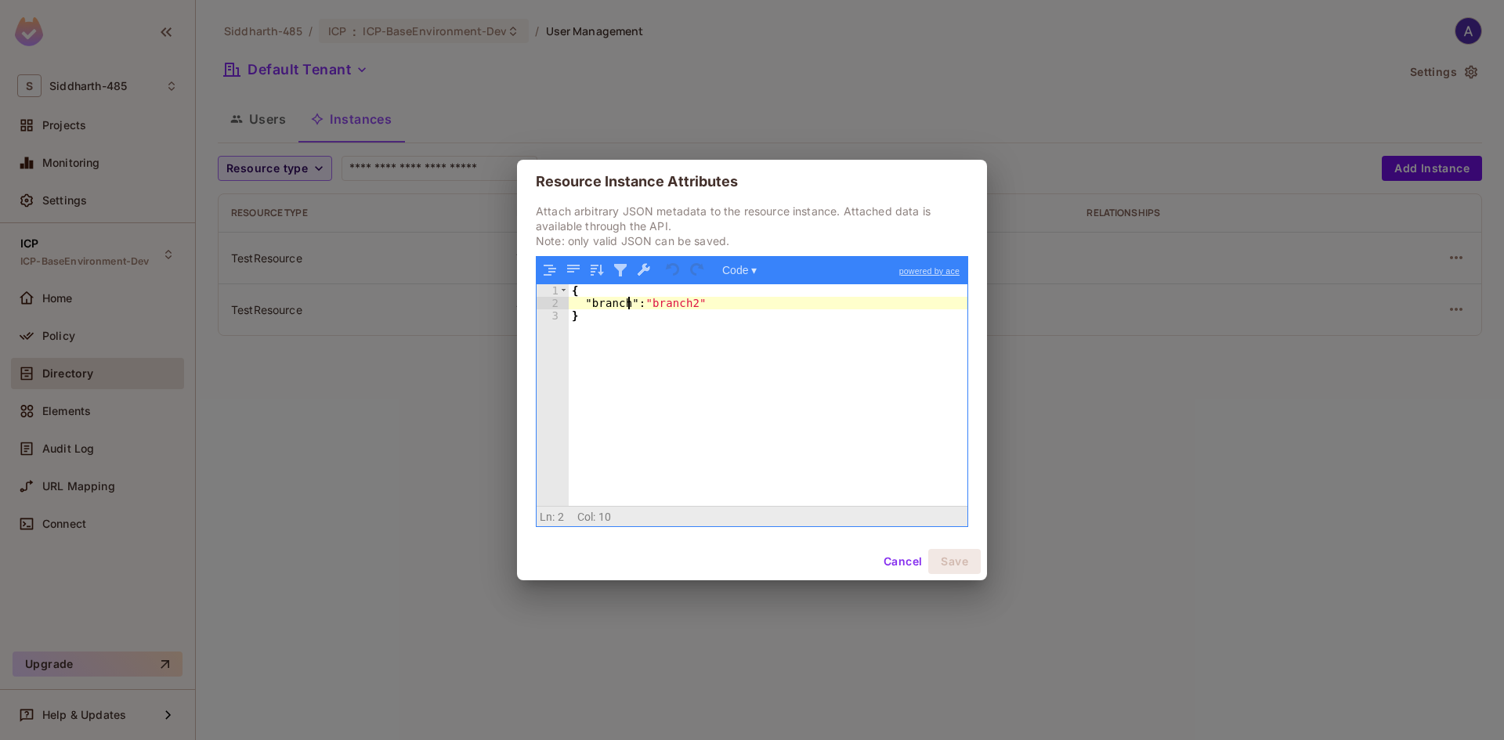
click at [627, 305] on div "{ "branch" : "branch2" }" at bounding box center [768, 407] width 399 height 247
click at [947, 556] on button "Save" at bounding box center [954, 561] width 52 height 25
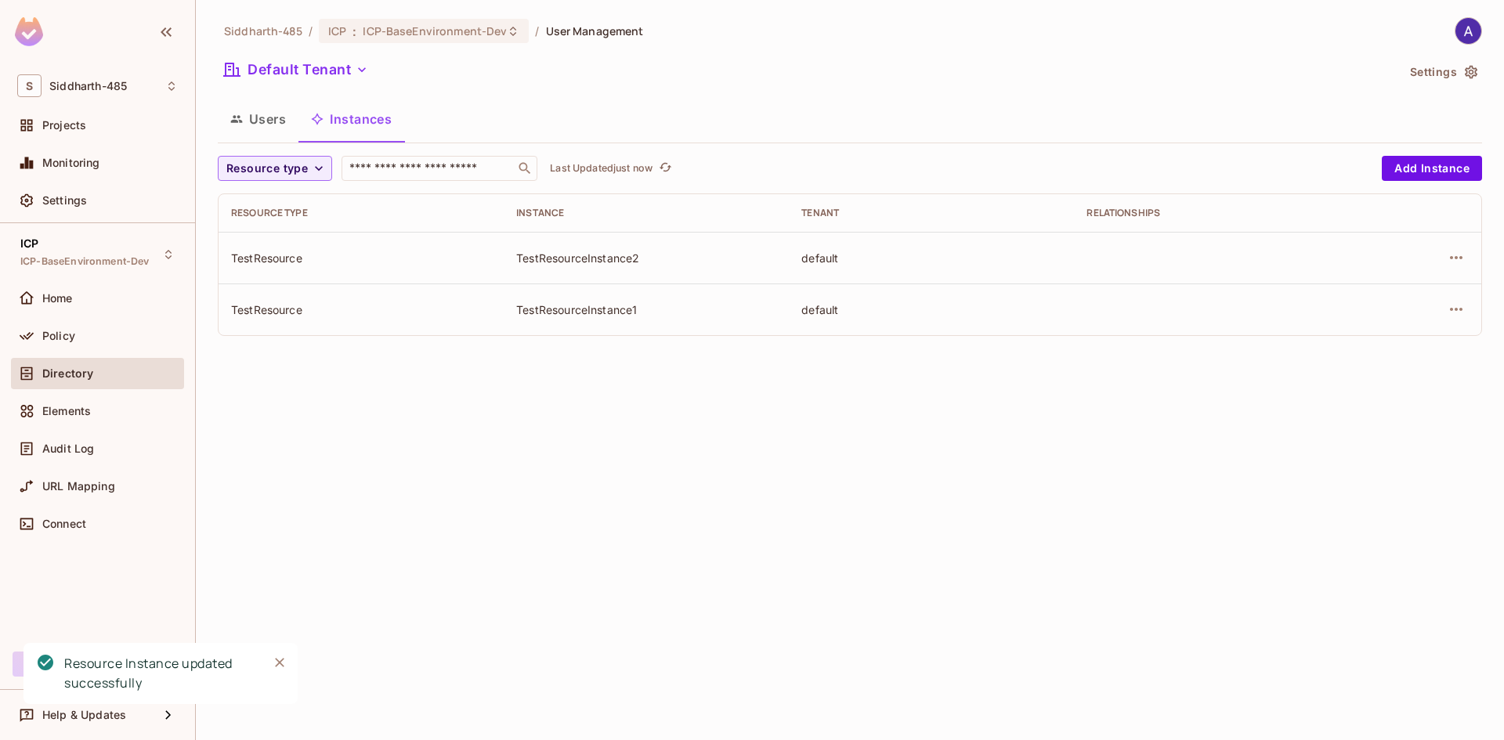
click at [666, 563] on div "Siddharth-485 / ICP : ICP-BaseEnvironment-Dev / User Management Default Tenant …" at bounding box center [850, 370] width 1308 height 740
click at [57, 324] on div "Policy" at bounding box center [97, 335] width 173 height 31
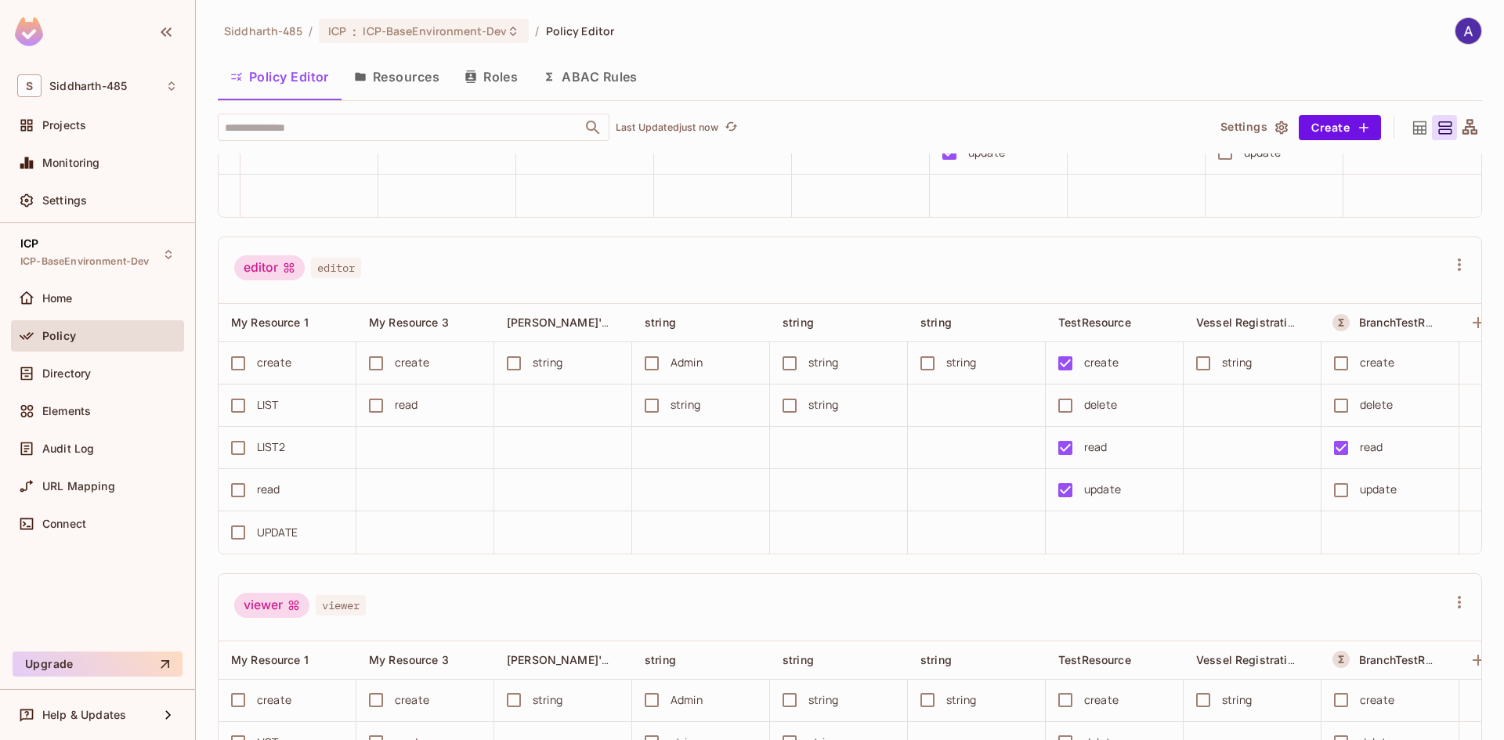
scroll to position [266, 0]
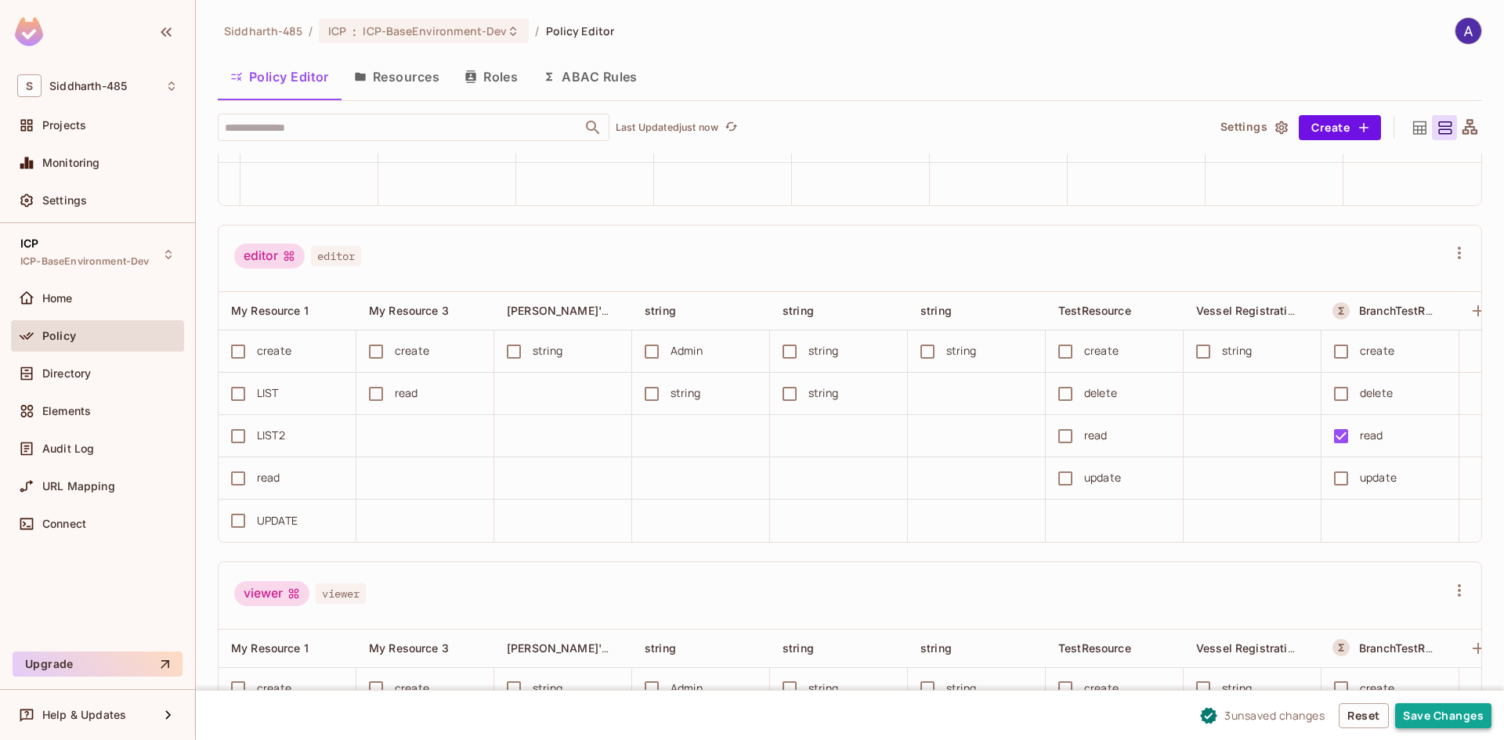
click at [1421, 712] on button "Save Changes" at bounding box center [1443, 715] width 96 height 25
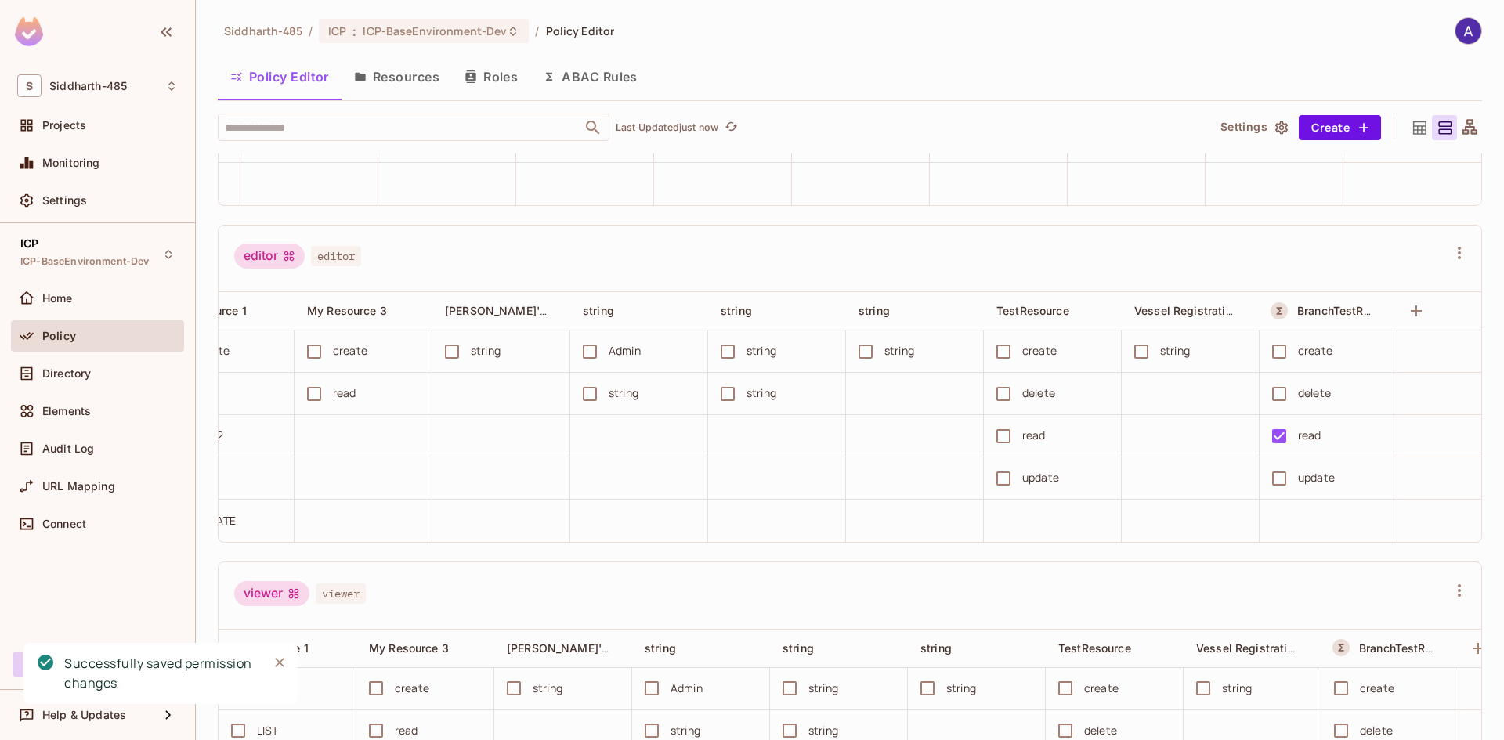
scroll to position [0, 85]
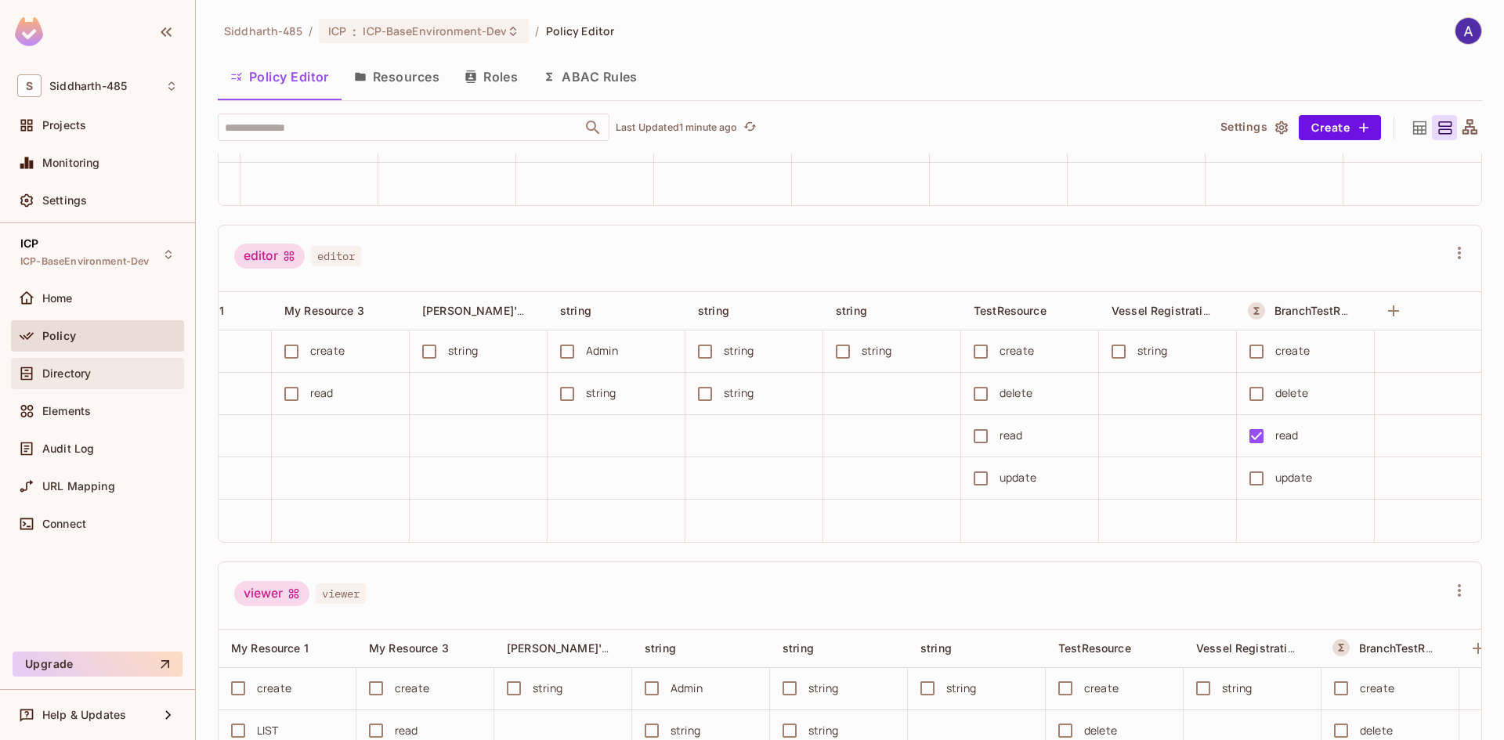
click at [71, 377] on span "Directory" at bounding box center [66, 373] width 49 height 13
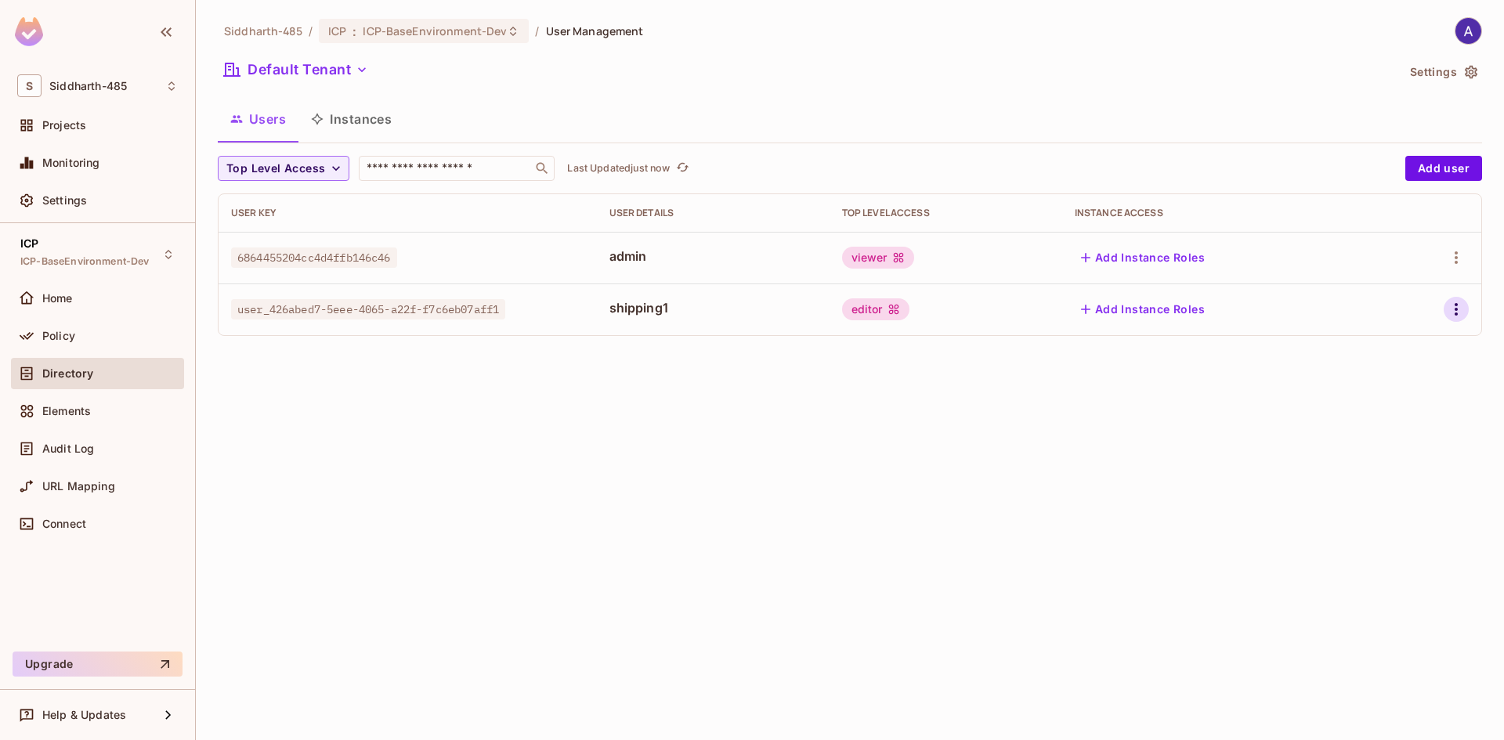
click at [1449, 305] on icon "button" at bounding box center [1456, 309] width 19 height 19
click at [888, 474] on div at bounding box center [752, 370] width 1504 height 740
click at [356, 124] on button "Instances" at bounding box center [351, 118] width 106 height 39
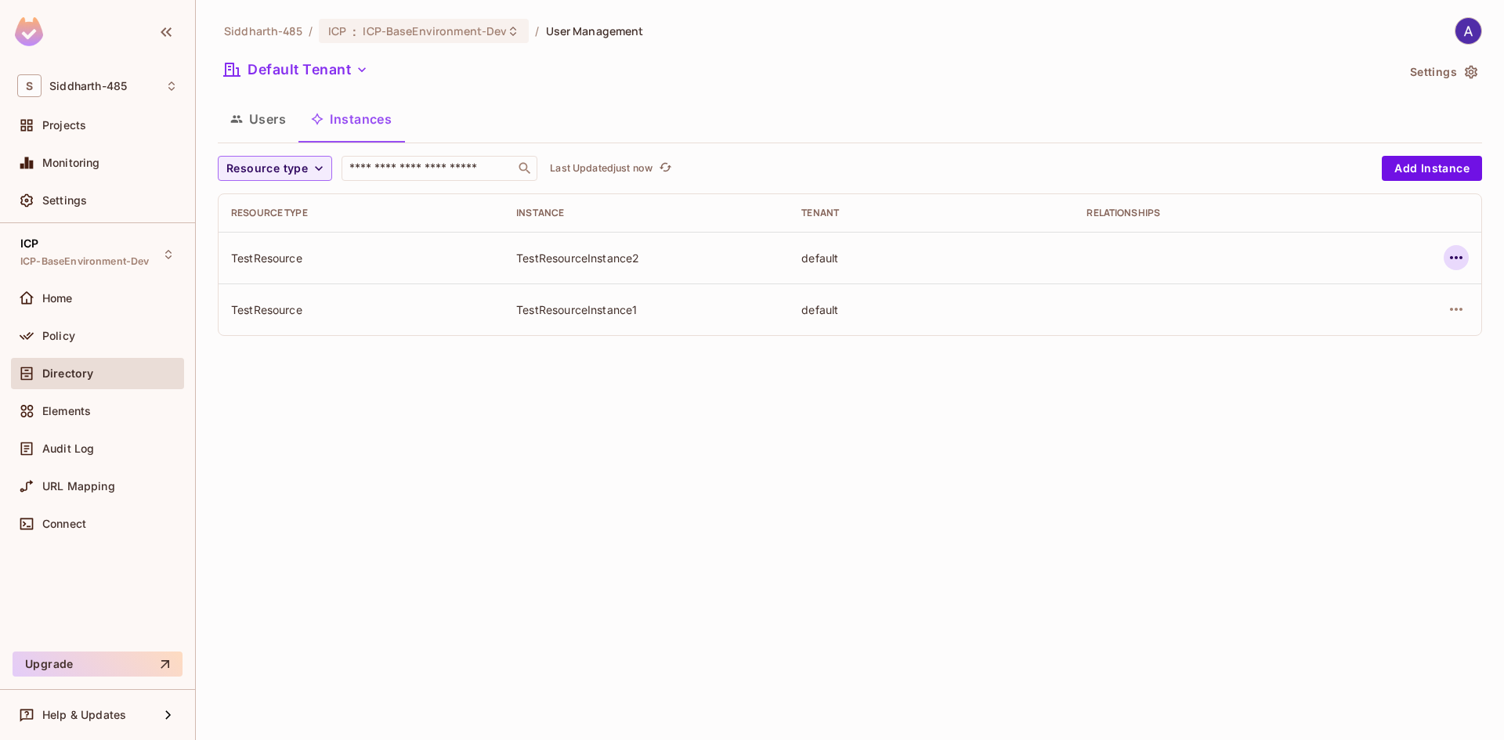
click at [1454, 263] on icon "button" at bounding box center [1456, 257] width 19 height 19
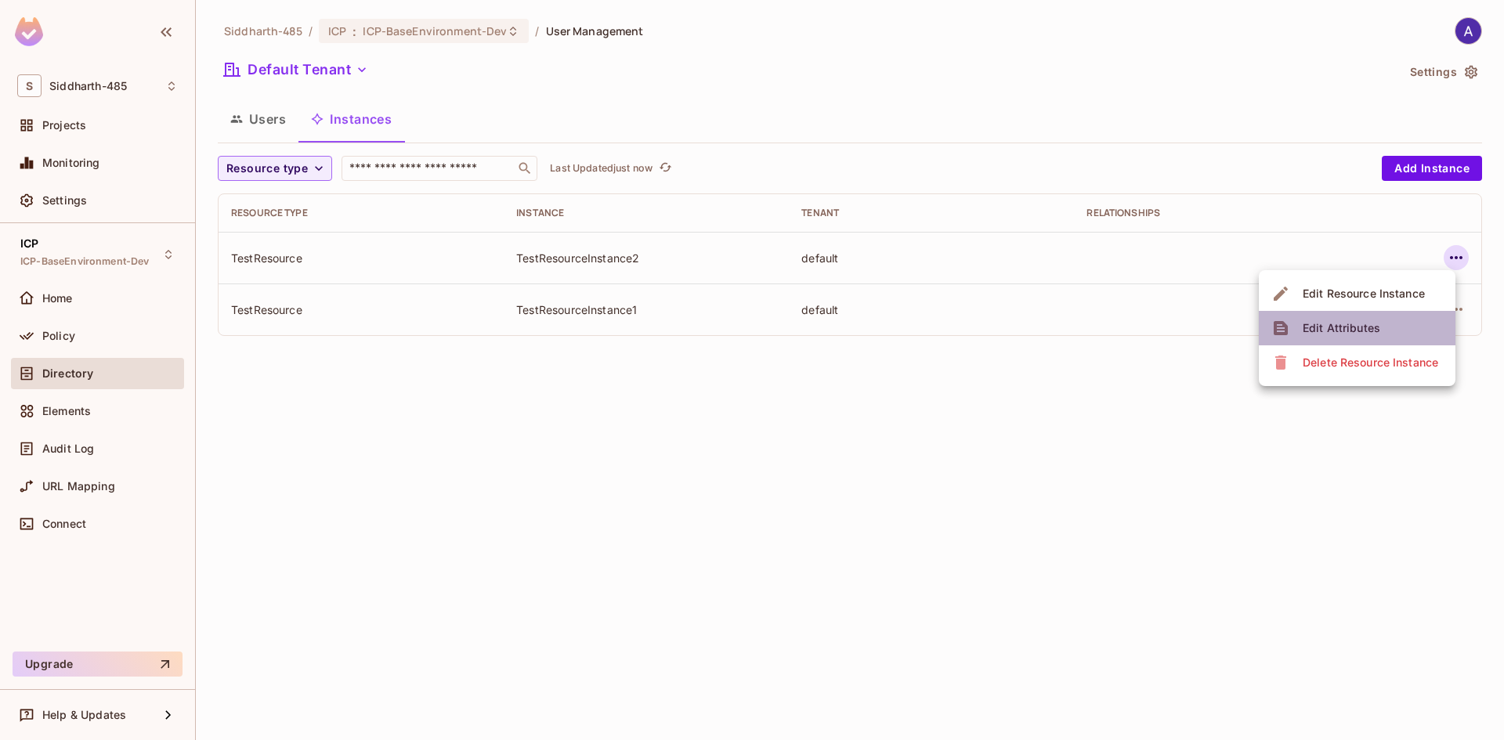
click at [1346, 321] on div "Edit Attributes" at bounding box center [1341, 328] width 78 height 16
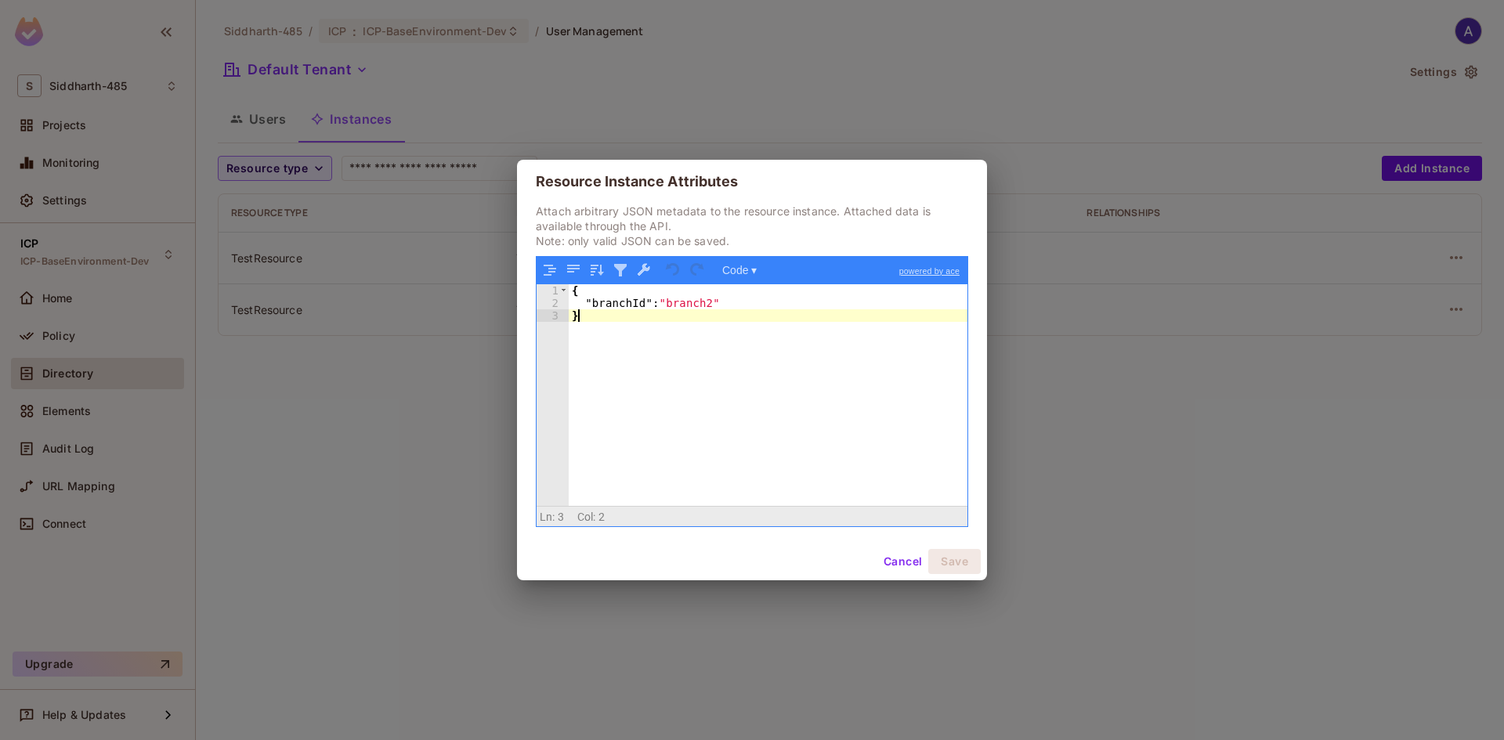
click at [674, 339] on div "{ "branchId" : "branch2" }" at bounding box center [768, 407] width 399 height 247
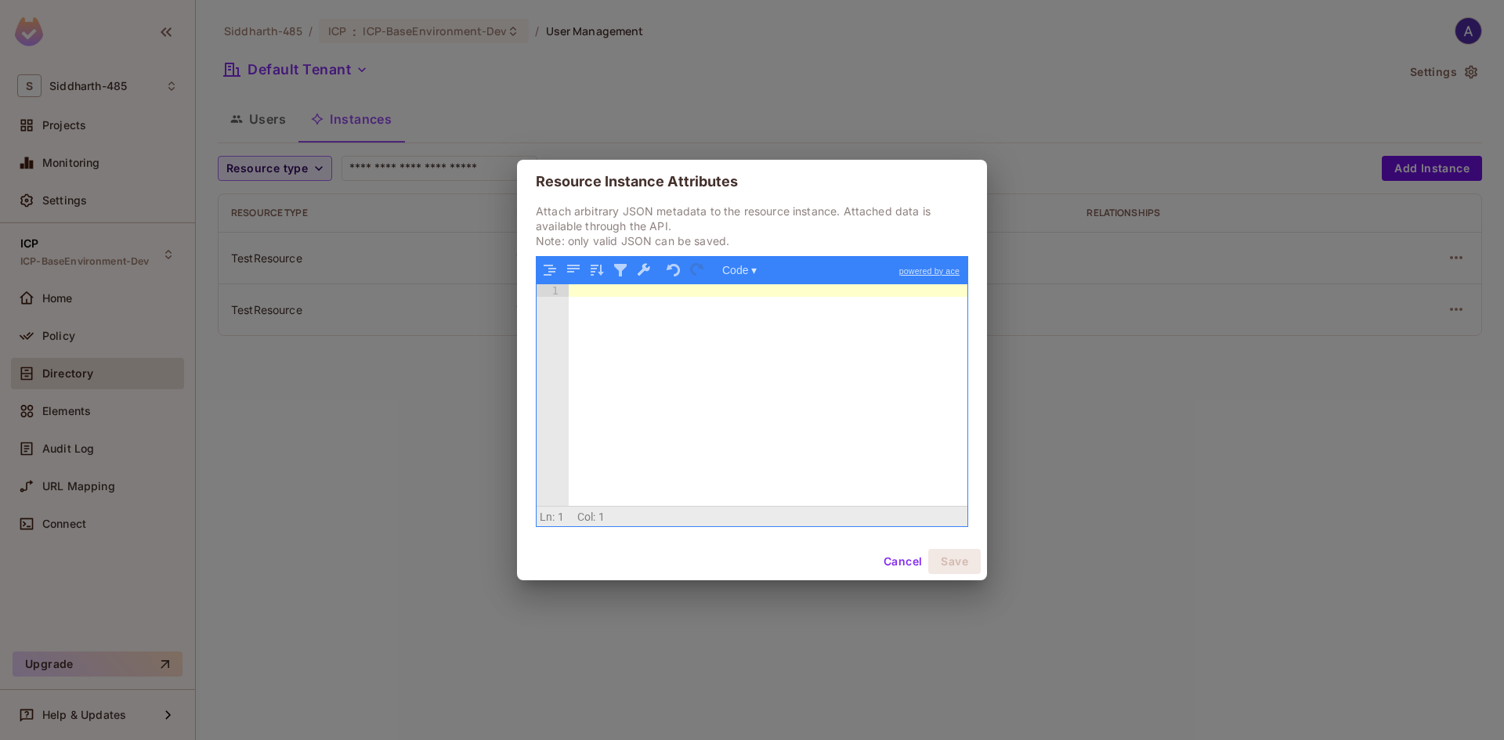
click at [792, 354] on div at bounding box center [768, 407] width 399 height 247
click at [904, 557] on button "Cancel" at bounding box center [902, 561] width 51 height 25
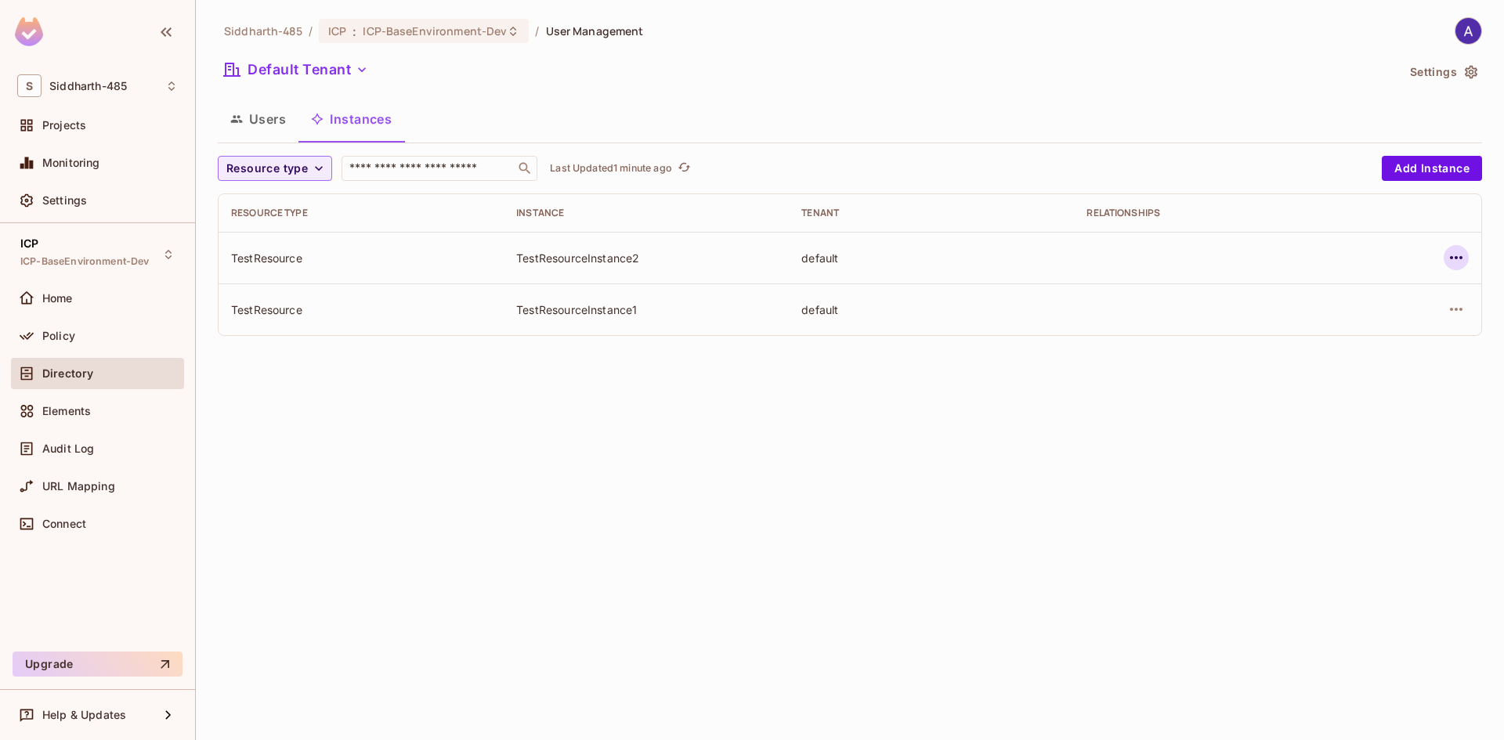
click at [1461, 262] on icon "button" at bounding box center [1456, 257] width 19 height 19
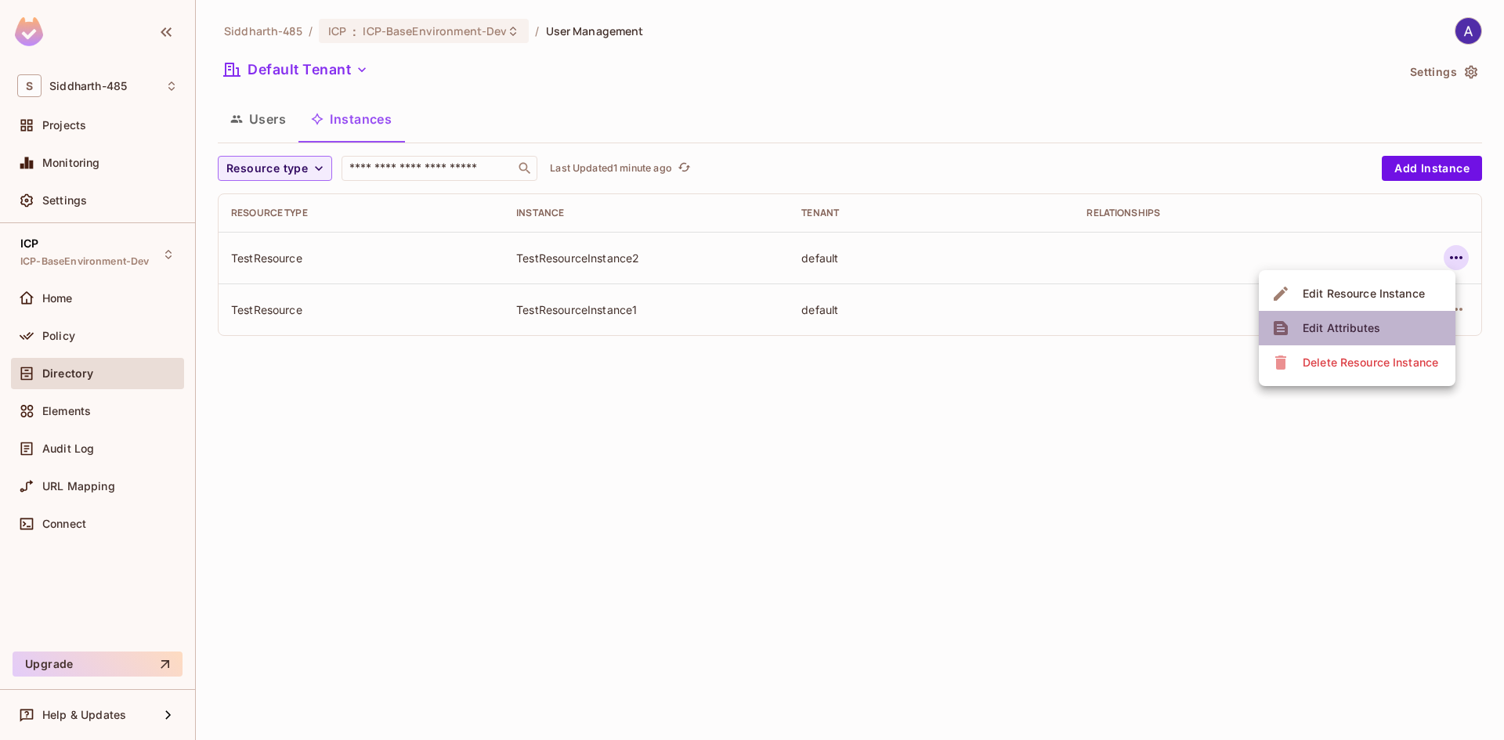
click at [1327, 327] on div "Edit Attributes" at bounding box center [1341, 328] width 78 height 16
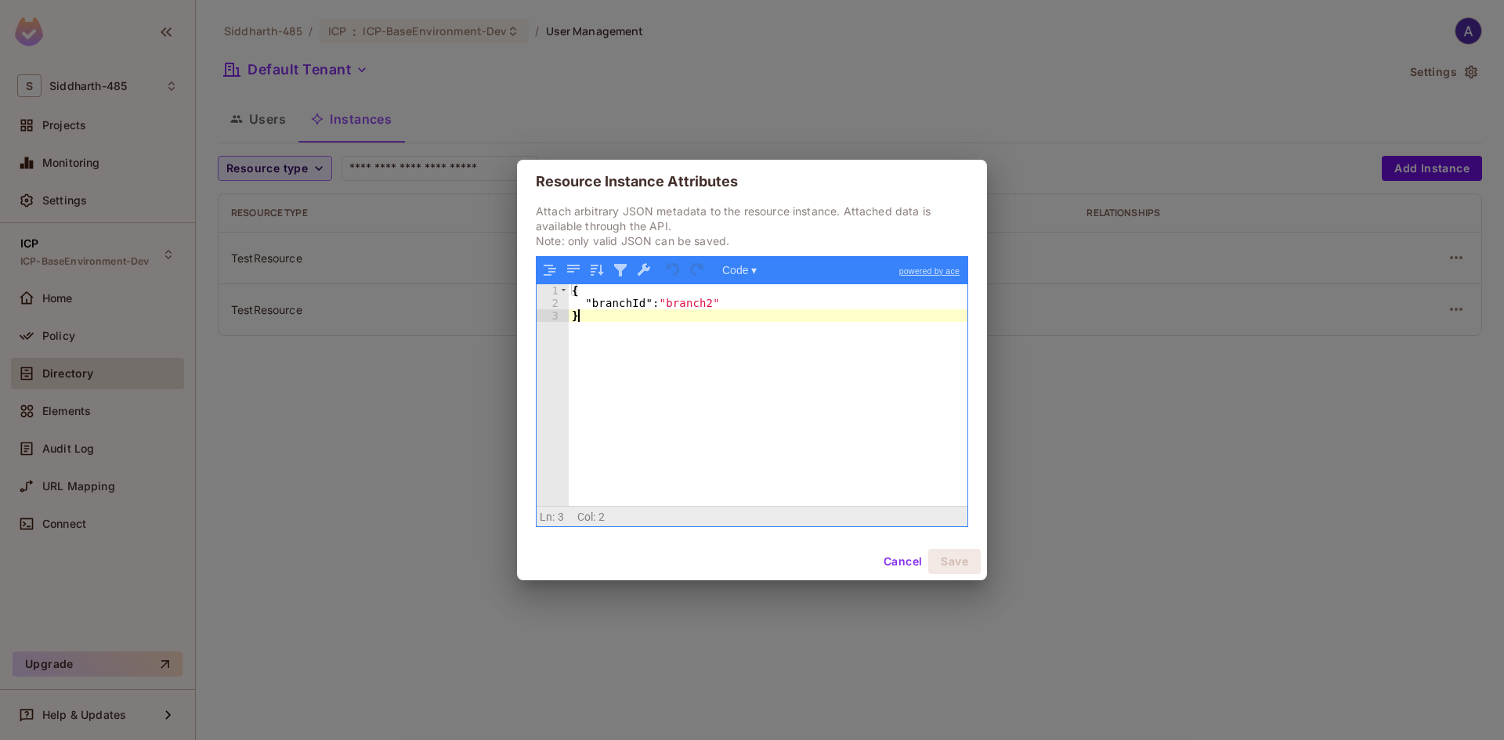
click at [705, 344] on div "{ "branchId" : "branch2" }" at bounding box center [768, 407] width 399 height 247
click at [899, 558] on button "Cancel" at bounding box center [902, 561] width 51 height 25
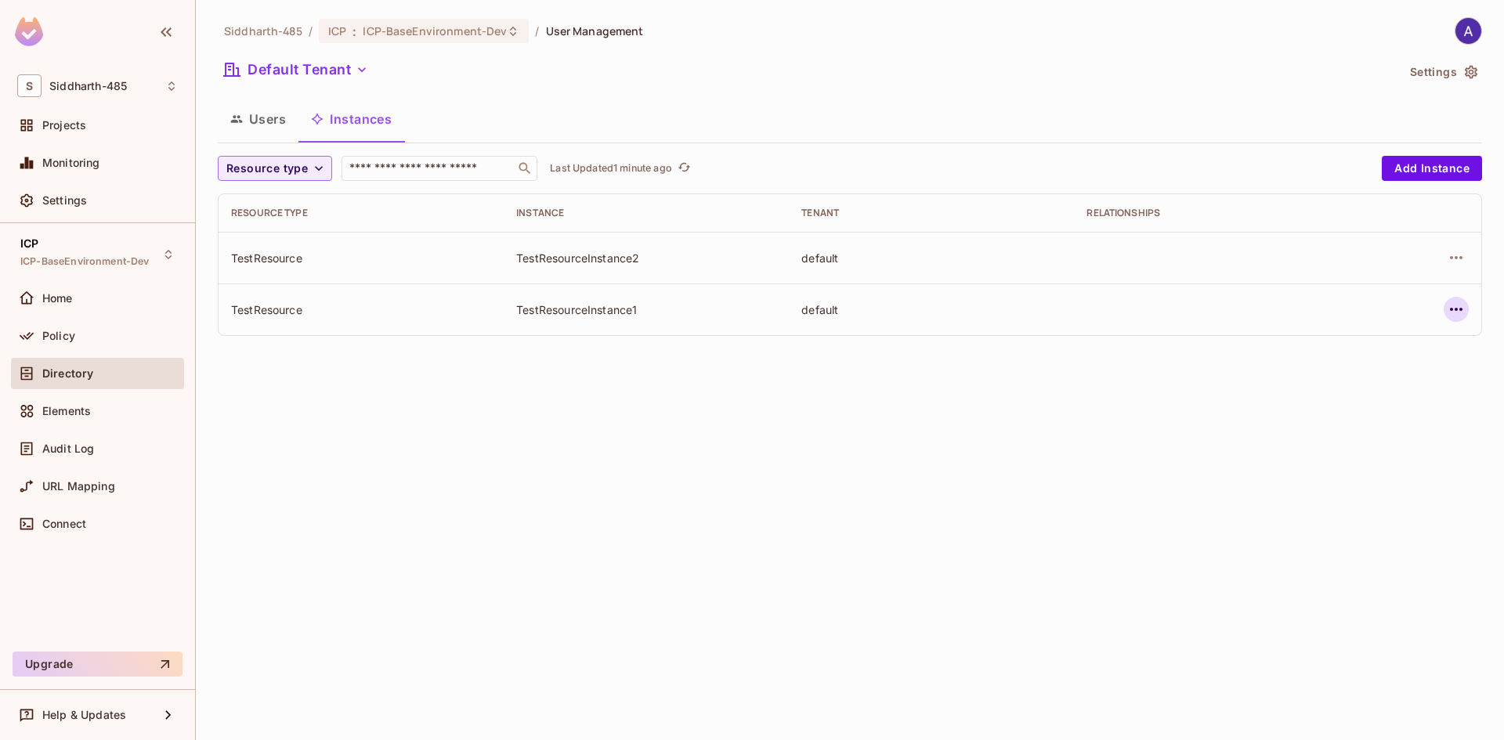
click at [1461, 302] on icon "button" at bounding box center [1456, 309] width 19 height 19
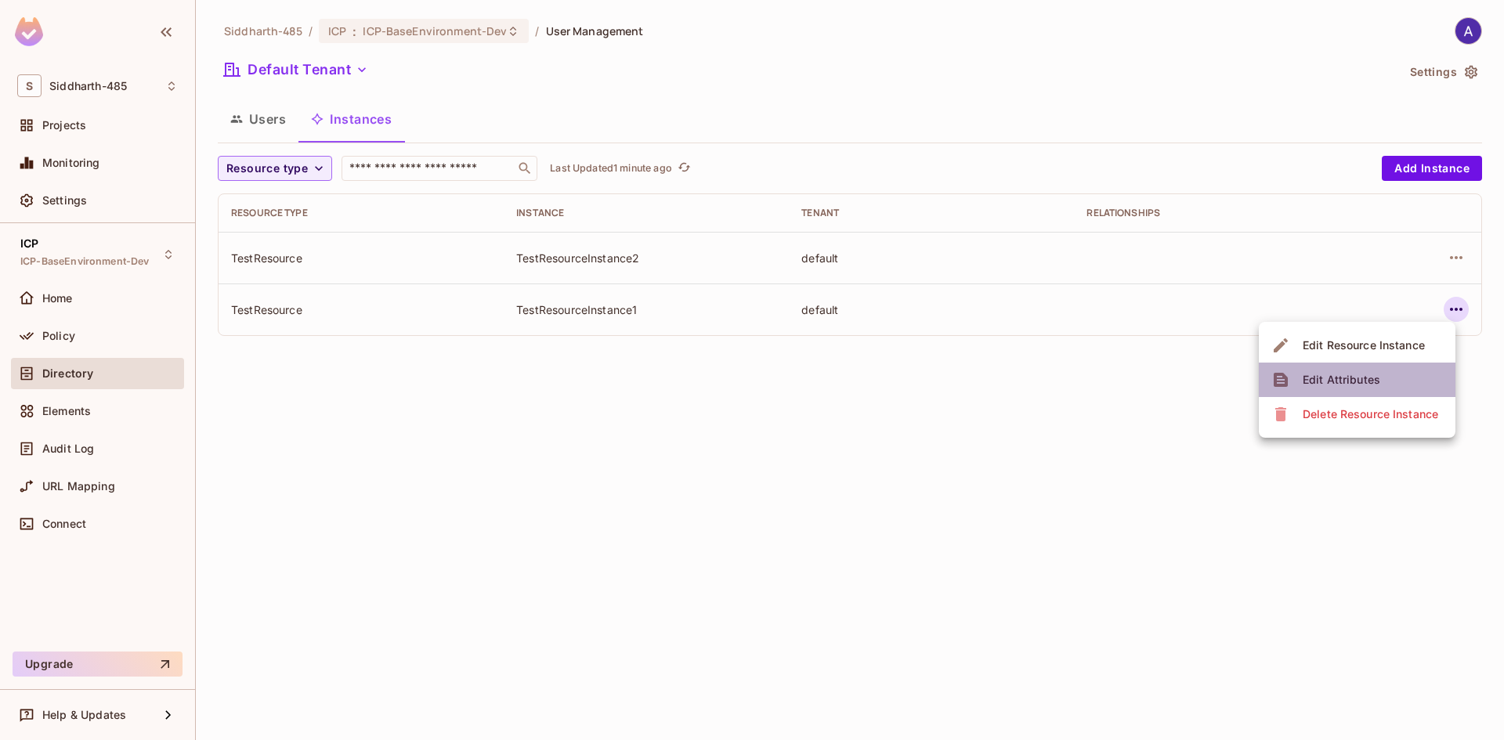
click at [1335, 368] on span "Edit Attributes" at bounding box center [1341, 379] width 87 height 25
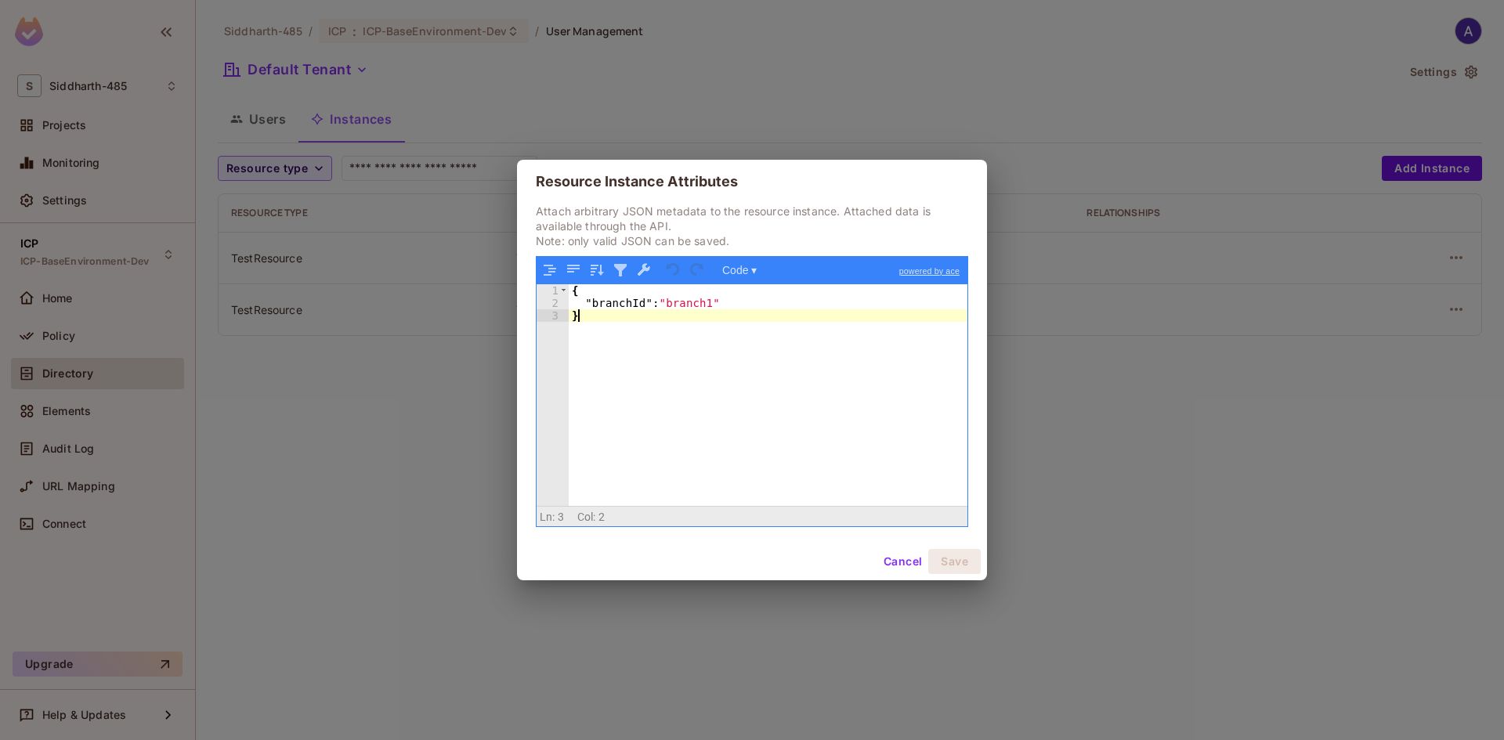
click at [772, 369] on div "{ "branchId" : "branch1" }" at bounding box center [768, 407] width 399 height 247
click at [902, 560] on button "Cancel" at bounding box center [902, 561] width 51 height 25
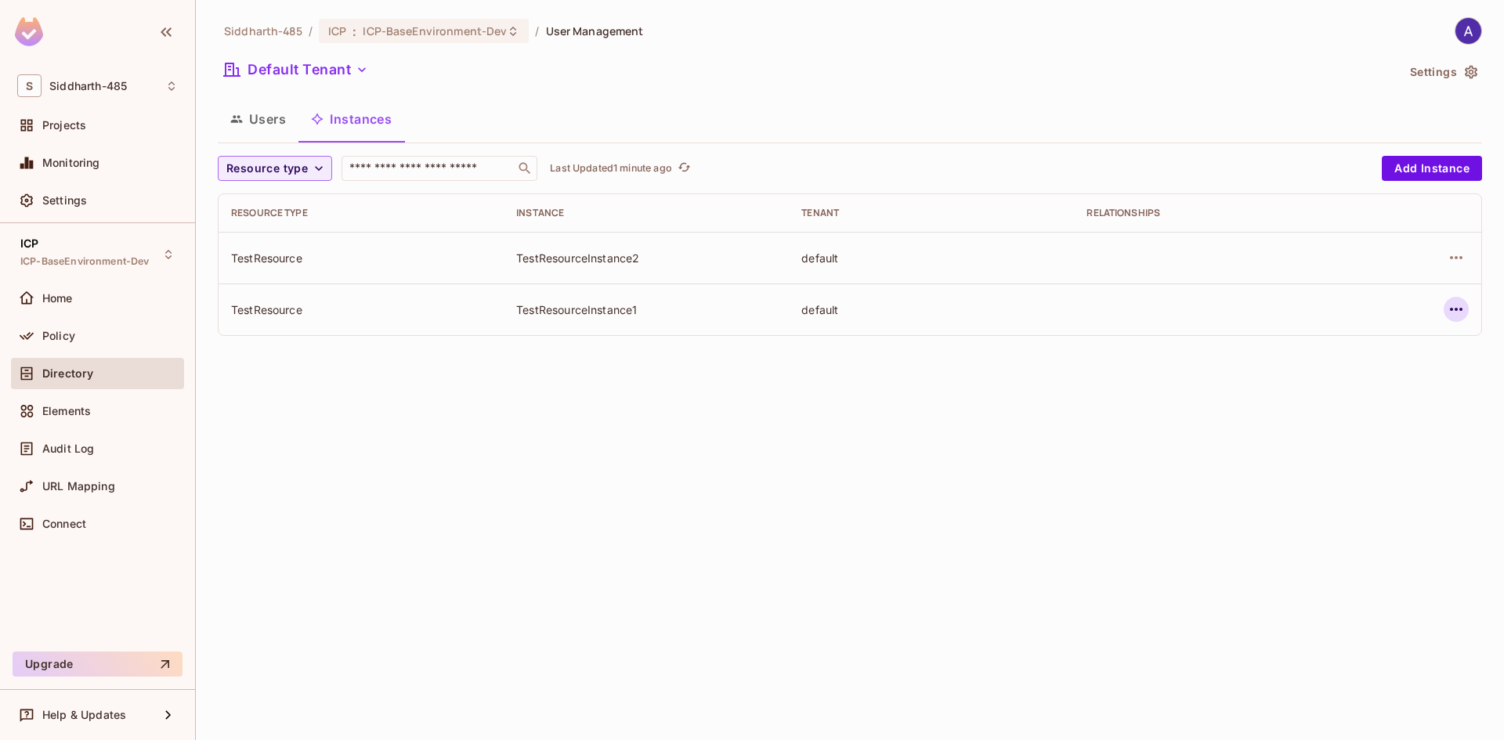
click at [1453, 301] on icon "button" at bounding box center [1456, 309] width 19 height 19
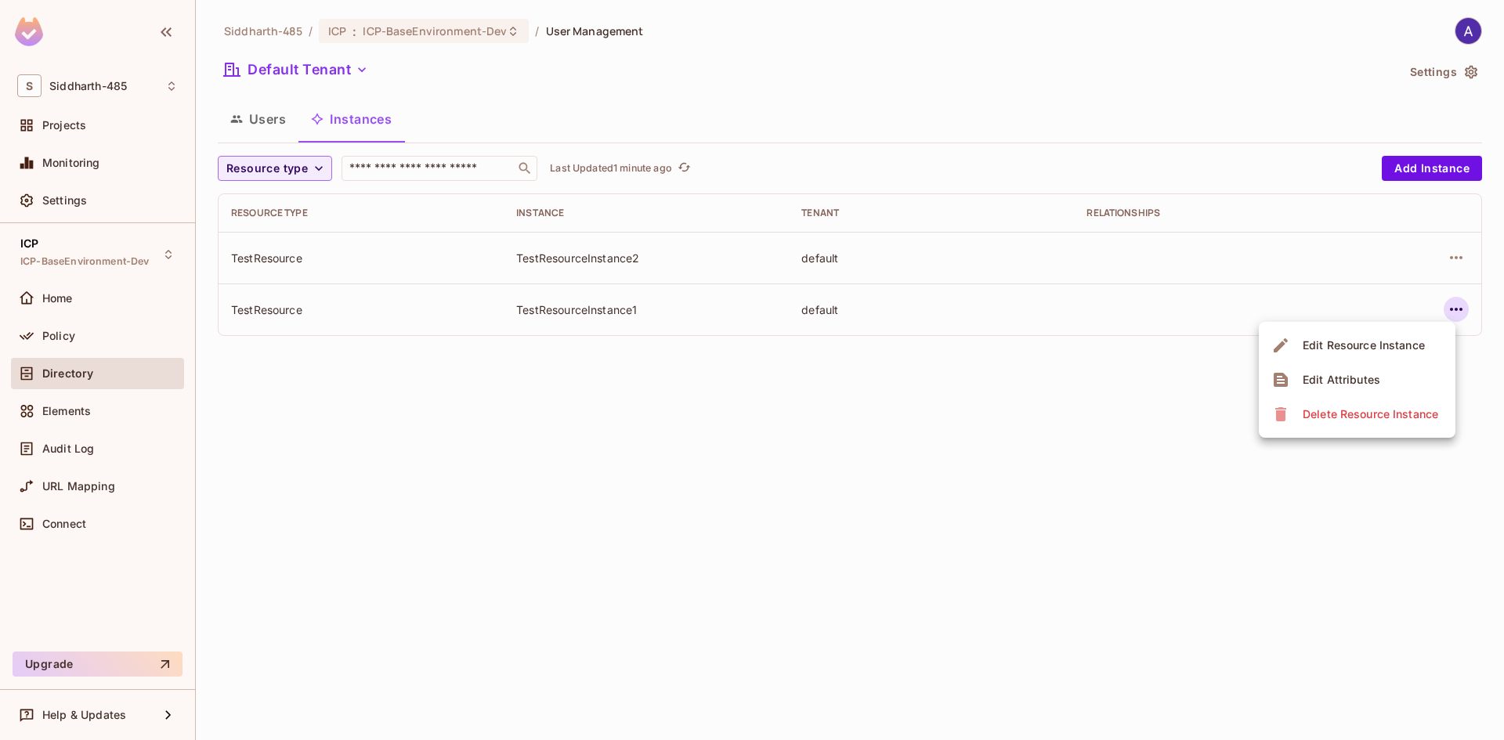
click at [1324, 376] on div "Edit Attributes" at bounding box center [1341, 380] width 78 height 16
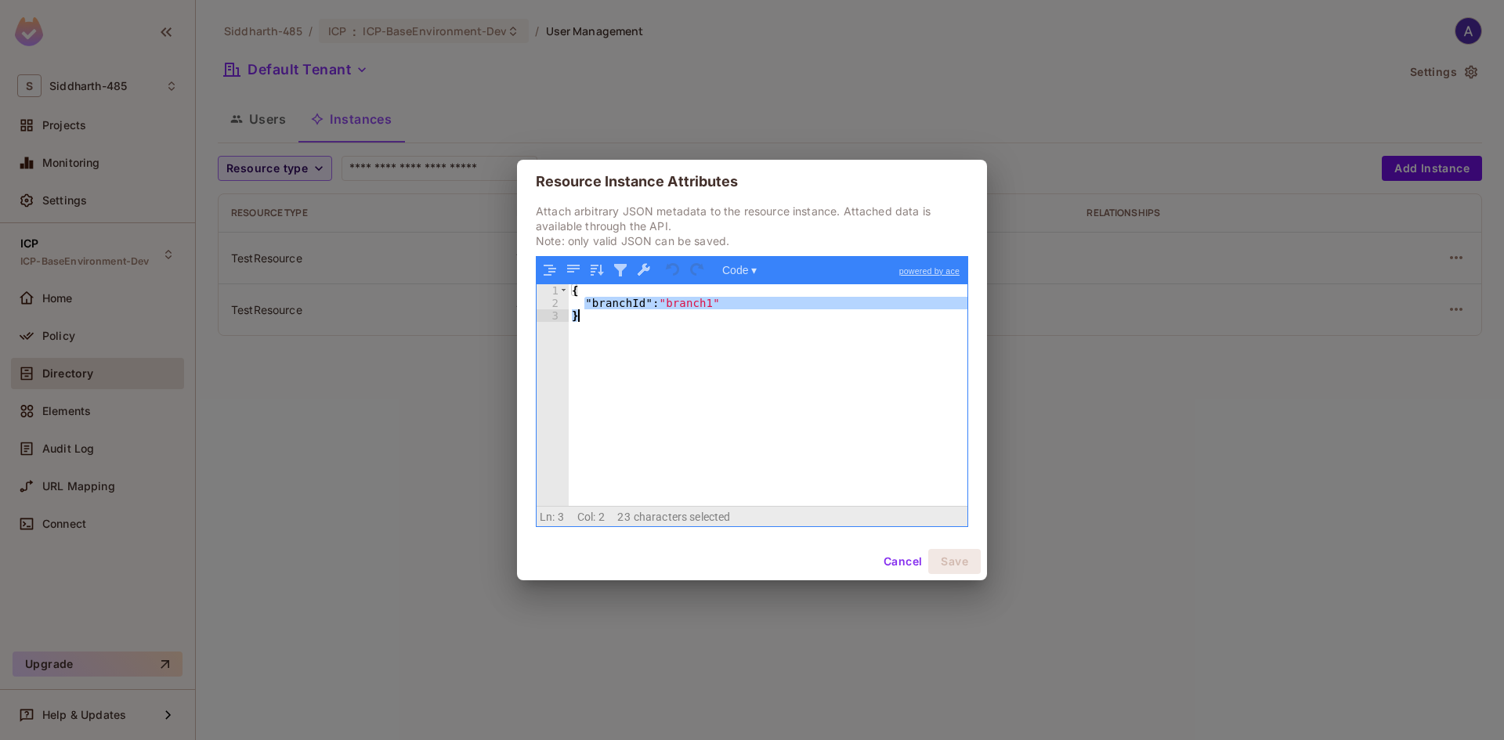
drag, startPoint x: 583, startPoint y: 300, endPoint x: 726, endPoint y: 310, distance: 143.7
click at [726, 310] on div "{ "branchId" : "branch1" }" at bounding box center [768, 407] width 399 height 247
click at [726, 310] on div "{ "branchId" : "branch1" }" at bounding box center [768, 395] width 399 height 222
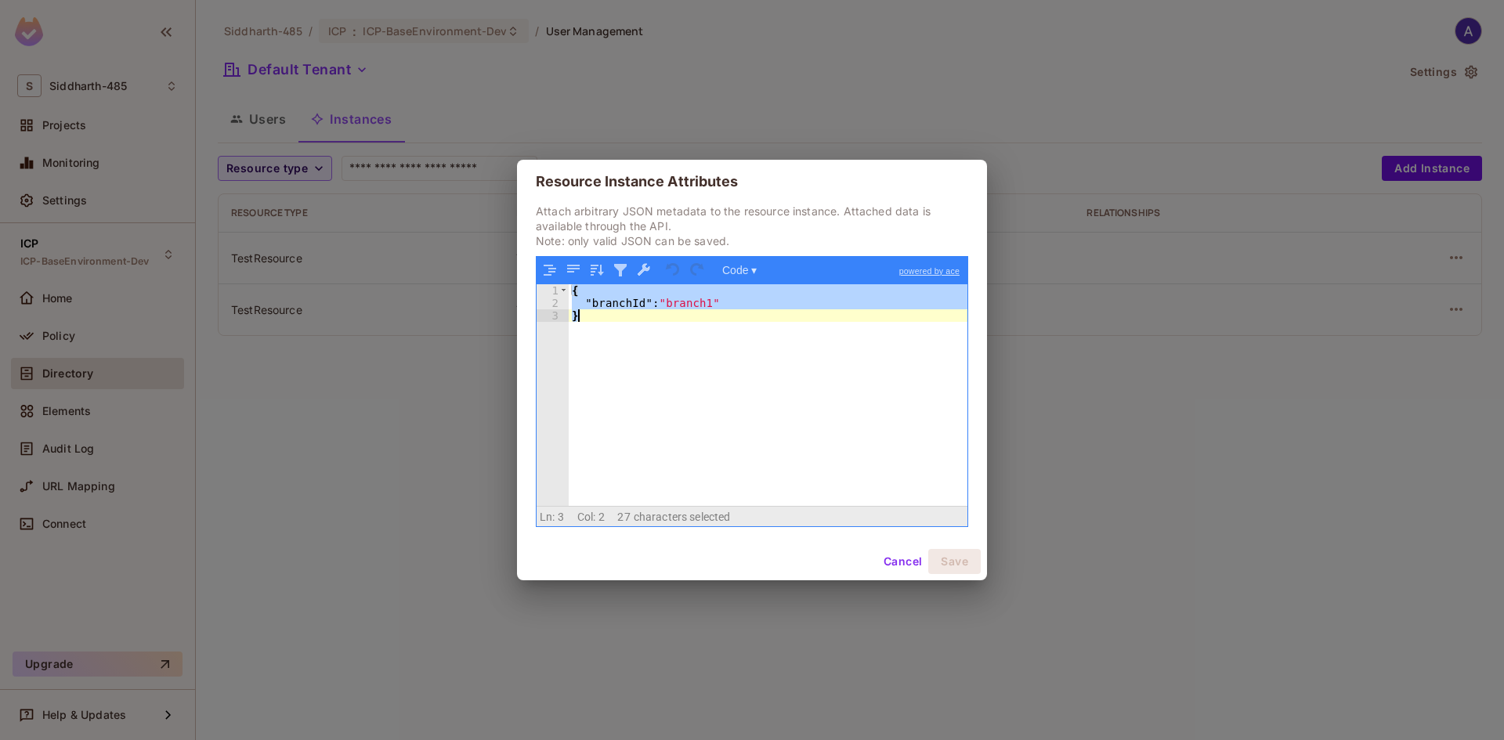
click at [726, 310] on div "{ "branchId" : "branch1" }" at bounding box center [768, 407] width 399 height 247
click at [573, 313] on div "{ "branchId" : "branch1" }" at bounding box center [768, 395] width 399 height 222
drag, startPoint x: 573, startPoint y: 316, endPoint x: 582, endPoint y: 287, distance: 29.7
click at [582, 287] on div "{ "branchId" : "branch1" }" at bounding box center [768, 407] width 399 height 247
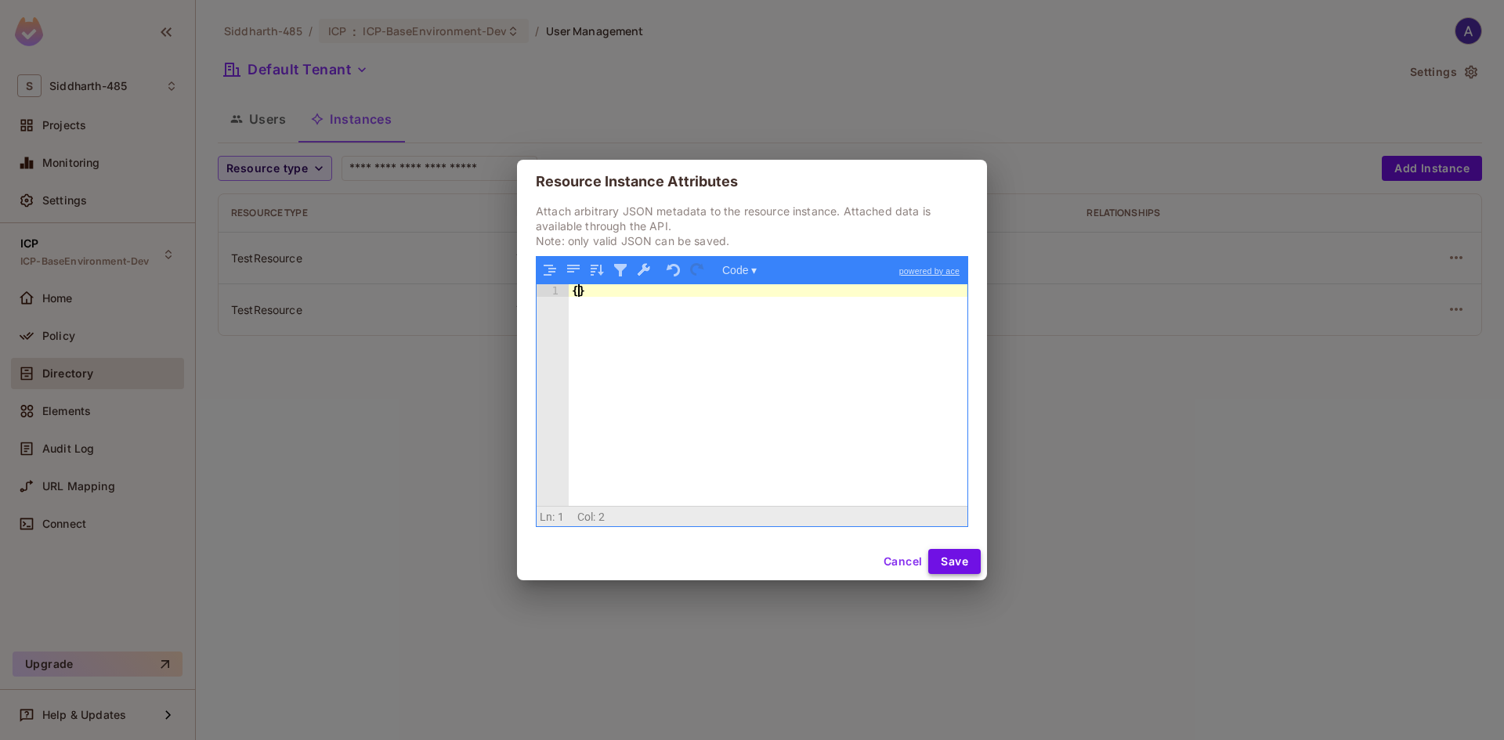
click at [952, 557] on button "Save" at bounding box center [954, 561] width 52 height 25
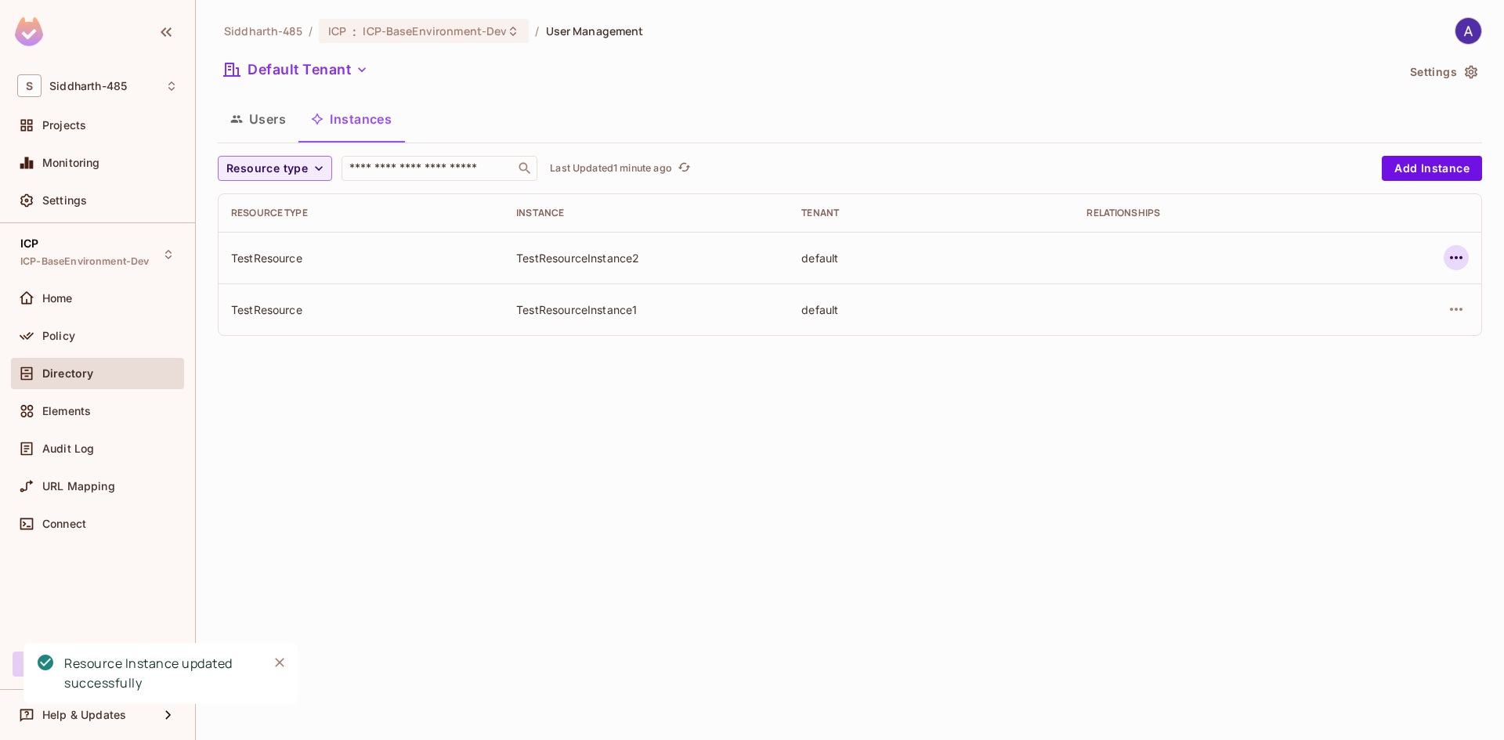
click at [1455, 257] on icon "button" at bounding box center [1456, 257] width 13 height 3
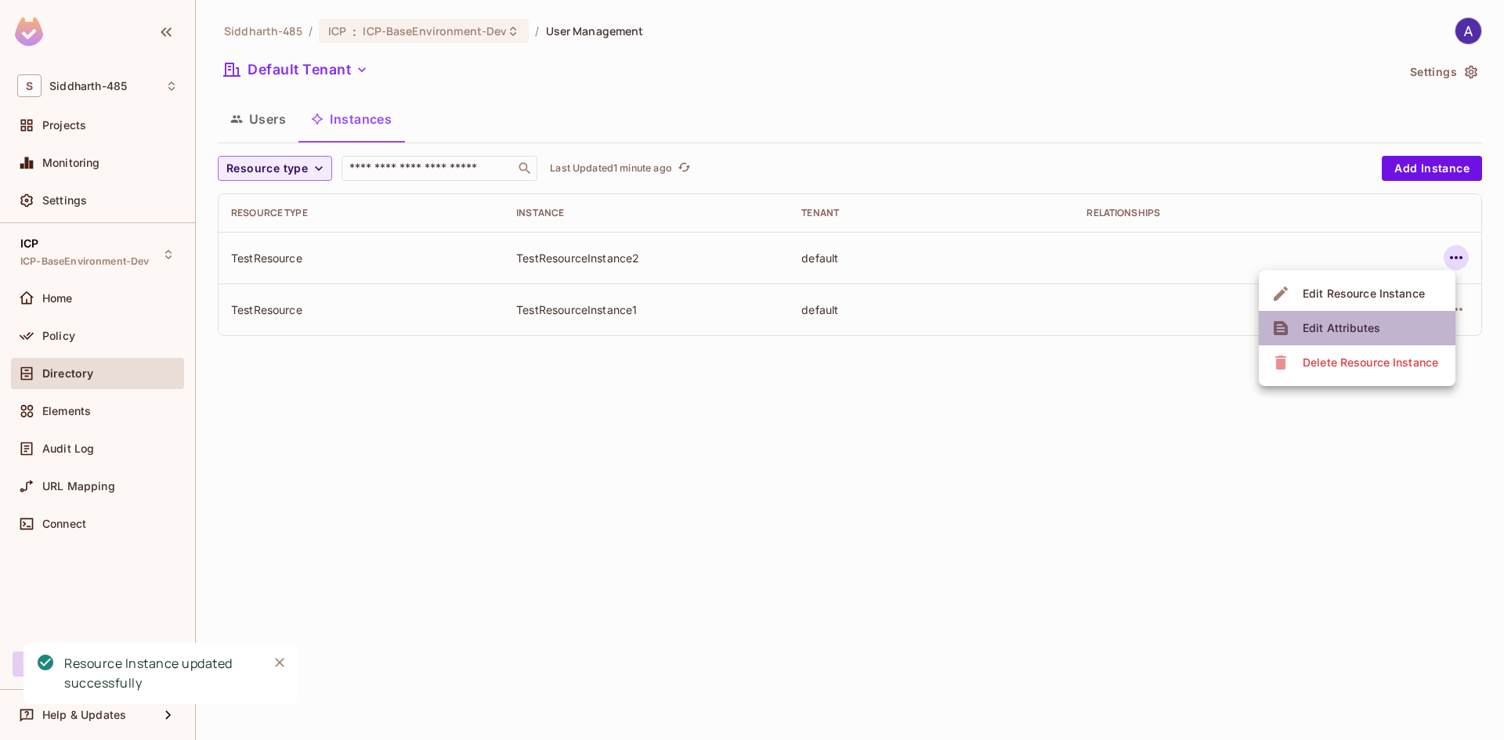
click at [1331, 321] on div "Edit Attributes" at bounding box center [1341, 328] width 78 height 16
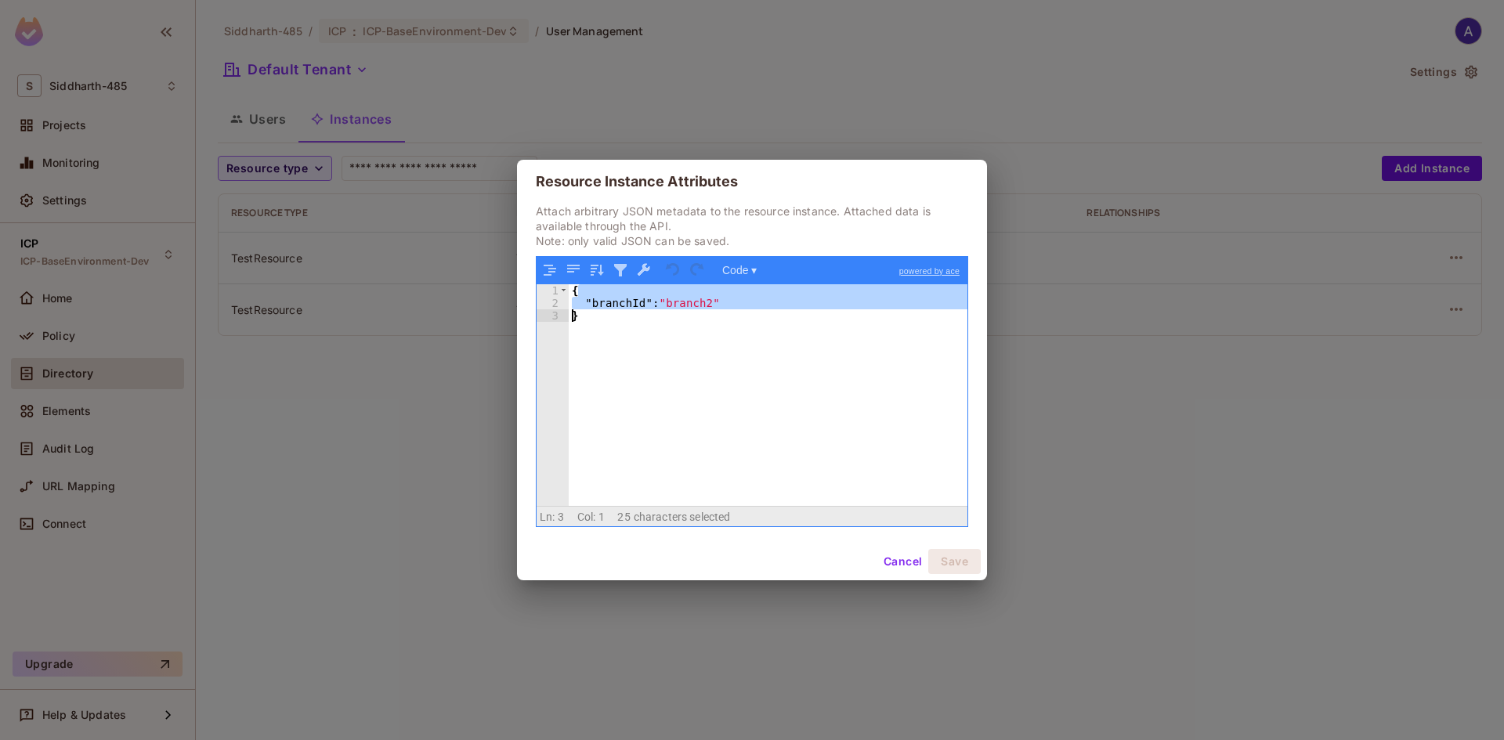
drag, startPoint x: 578, startPoint y: 292, endPoint x: 571, endPoint y: 316, distance: 25.3
click at [571, 316] on div "{ "branchId" : "branch2" }" at bounding box center [768, 407] width 399 height 247
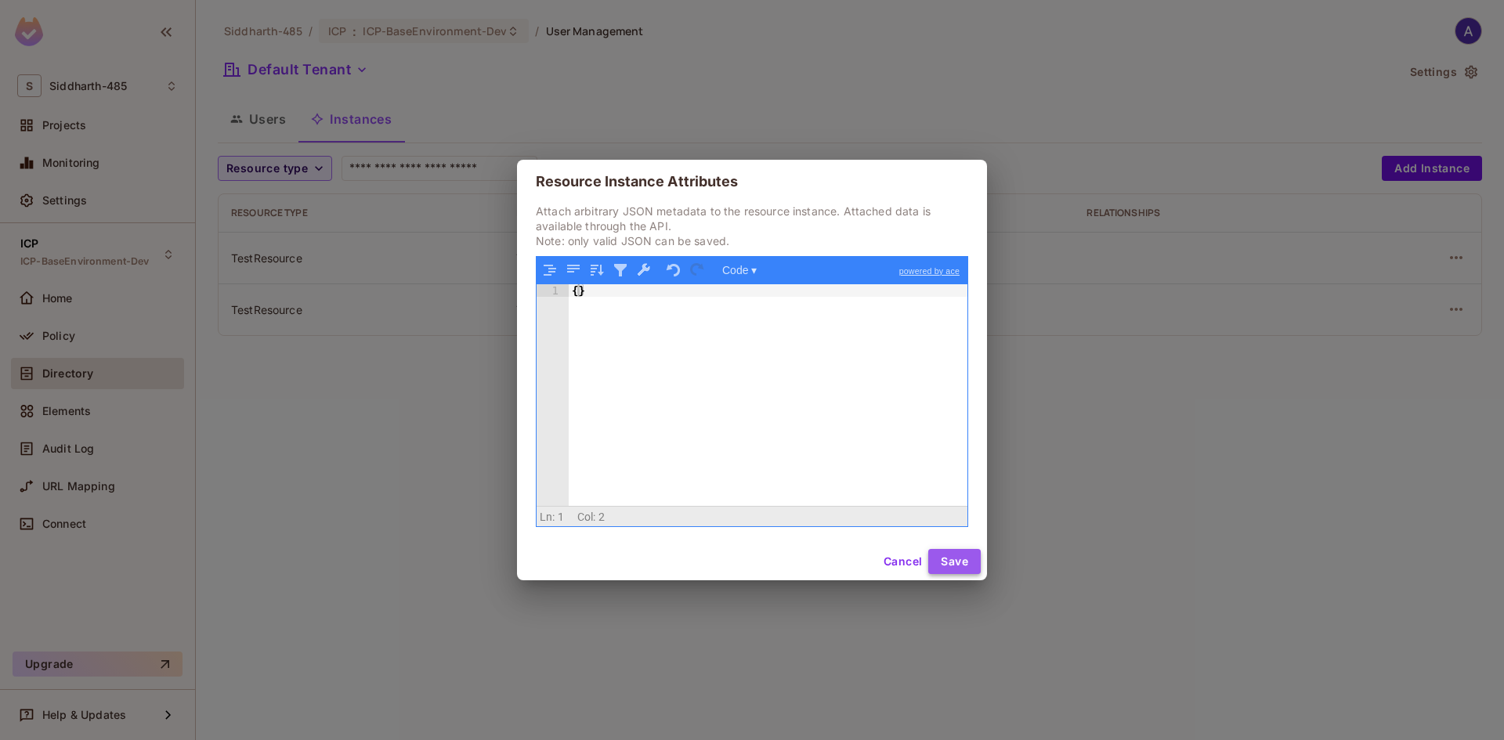
click at [941, 555] on button "Save" at bounding box center [954, 561] width 52 height 25
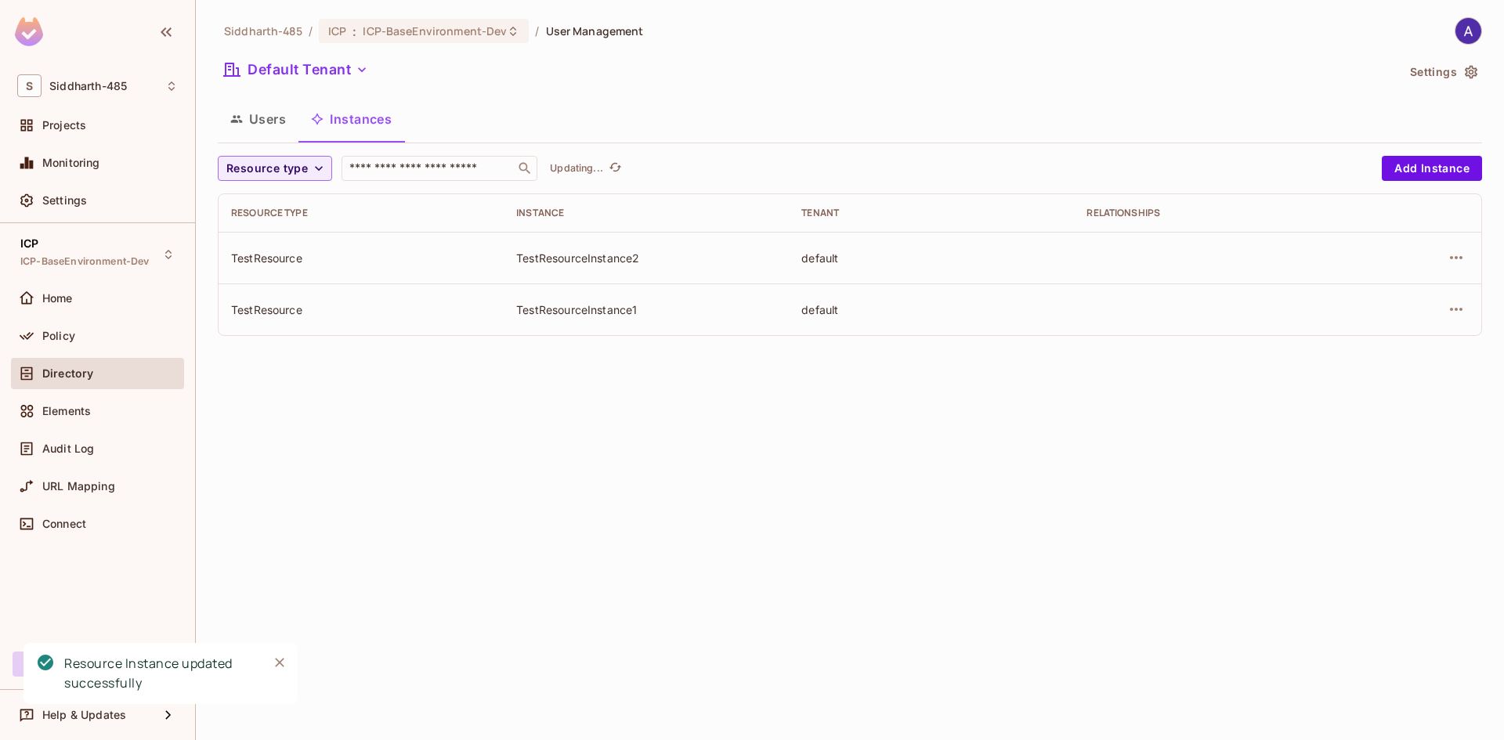
click at [710, 506] on div "Siddharth-485 / ICP : ICP-BaseEnvironment-Dev / User Management Default Tenant …" at bounding box center [850, 370] width 1308 height 740
click at [62, 330] on span "Policy" at bounding box center [58, 336] width 33 height 13
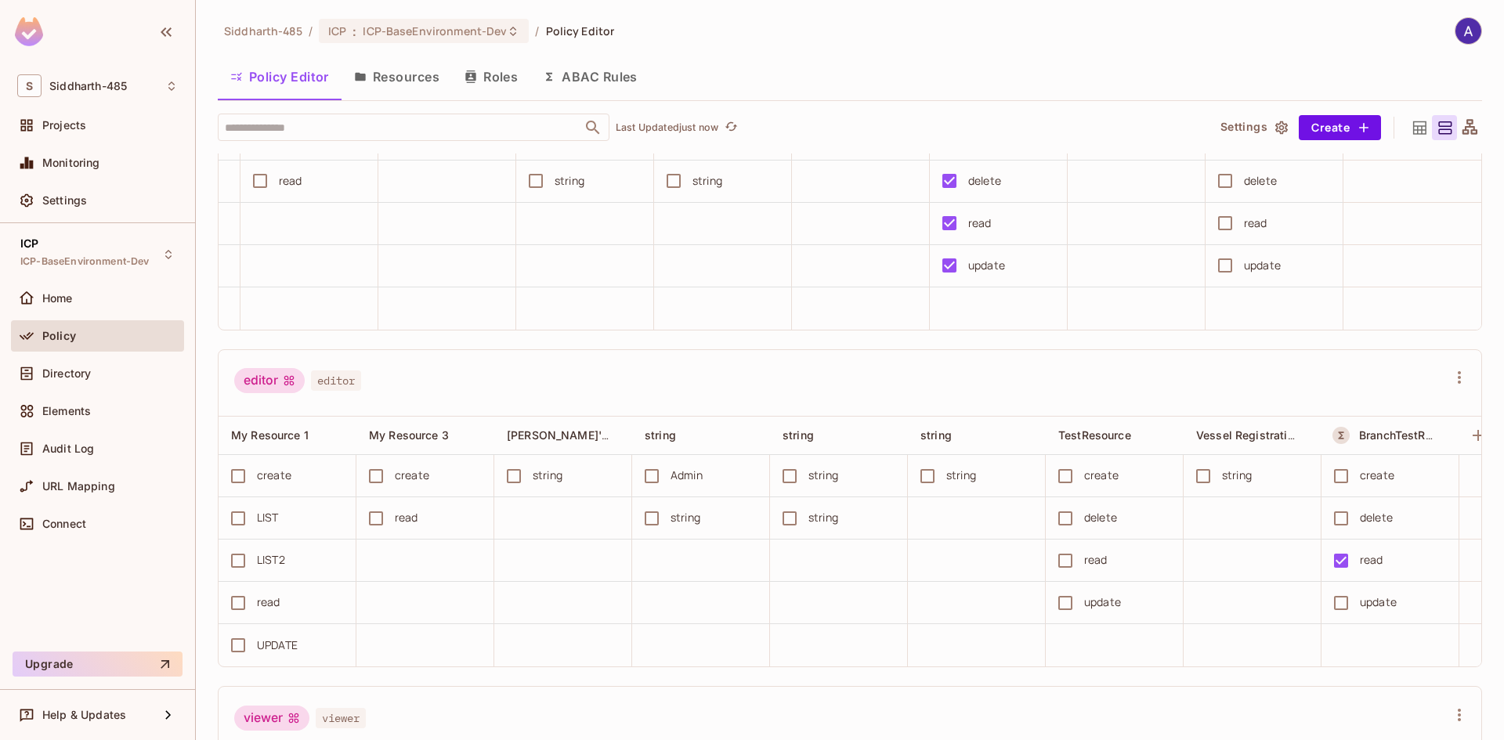
scroll to position [204, 0]
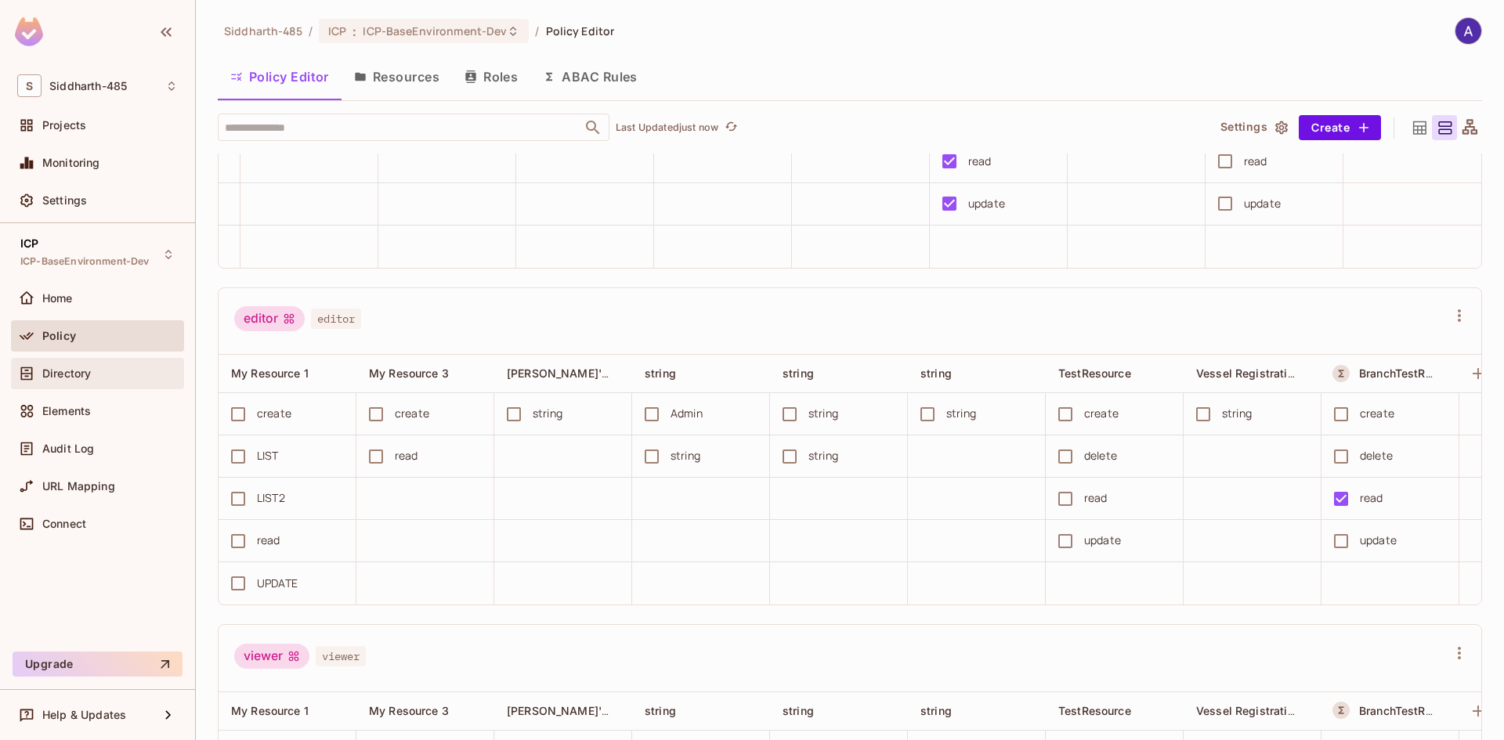
click at [67, 374] on span "Directory" at bounding box center [66, 373] width 49 height 13
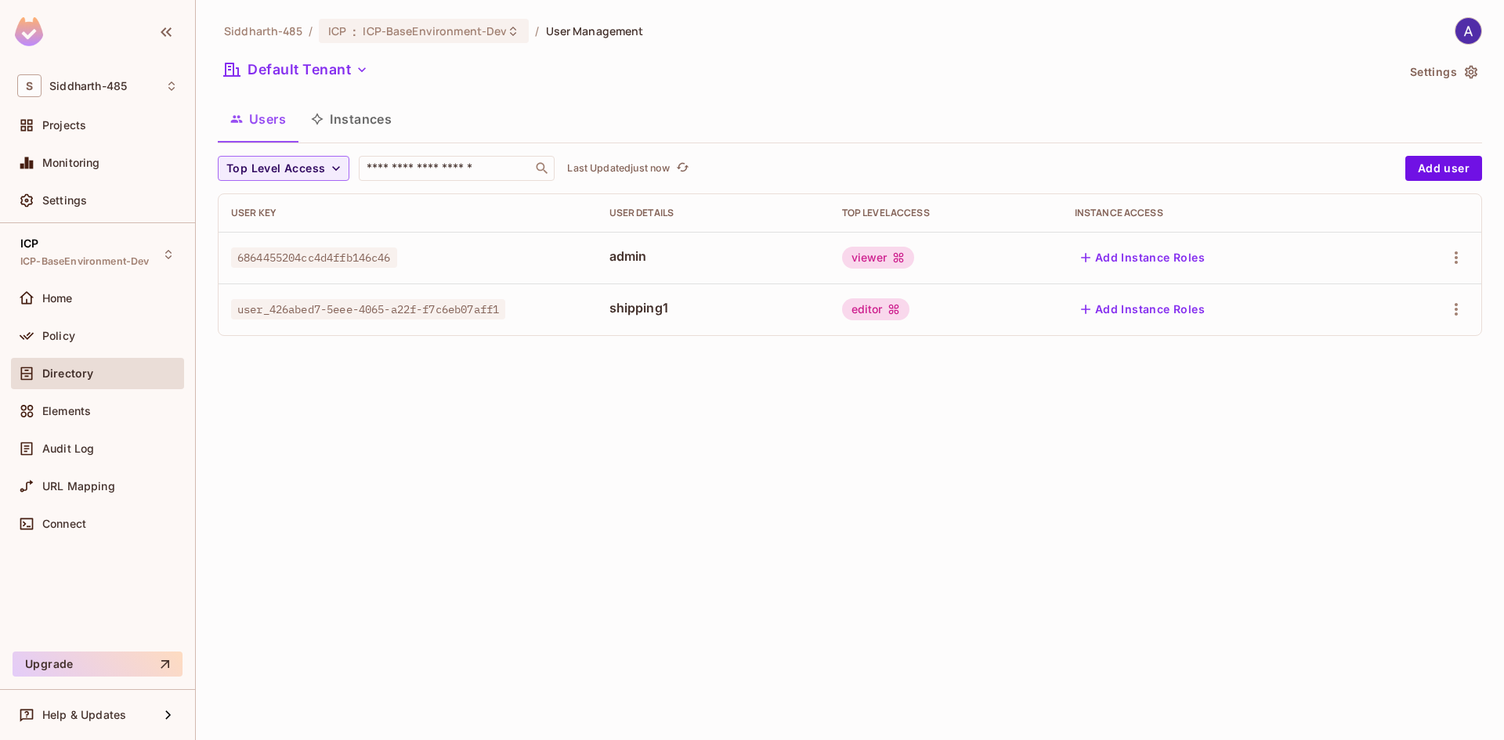
click at [369, 119] on button "Instances" at bounding box center [351, 118] width 106 height 39
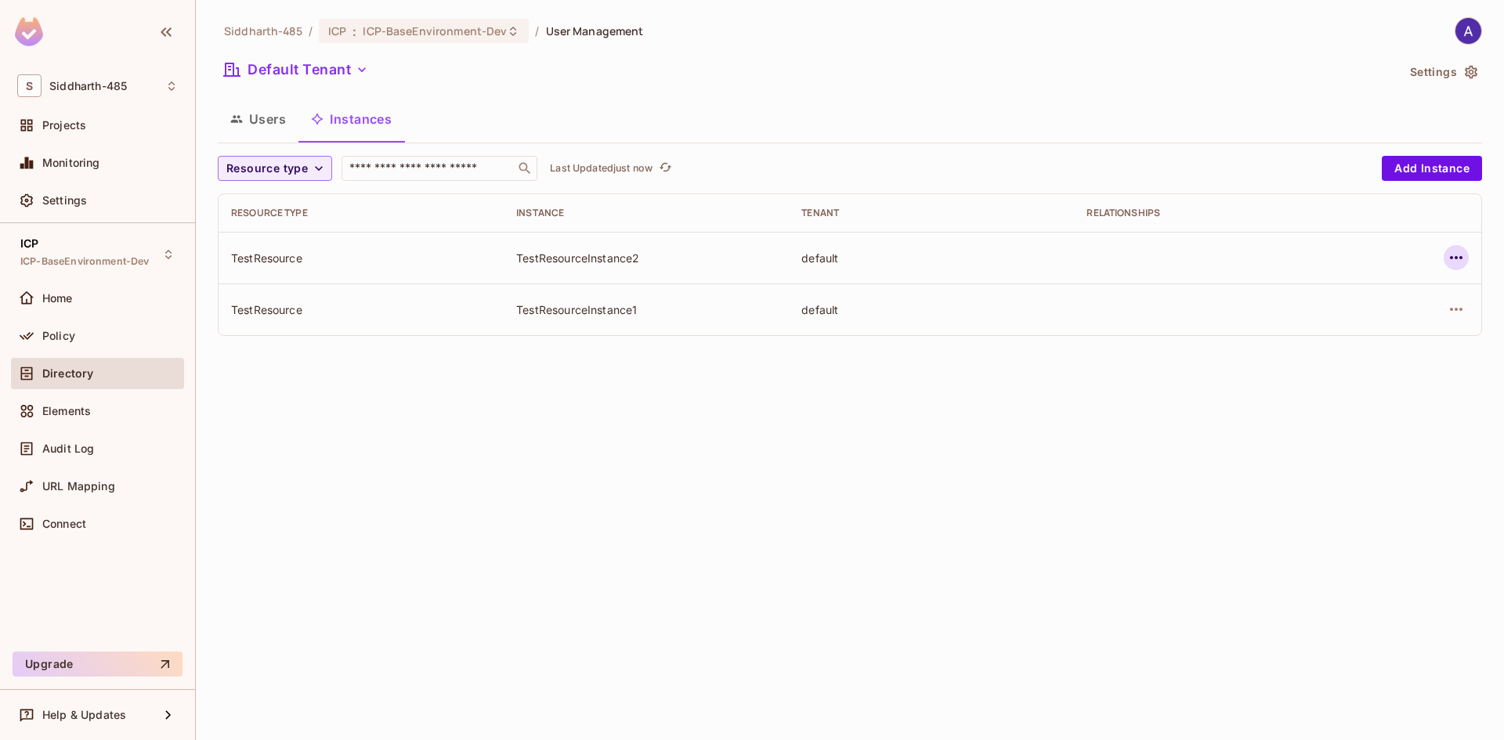
click at [1451, 262] on icon "button" at bounding box center [1456, 257] width 19 height 19
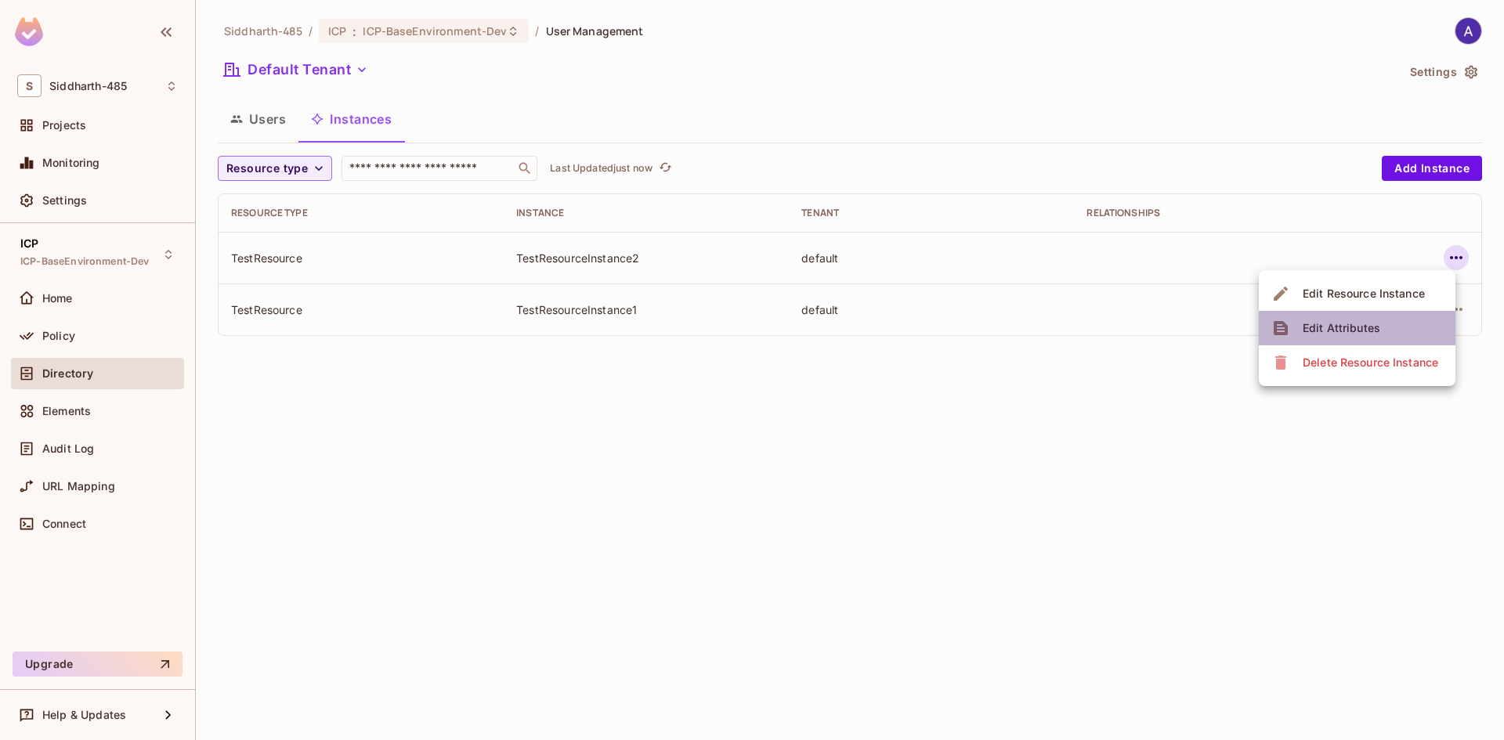
click at [1358, 322] on div "Edit Attributes" at bounding box center [1341, 328] width 78 height 16
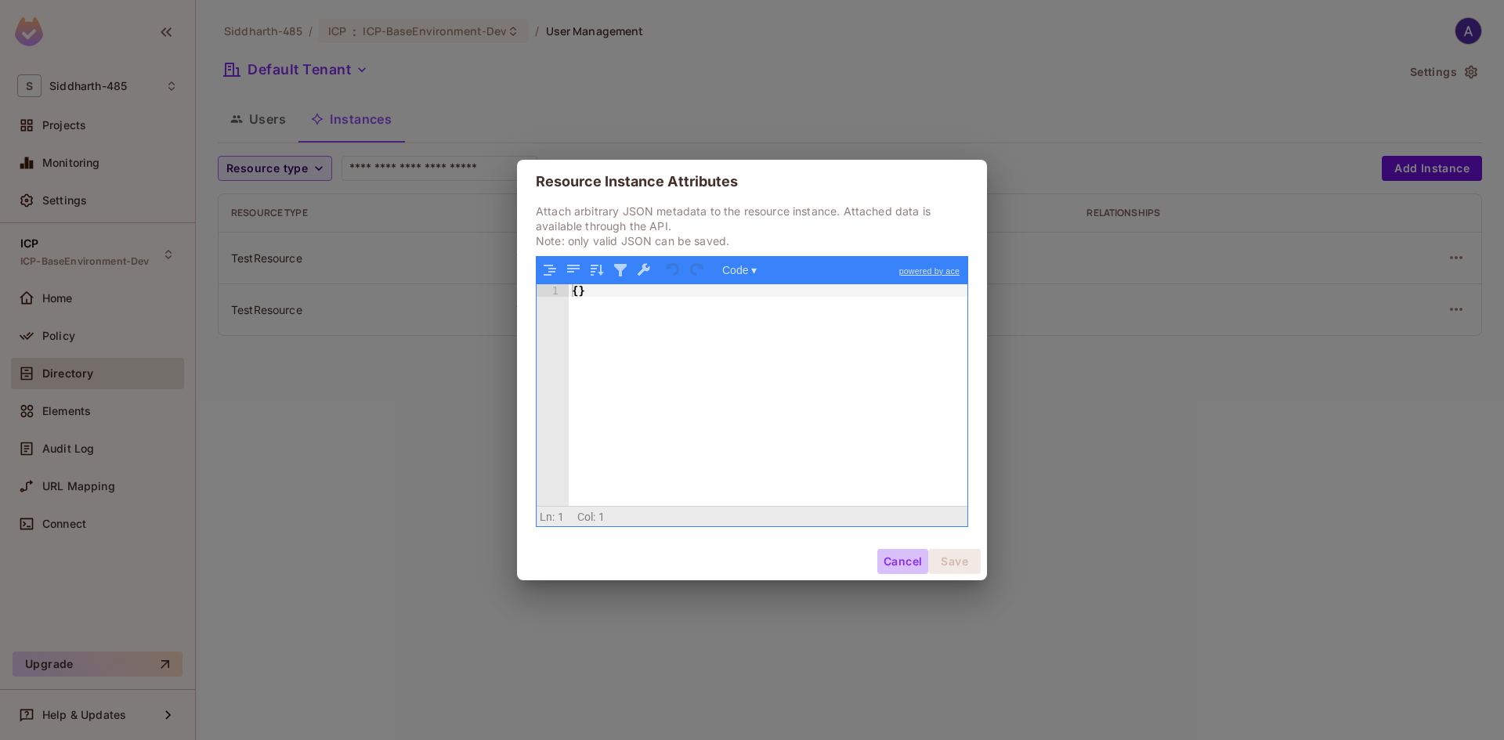
click at [912, 554] on button "Cancel" at bounding box center [902, 561] width 51 height 25
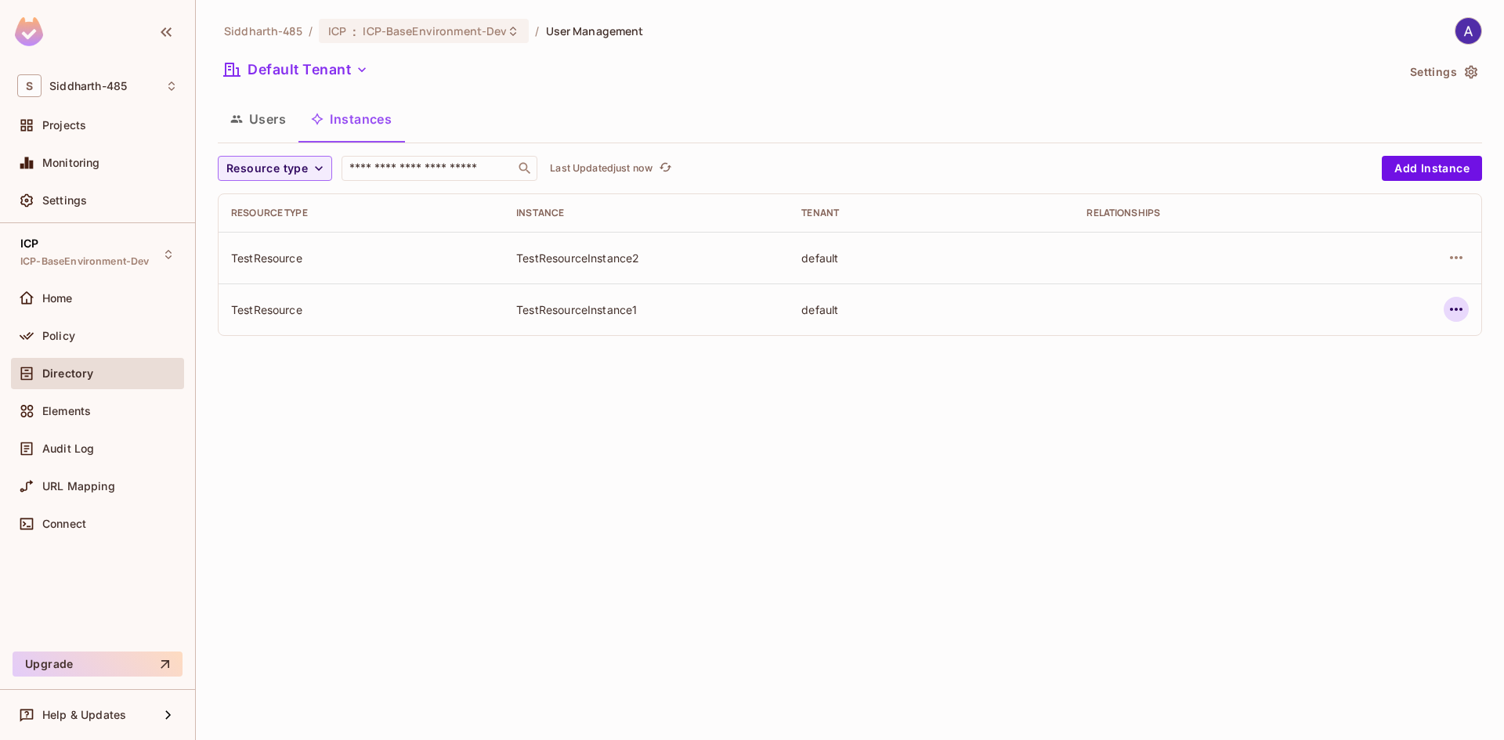
click at [1464, 310] on icon "button" at bounding box center [1456, 309] width 19 height 19
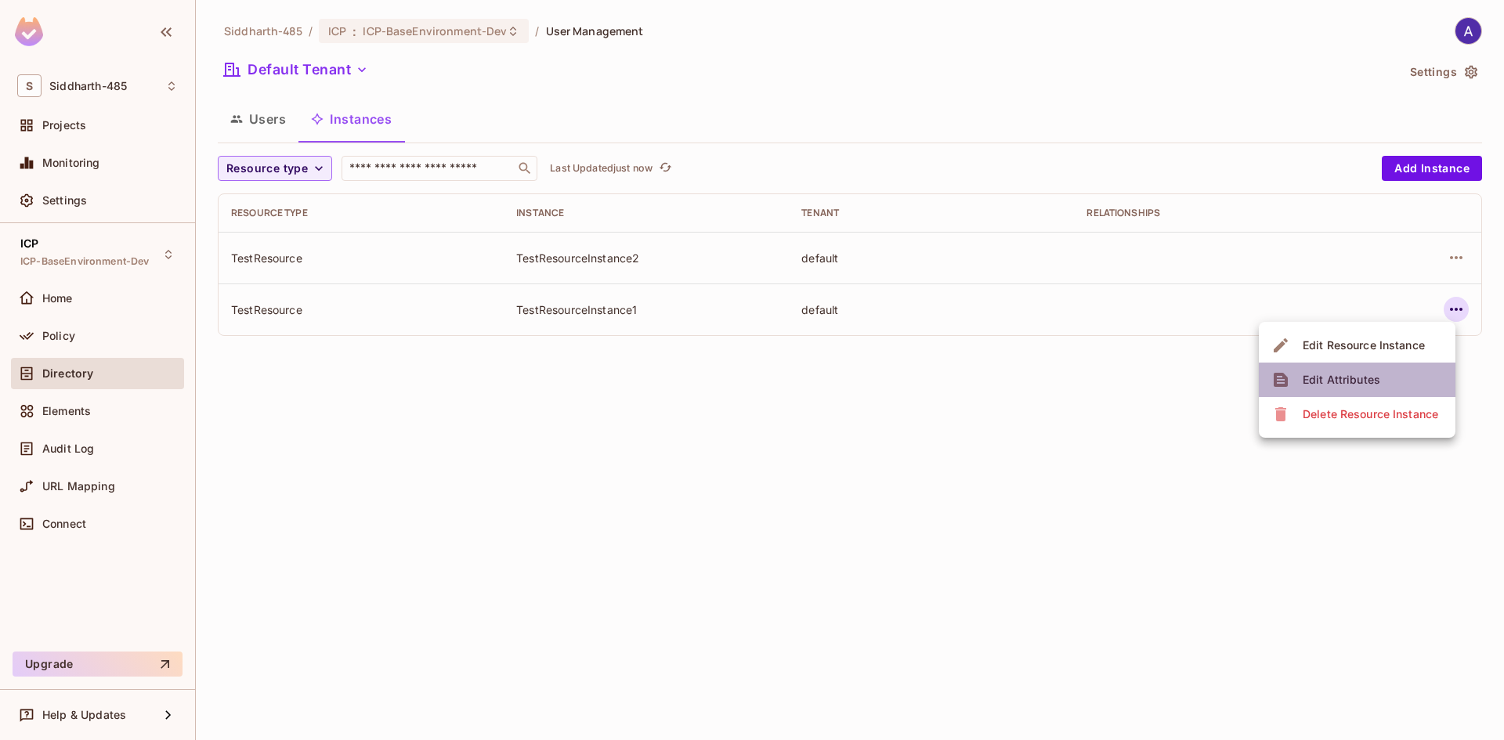
click at [1347, 374] on div "Edit Attributes" at bounding box center [1341, 380] width 78 height 16
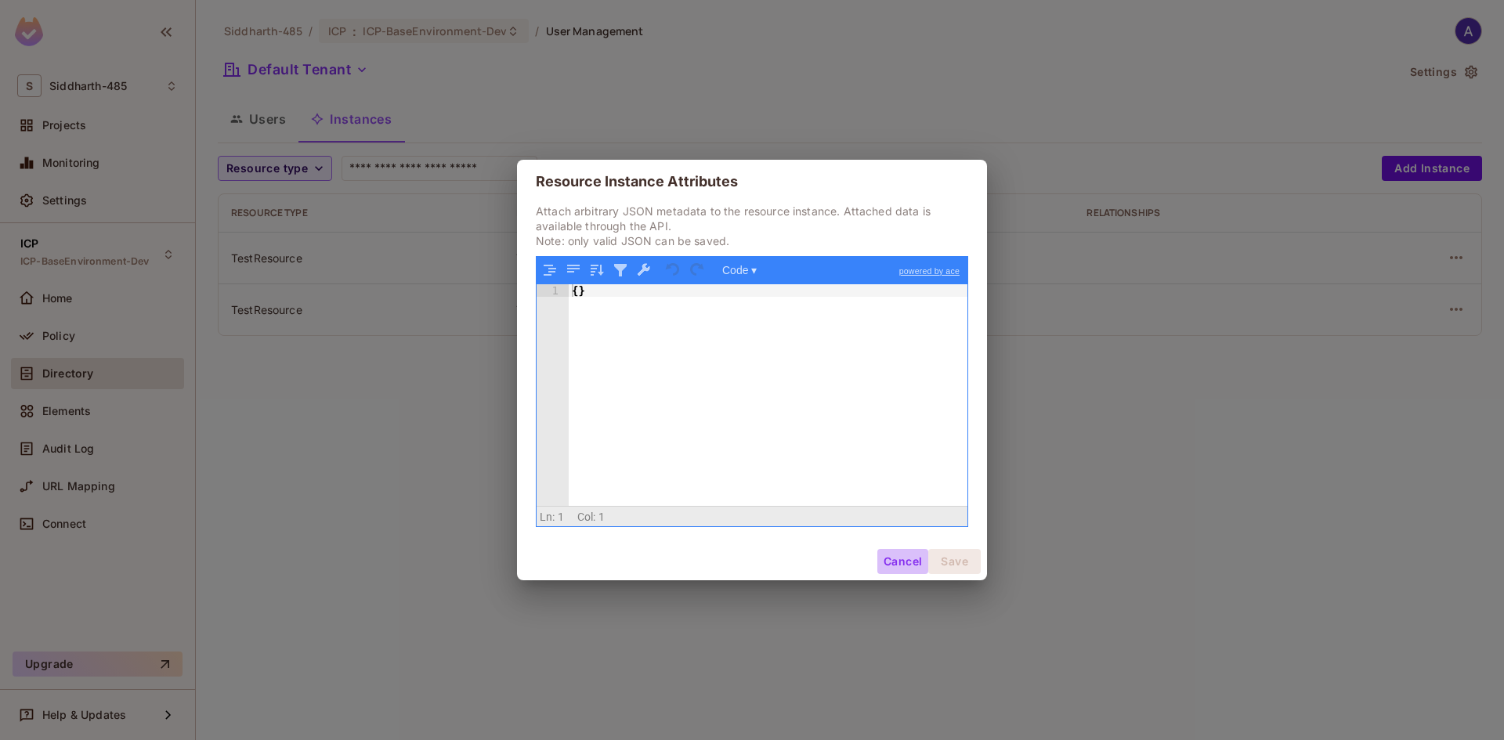
click at [904, 556] on button "Cancel" at bounding box center [902, 561] width 51 height 25
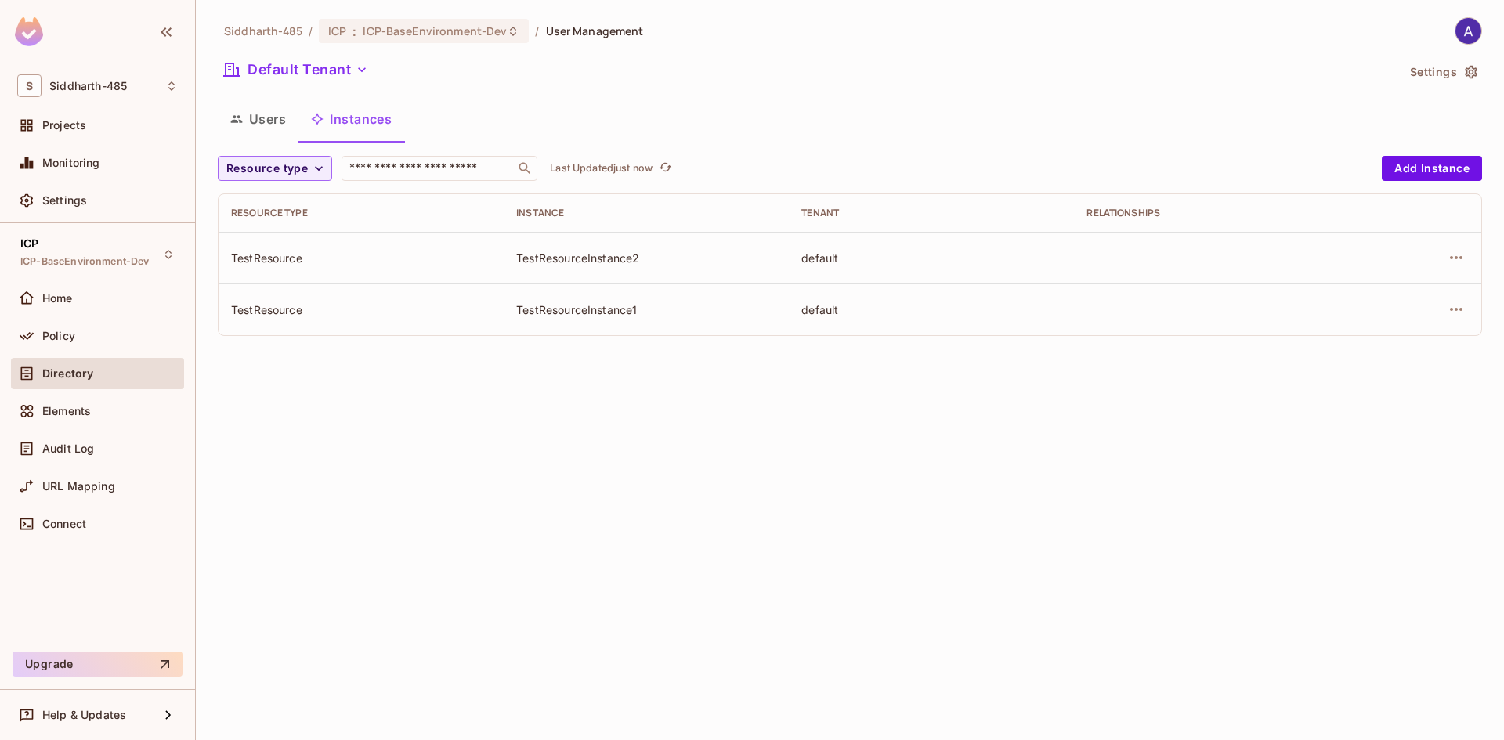
click at [742, 550] on div "Siddharth-485 / ICP : ICP-BaseEnvironment-Dev / User Management Default Tenant …" at bounding box center [850, 370] width 1308 height 740
click at [510, 493] on div "Siddharth-485 / ICP : ICP-BaseEnvironment-Dev / User Management Default Tenant …" at bounding box center [850, 370] width 1308 height 740
click at [609, 392] on div "Siddharth-485 / ICP : ICP-BaseEnvironment-Dev / User Management Default Tenant …" at bounding box center [850, 370] width 1308 height 740
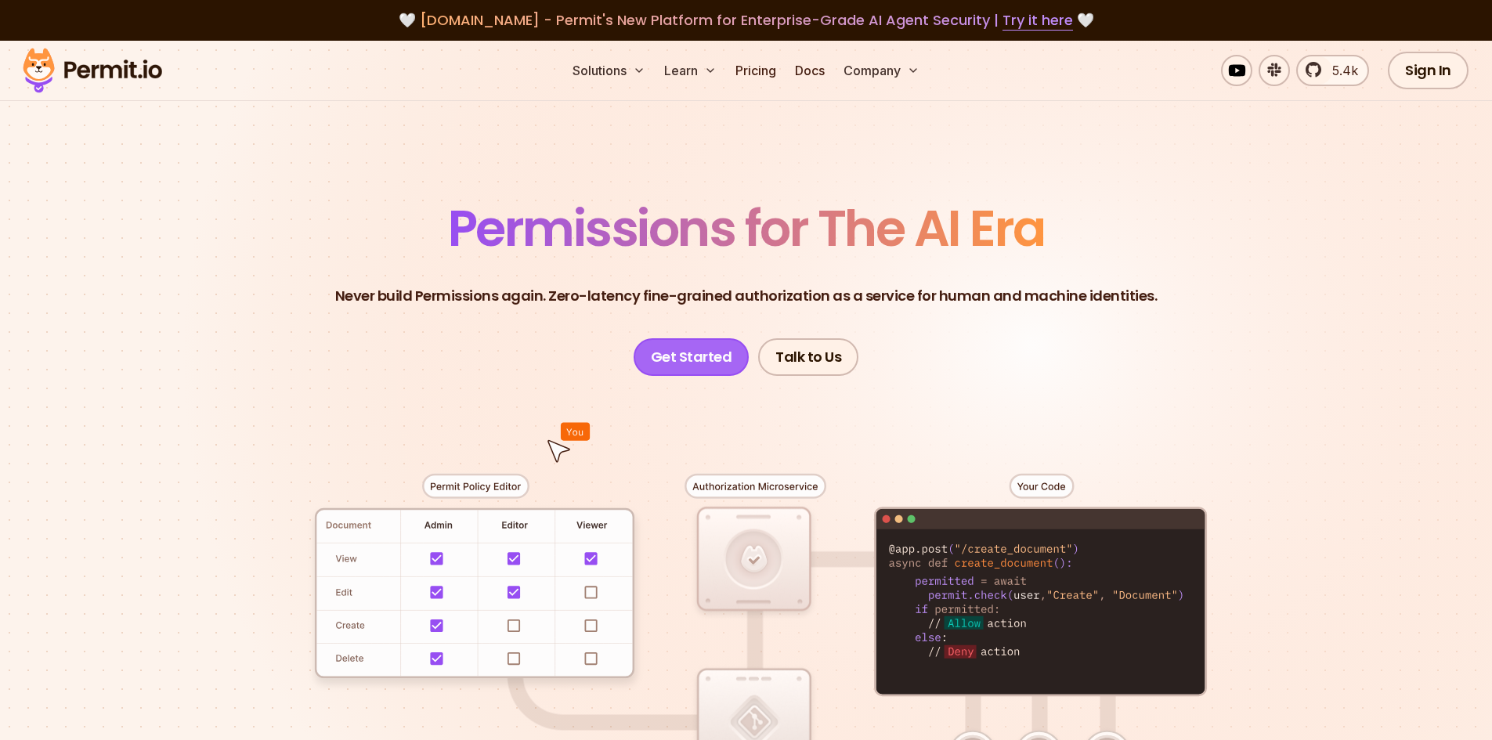
click at [670, 363] on link "Get Started" at bounding box center [692, 357] width 116 height 38
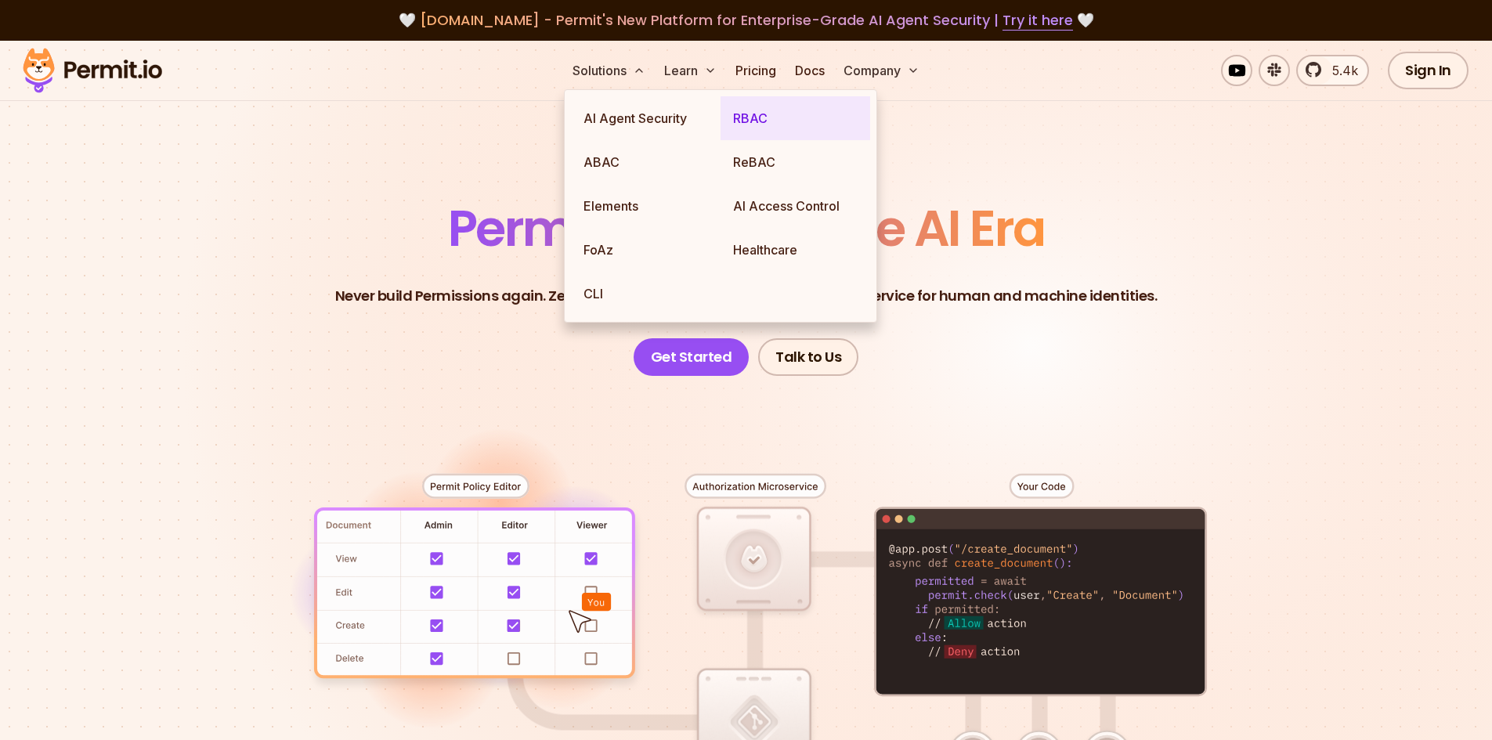
click at [757, 115] on link "RBAC" at bounding box center [796, 118] width 150 height 44
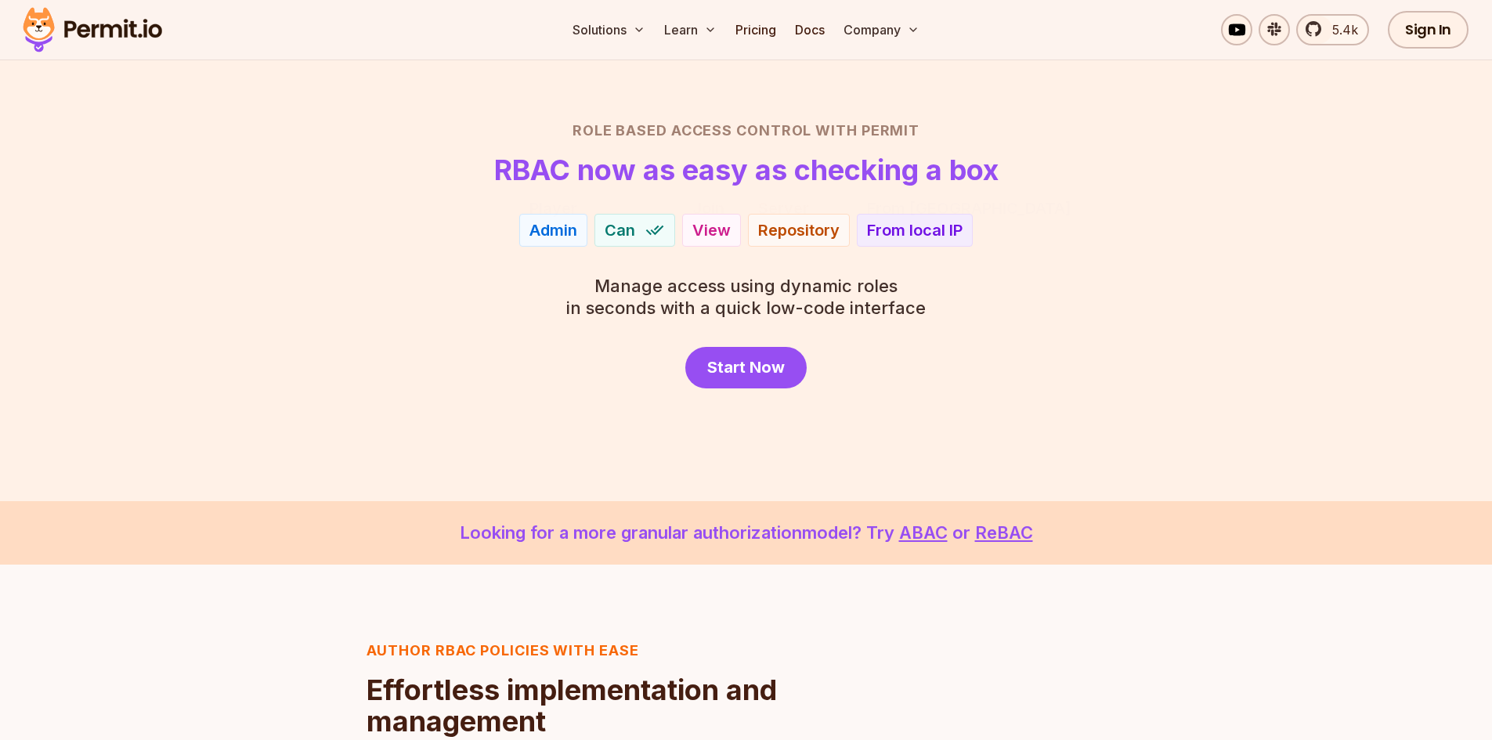
scroll to position [74, 0]
click at [760, 358] on span "Start Now" at bounding box center [746, 367] width 78 height 22
click at [811, 27] on link "Docs" at bounding box center [810, 29] width 42 height 31
click at [804, 24] on link "Docs" at bounding box center [810, 29] width 42 height 31
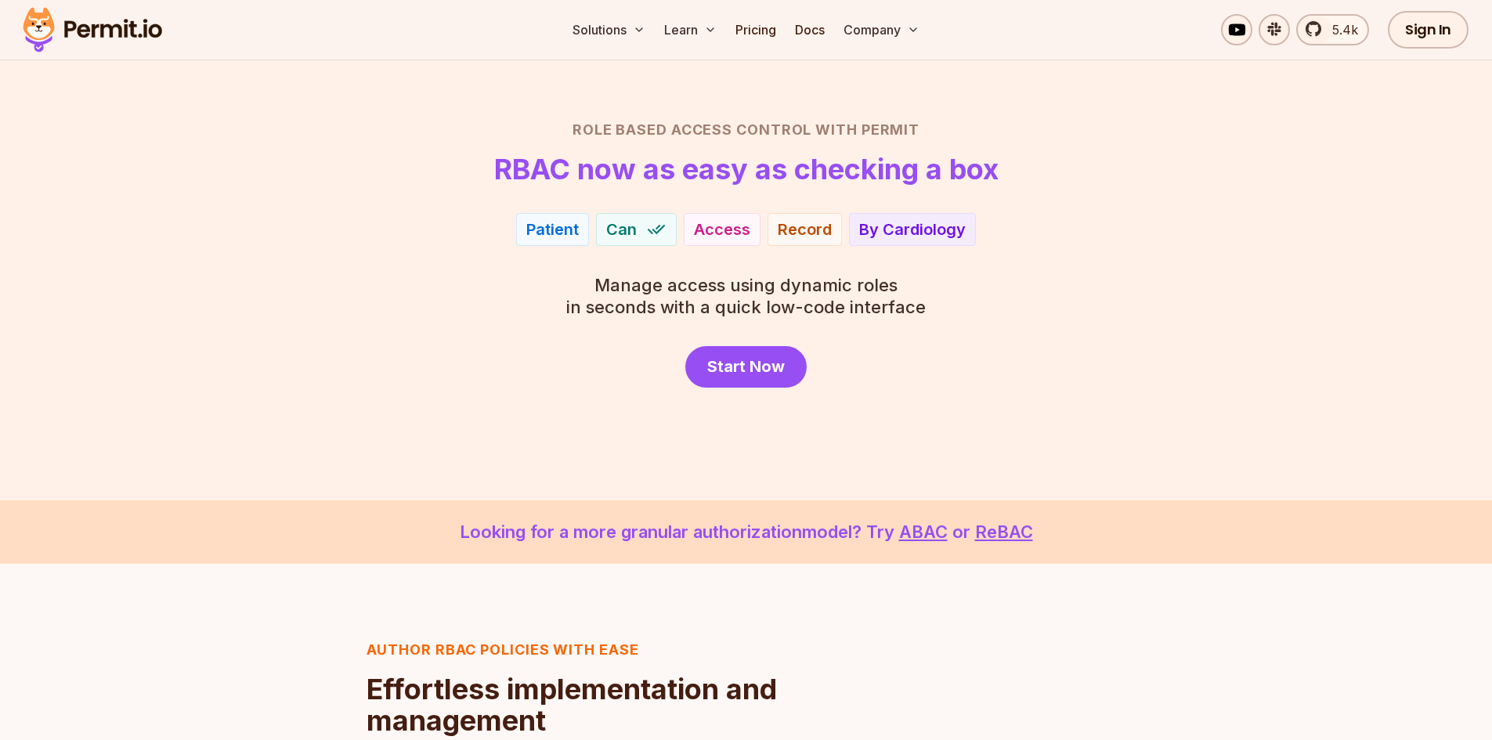
click at [959, 70] on section "Role Based Access Control with Permit RBAC now as easy as checking a box Patien…" at bounding box center [746, 228] width 1492 height 544
